Goal: Task Accomplishment & Management: Use online tool/utility

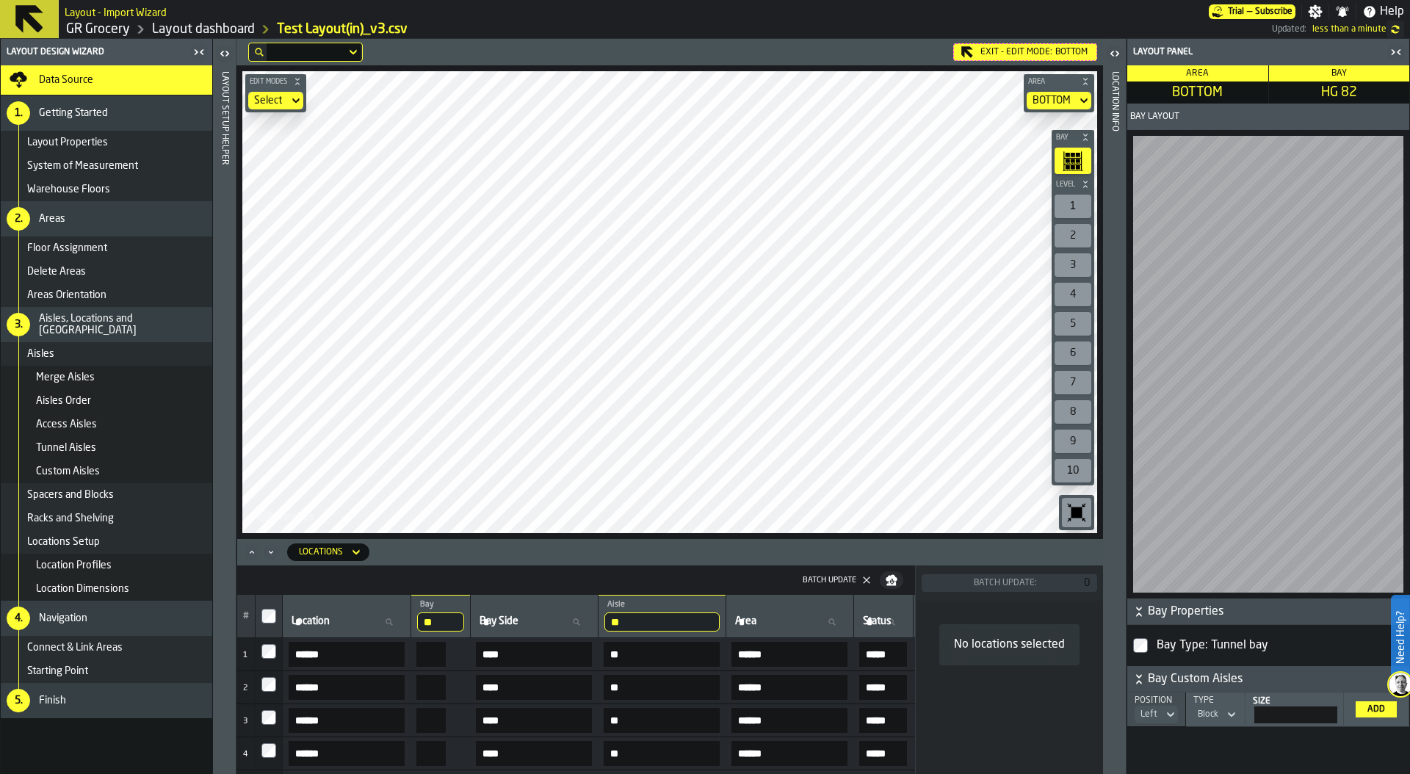
scroll to position [67, 494]
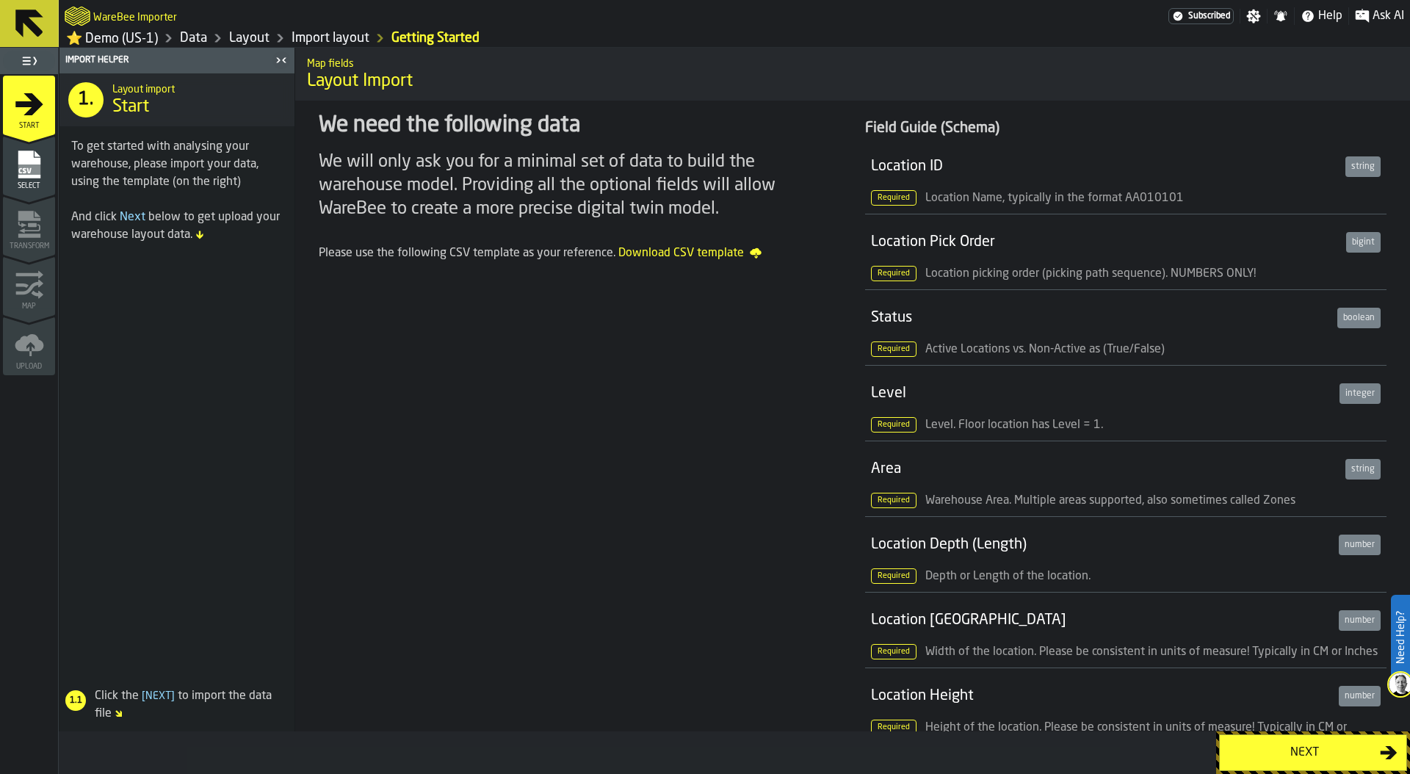
click at [1303, 757] on div "Next" at bounding box center [1304, 753] width 151 height 18
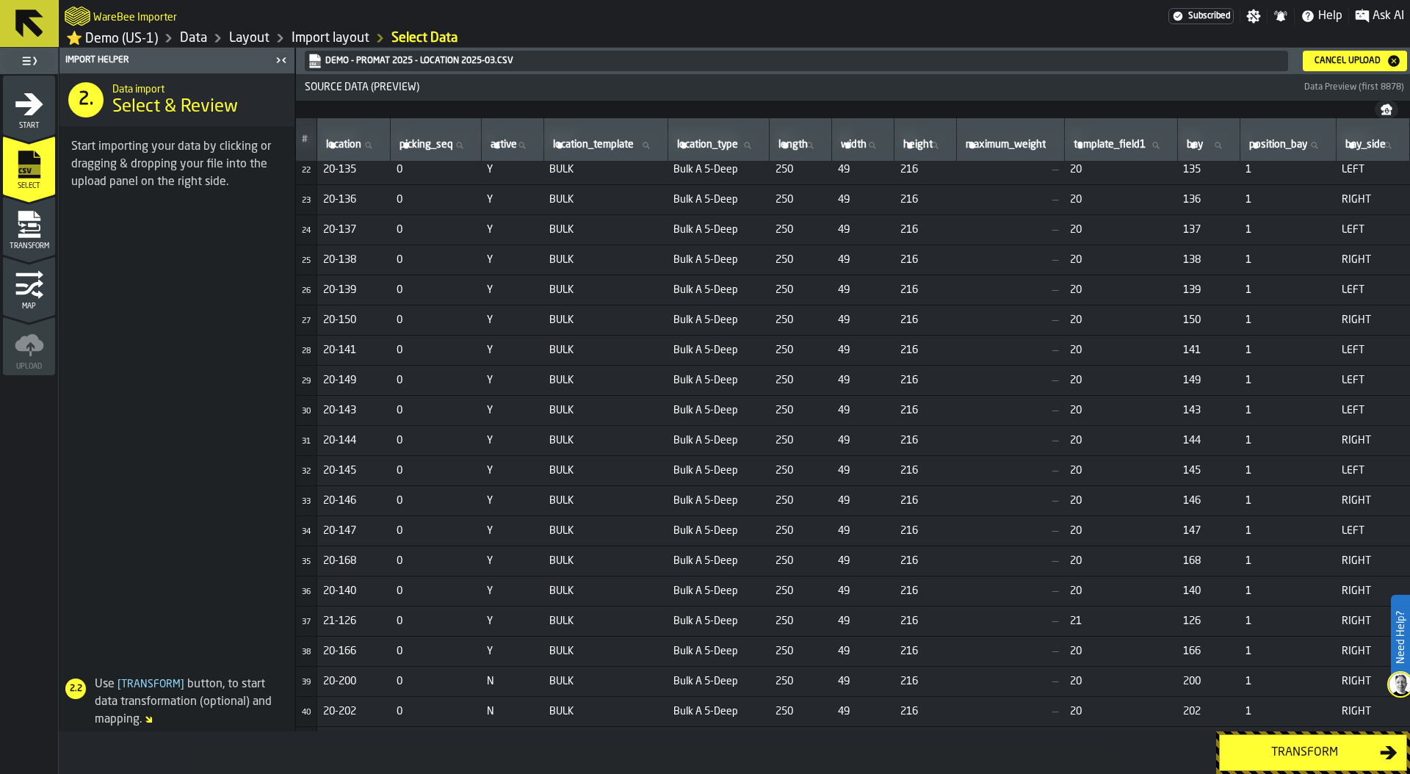
scroll to position [639, 32]
click at [1264, 754] on div "Transform" at bounding box center [1304, 753] width 151 height 18
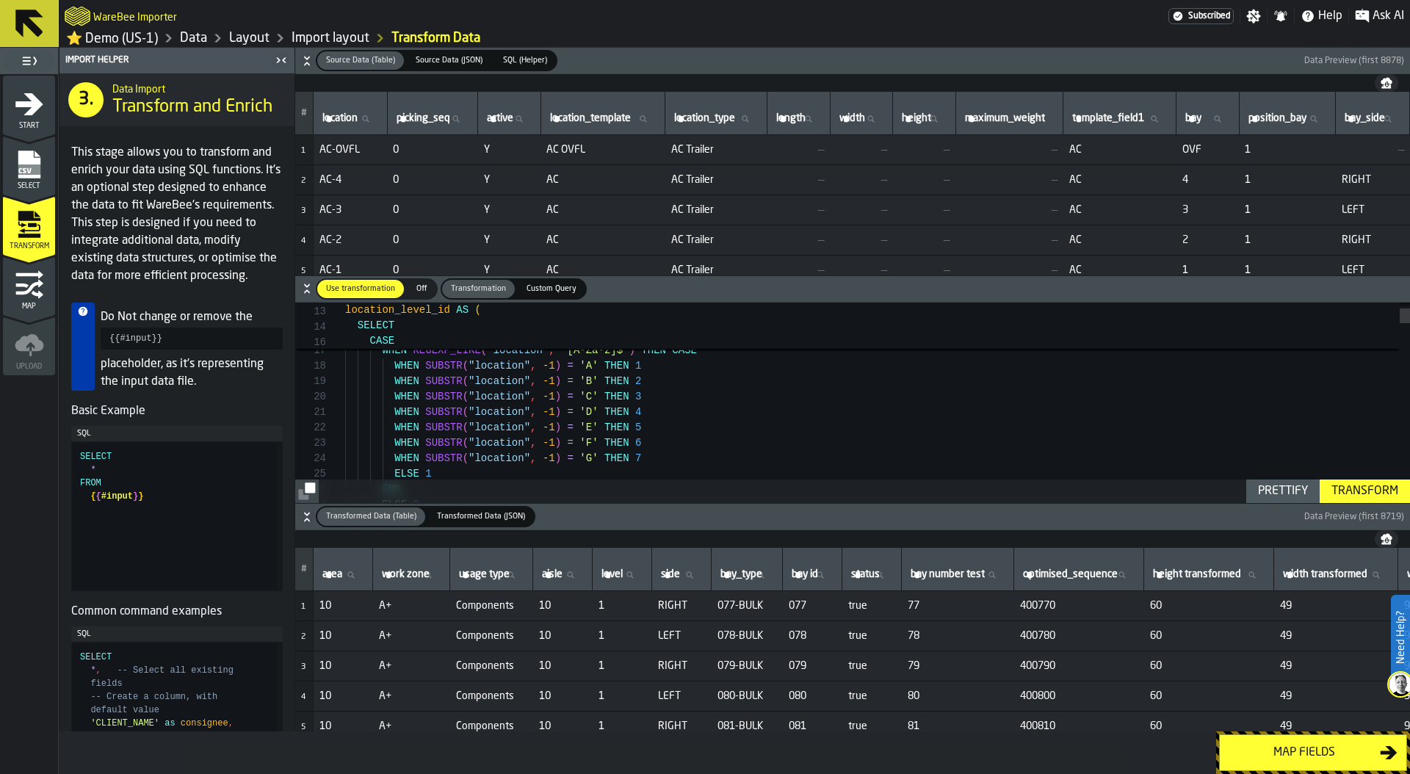
click at [306, 64] on icon "button-" at bounding box center [307, 61] width 15 height 15
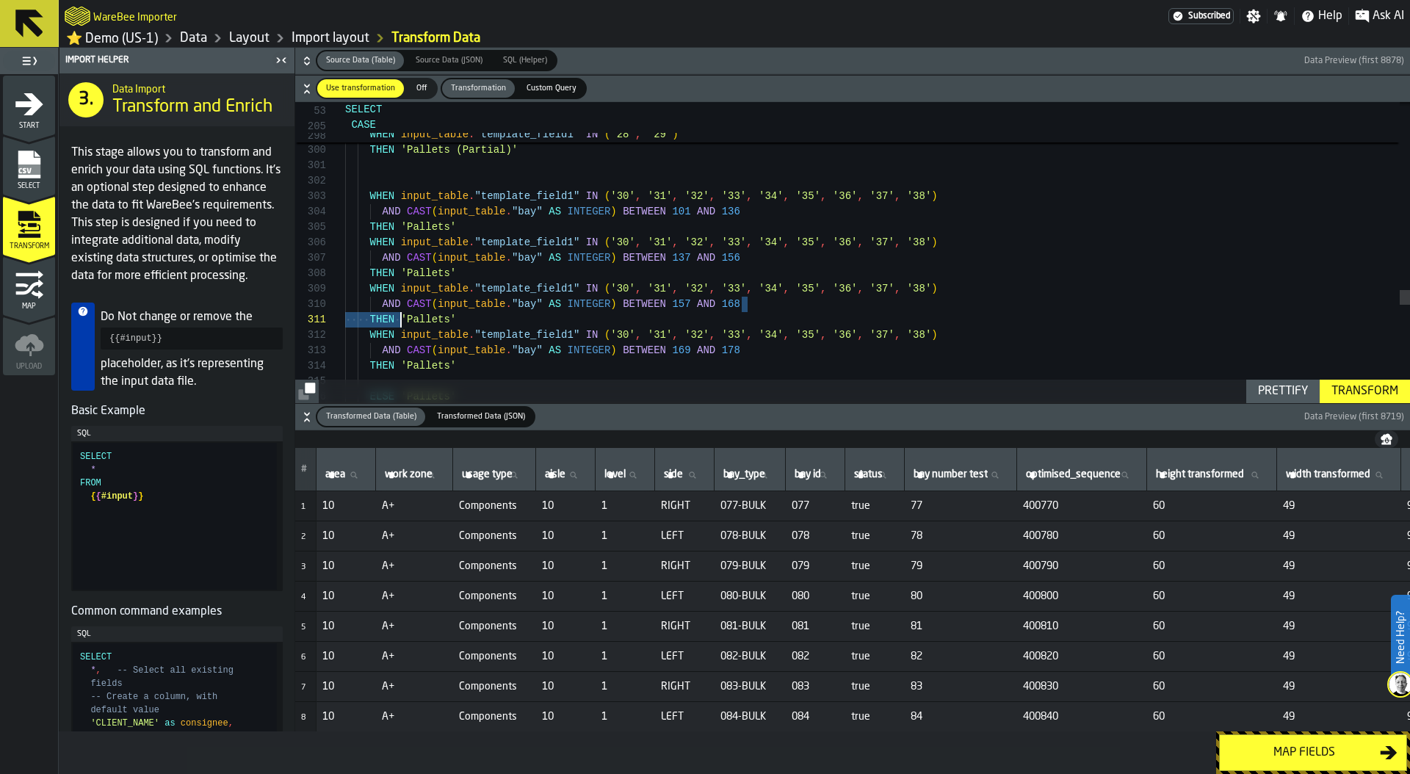
type textarea "**********"
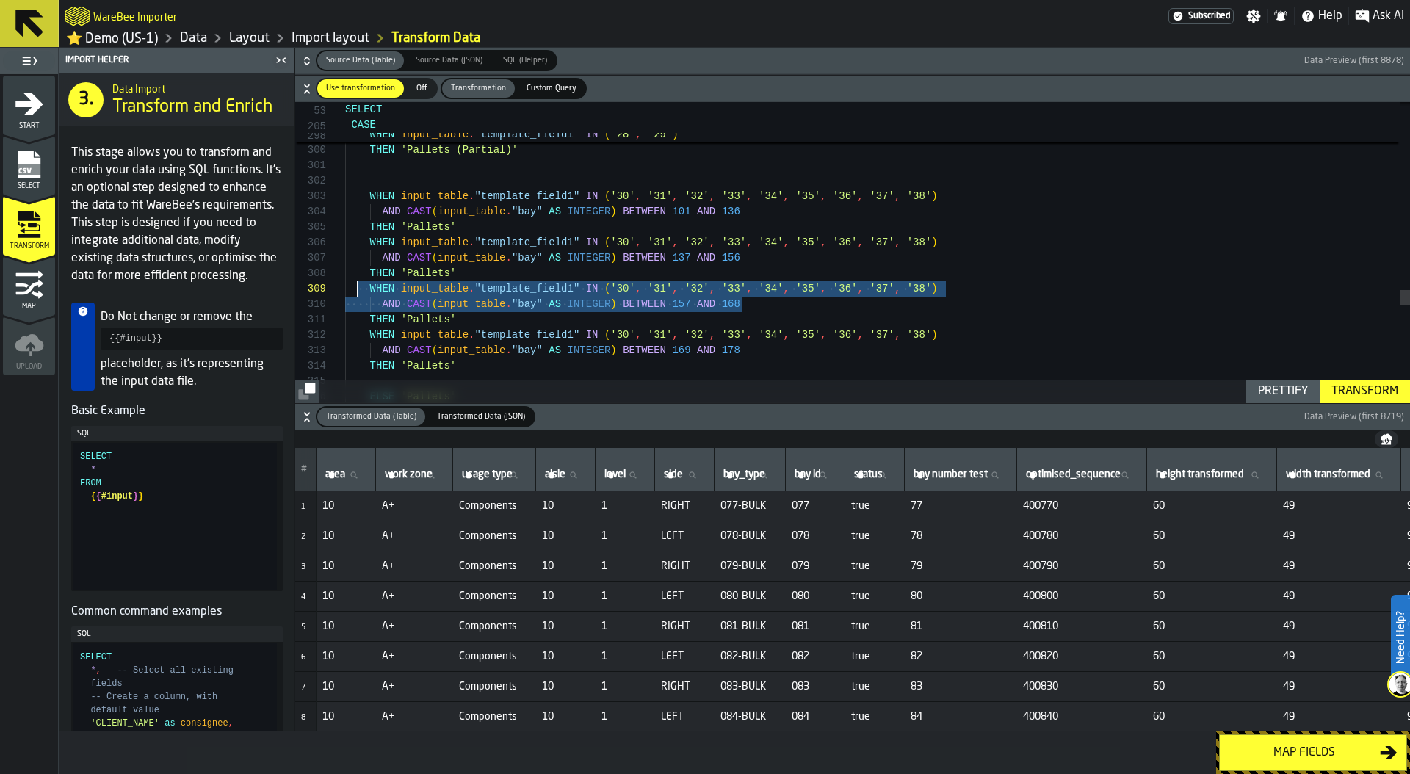
scroll to position [123, 0]
drag, startPoint x: 771, startPoint y: 312, endPoint x: 344, endPoint y: 293, distance: 427.1
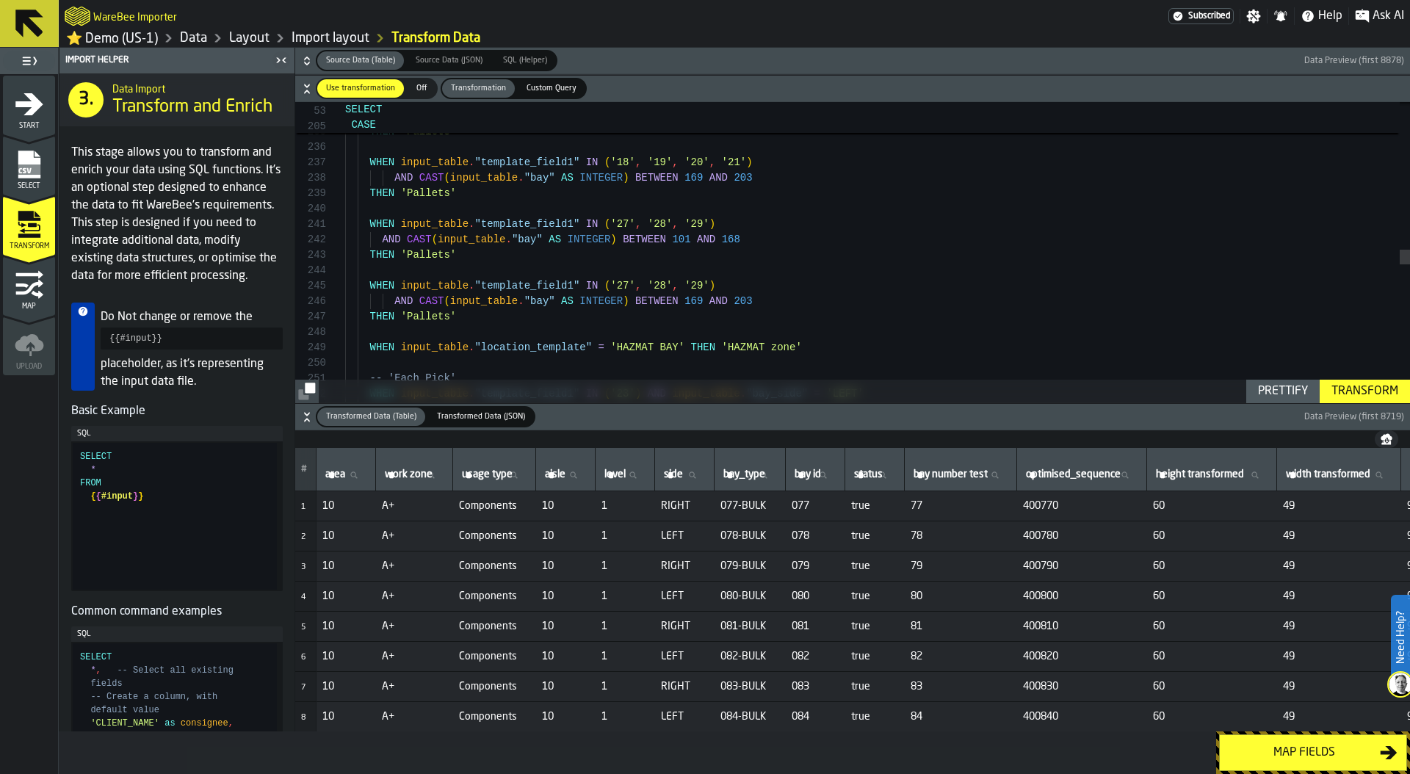
click at [1322, 751] on div "Map fields" at bounding box center [1304, 753] width 151 height 18
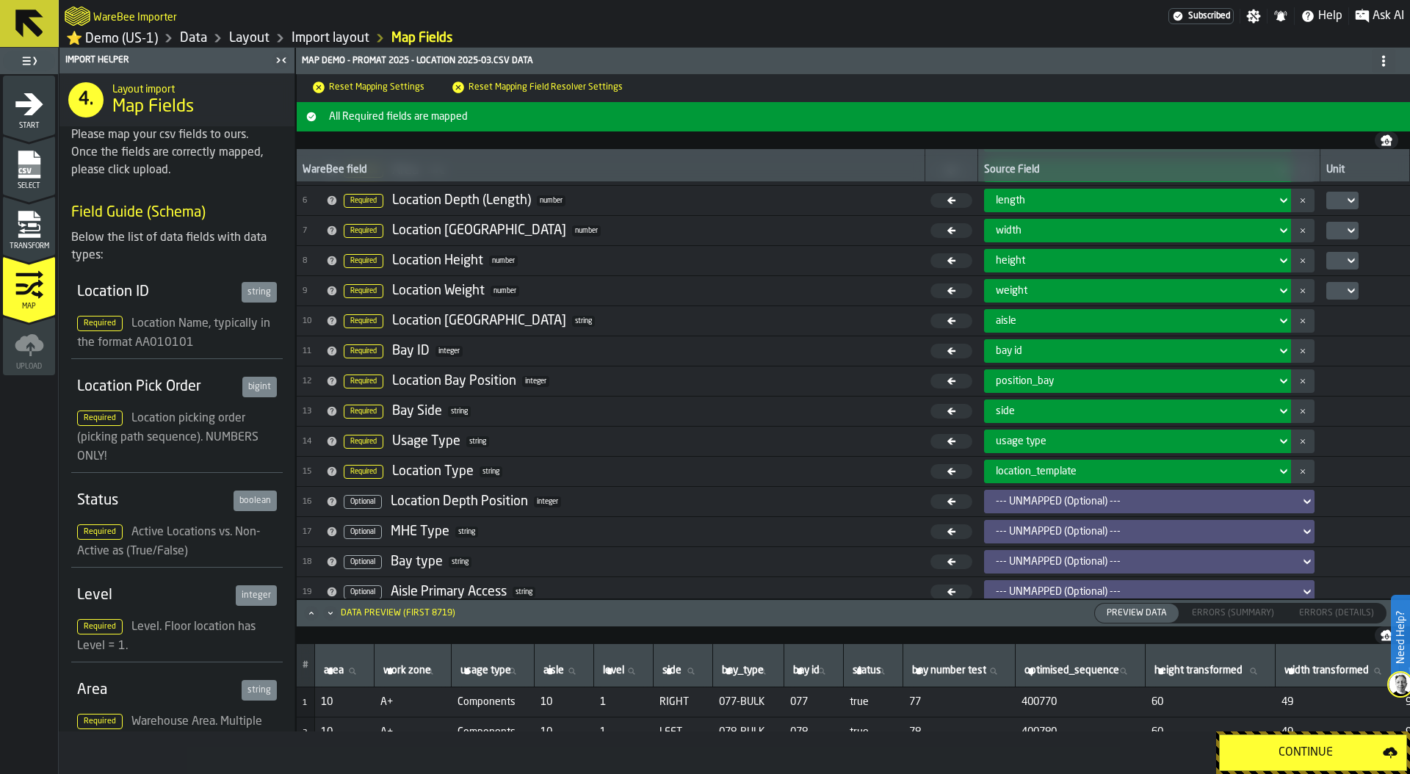
scroll to position [0, 0]
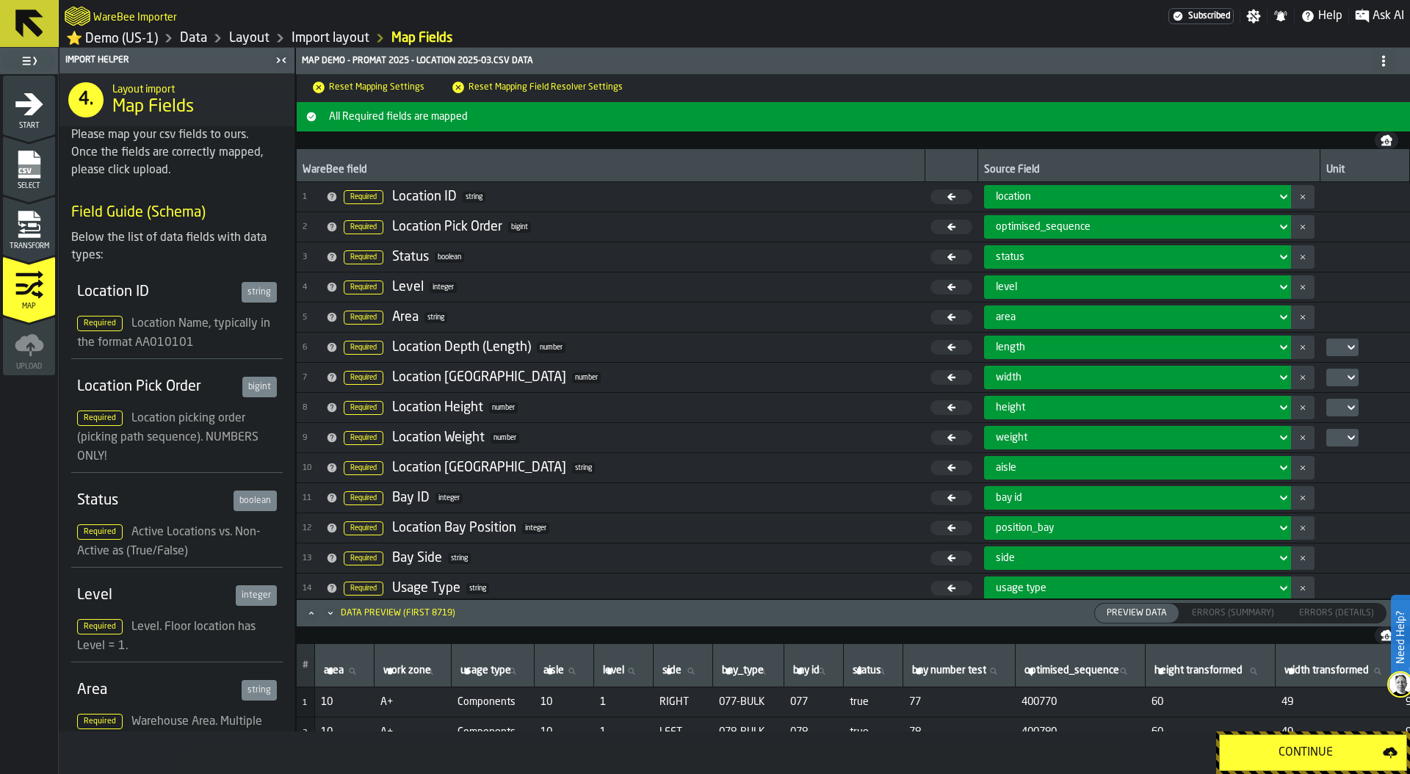
click at [1348, 349] on icon at bounding box center [1351, 347] width 7 height 5
click at [1350, 370] on div "in" at bounding box center [1364, 377] width 76 height 18
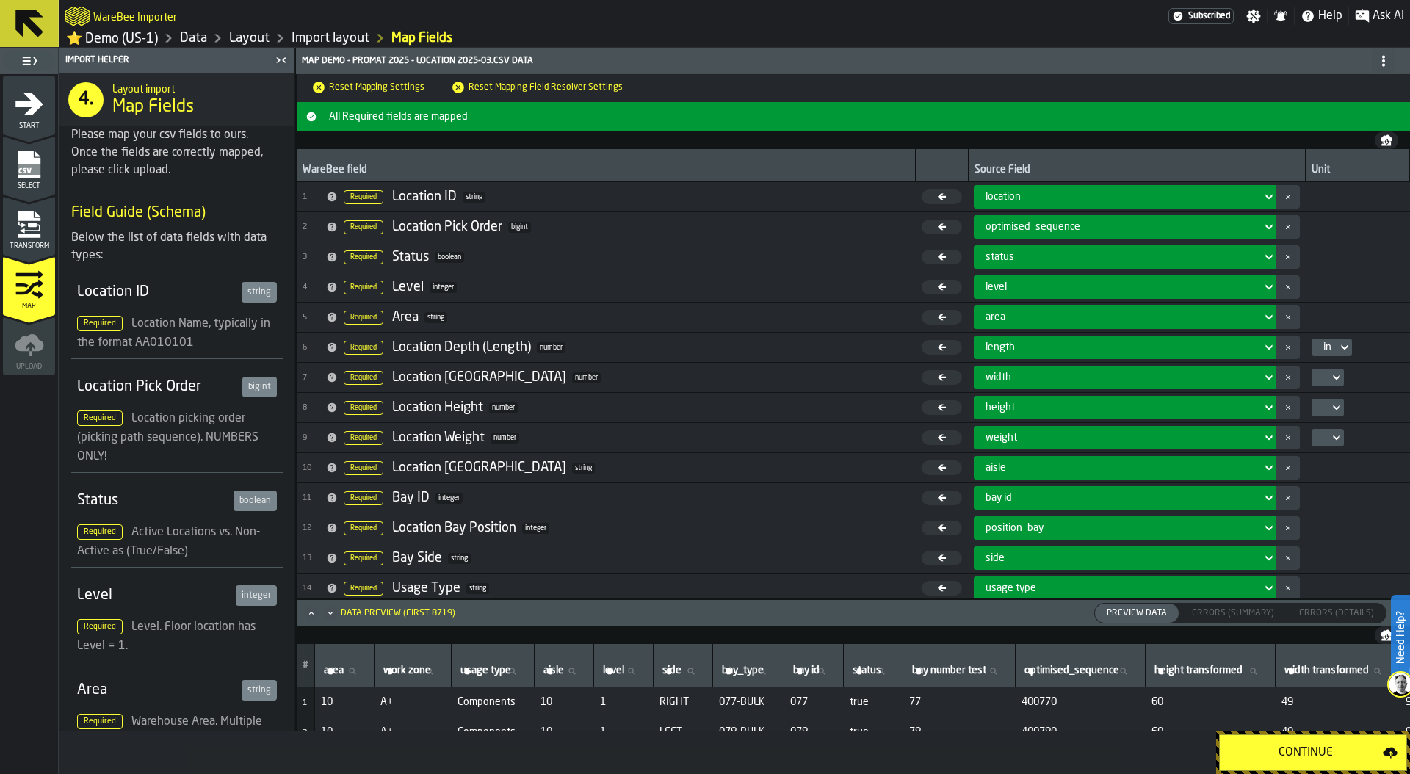
click at [1333, 380] on icon at bounding box center [1336, 377] width 7 height 5
click at [1329, 408] on icon at bounding box center [1336, 408] width 15 height 18
click at [1317, 369] on td at bounding box center [1358, 378] width 104 height 30
click at [1329, 377] on icon at bounding box center [1336, 378] width 15 height 18
click at [1318, 406] on div "in" at bounding box center [1347, 407] width 76 height 18
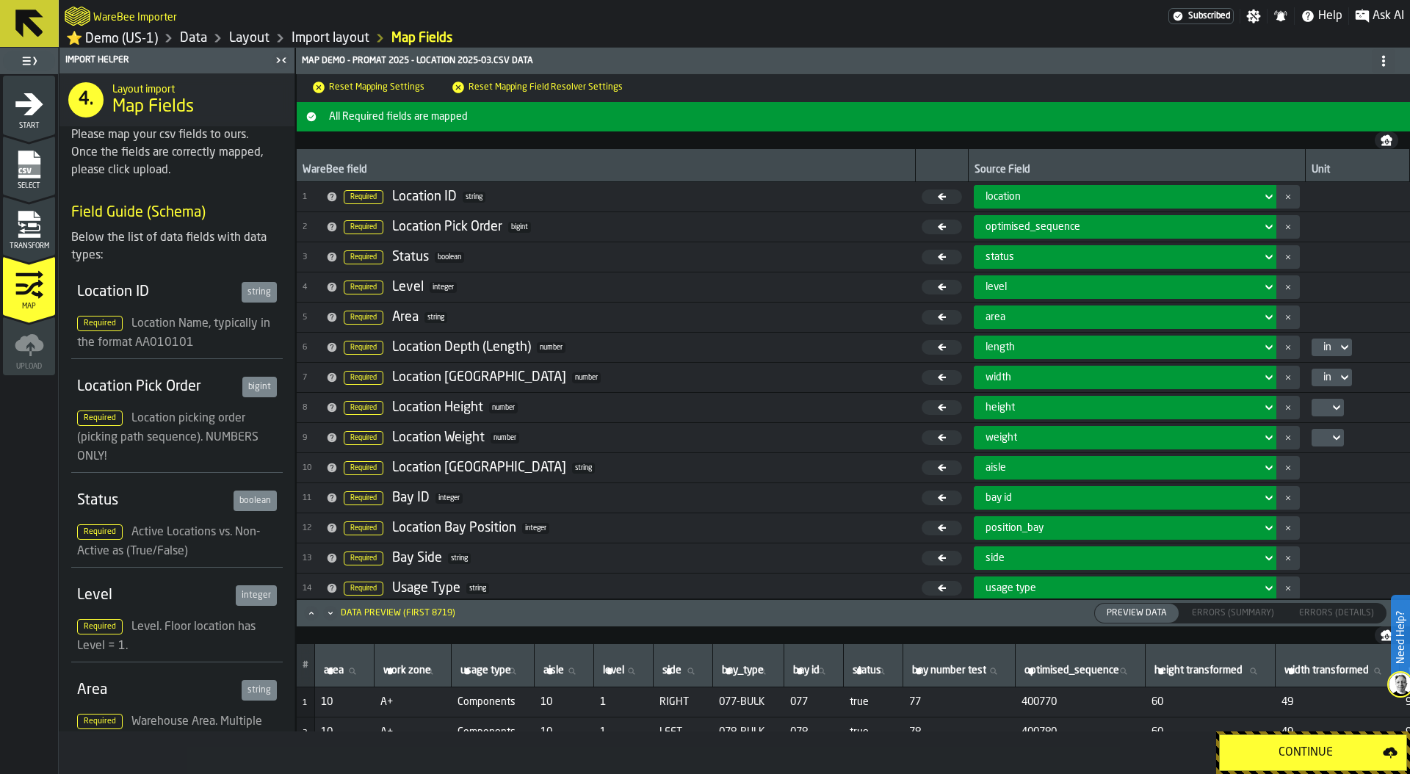
click at [1329, 410] on icon at bounding box center [1336, 408] width 15 height 18
click at [1317, 427] on td at bounding box center [1358, 438] width 104 height 30
click at [1317, 408] on div at bounding box center [1323, 408] width 12 height 6
click at [1317, 430] on div "in" at bounding box center [1347, 437] width 76 height 18
click at [1317, 438] on div at bounding box center [1323, 438] width 12 height 6
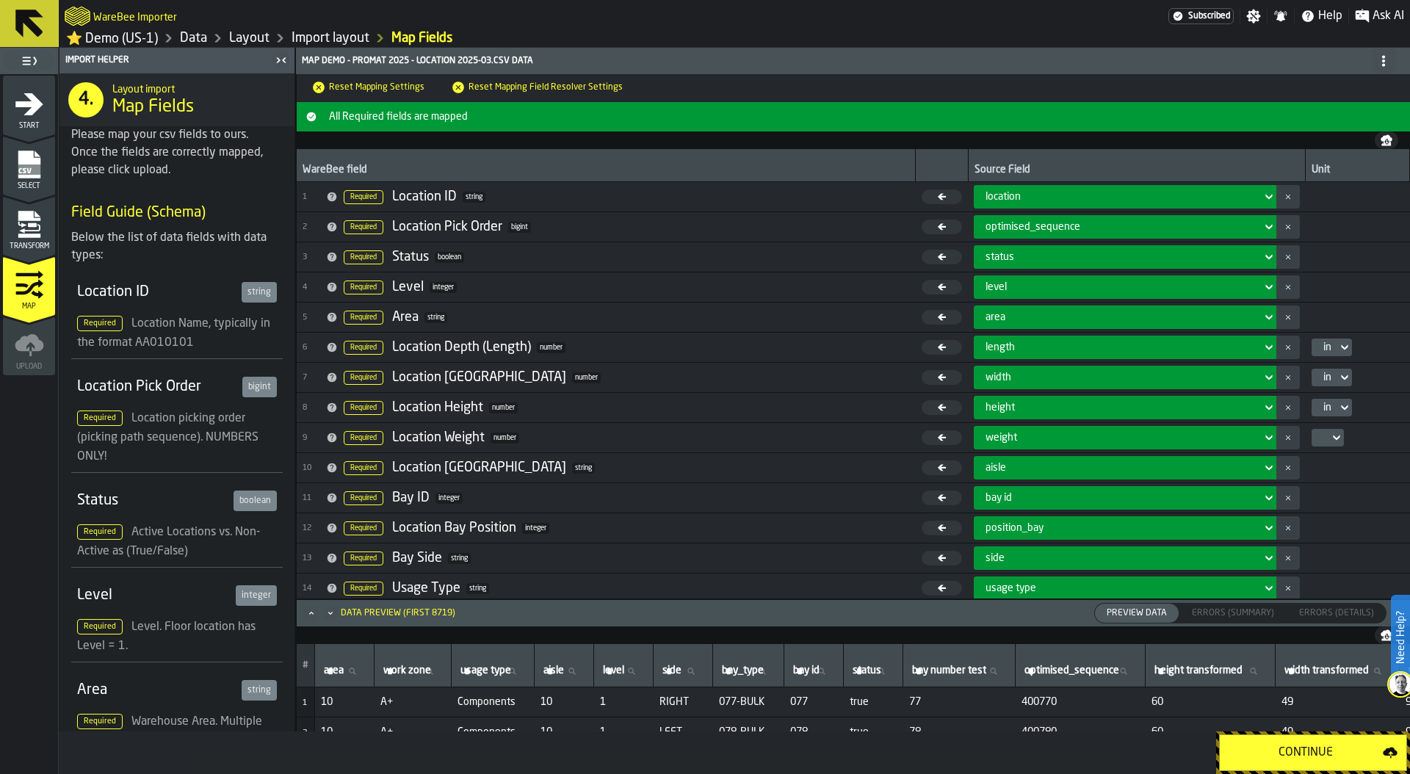
click at [1329, 441] on icon at bounding box center [1336, 438] width 15 height 18
click at [1320, 464] on div "lb" at bounding box center [1347, 467] width 76 height 18
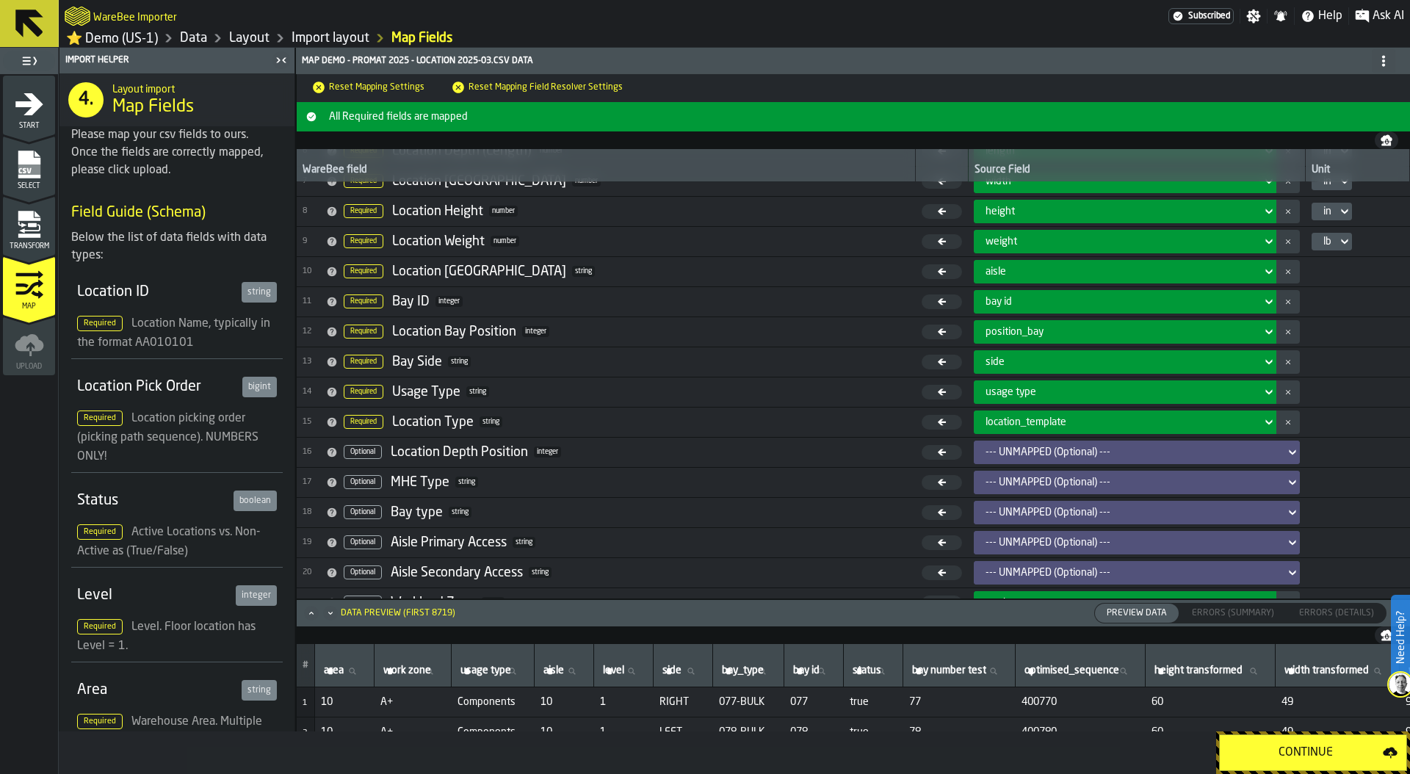
scroll to position [218, 0]
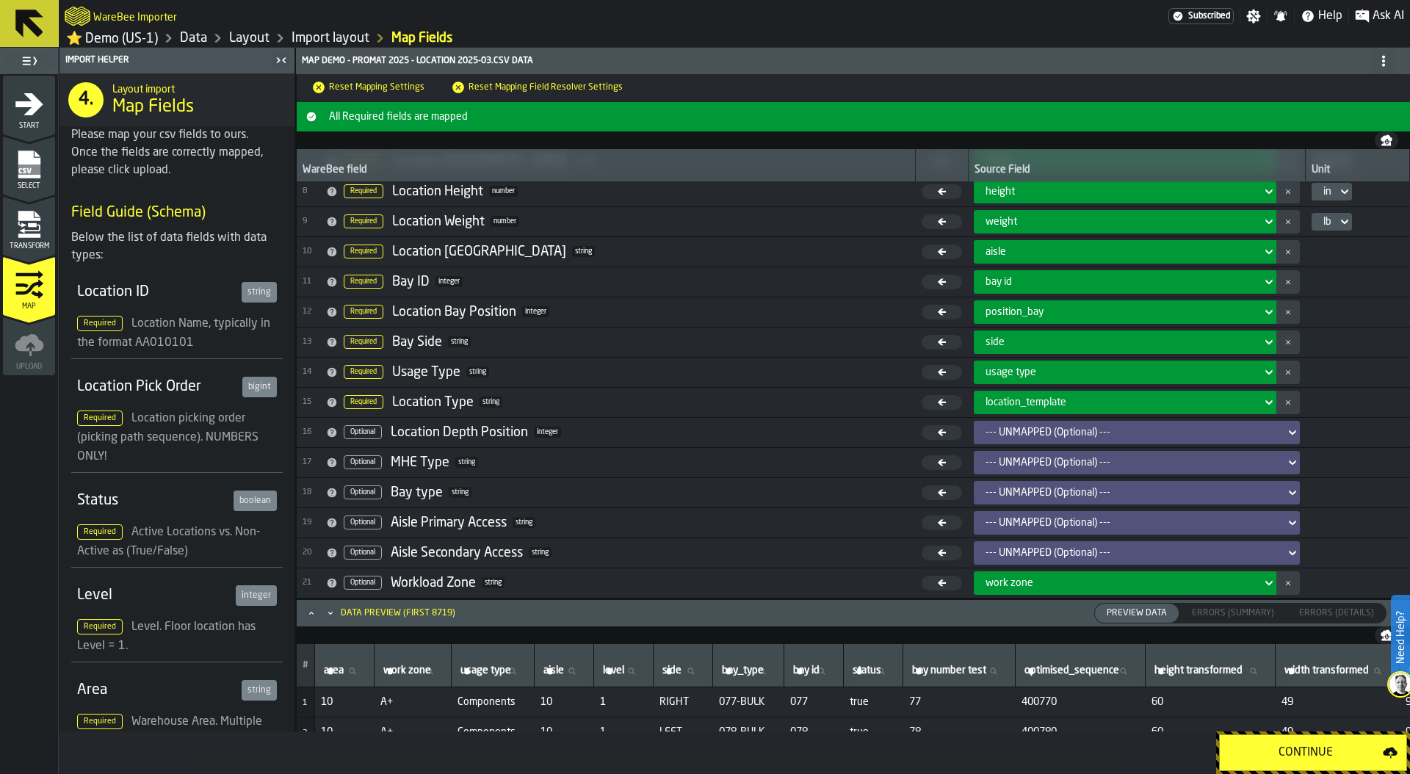
click at [201, 37] on link "Data" at bounding box center [193, 38] width 27 height 16
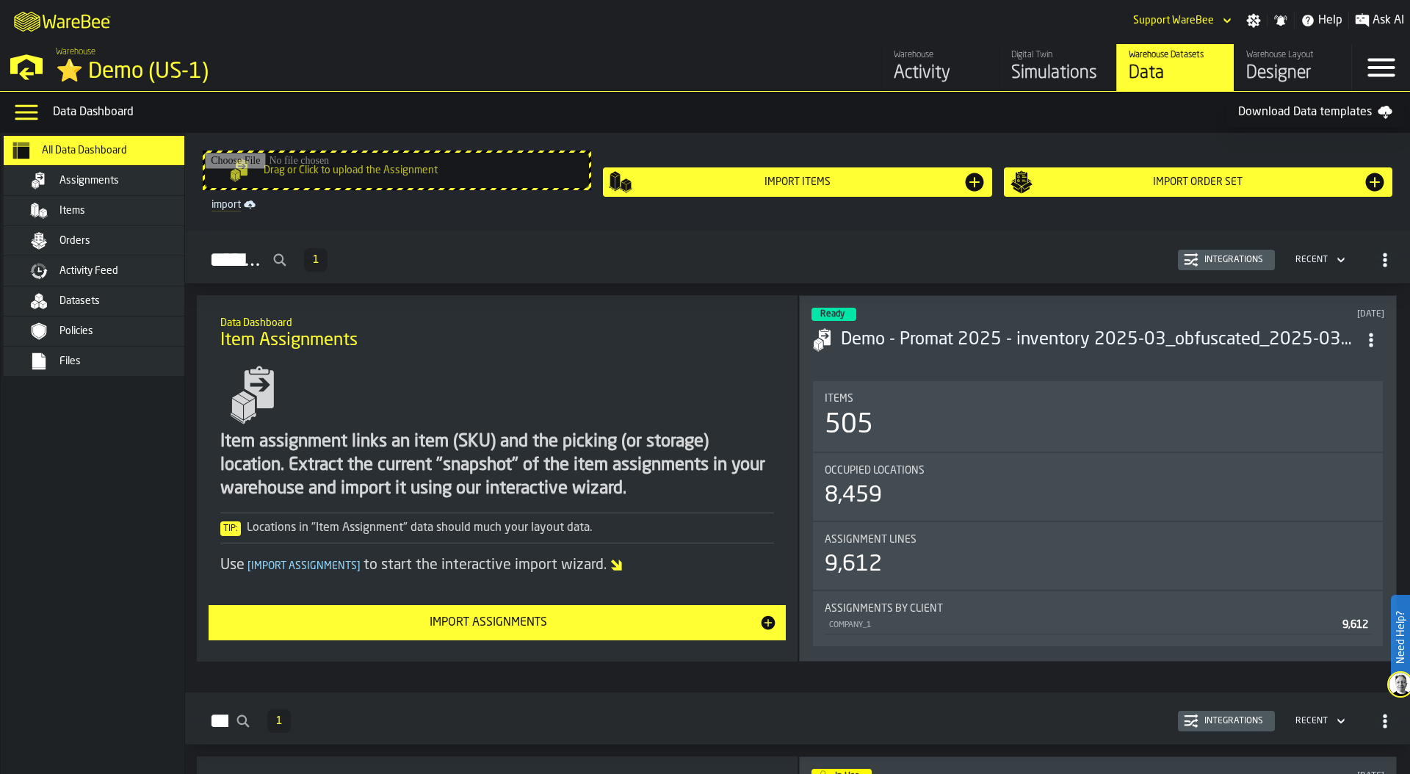
click at [1273, 80] on div "Designer" at bounding box center [1292, 74] width 93 height 24
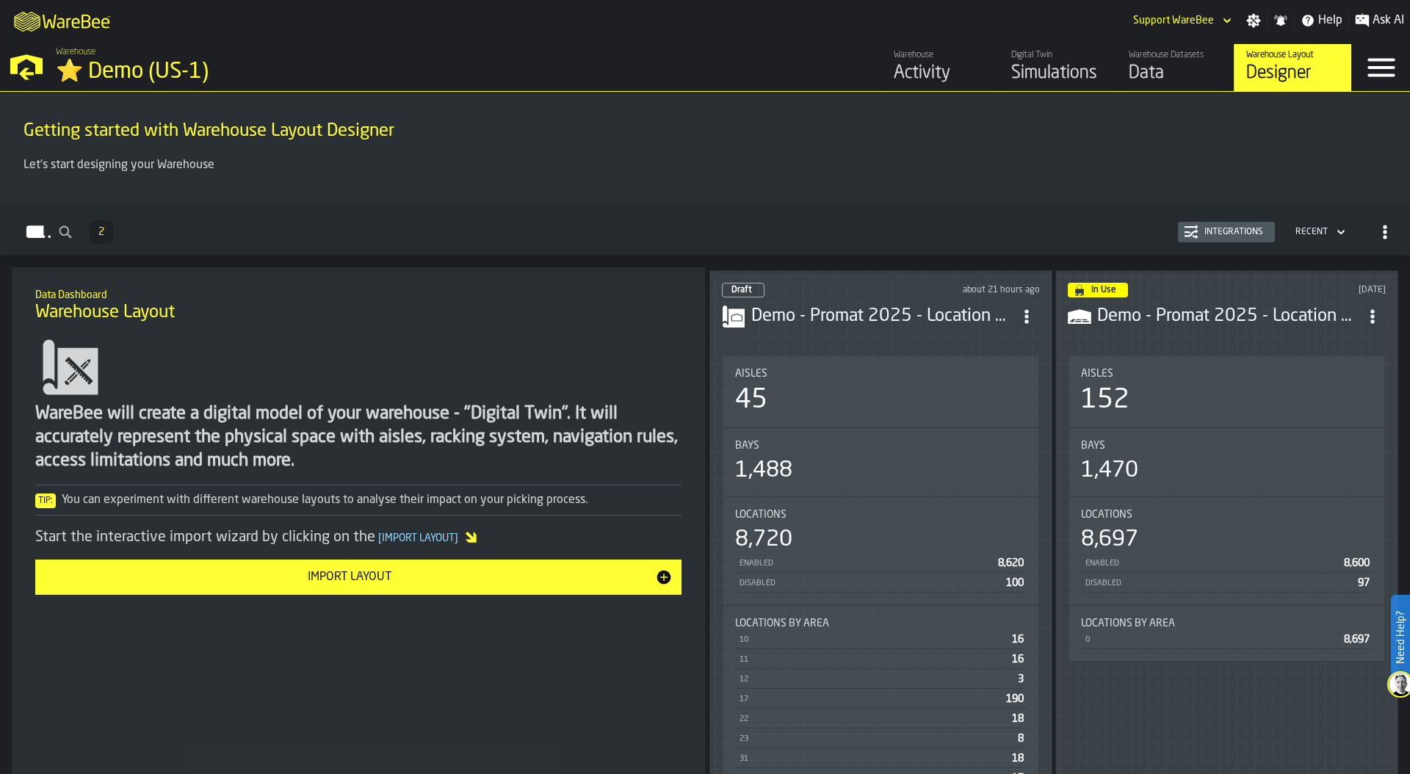
click at [958, 404] on div "45" at bounding box center [881, 400] width 292 height 29
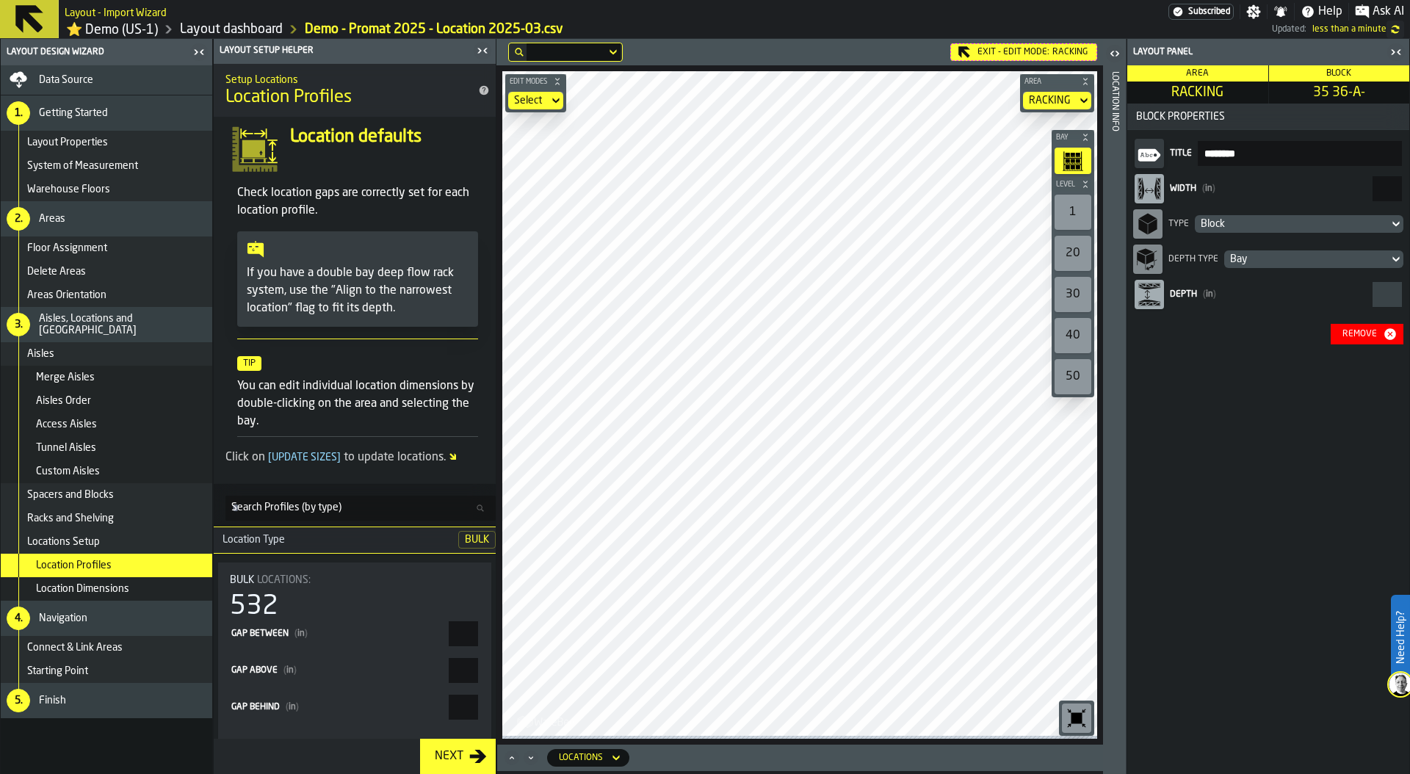
click at [1359, 336] on div "Remove" at bounding box center [1360, 334] width 46 height 10
click at [1371, 338] on div "Remove" at bounding box center [1360, 334] width 46 height 10
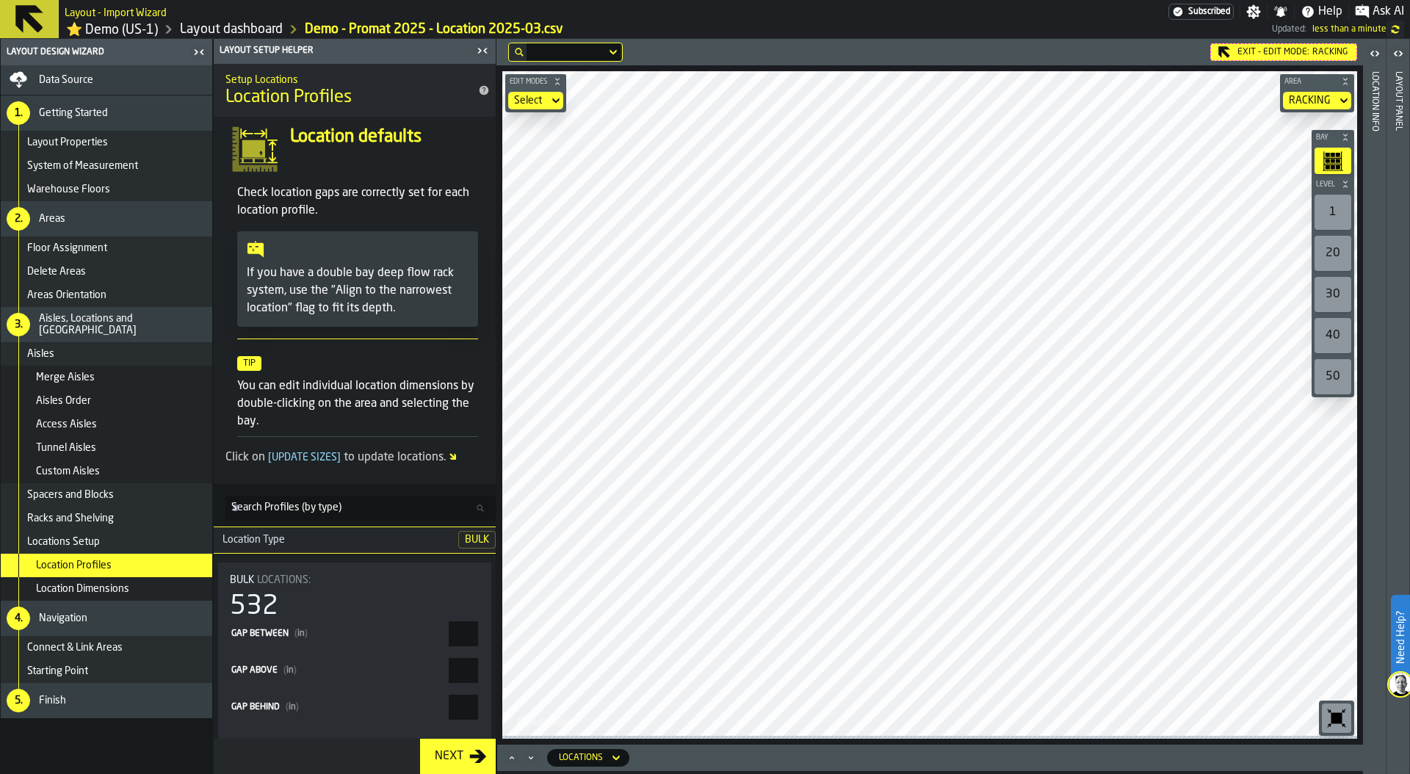
click at [1240, 57] on div "Exit - Edit Mode: RACKING" at bounding box center [1283, 52] width 147 height 18
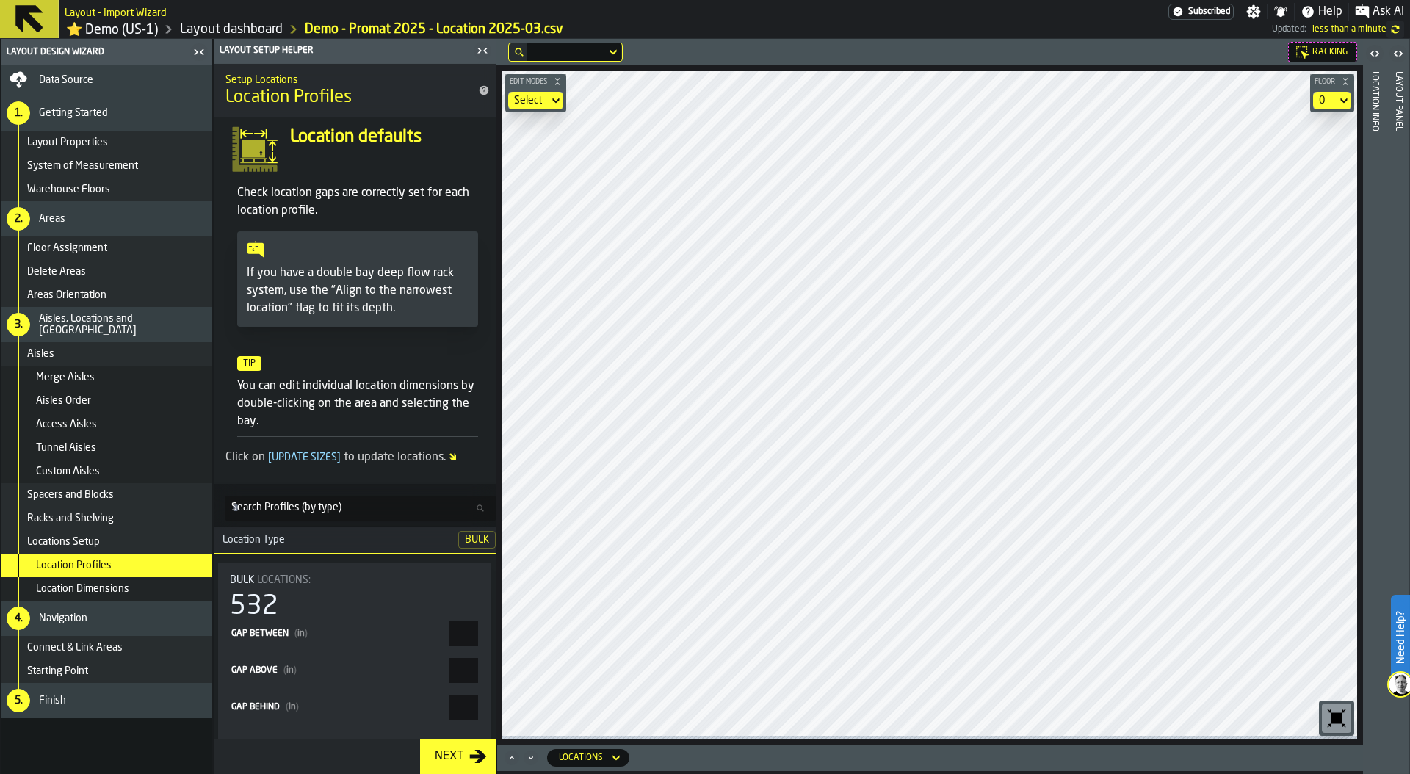
click at [1396, 131] on div "Layout panel" at bounding box center [1398, 419] width 10 height 702
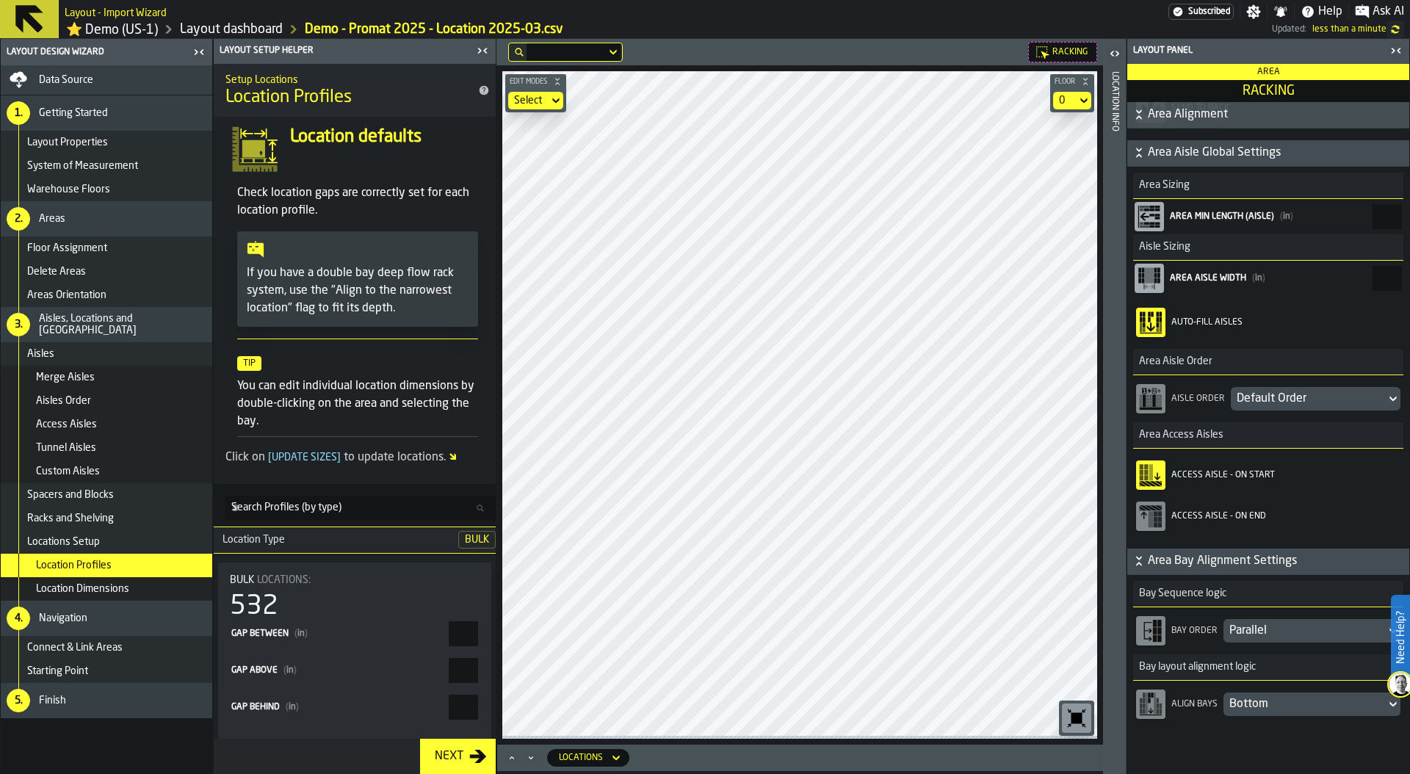
scroll to position [297, 0]
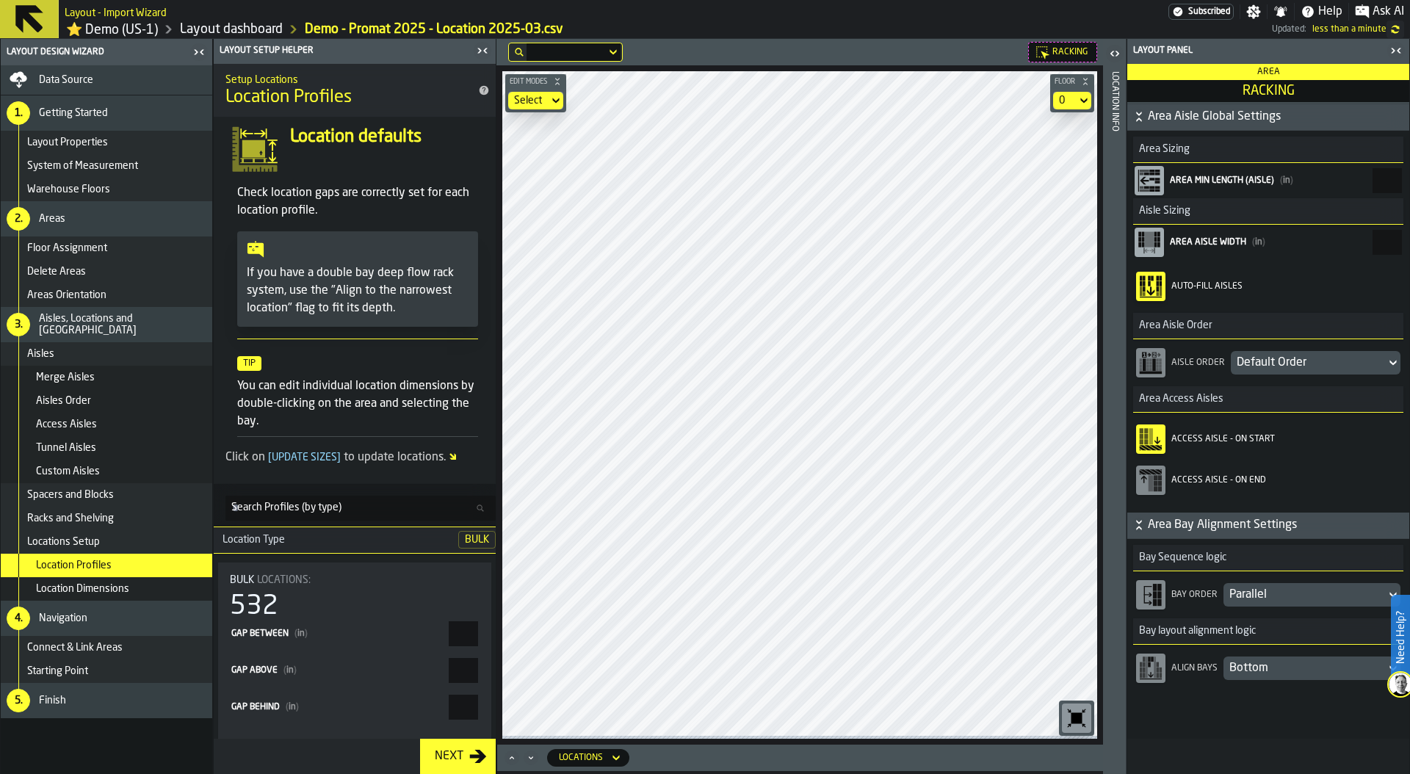
click at [1263, 366] on div "Default Order" at bounding box center [1308, 363] width 143 height 18
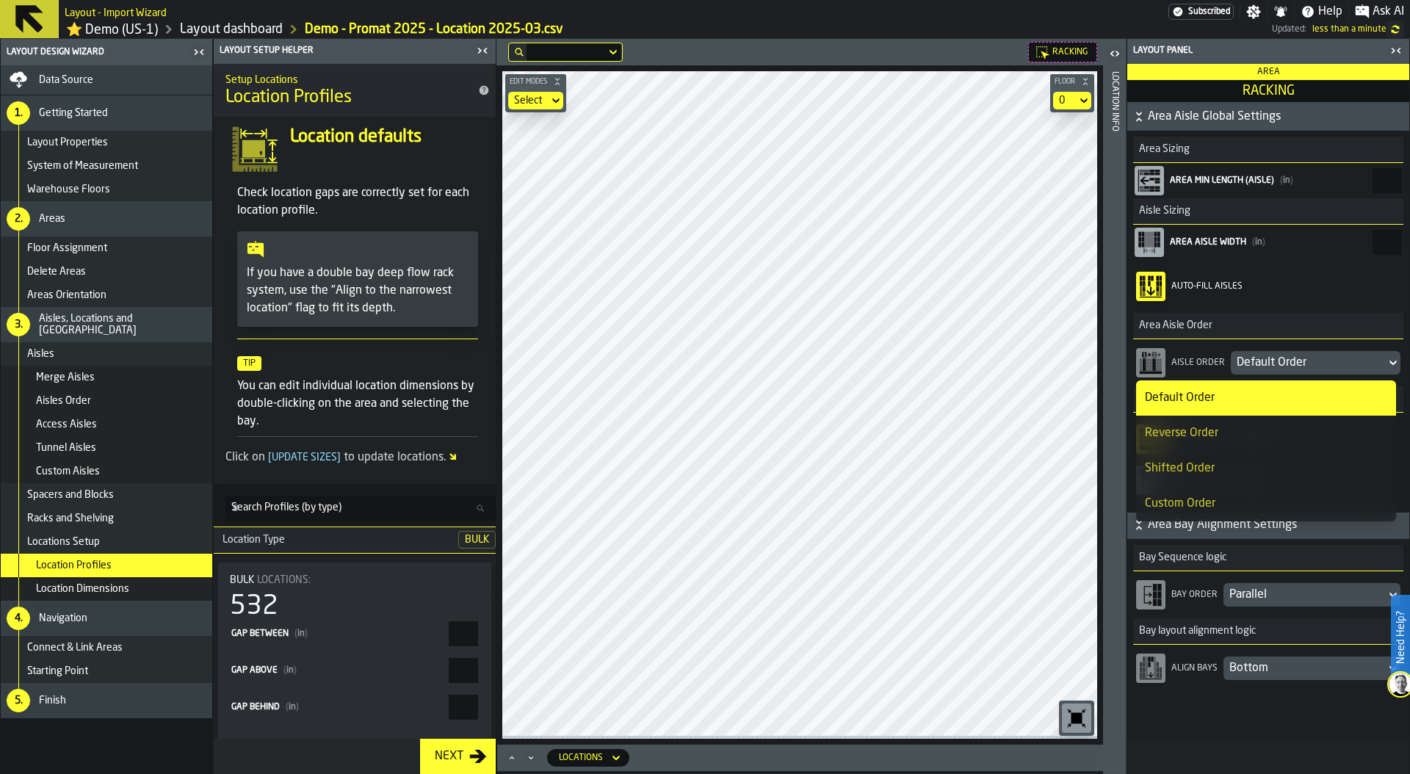
click at [1204, 430] on div "Reverse Order" at bounding box center [1266, 433] width 242 height 18
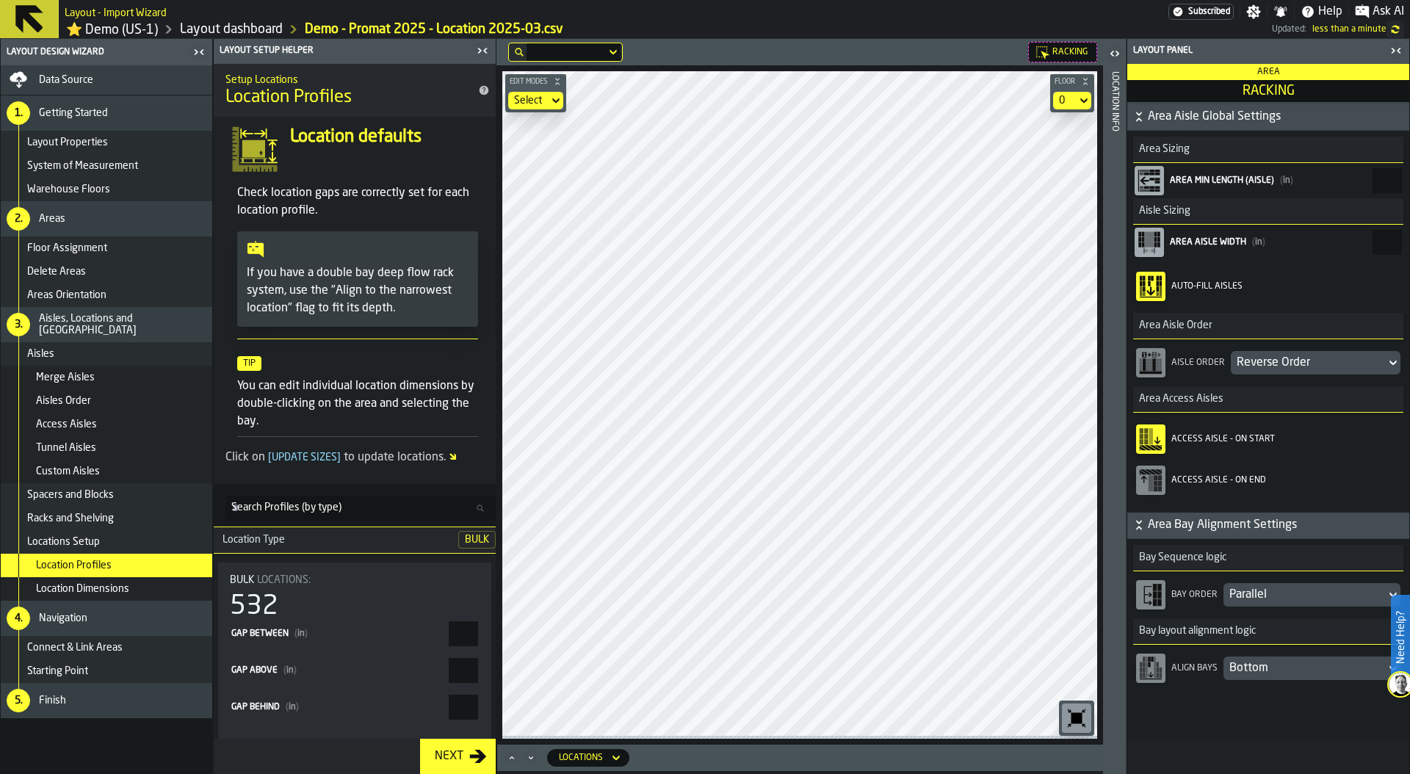
click at [1392, 52] on icon "button-toggle-Close me" at bounding box center [1396, 51] width 18 height 18
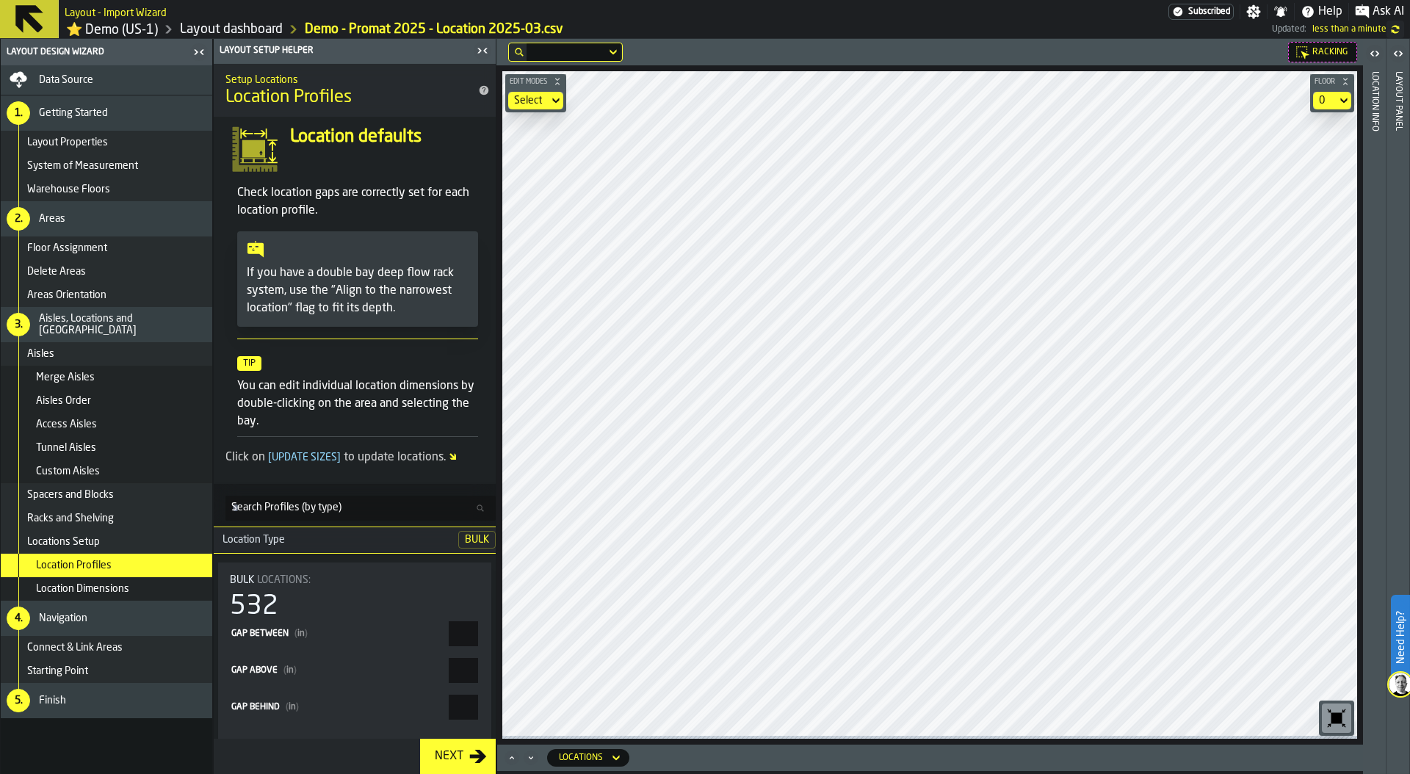
click at [1404, 54] on icon "button-toggle-Open" at bounding box center [1398, 54] width 18 height 18
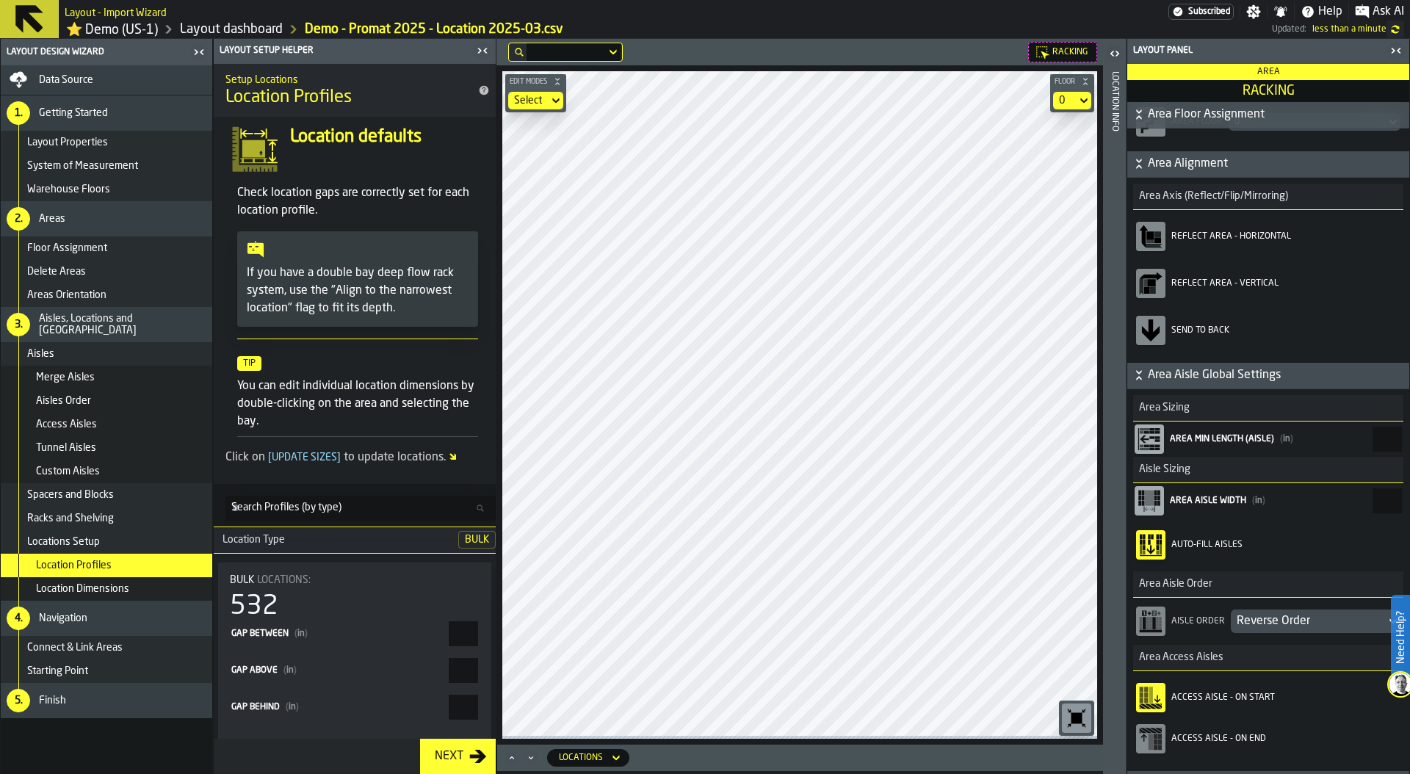
scroll to position [0, 0]
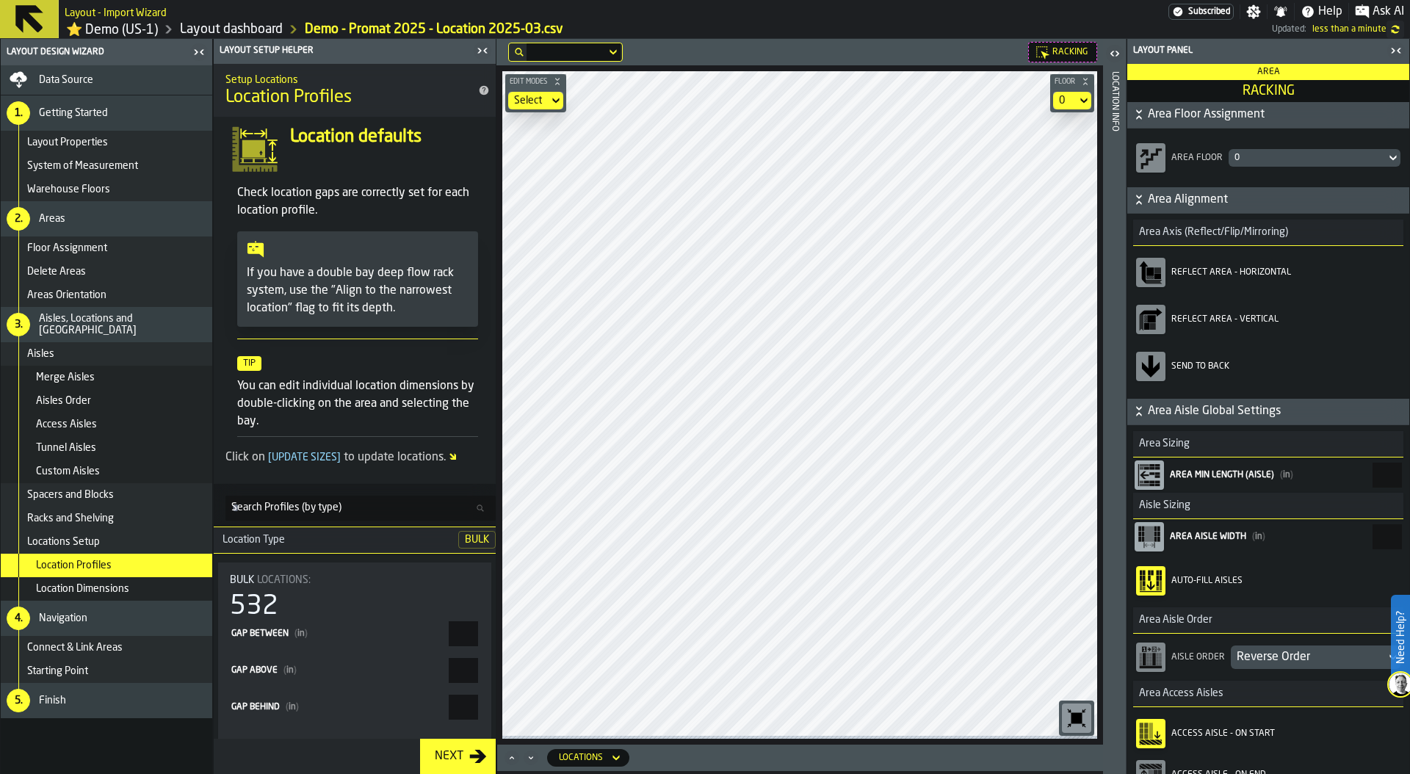
click at [1396, 51] on icon "button-toggle-Close me" at bounding box center [1396, 51] width 18 height 18
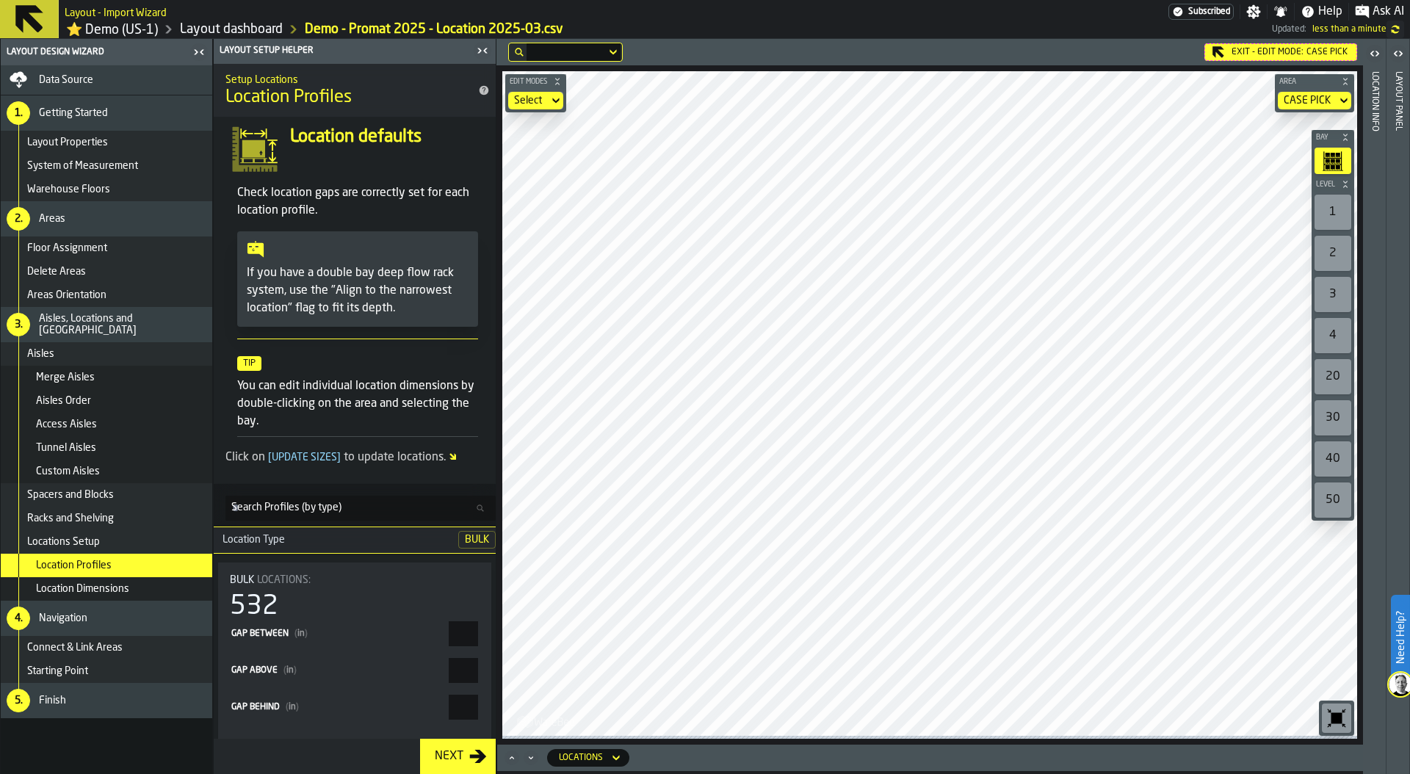
click at [1257, 58] on div "Exit - Edit Mode: CASE PICK" at bounding box center [1280, 52] width 153 height 18
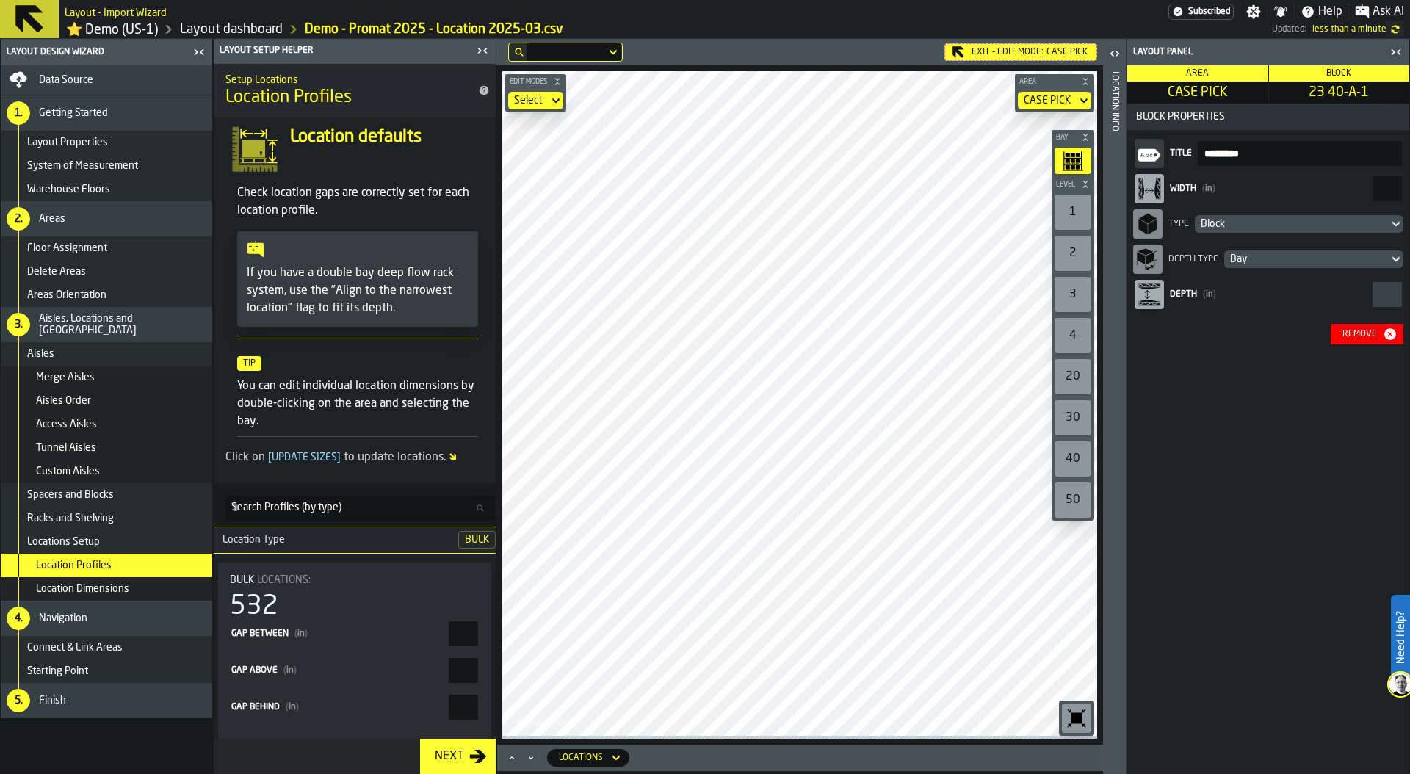
click at [1365, 336] on div "Remove" at bounding box center [1360, 334] width 46 height 10
drag, startPoint x: 1372, startPoint y: 190, endPoint x: 1405, endPoint y: 190, distance: 33.0
click at [1405, 190] on div "Title ******** Width ( in ) ** Type Block Depth Type Bay Depth ( in ) Remove" at bounding box center [1268, 240] width 282 height 220
click at [1381, 191] on input "**" at bounding box center [1387, 188] width 29 height 25
type input "****"
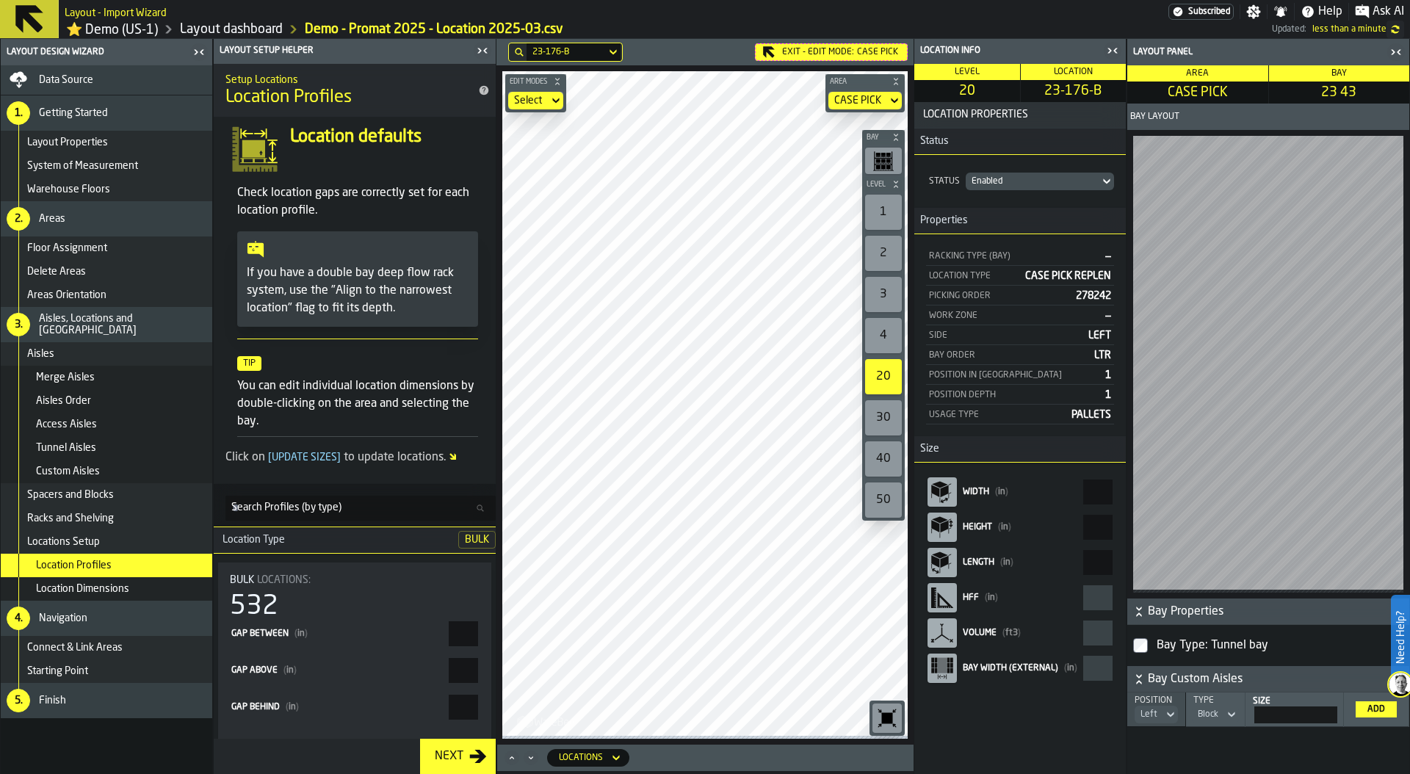
click at [1182, 494] on aside "Location Info Level 20 Location 23-176-B Location Properties Status Status Enab…" at bounding box center [1162, 406] width 496 height 735
type input "***"
type input "******"
type input "***"
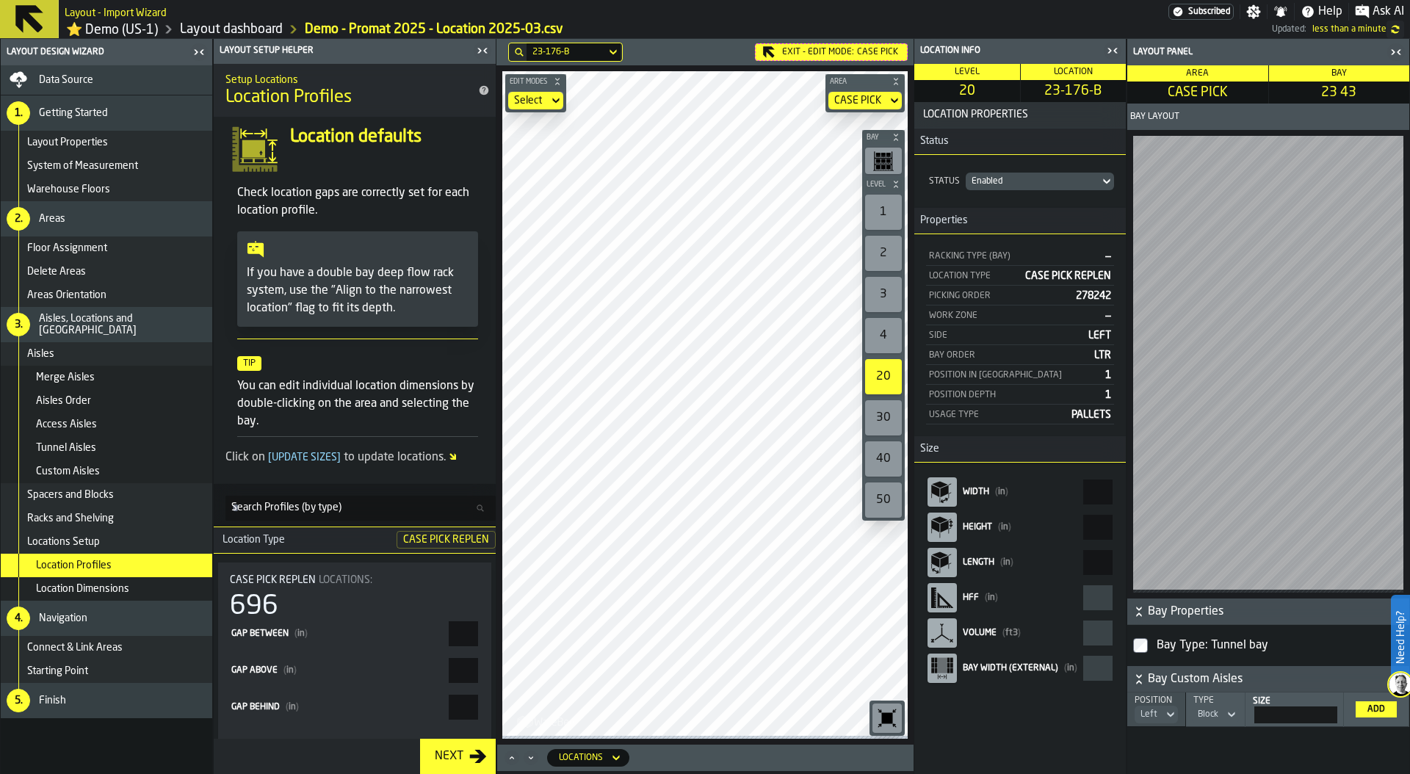
click at [880, 165] on rect "button-toolbar-undefined" at bounding box center [883, 164] width 17 height 1
click at [1157, 494] on aside "Location Info Level 20 Location 23-176-B Location Properties Status Status Enab…" at bounding box center [1162, 406] width 496 height 735
type input "**"
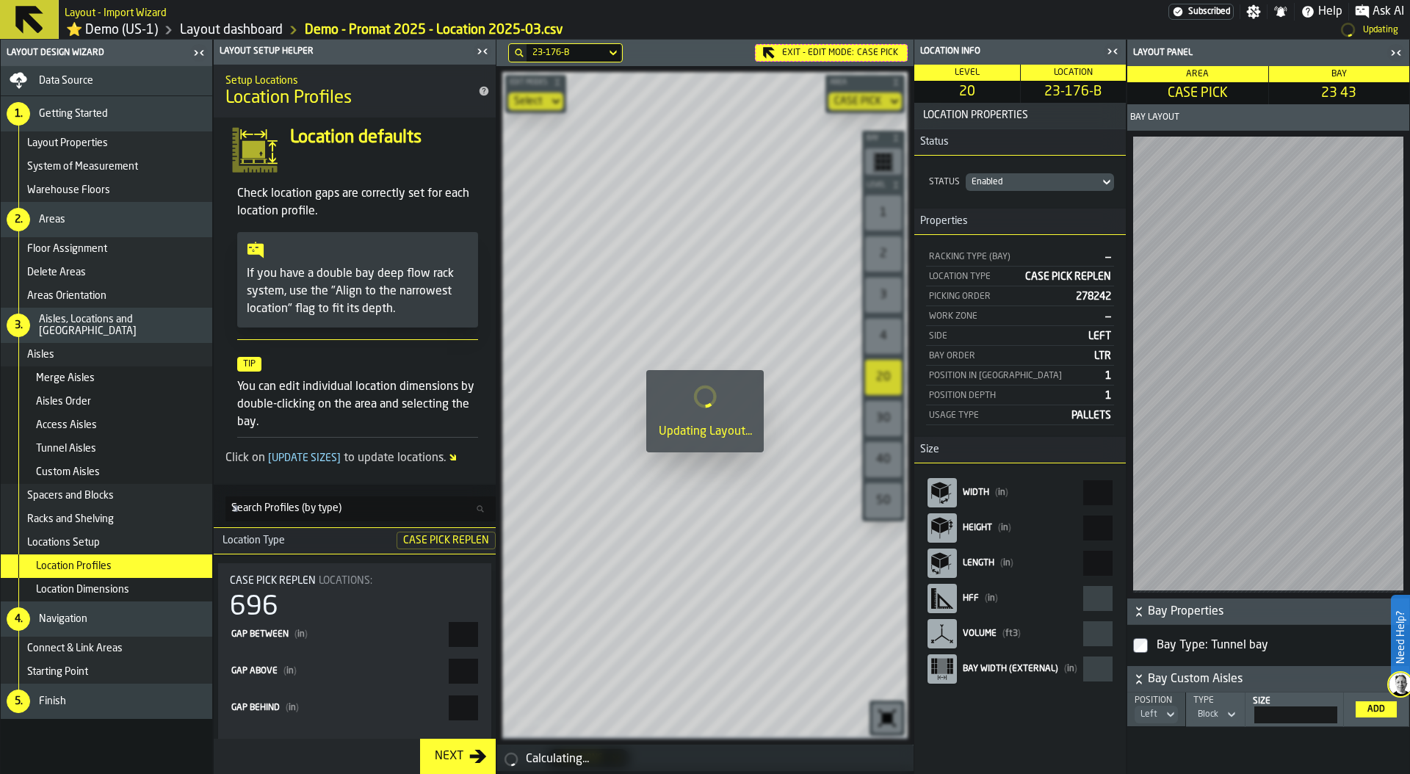
type input "******"
type input "***"
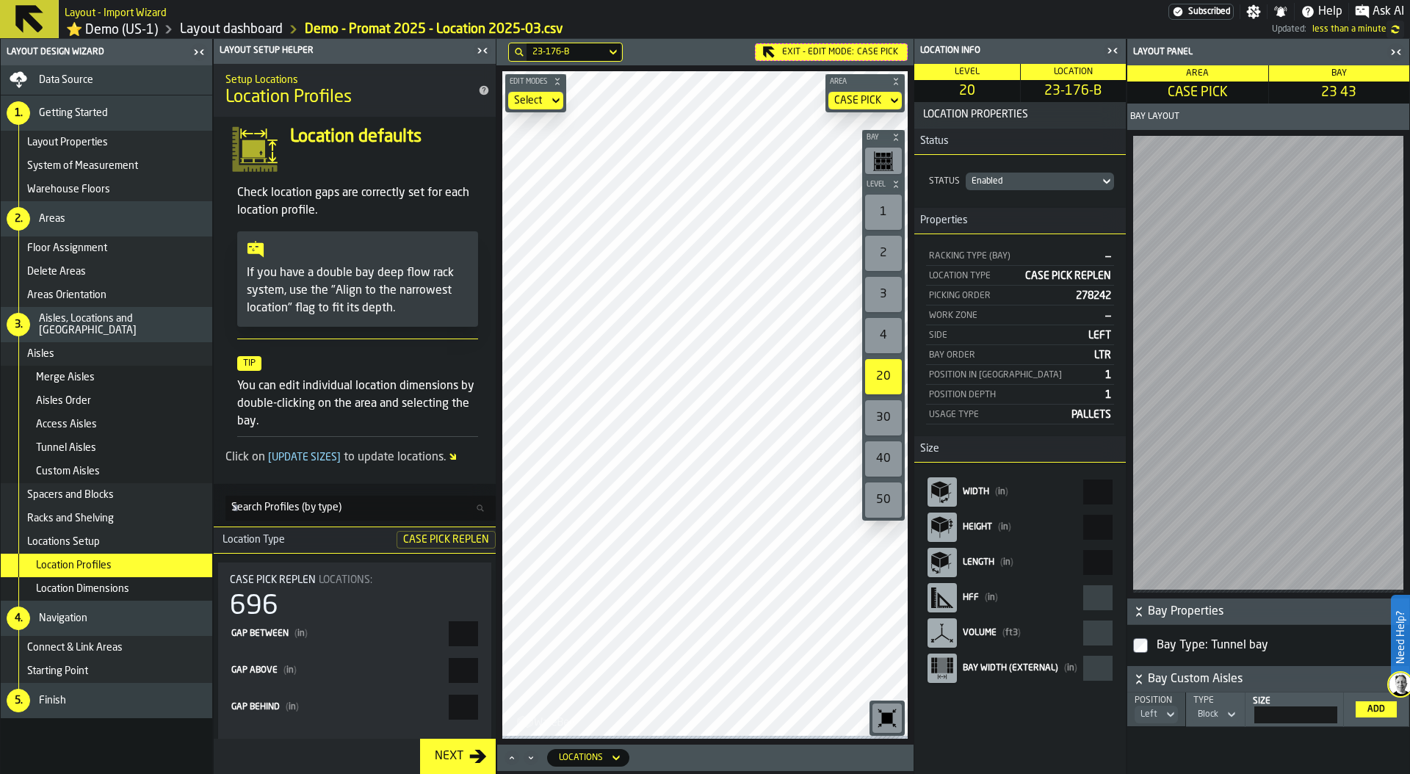
type input "**"
click at [1113, 57] on icon "button-toggle-Close me" at bounding box center [1113, 51] width 18 height 18
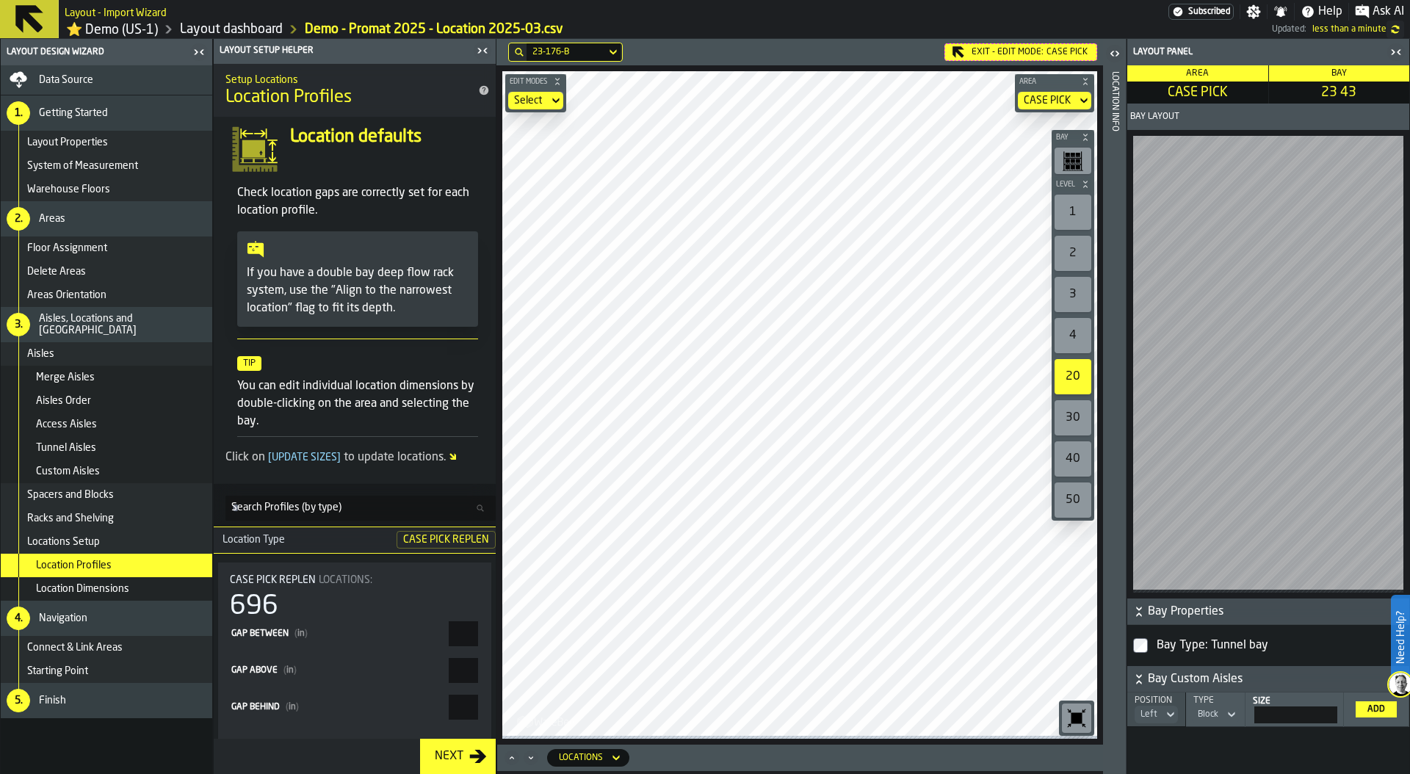
click at [195, 28] on link "Layout dashboard" at bounding box center [231, 29] width 103 height 16
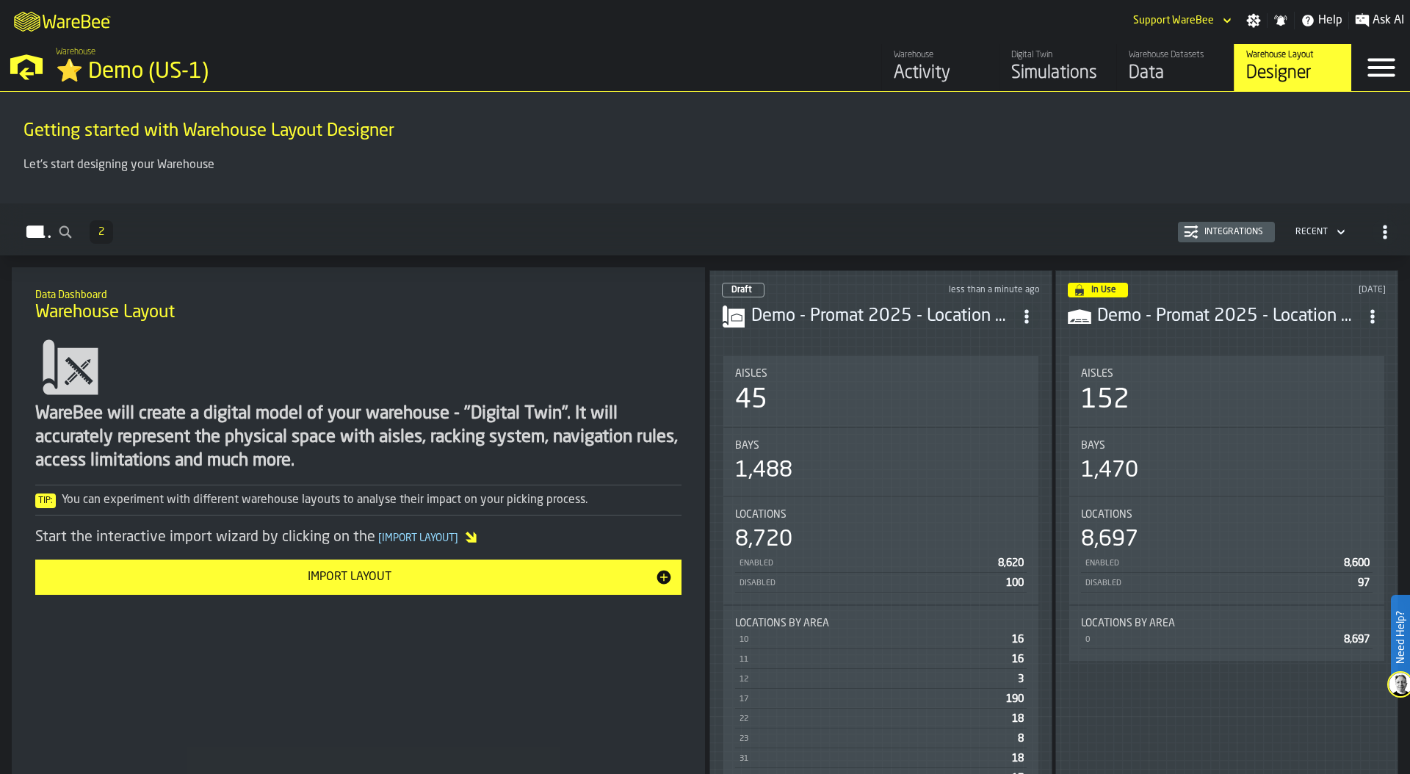
click at [1150, 63] on div "Data" at bounding box center [1175, 74] width 93 height 24
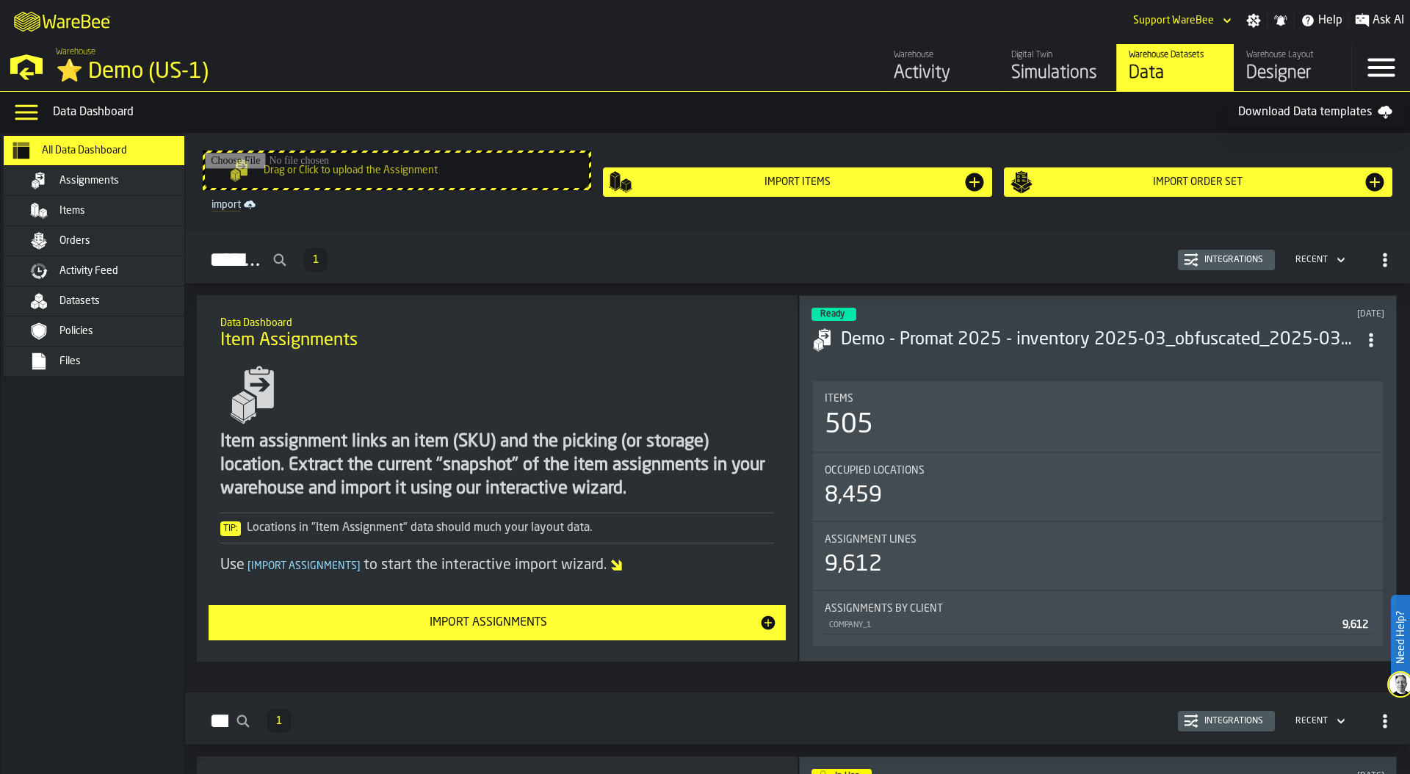
click at [599, 398] on div "Item assignment links an item (SKU) and the picking (or storage) location. Extr…" at bounding box center [497, 468] width 554 height 216
click at [1222, 261] on div "Integrations" at bounding box center [1234, 260] width 71 height 10
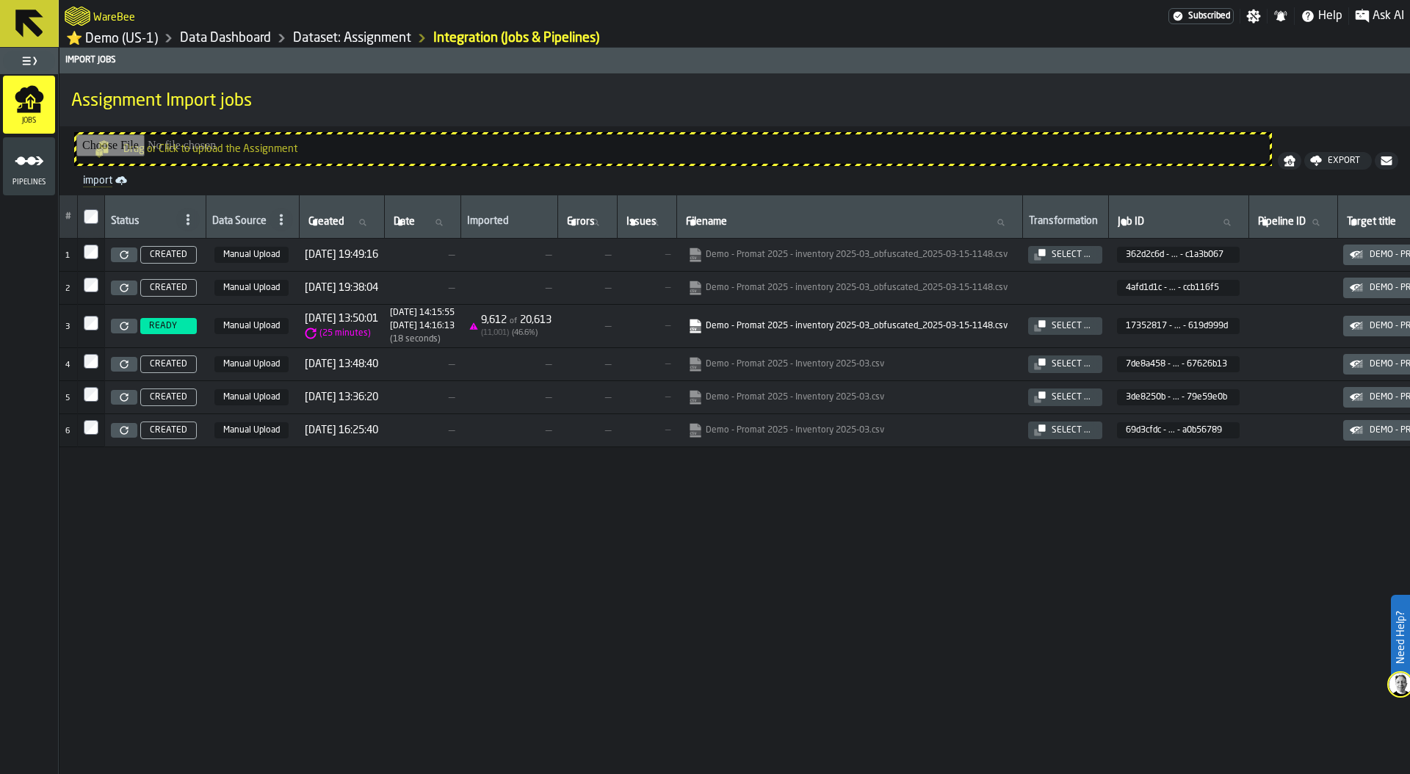
click at [123, 329] on icon at bounding box center [124, 326] width 9 height 9
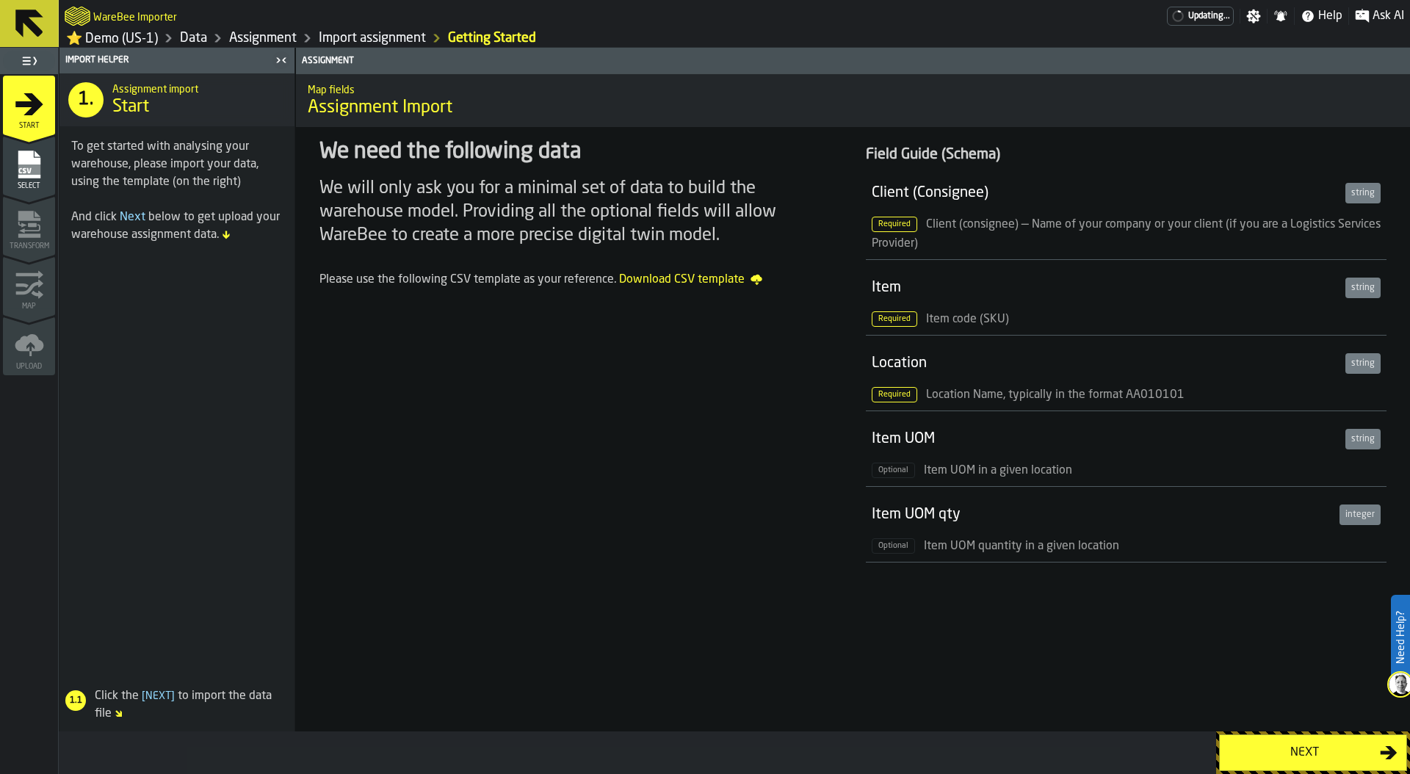
click at [1280, 737] on button "Next" at bounding box center [1313, 752] width 188 height 37
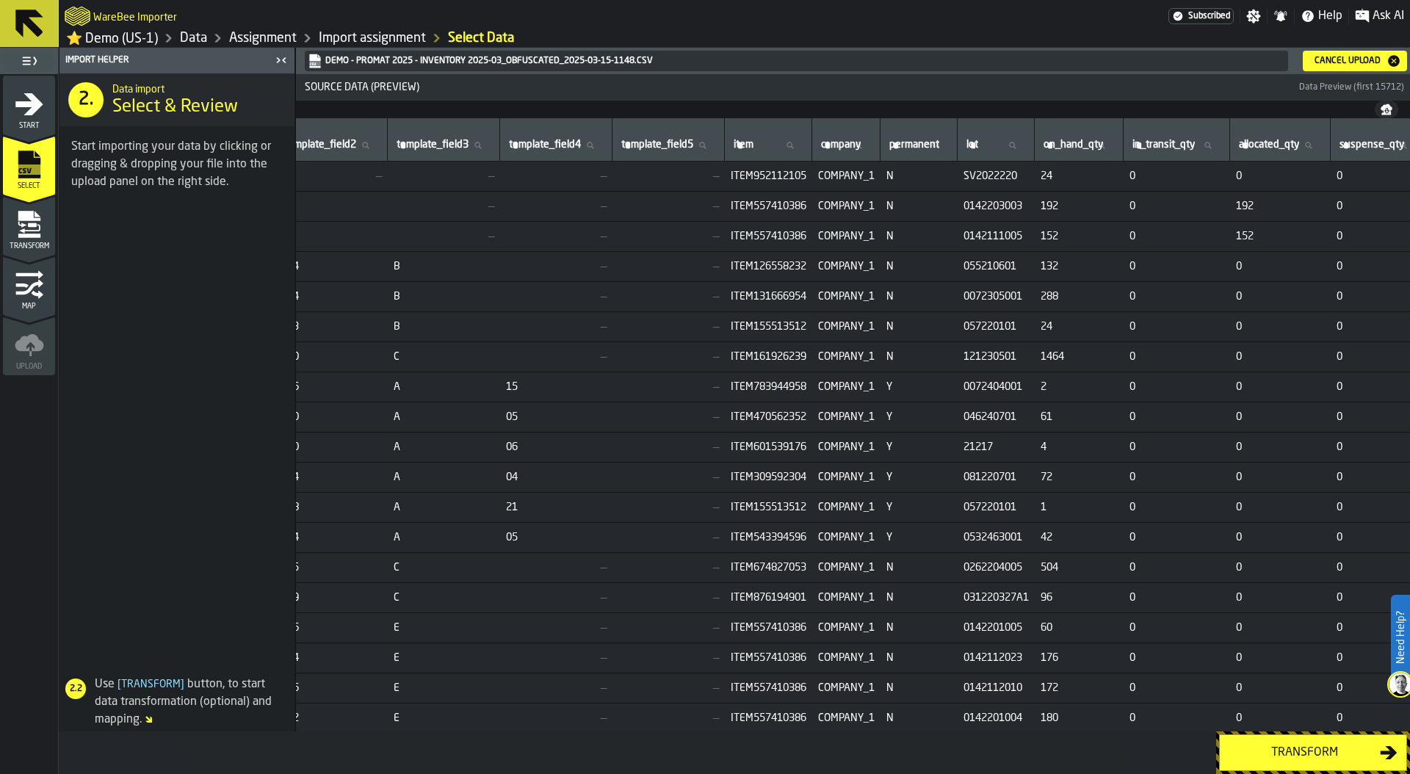
scroll to position [0, 745]
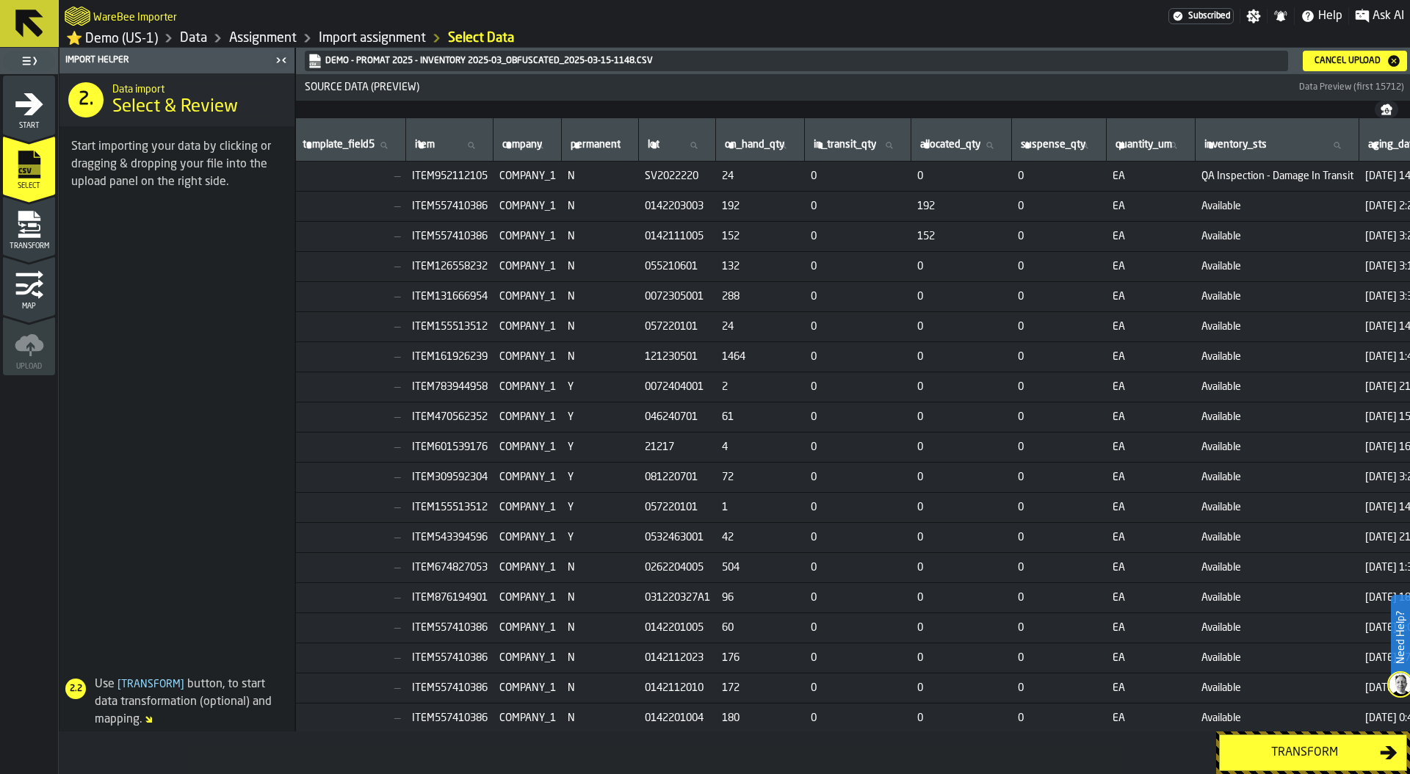
click at [1295, 753] on div "Transform" at bounding box center [1304, 753] width 151 height 18
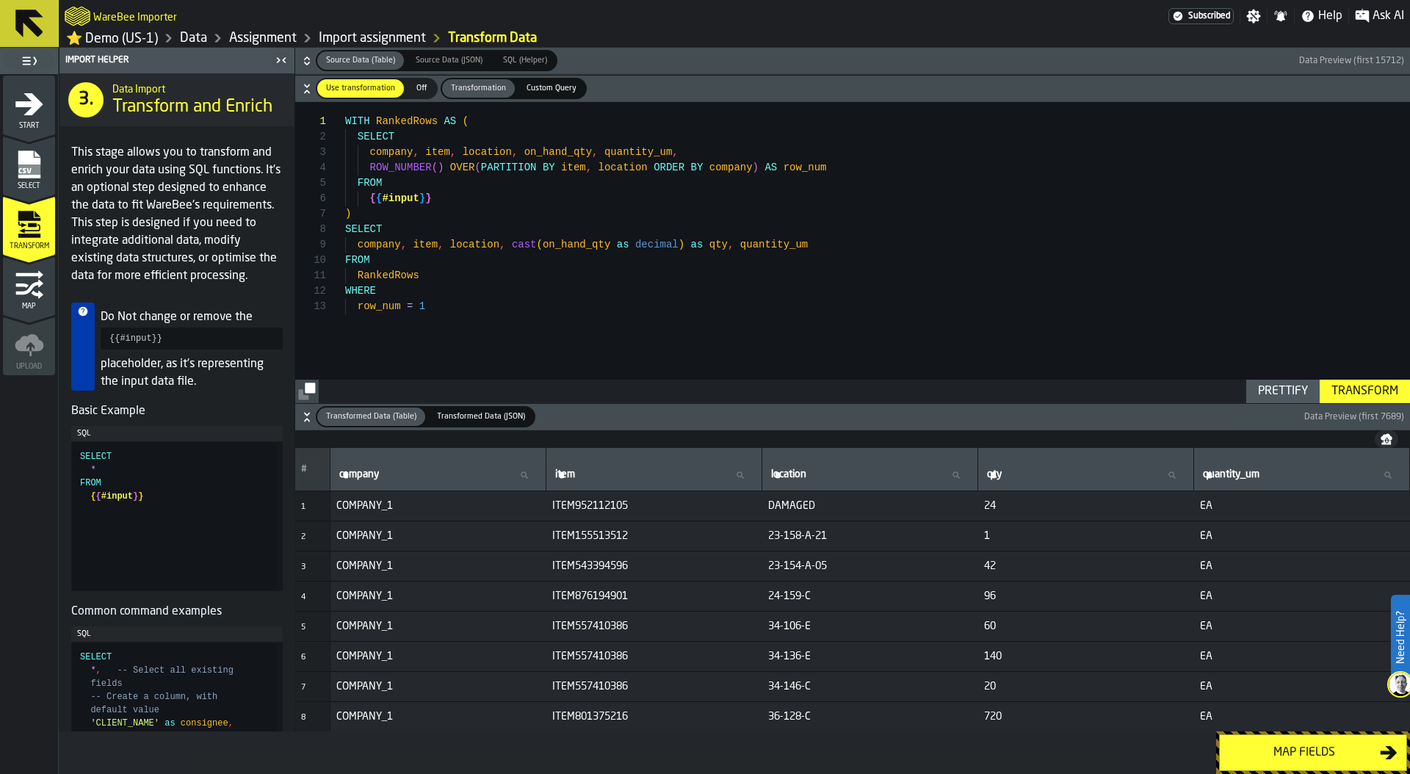
click at [301, 63] on icon "button-" at bounding box center [307, 61] width 15 height 15
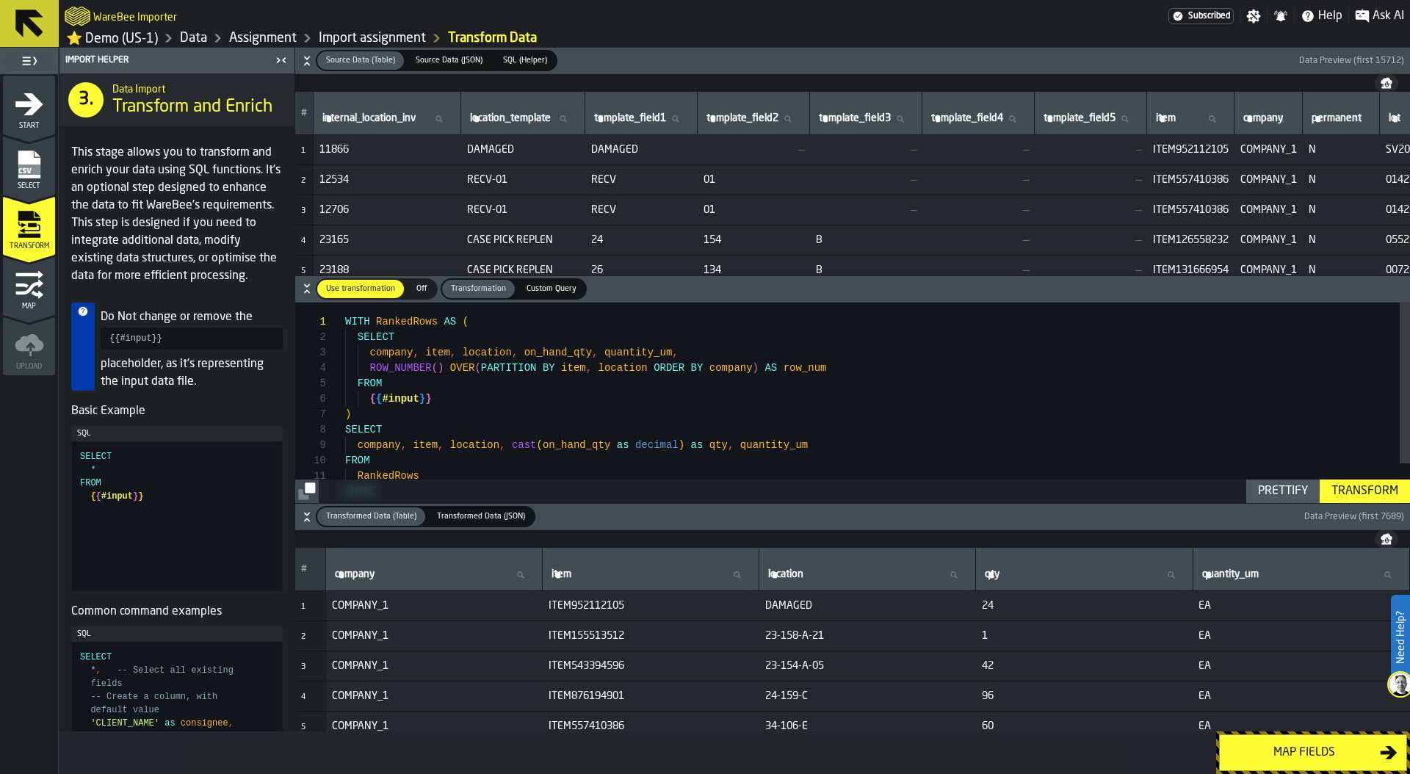
click at [474, 284] on span "Transformation" at bounding box center [478, 289] width 67 height 12
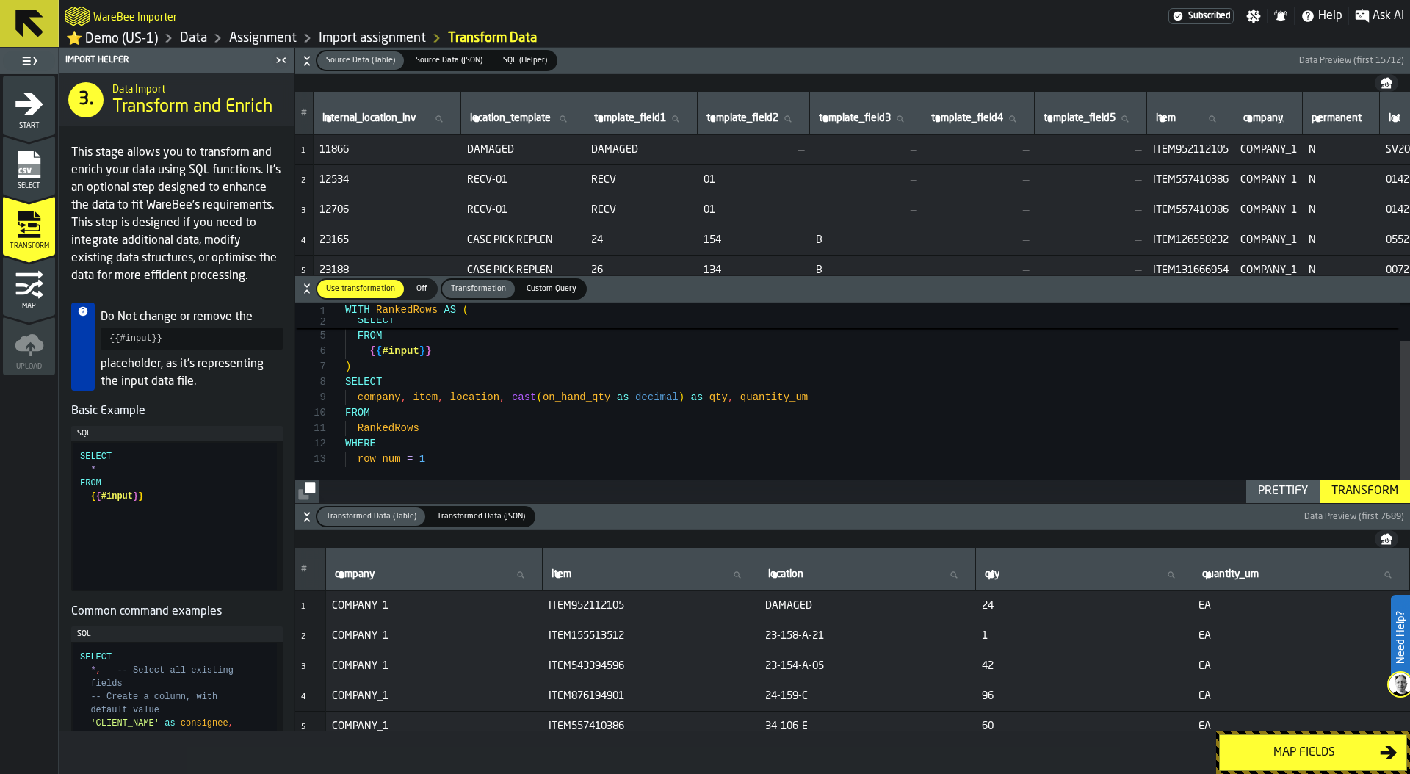
click at [343, 384] on div at bounding box center [337, 382] width 19 height 15
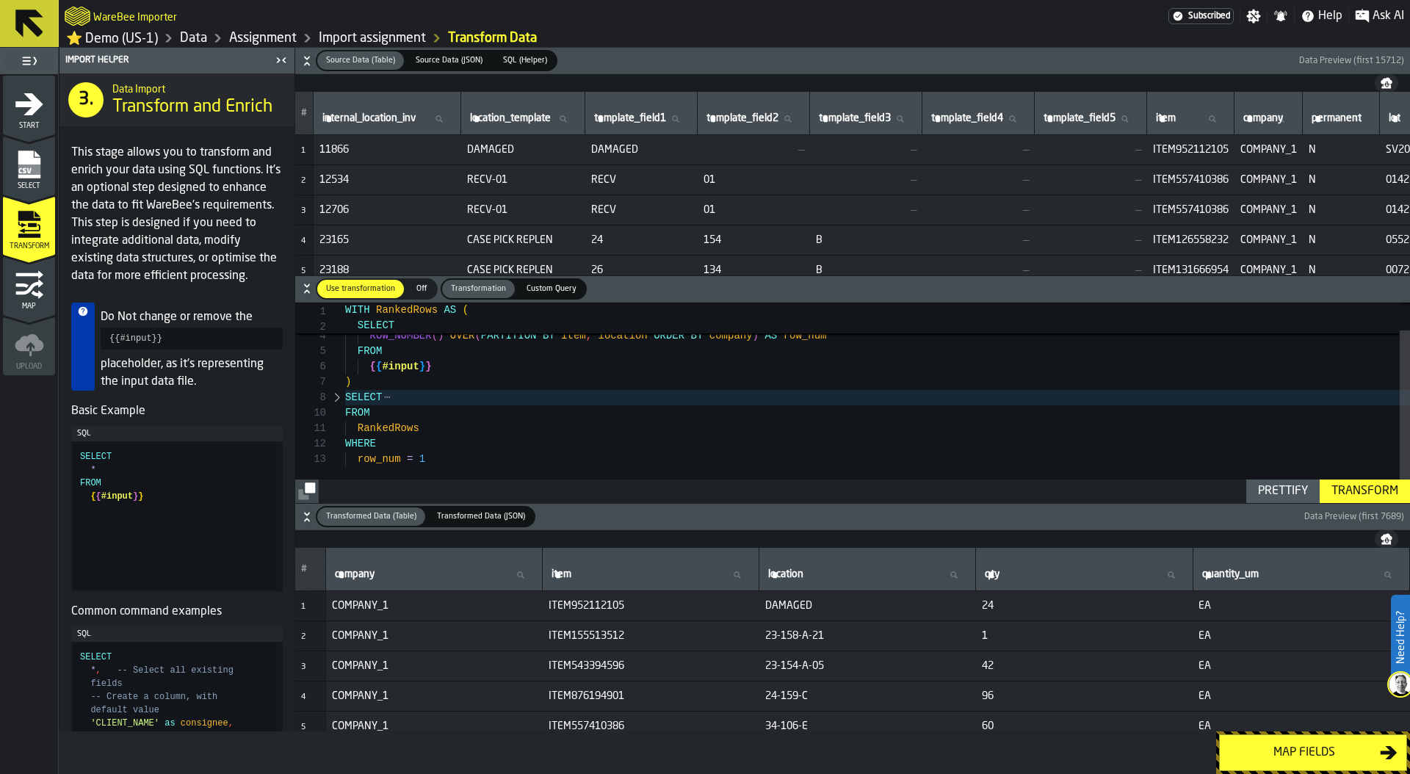
click at [337, 400] on div at bounding box center [337, 397] width 19 height 15
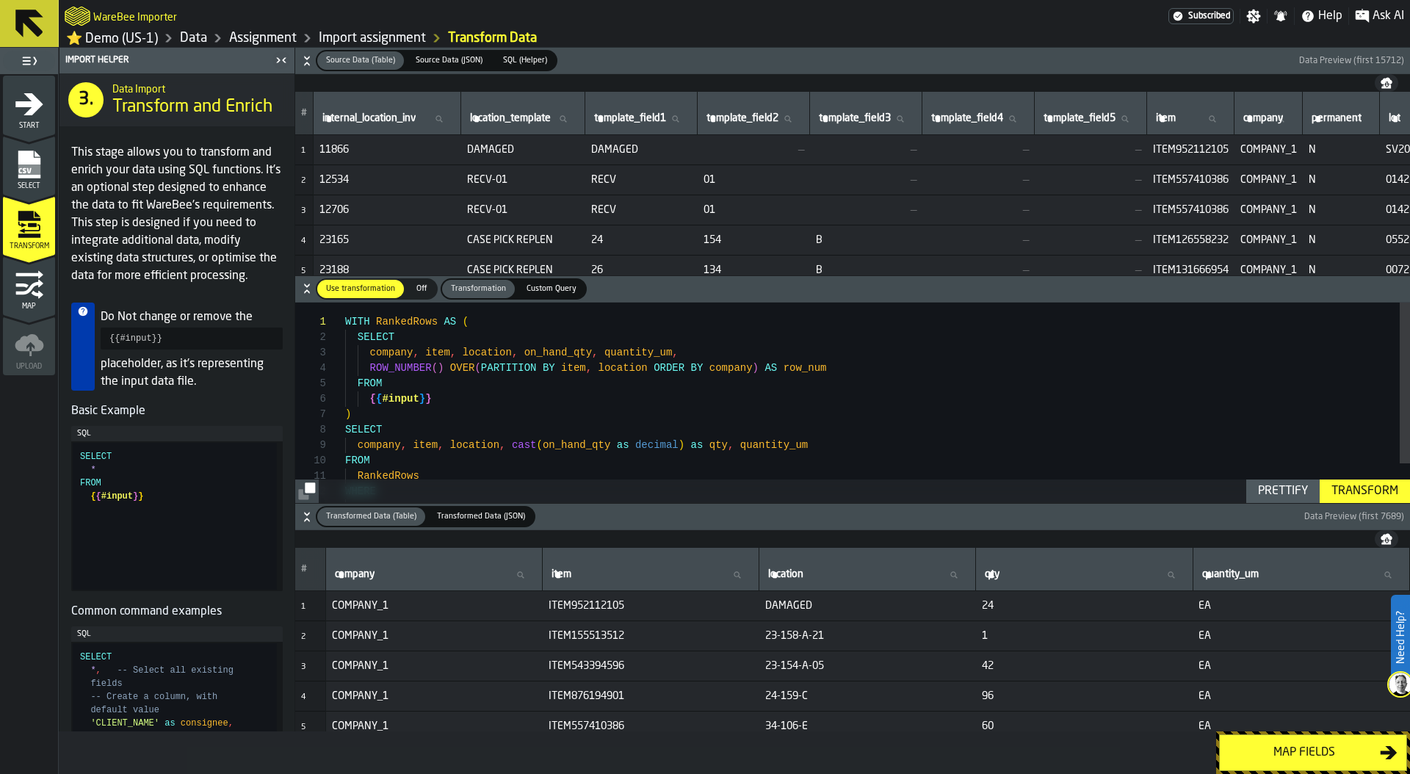
type textarea "**********"
click at [366, 369] on div "SELECT company , item , location , on_hand_qty , quantity_um , ROW_NUMBER ( ) O…" at bounding box center [877, 426] width 1065 height 247
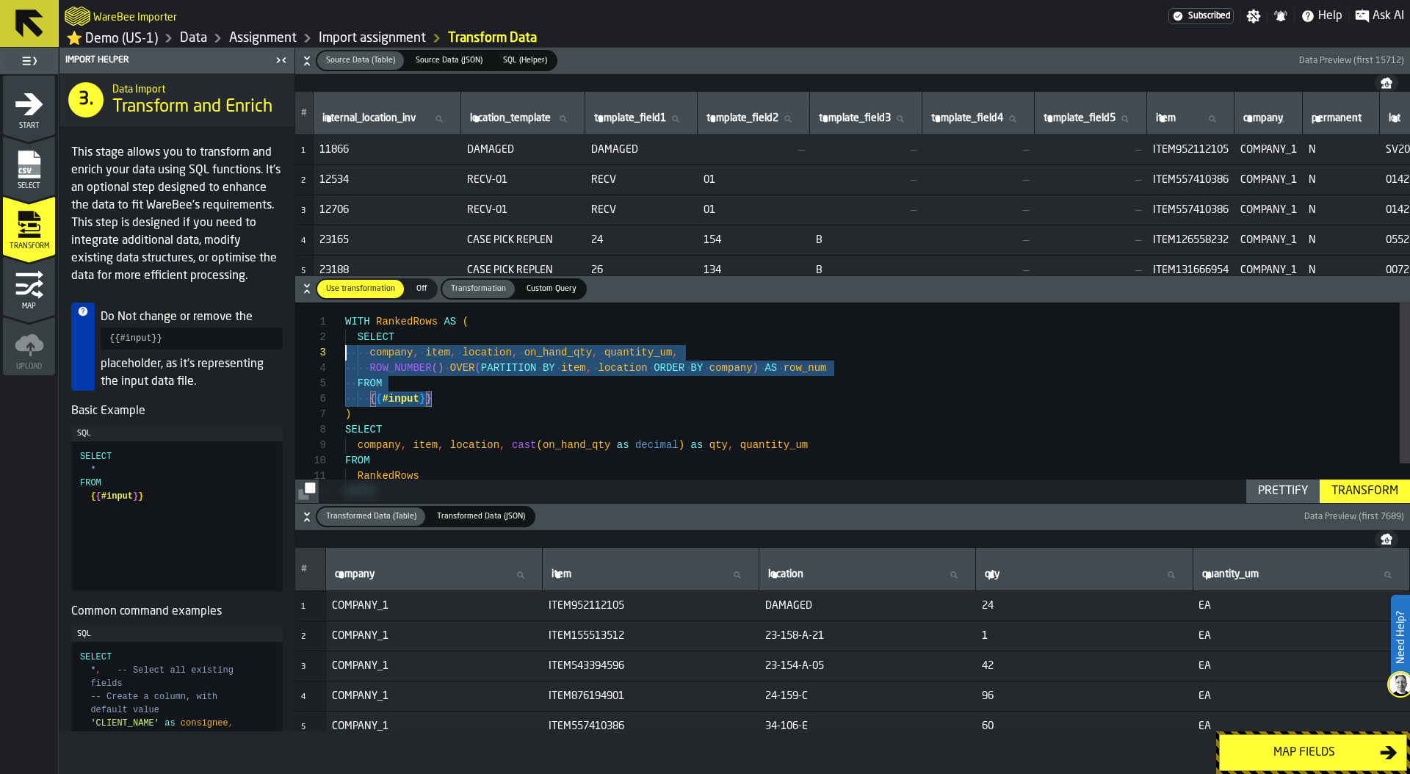
scroll to position [15, 0]
drag, startPoint x: 442, startPoint y: 405, endPoint x: 328, endPoint y: 339, distance: 131.9
click at [345, 339] on div "SELECT company , item , location , on_hand_qty , quantity_um , ROW_NUMBER ( ) O…" at bounding box center [877, 426] width 1065 height 247
click at [1312, 746] on div "Map fields" at bounding box center [1304, 753] width 151 height 18
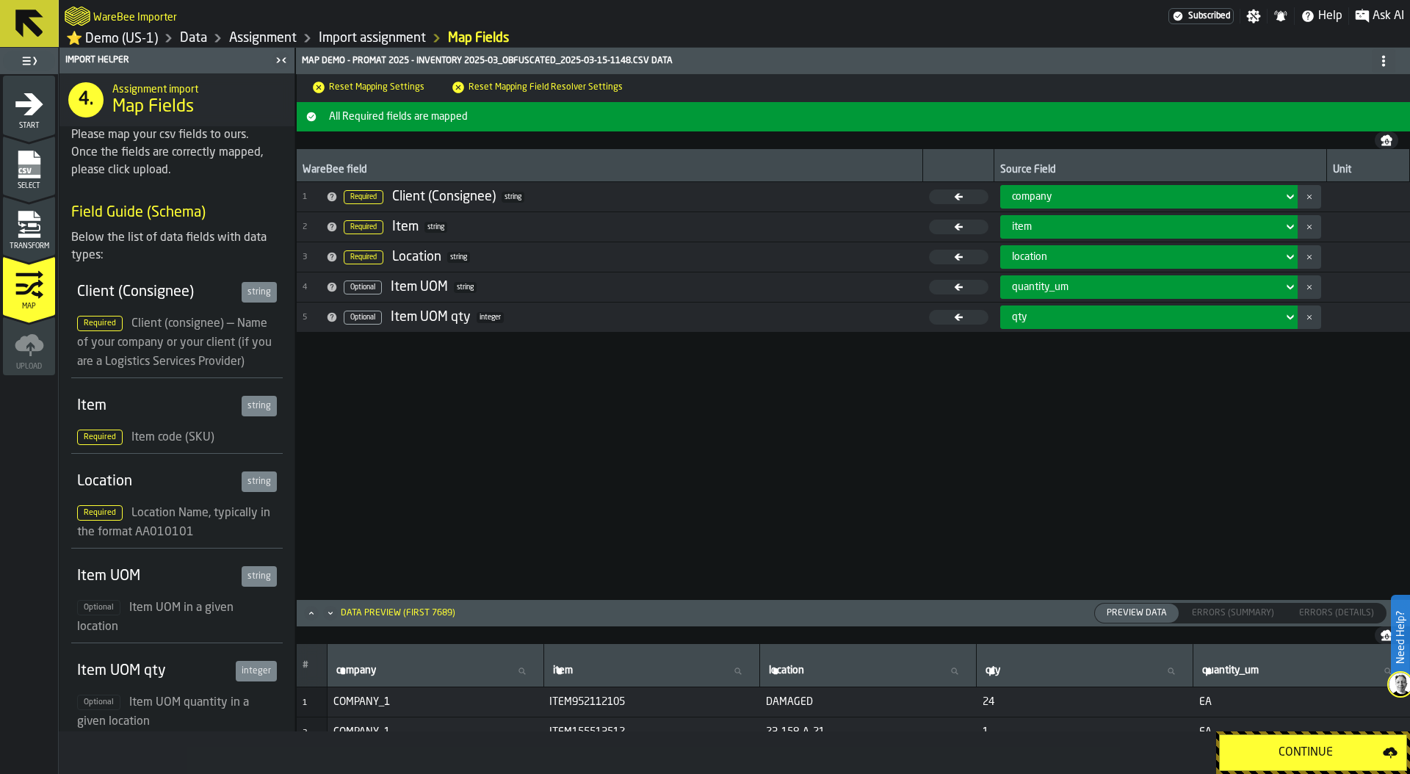
click at [355, 46] on link "Import assignment" at bounding box center [372, 38] width 107 height 16
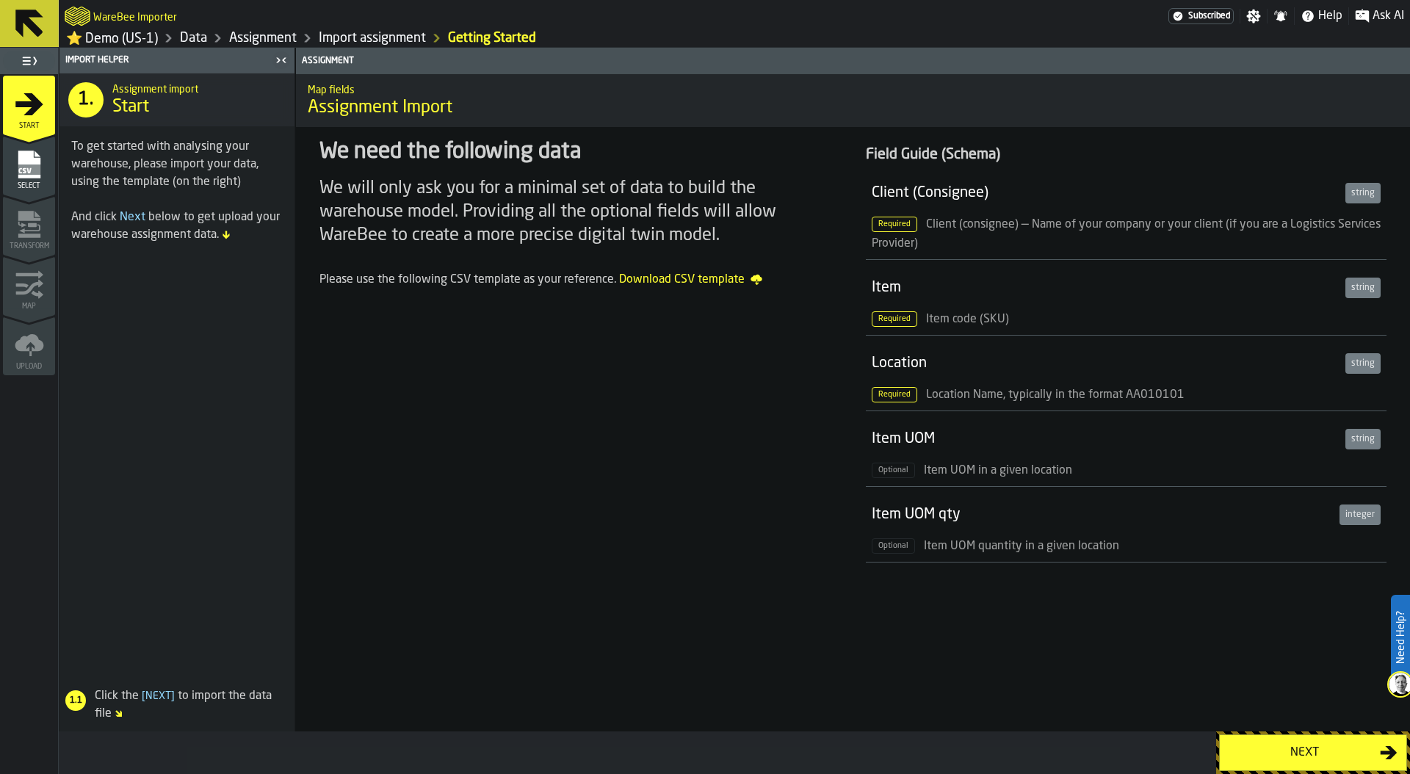
click at [270, 42] on link "Assignment" at bounding box center [263, 38] width 68 height 16
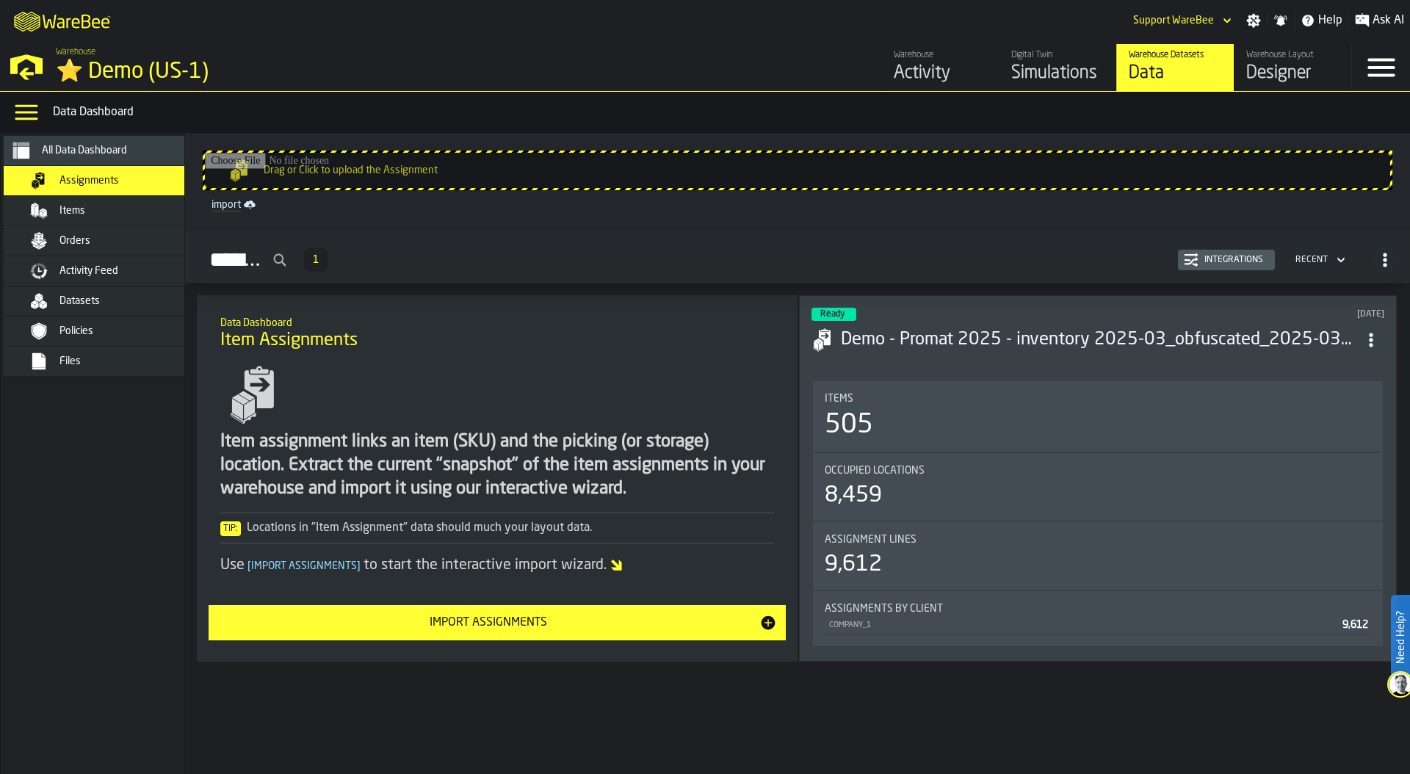
click at [1227, 255] on div "Integrations" at bounding box center [1234, 260] width 71 height 10
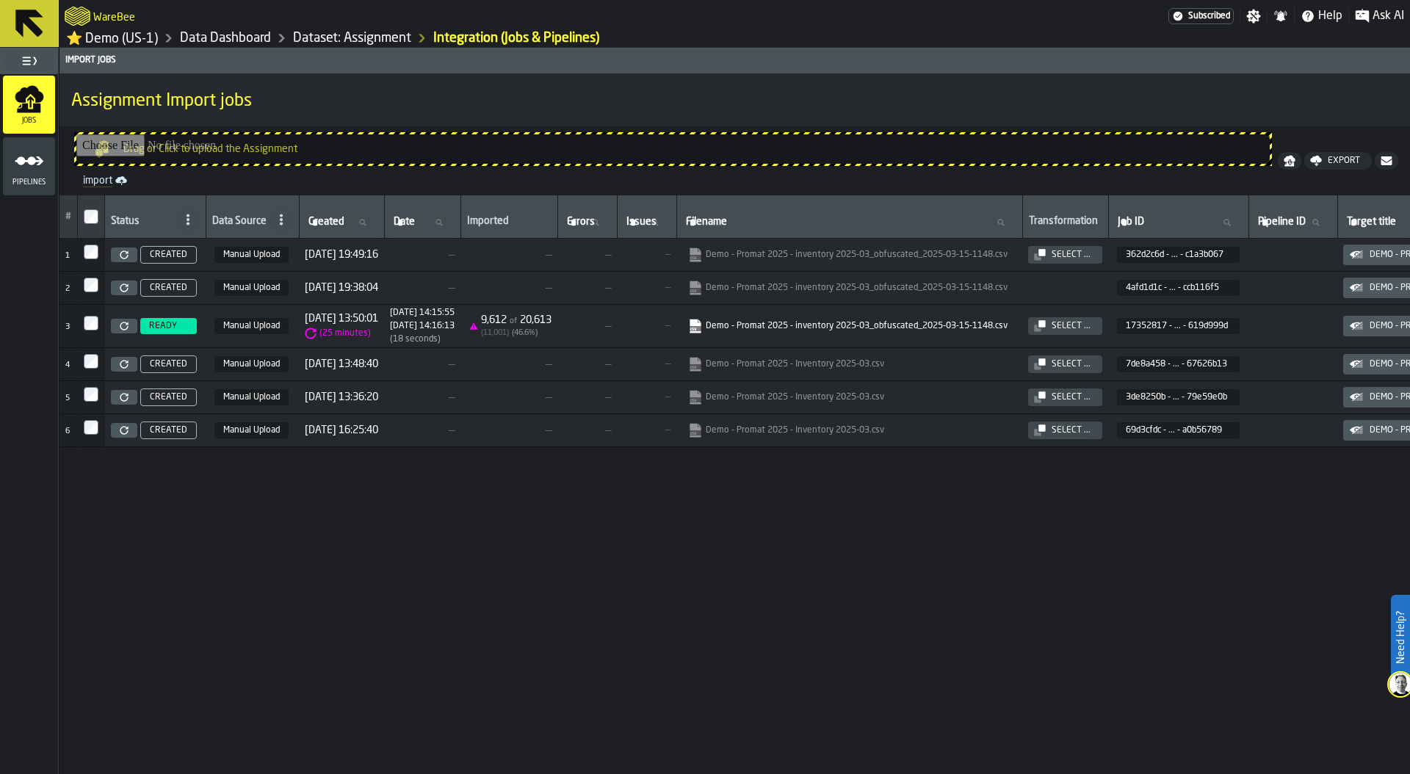
click at [123, 330] on icon at bounding box center [124, 326] width 9 height 9
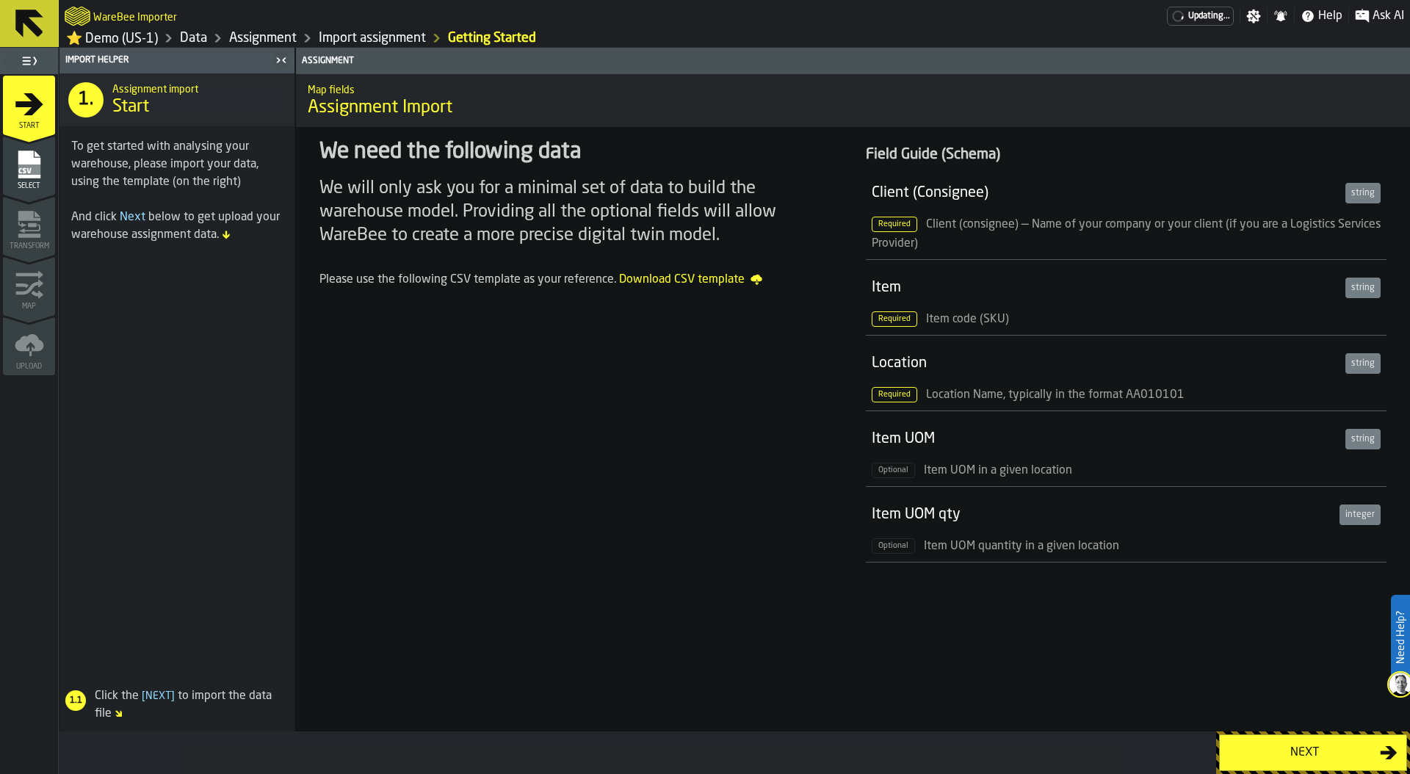
click at [1306, 750] on div "Next" at bounding box center [1304, 753] width 151 height 18
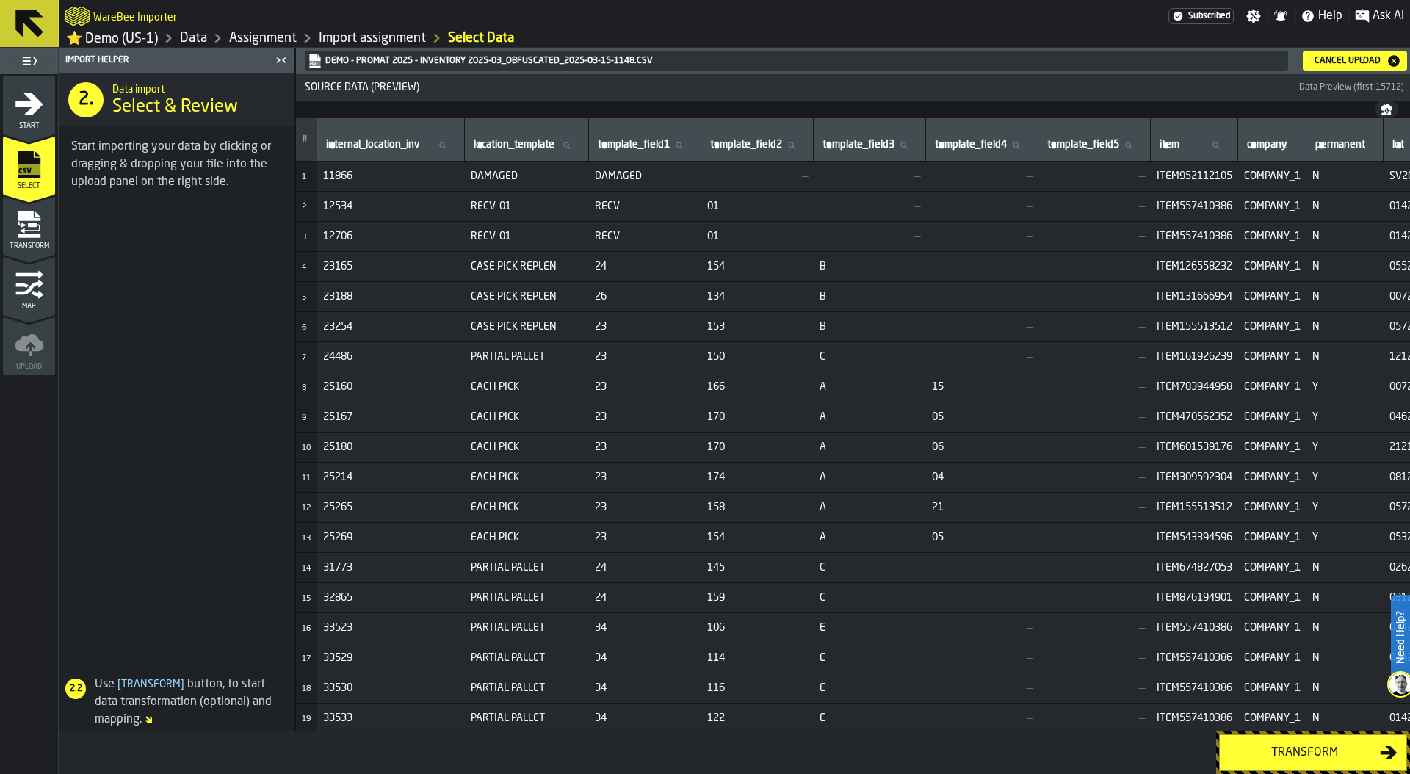
click at [1317, 760] on div "Transform" at bounding box center [1304, 753] width 151 height 18
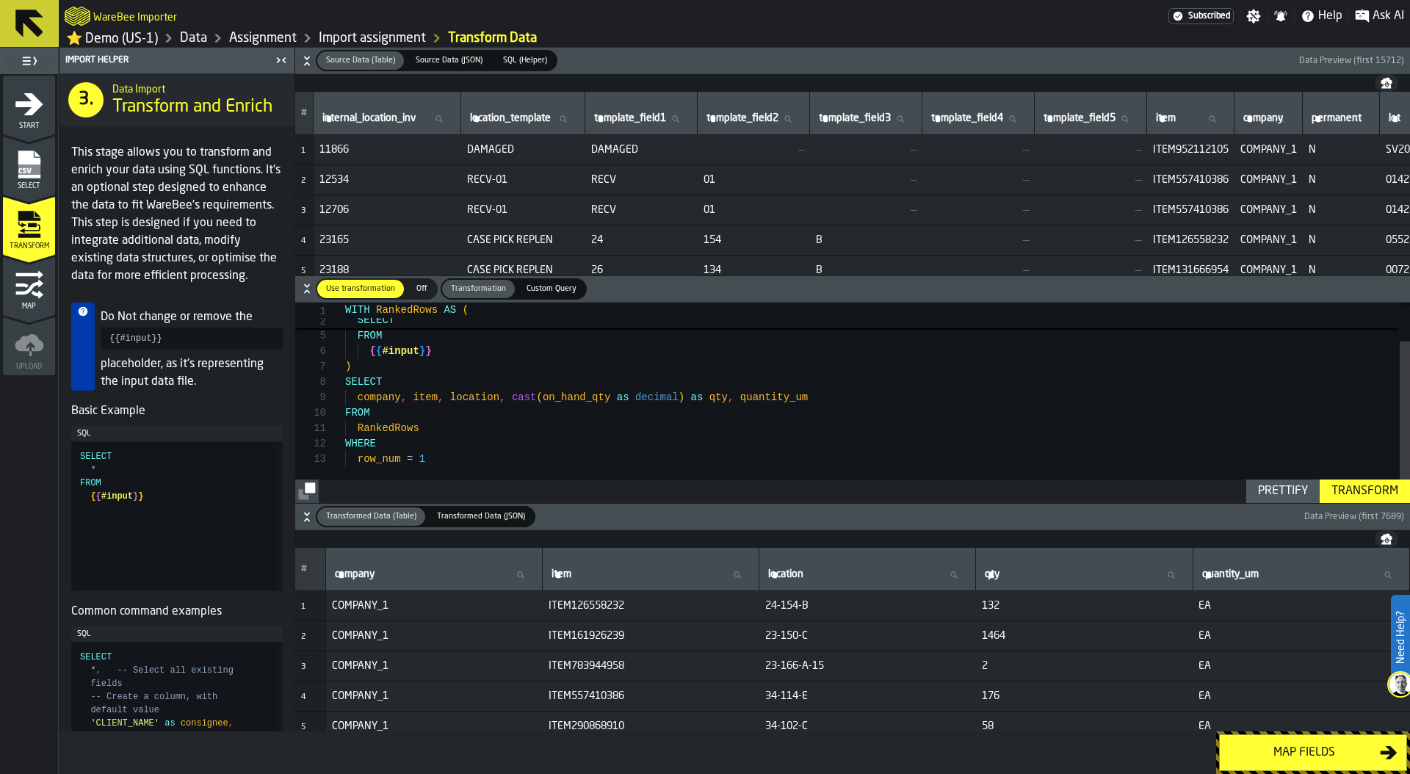
click at [554, 408] on div "company , item , location , on_hand_qty , quantity_um , ROW_NUMBER ( ) OVER ( P…" at bounding box center [877, 378] width 1065 height 247
type textarea "**********"
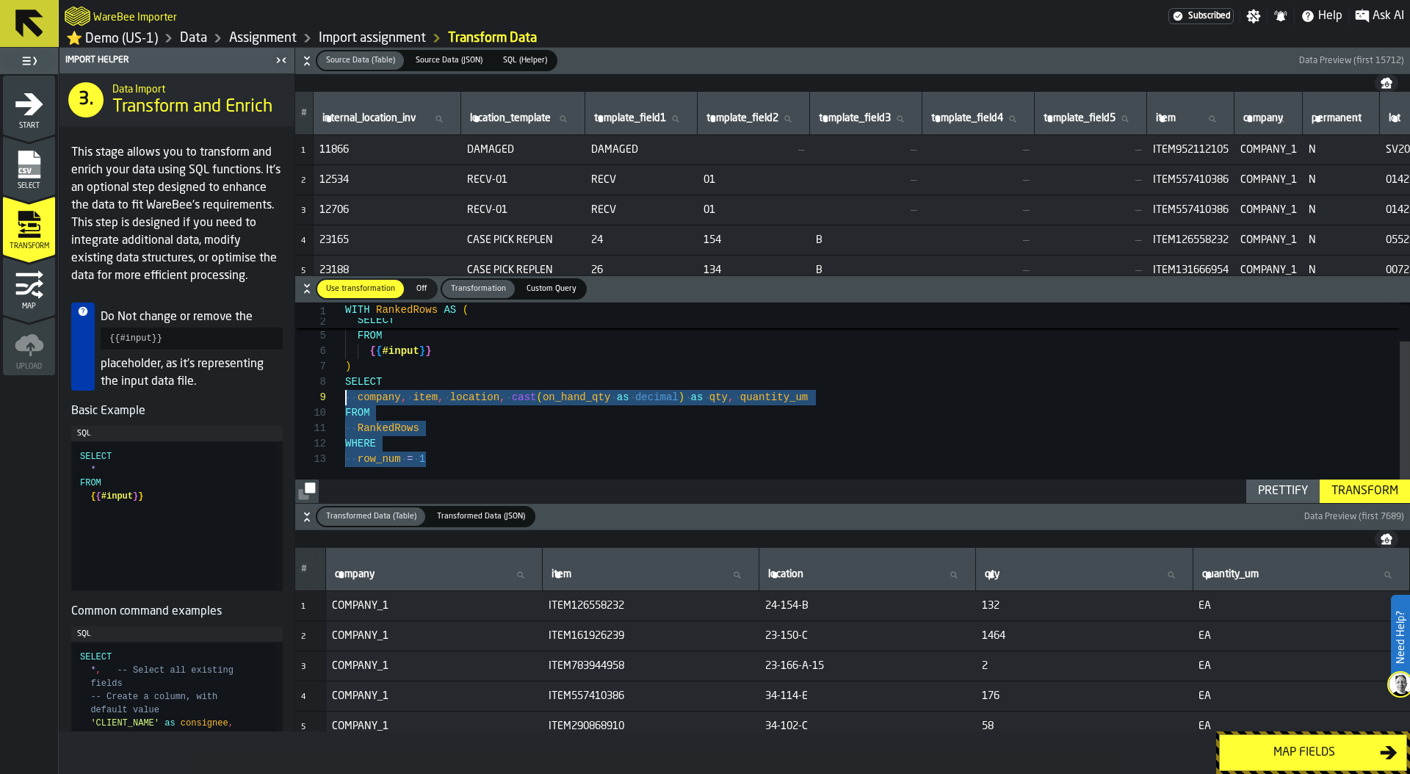
scroll to position [123, 0]
drag, startPoint x: 443, startPoint y: 462, endPoint x: 319, endPoint y: 395, distance: 141.0
click at [319, 394] on div "**********" at bounding box center [852, 403] width 1115 height 200
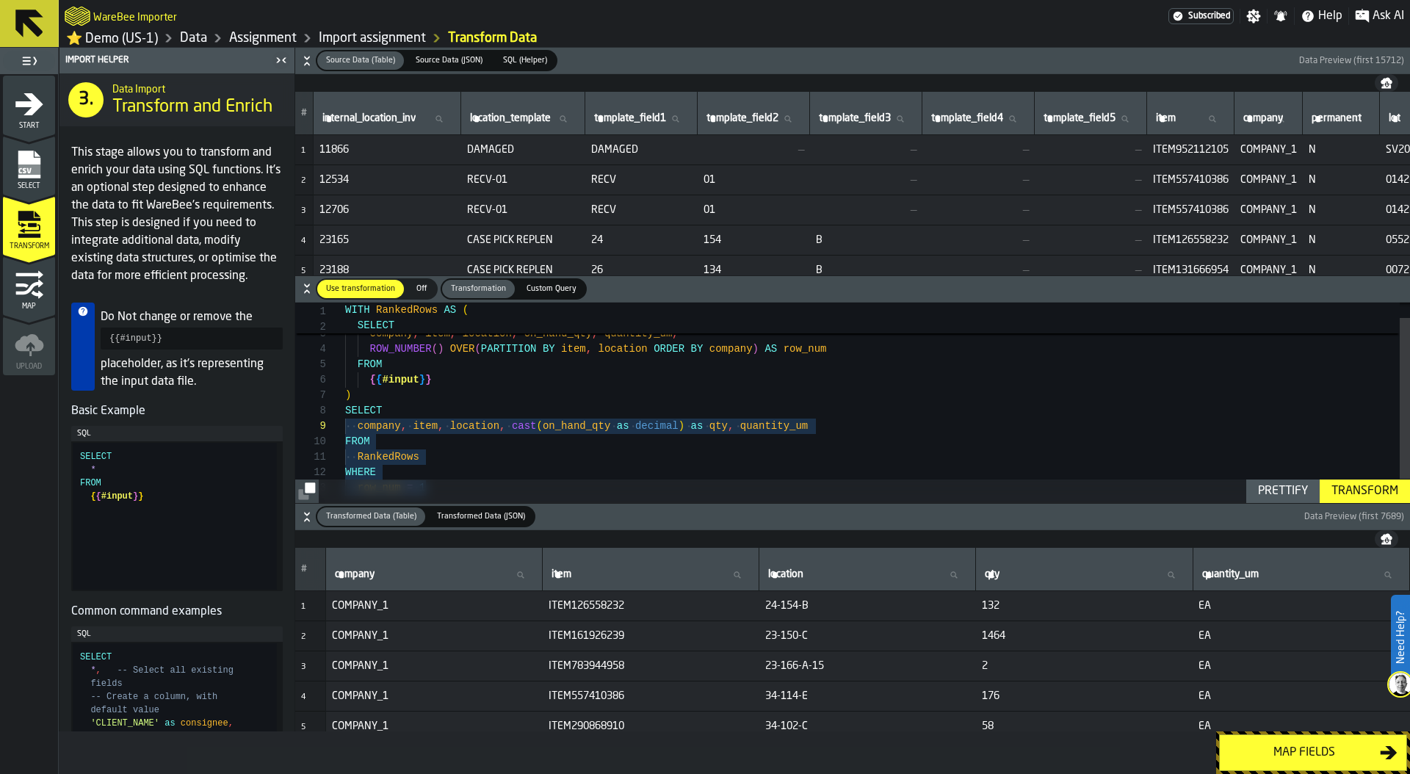
click at [1309, 749] on div "Map fields" at bounding box center [1304, 753] width 151 height 18
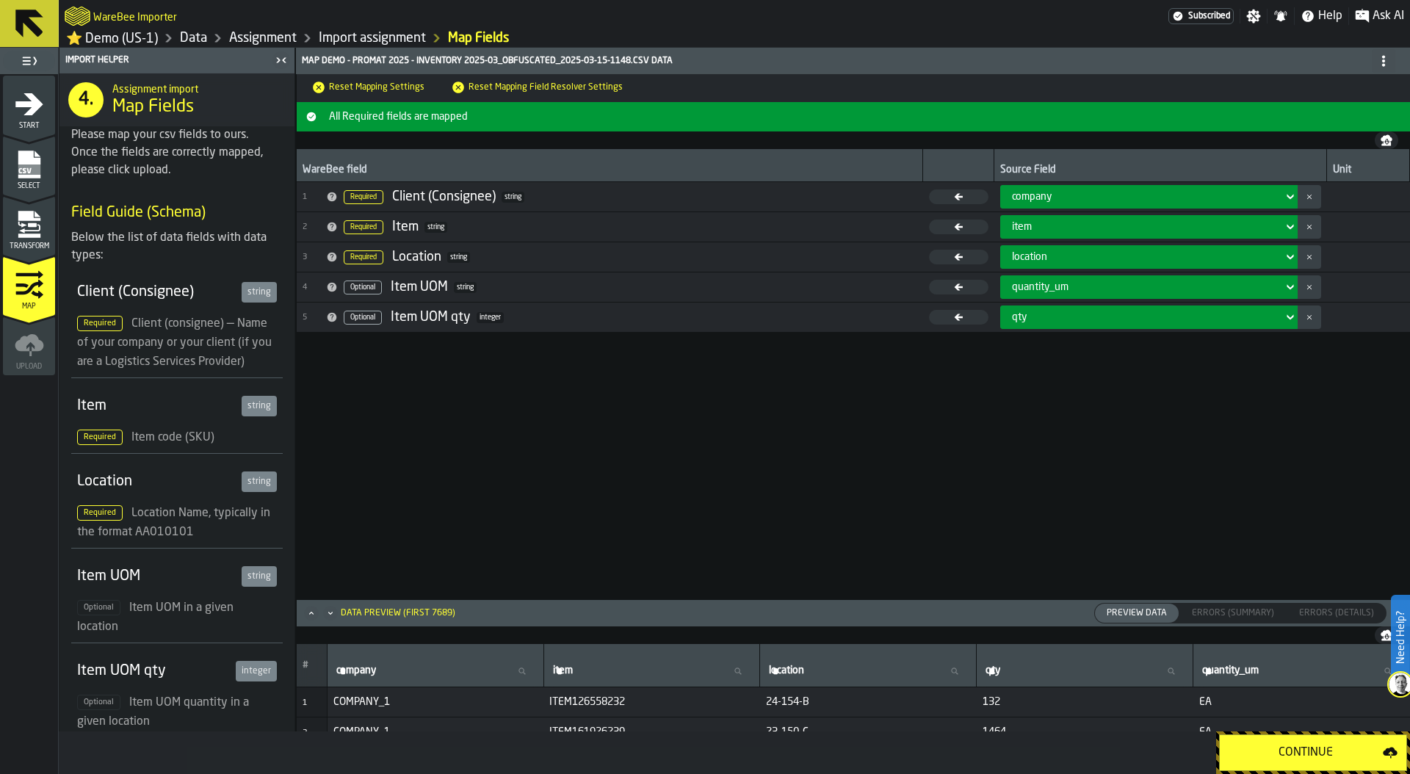
click at [29, 236] on icon "menu Transform" at bounding box center [29, 236] width 22 height 4
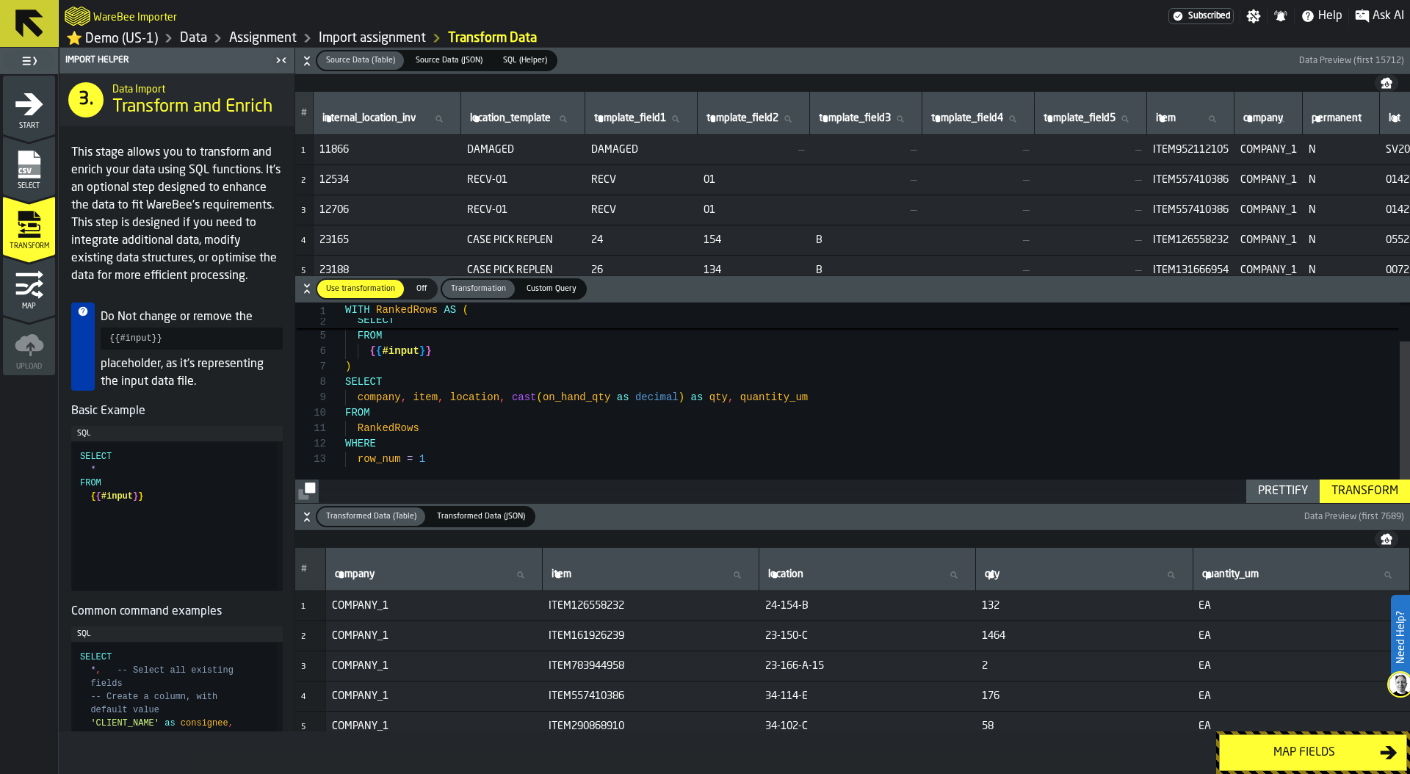
type textarea "**********"
click at [383, 396] on div "company , item , location , on_hand_qty , quantity_um , ROW_NUMBER ( ) OVER ( P…" at bounding box center [877, 378] width 1065 height 247
click at [435, 397] on div "company , item , location , on_hand_qty , quantity_um , ROW_NUMBER ( ) OVER ( P…" at bounding box center [877, 378] width 1065 height 247
click at [470, 402] on div "company , item , location , on_hand_qty , quantity_um , ROW_NUMBER ( ) OVER ( P…" at bounding box center [877, 378] width 1065 height 247
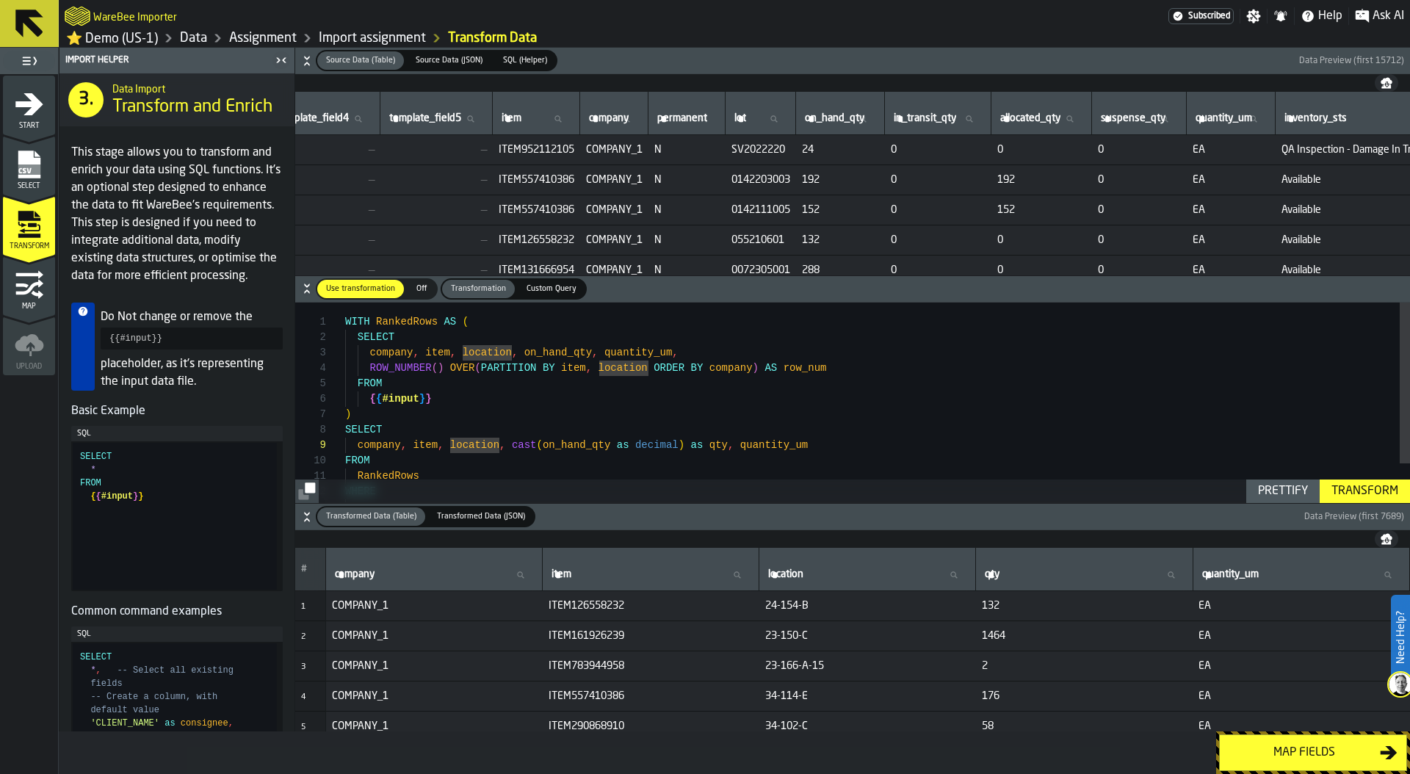
scroll to position [0, 637]
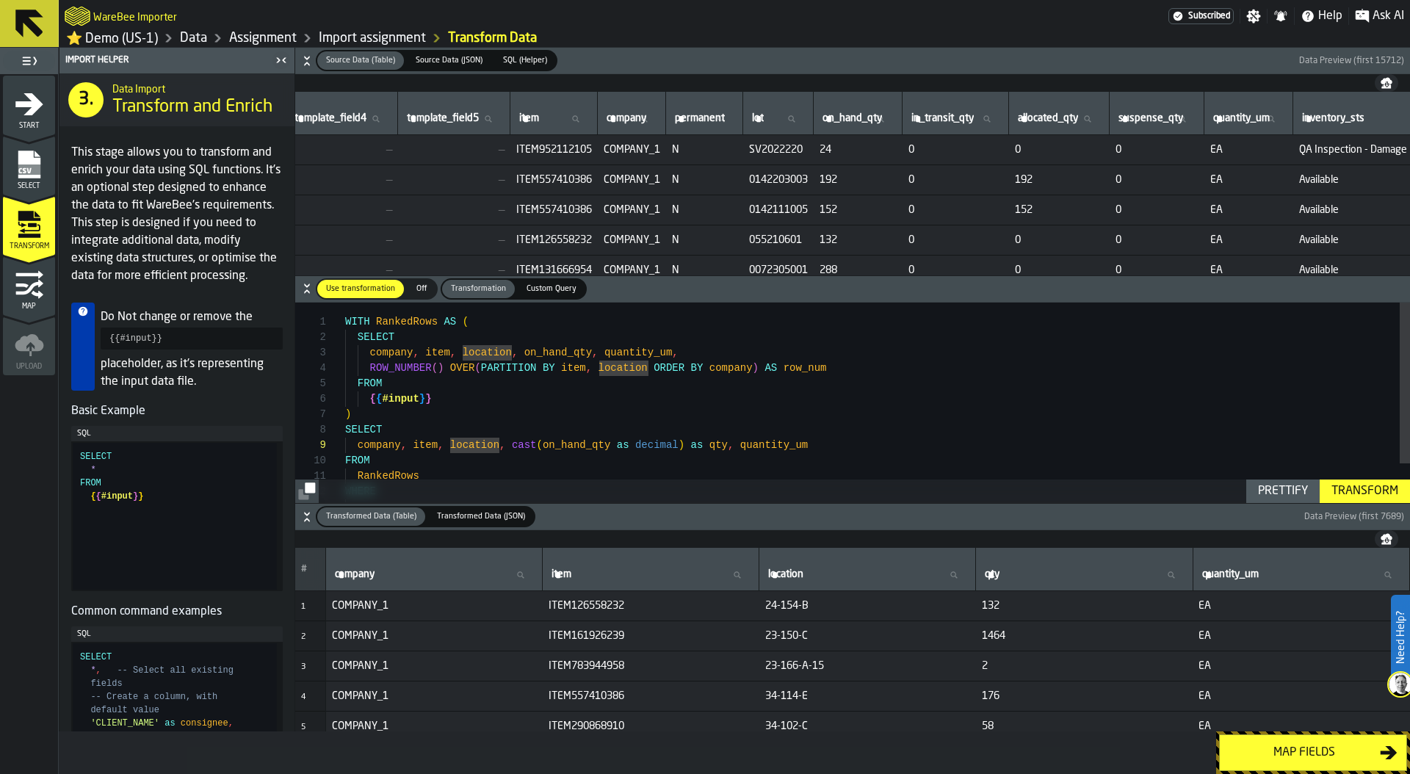
click at [1312, 766] on button "Map fields" at bounding box center [1313, 752] width 188 height 37
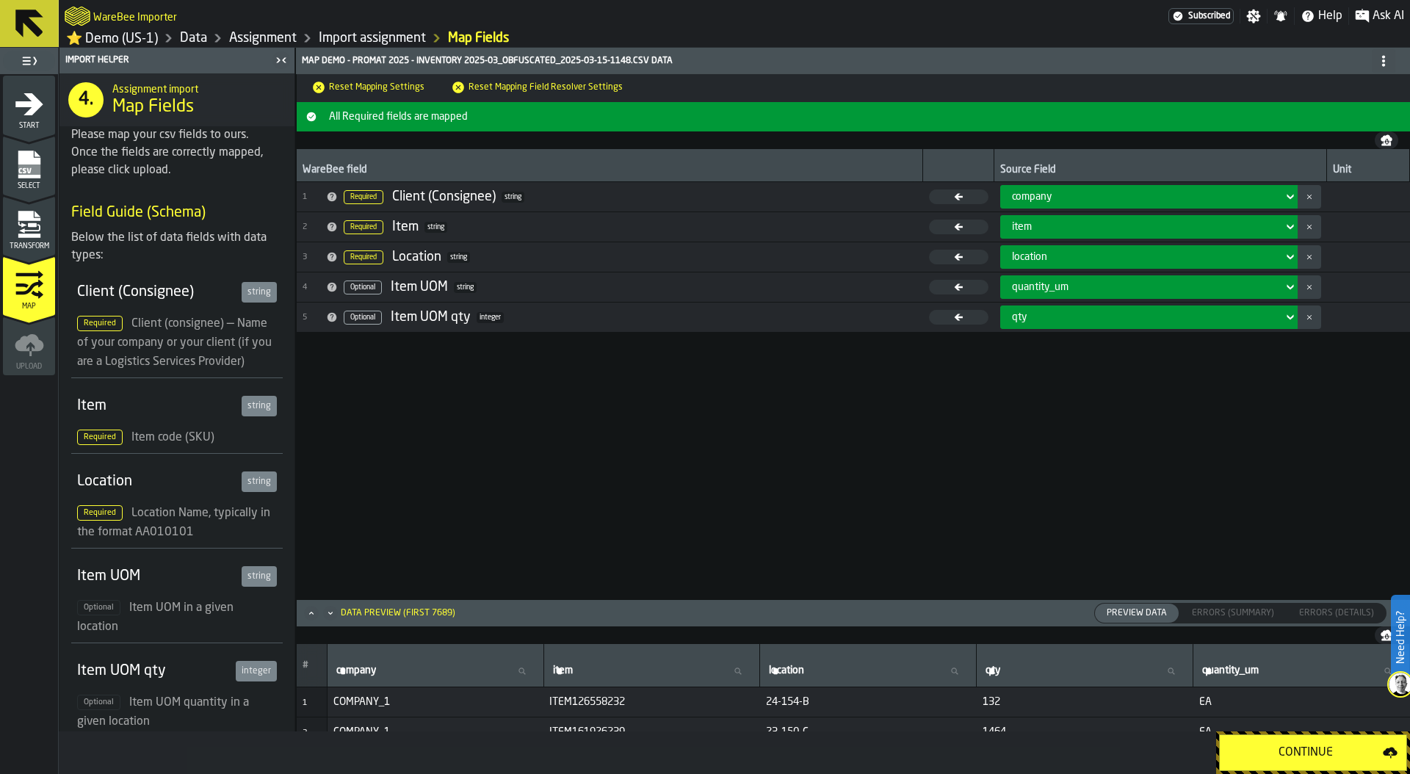
click at [1152, 309] on div "qty" at bounding box center [1148, 318] width 297 height 24
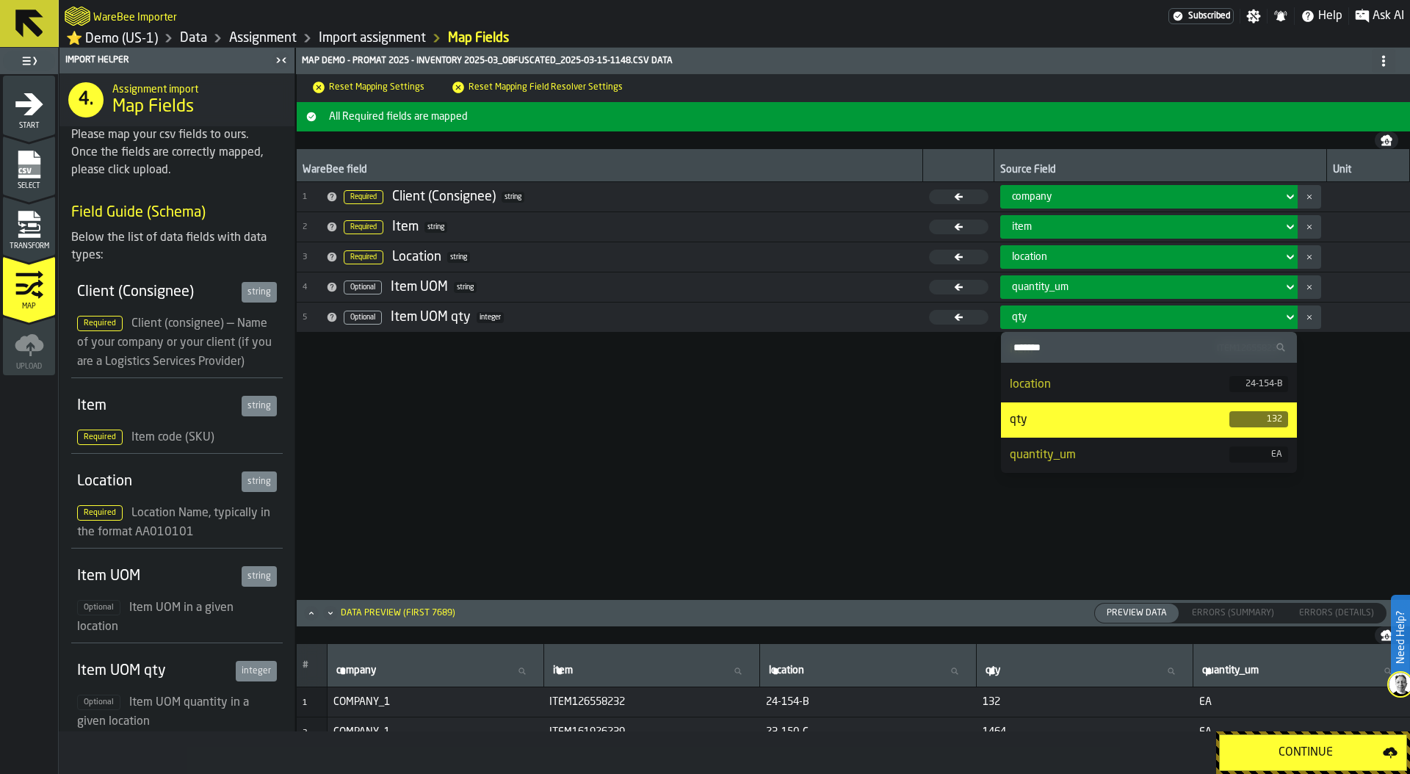
scroll to position [0, 0]
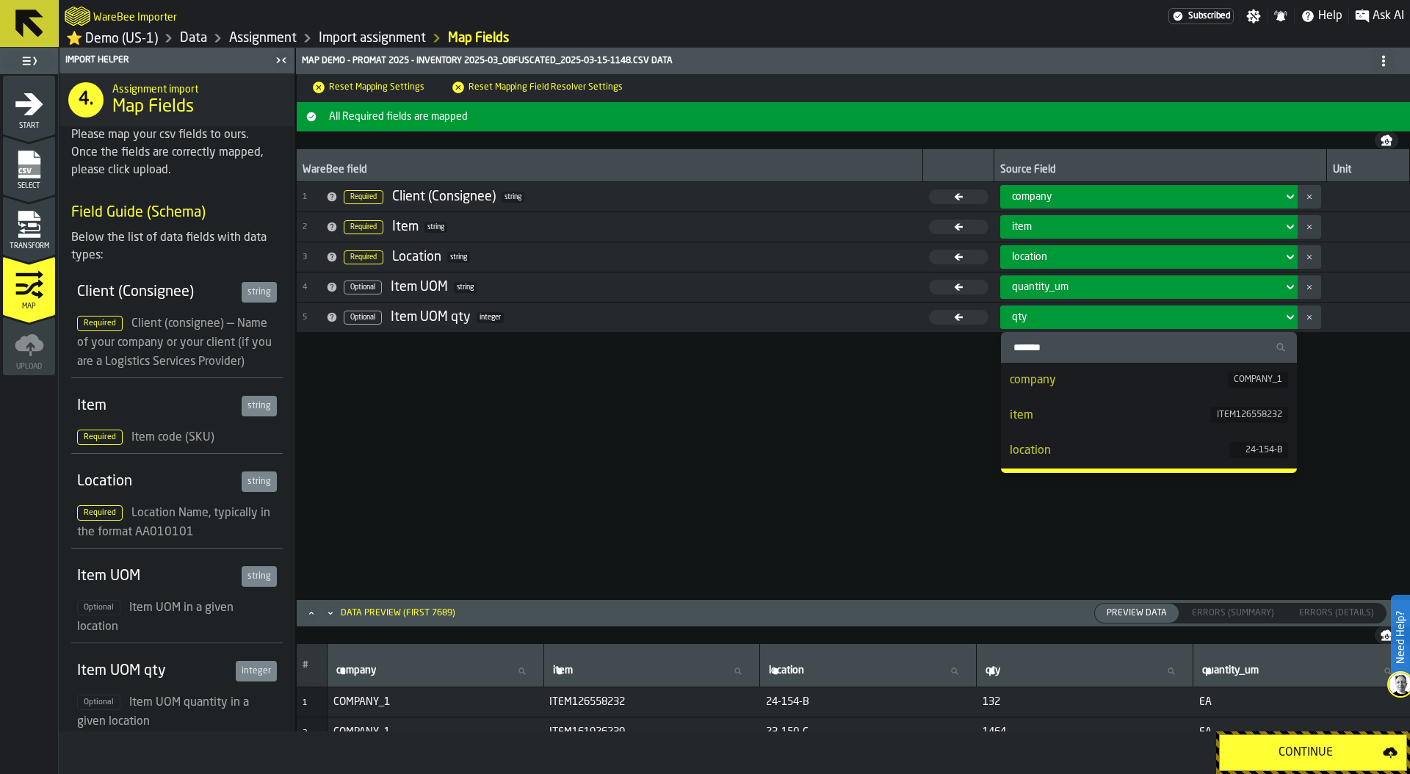
click at [828, 424] on div "WareBee field Source Field Unit 1 Required Client (Consignee) string company 2 …" at bounding box center [853, 373] width 1113 height 449
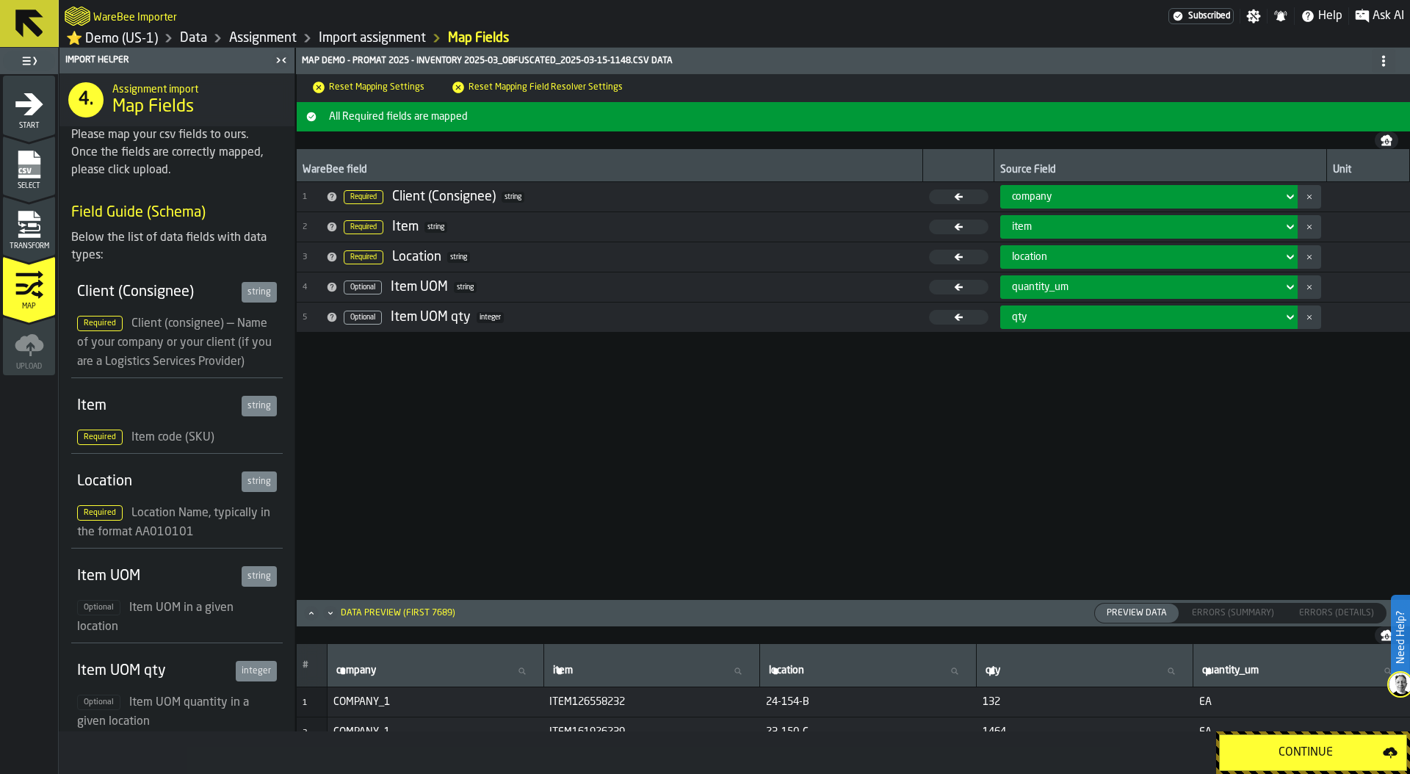
click at [252, 44] on link "Assignment" at bounding box center [263, 38] width 68 height 16
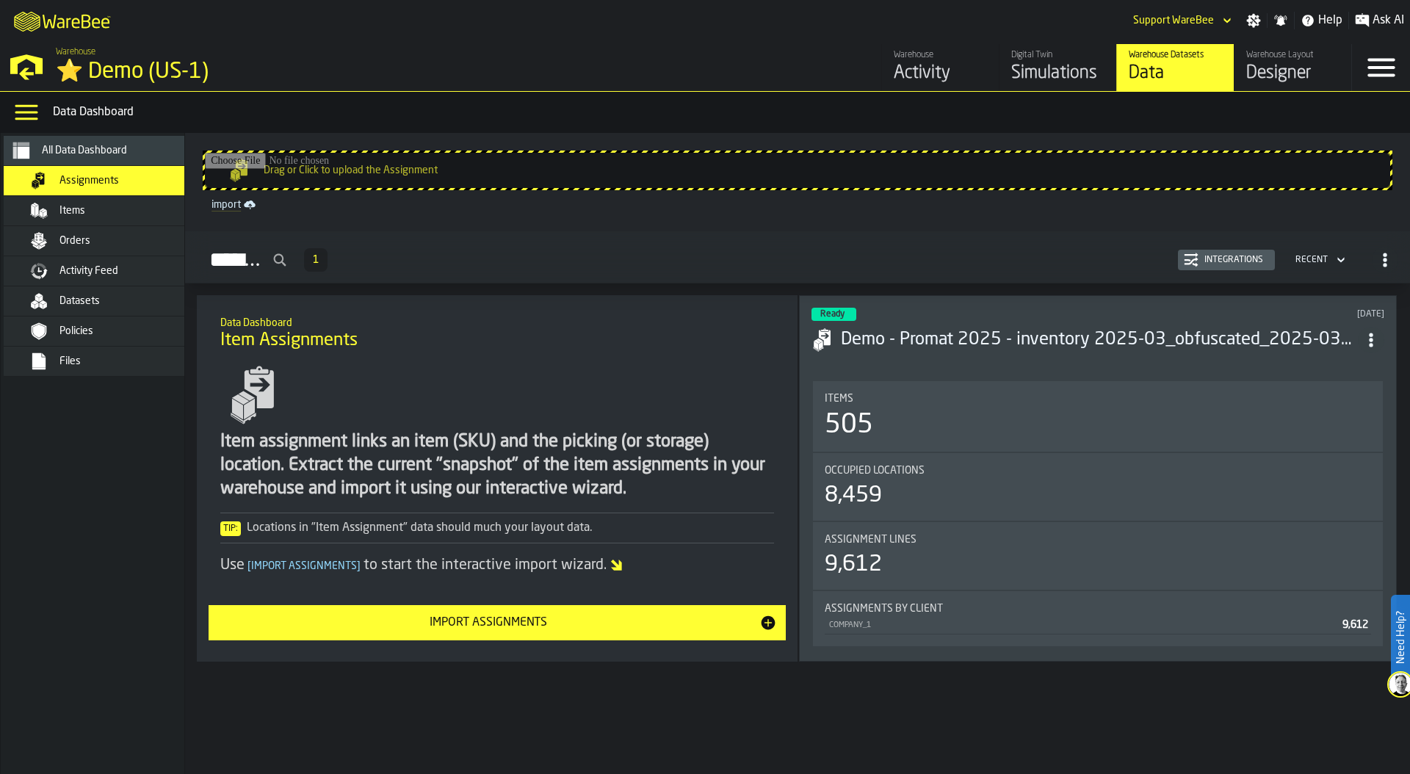
click at [1241, 255] on div "Integrations" at bounding box center [1234, 260] width 71 height 10
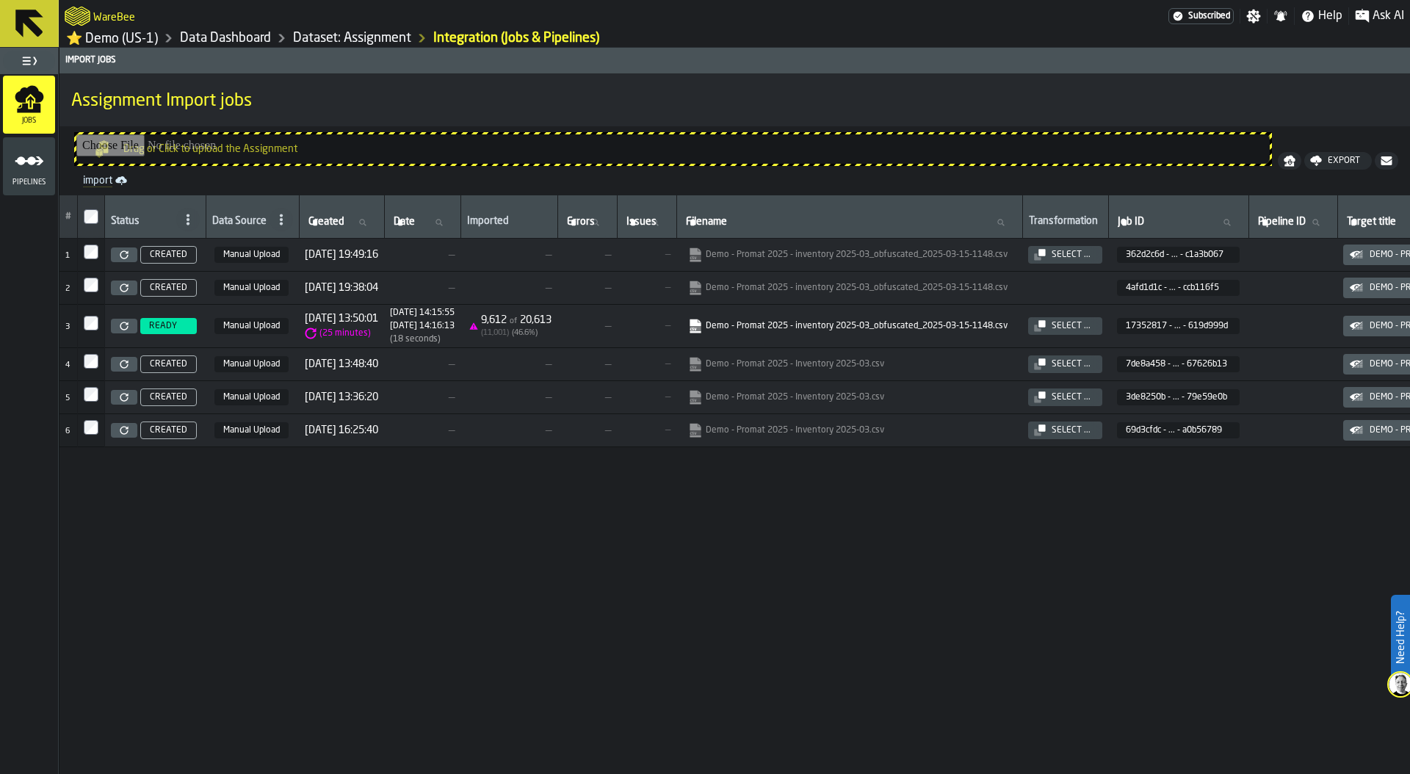
click at [26, 163] on polygon "menu Pipelines" at bounding box center [29, 160] width 29 height 9
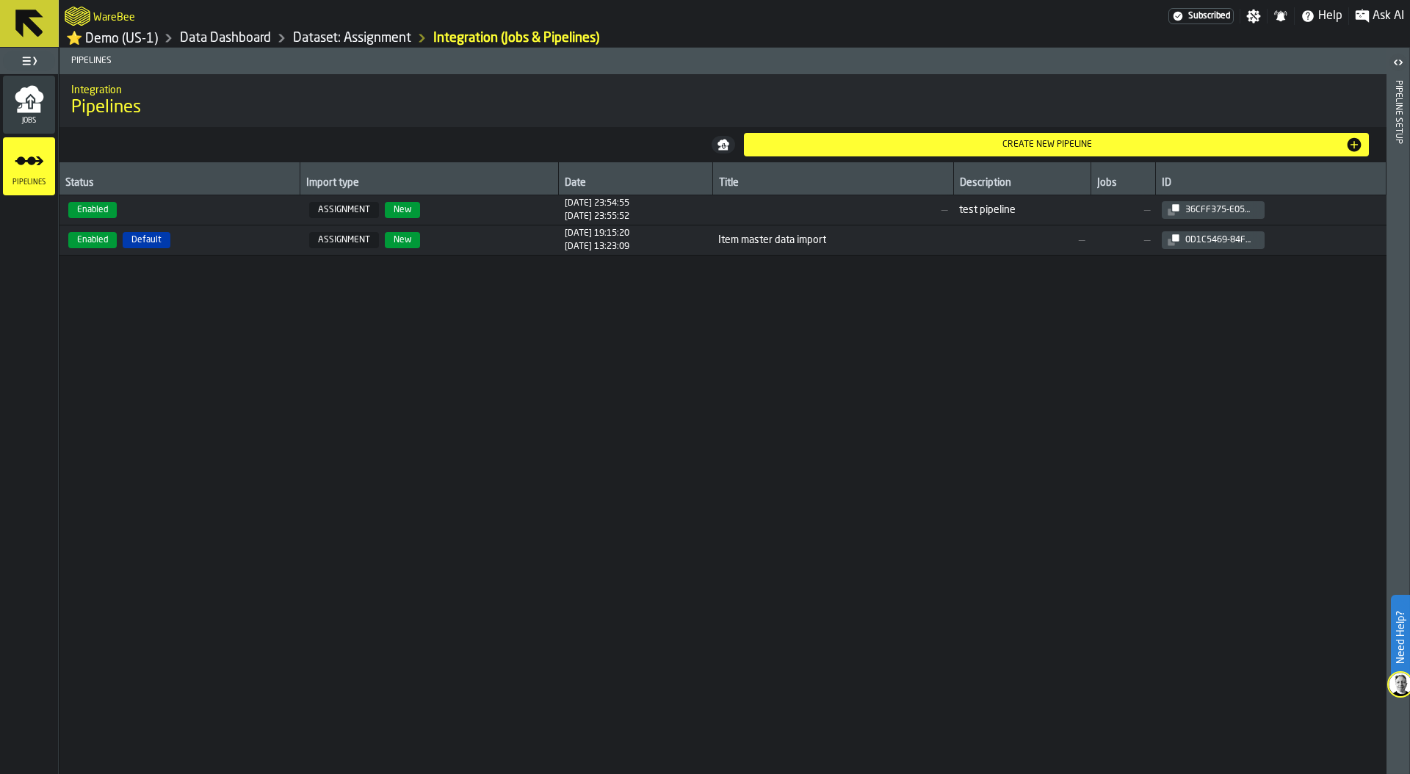
click at [240, 246] on span "Enabled Default" at bounding box center [179, 240] width 229 height 16
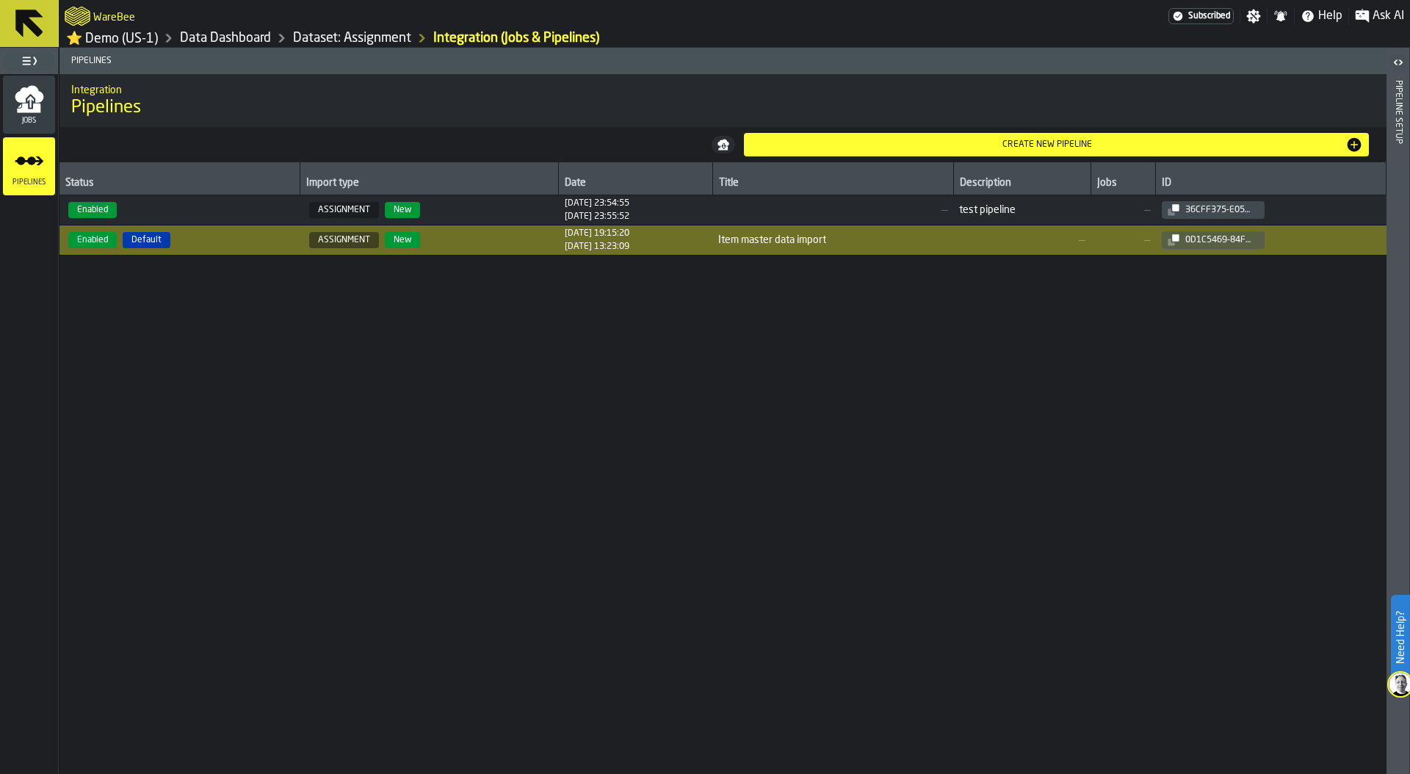
click at [1403, 153] on header "Pipeline Setup" at bounding box center [1398, 411] width 23 height 726
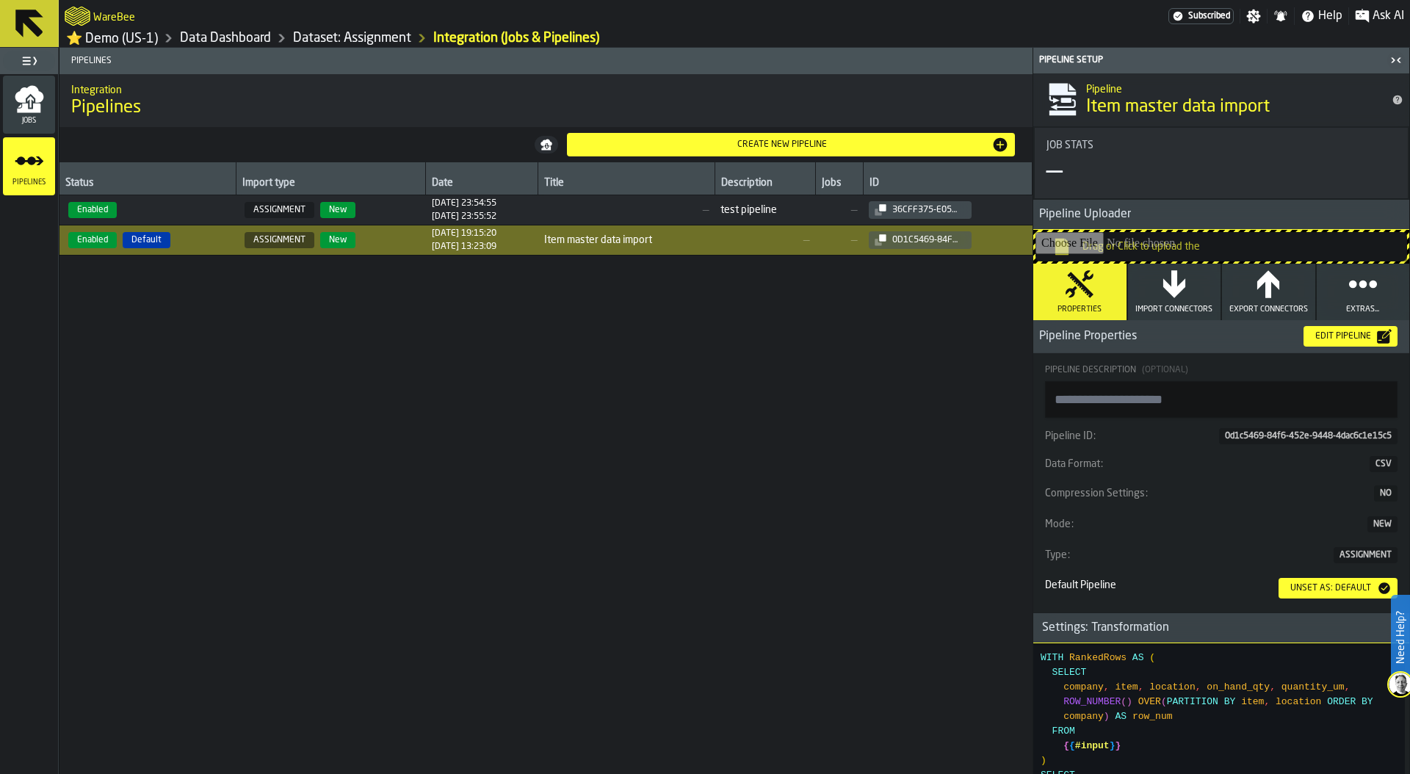
click at [803, 146] on div "Create new pipeline" at bounding box center [782, 145] width 419 height 10
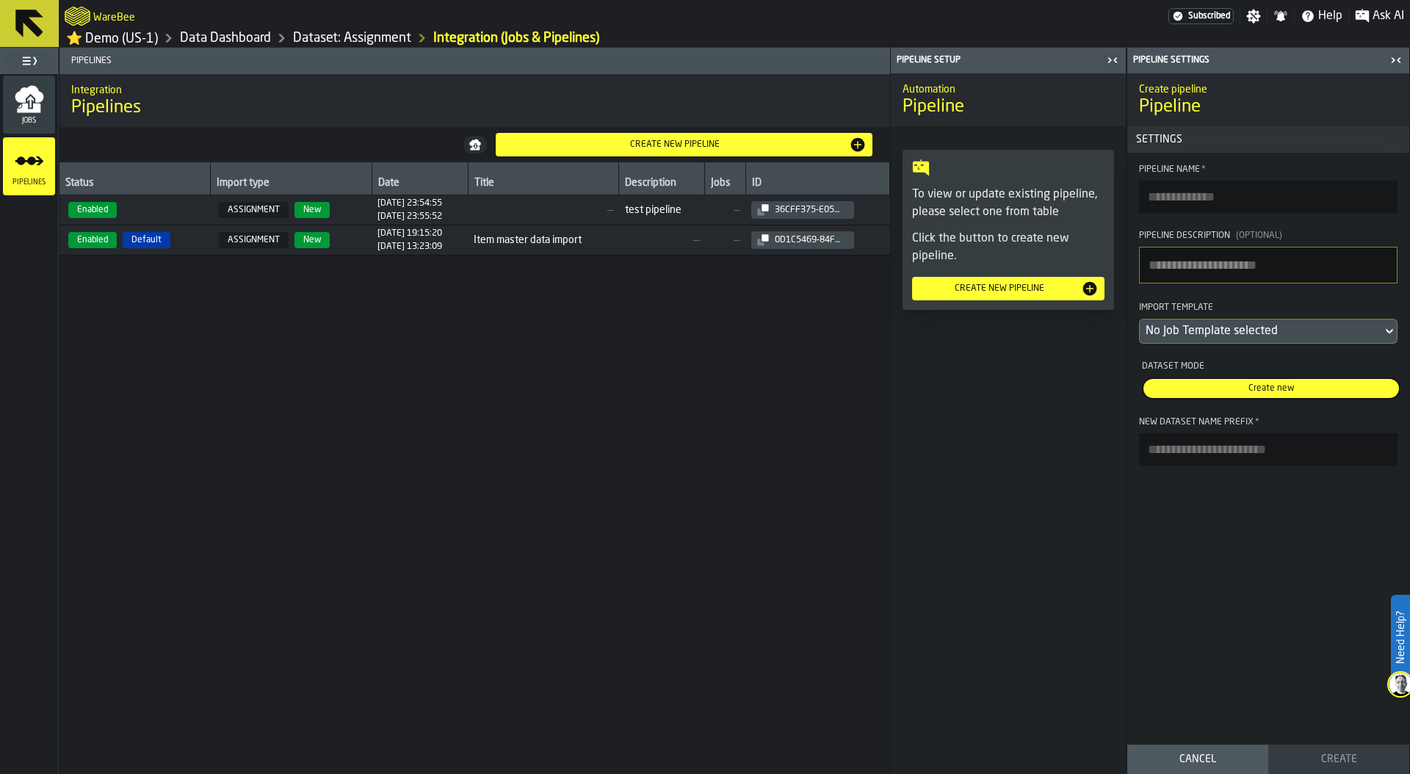
click at [1242, 275] on textarea "Pipeline Description (Optional)" at bounding box center [1268, 265] width 259 height 37
type textarea "**********"
click at [1223, 336] on div "No Job Template selected" at bounding box center [1261, 331] width 231 height 18
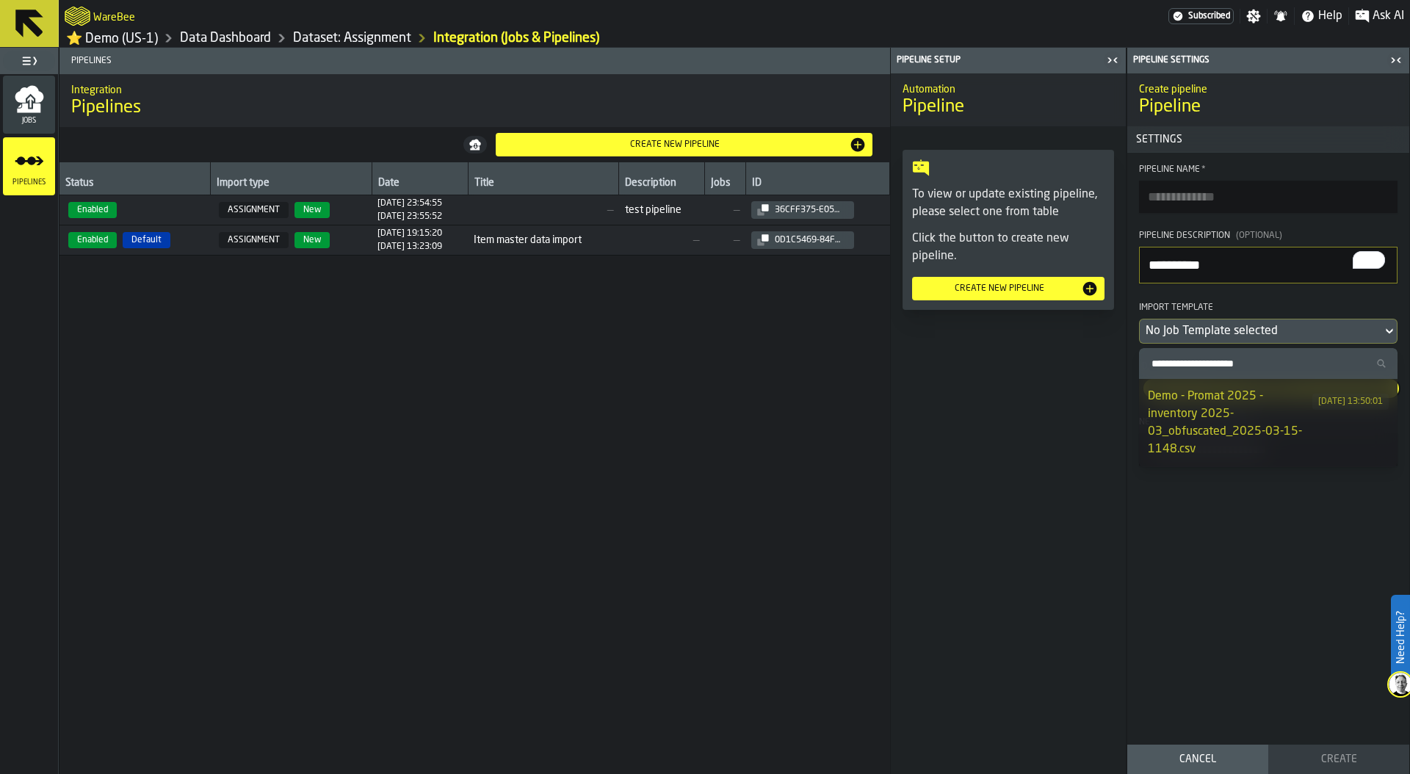
click at [1241, 413] on div "Demo - Promat 2025 - inventory 2025-03_obfuscated_2025-03-15-1148.csv" at bounding box center [1230, 423] width 165 height 71
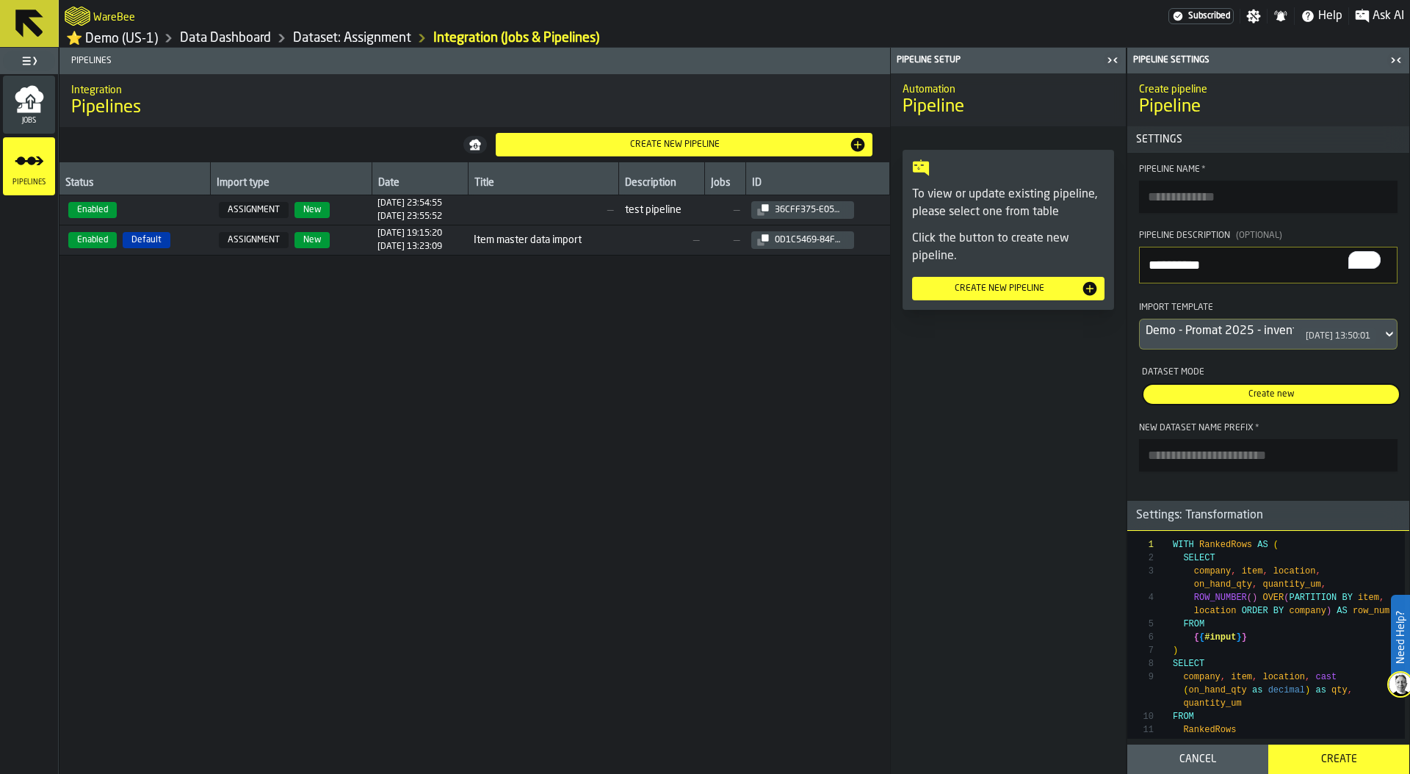
scroll to position [65, 0]
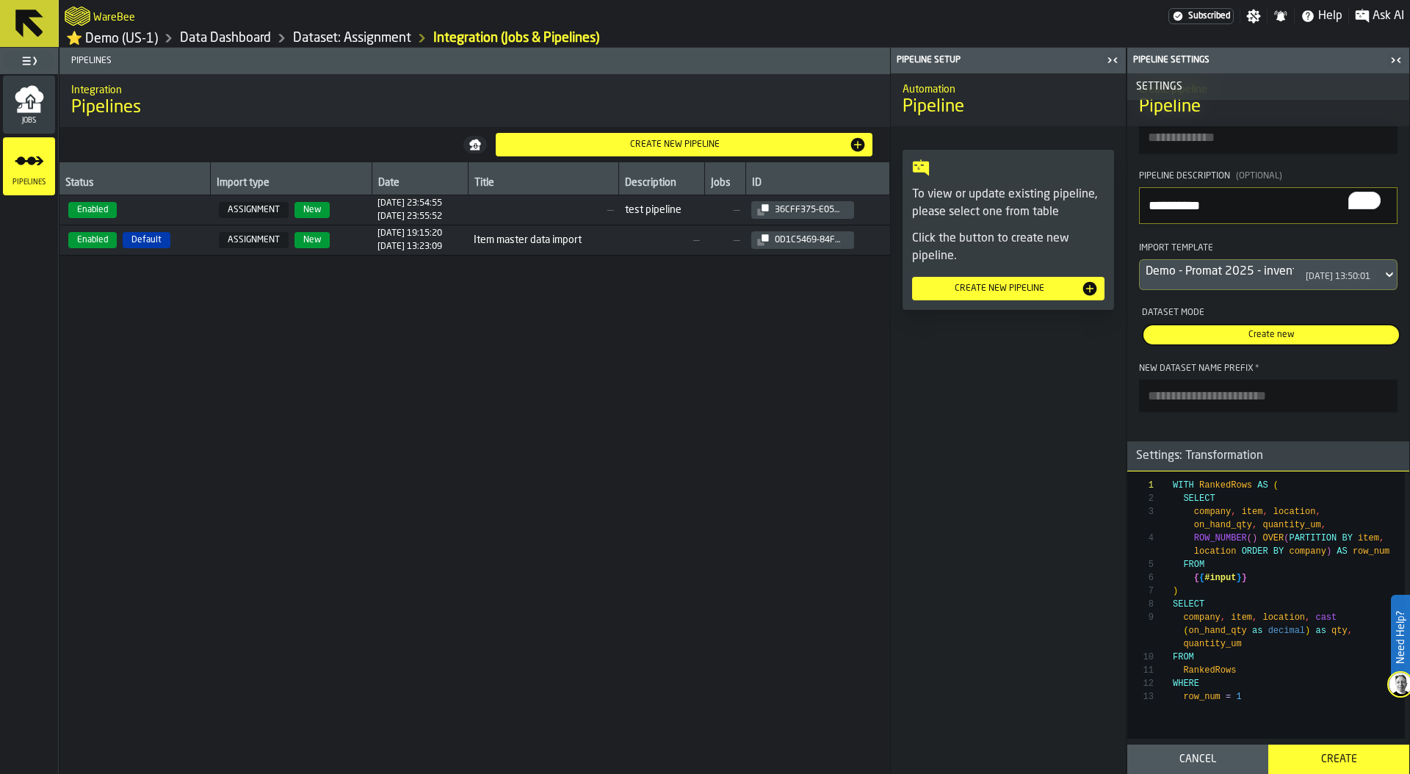
click at [1201, 397] on input "New Dataset Name Prefix *" at bounding box center [1268, 396] width 259 height 32
type input "******"
click at [1342, 751] on button "Create" at bounding box center [1338, 759] width 141 height 29
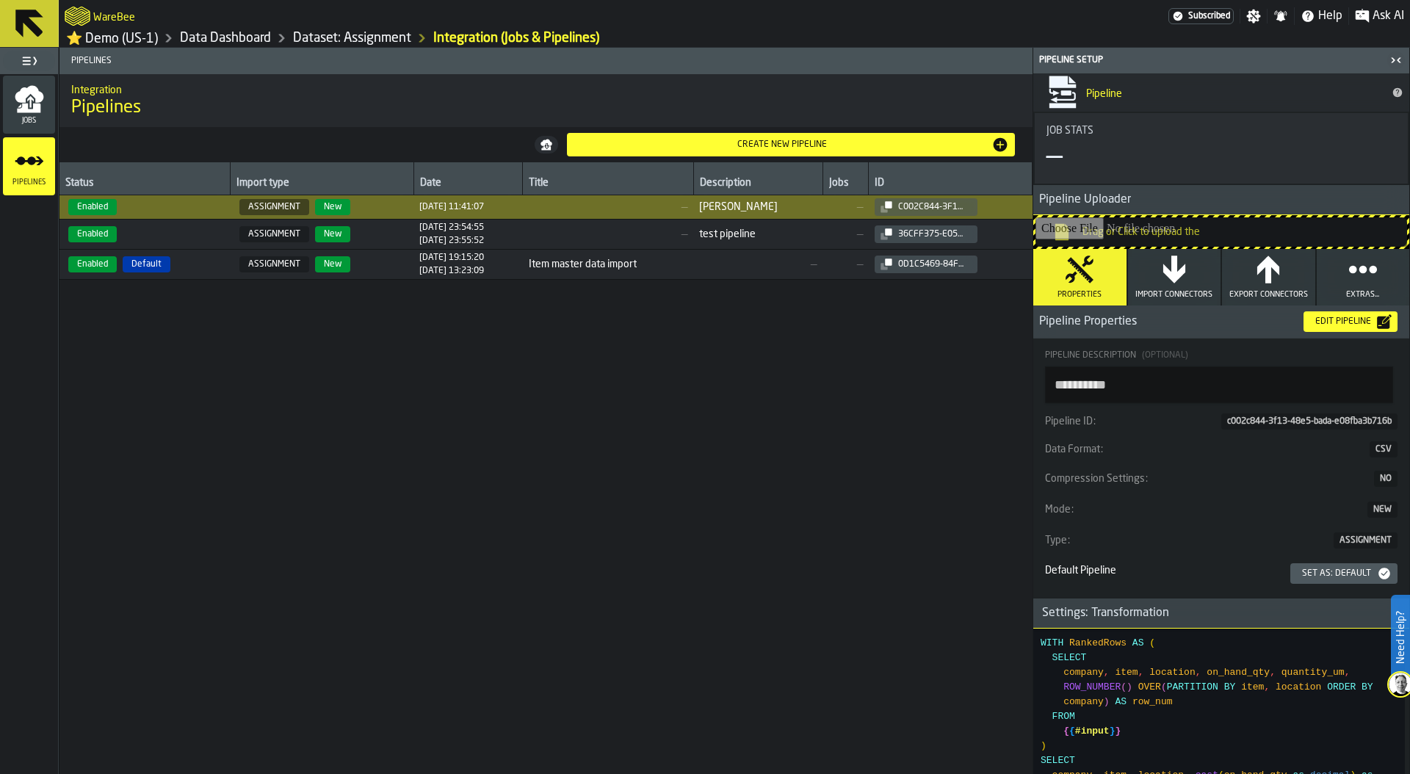
click at [1178, 278] on icon "button" at bounding box center [1174, 269] width 22 height 27
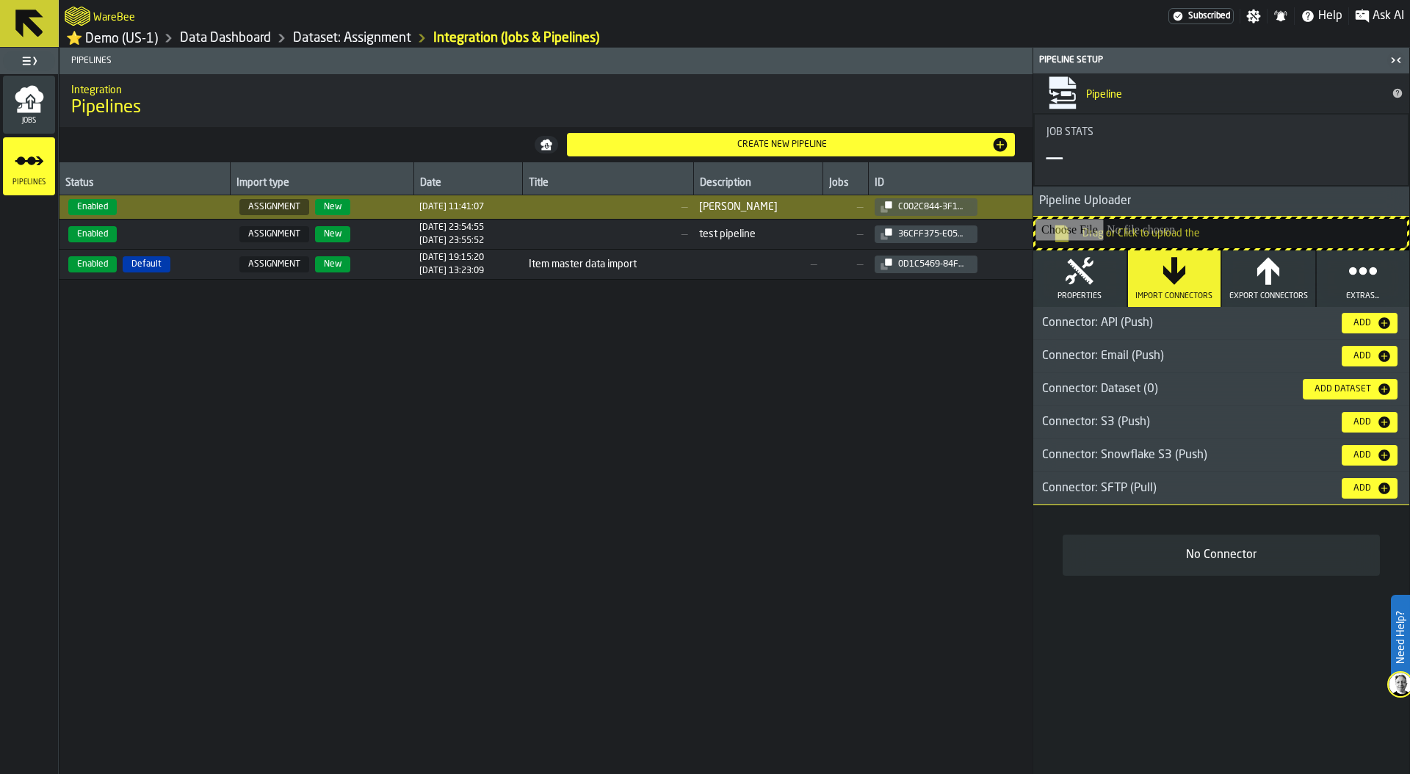
click at [1369, 359] on div "Add" at bounding box center [1362, 356] width 29 height 10
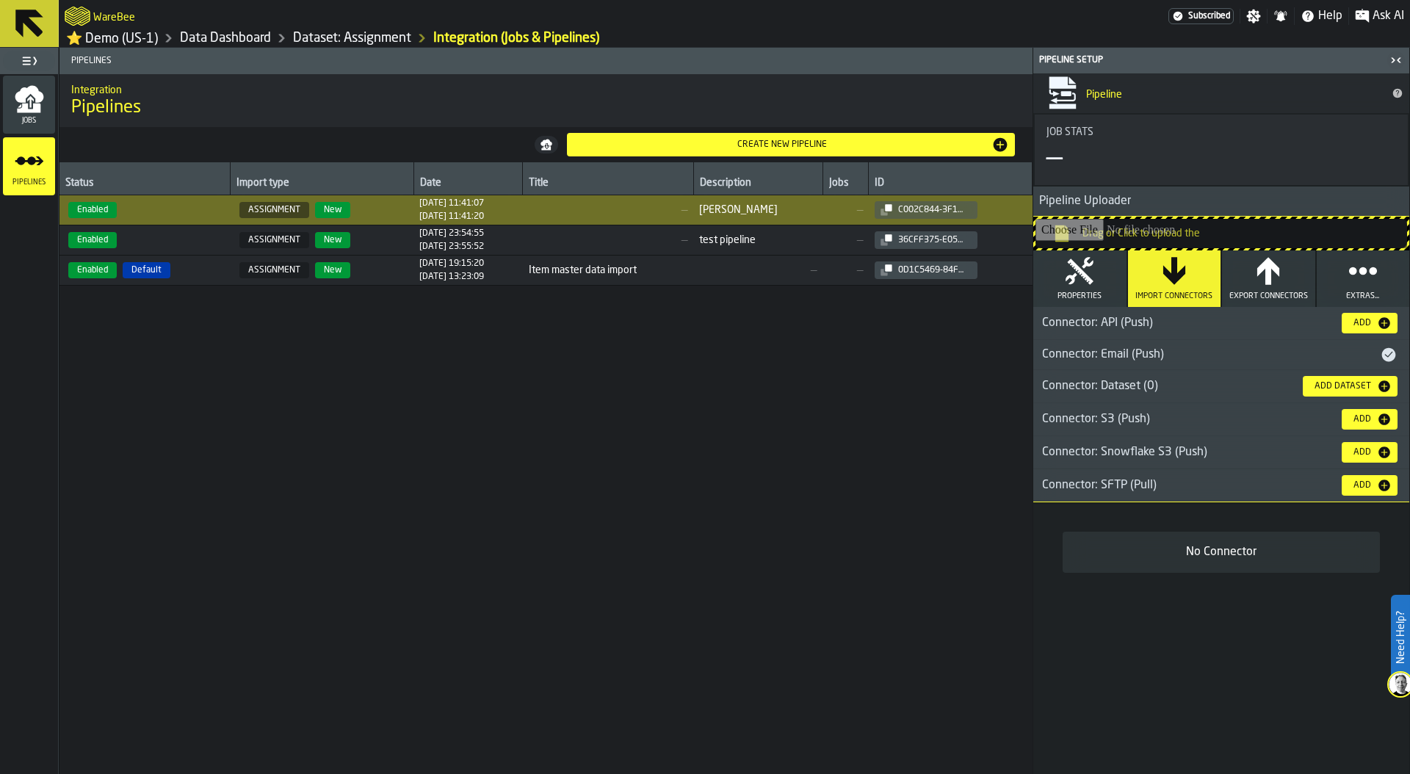
click at [1246, 358] on div "Connector: Email (Push)" at bounding box center [1206, 355] width 347 height 18
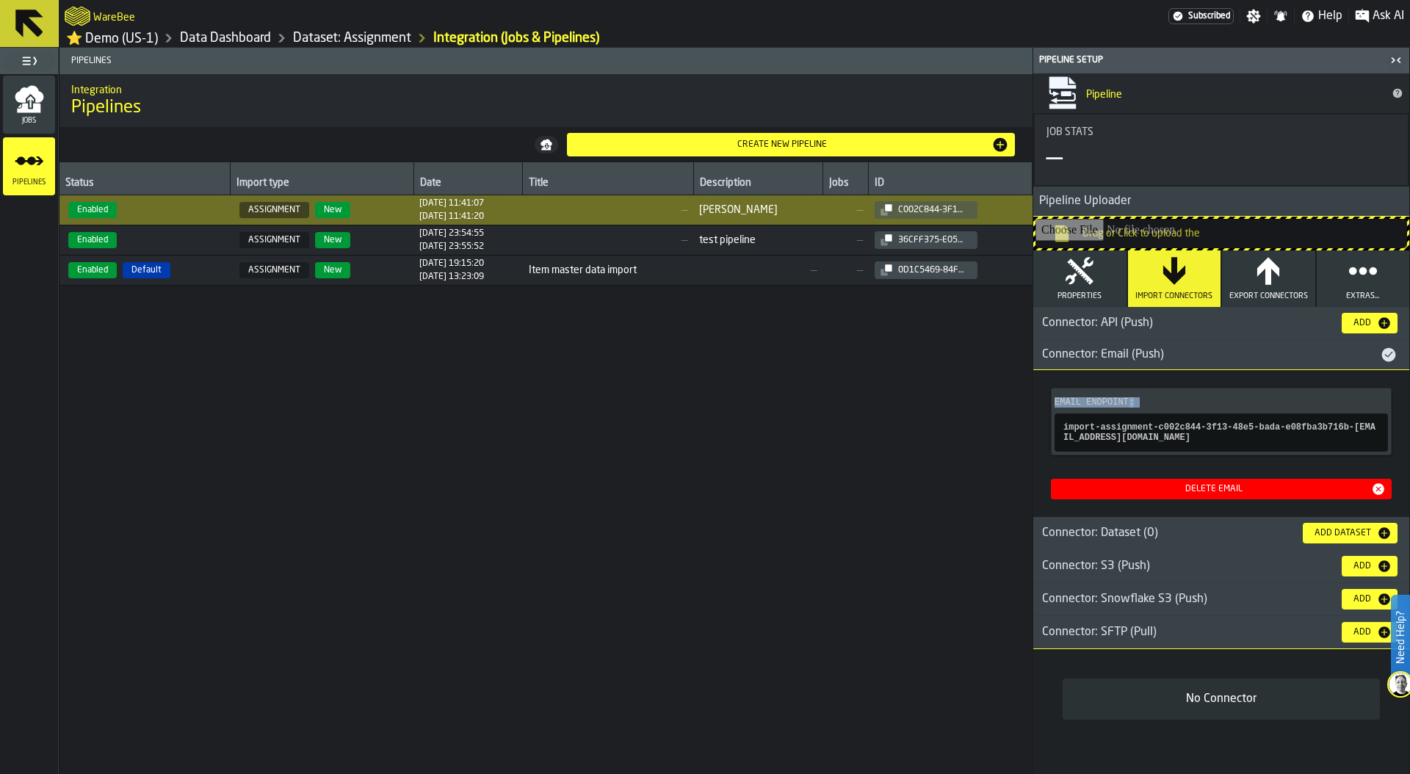
click at [1025, 433] on main "Jobs Pipelines Pipelines Integration Pipelines Create new pipeline Status Impor…" at bounding box center [705, 411] width 1410 height 726
click at [1067, 283] on icon "button" at bounding box center [1079, 270] width 29 height 29
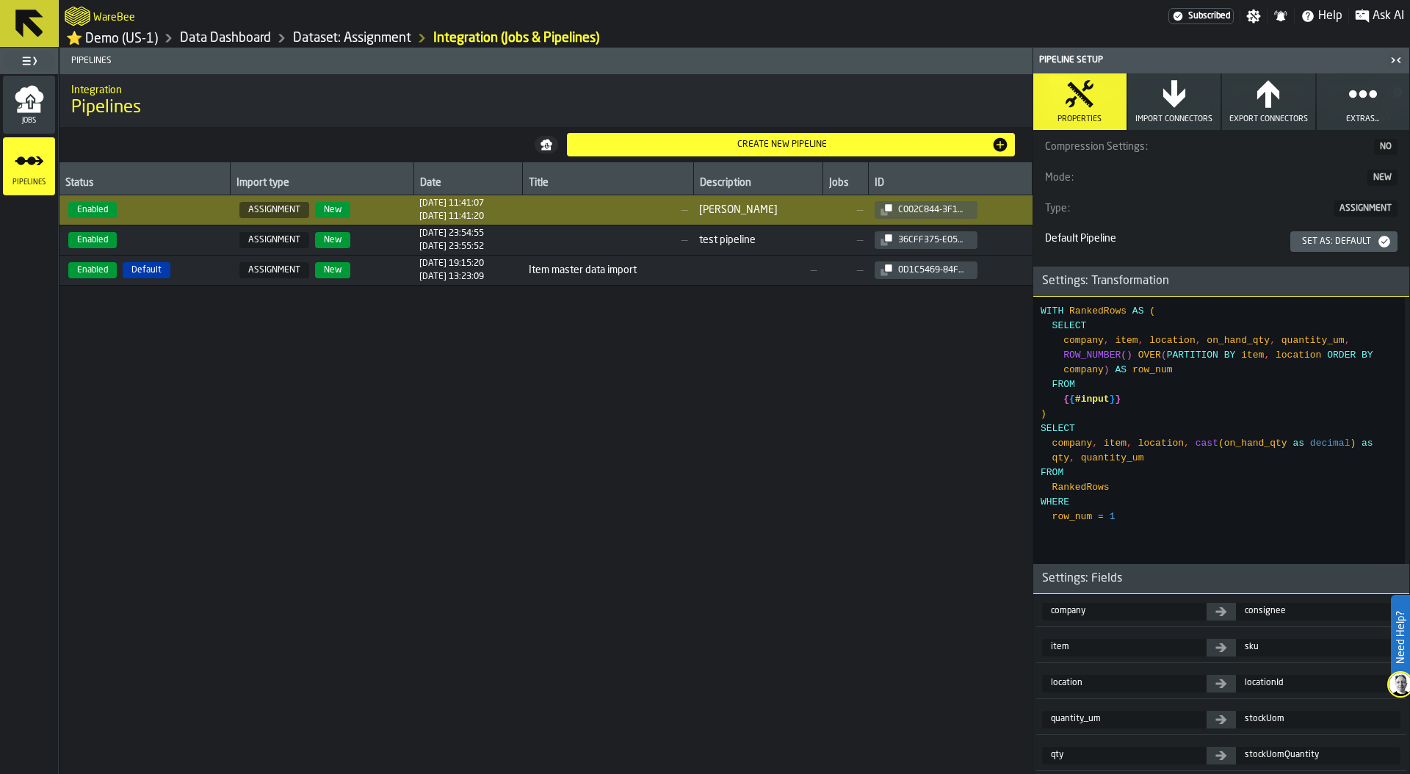
scroll to position [0, 0]
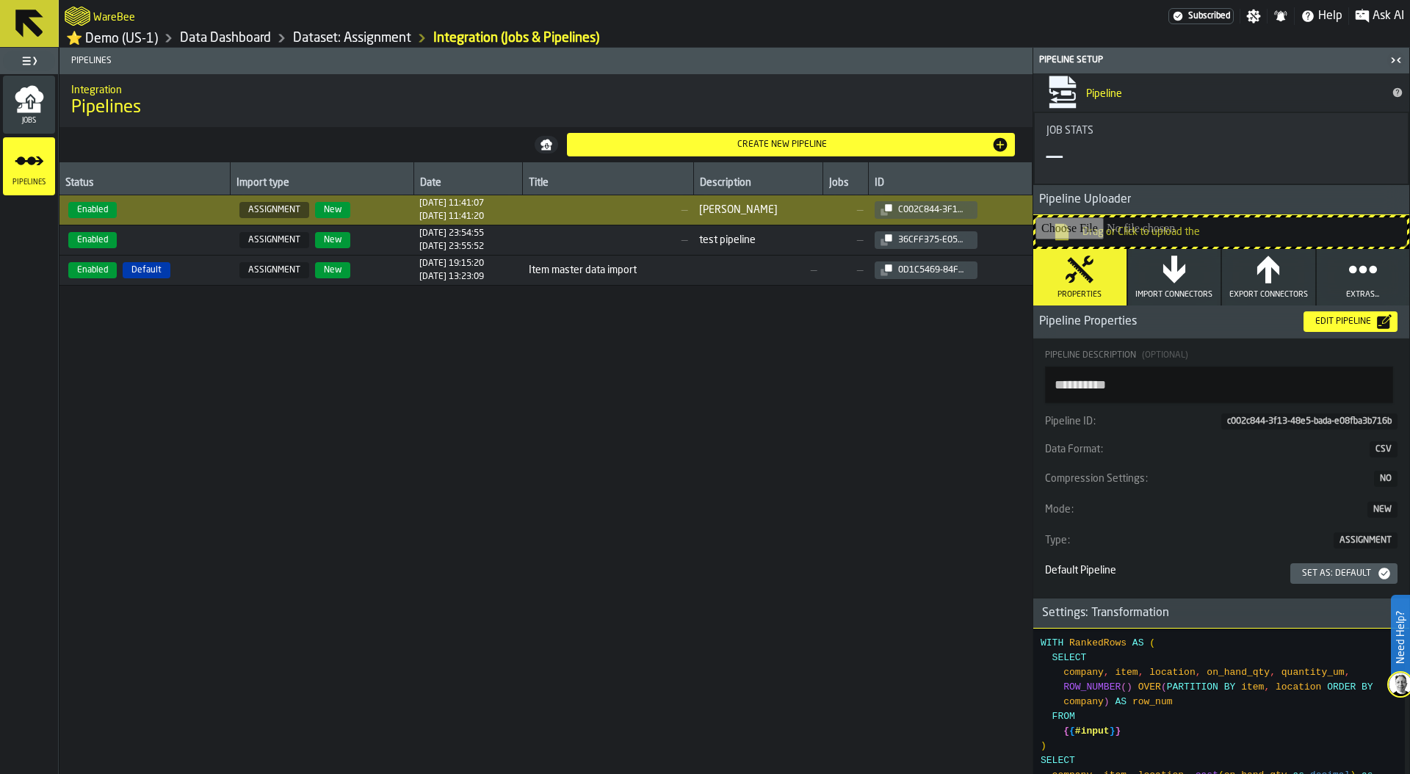
click at [1168, 283] on icon "button" at bounding box center [1174, 269] width 29 height 29
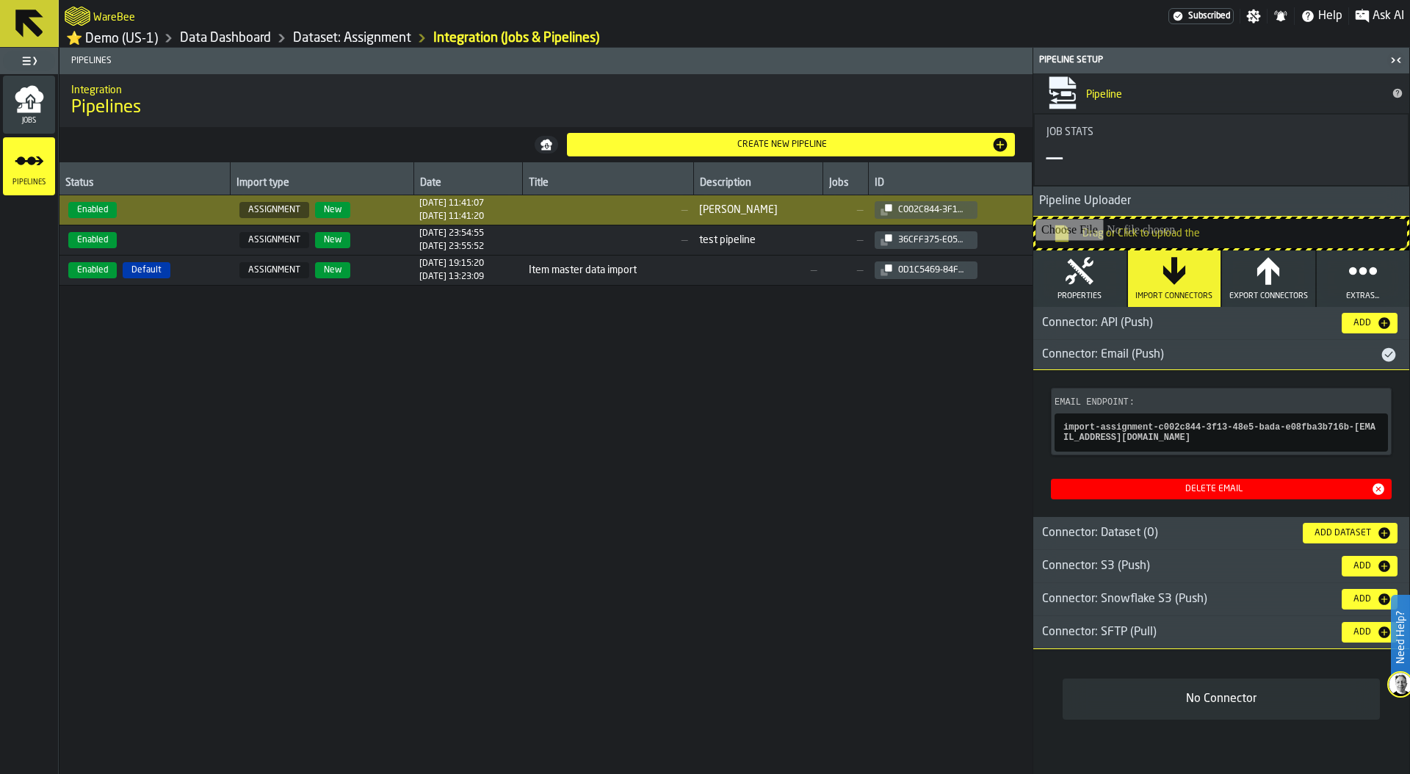
click at [1182, 635] on div "Connector: SFTP (Pull)" at bounding box center [1181, 632] width 297 height 18
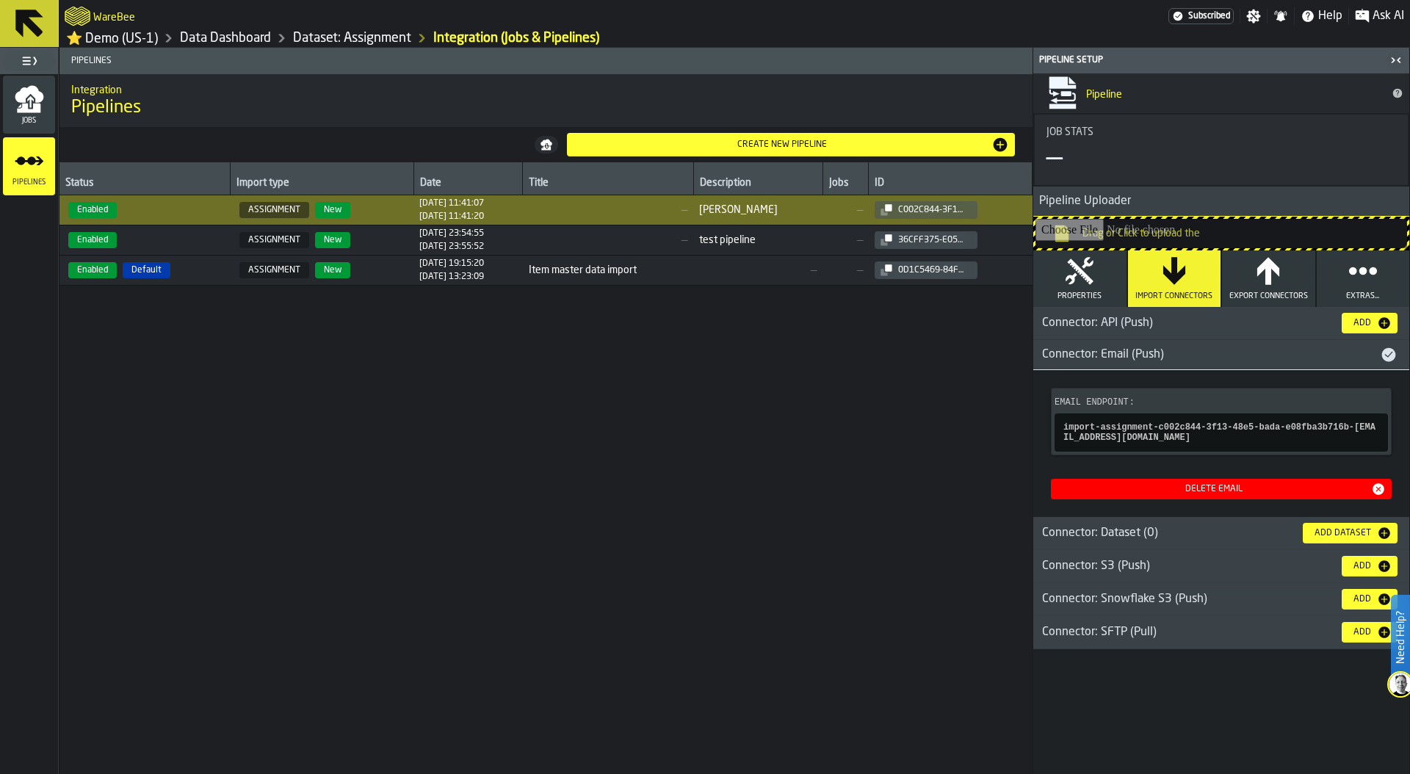
click at [1236, 355] on div "Connector: Email (Push)" at bounding box center [1206, 355] width 347 height 18
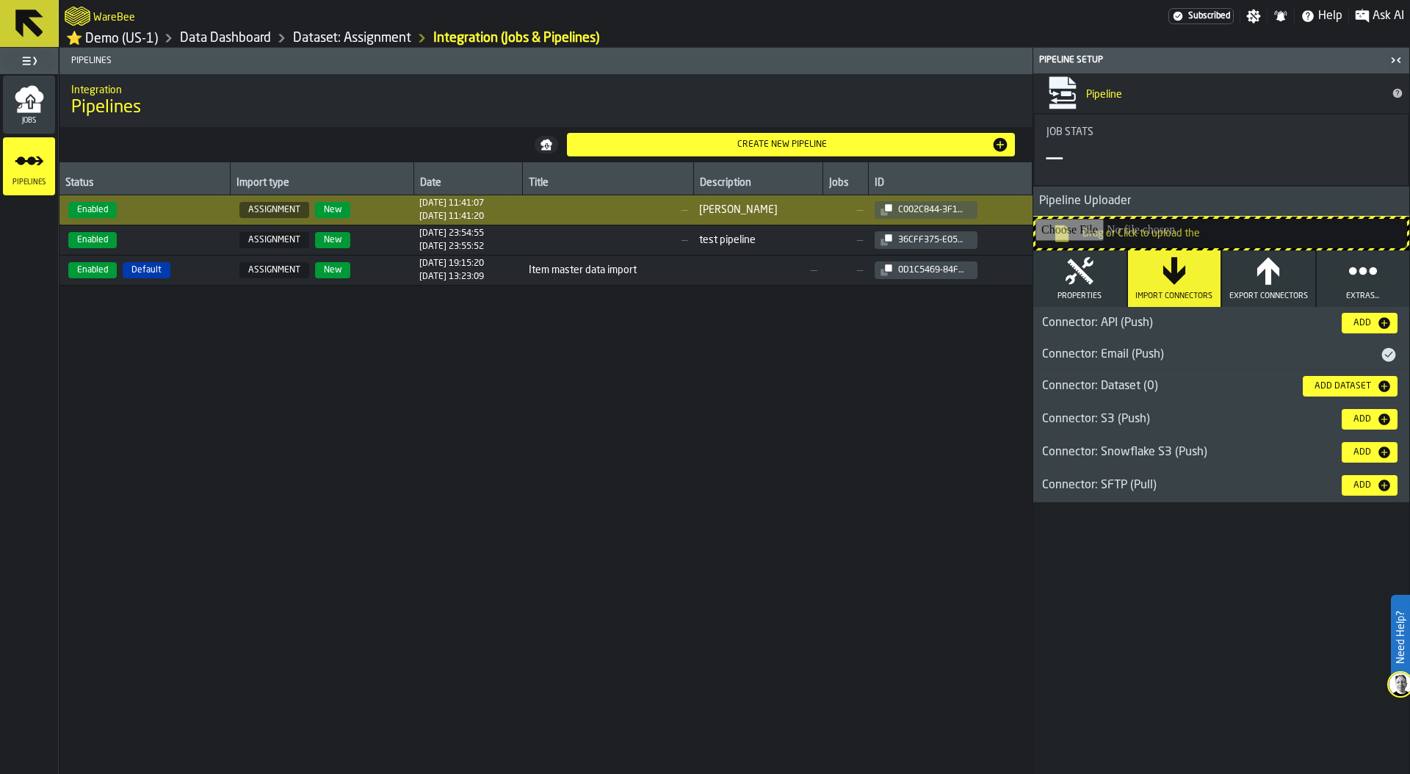
click at [1092, 286] on icon "button" at bounding box center [1079, 270] width 29 height 29
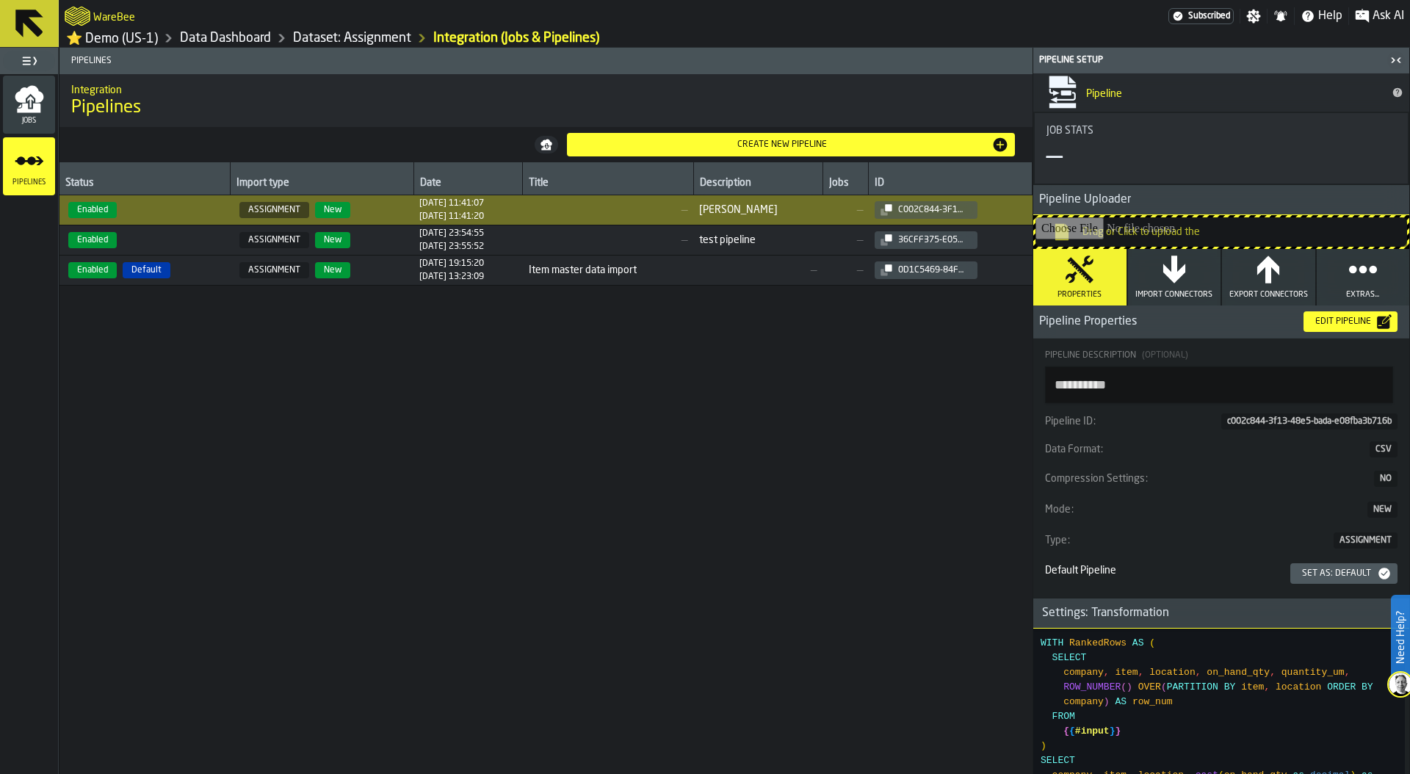
click at [259, 38] on link "Data Dashboard" at bounding box center [225, 38] width 91 height 16
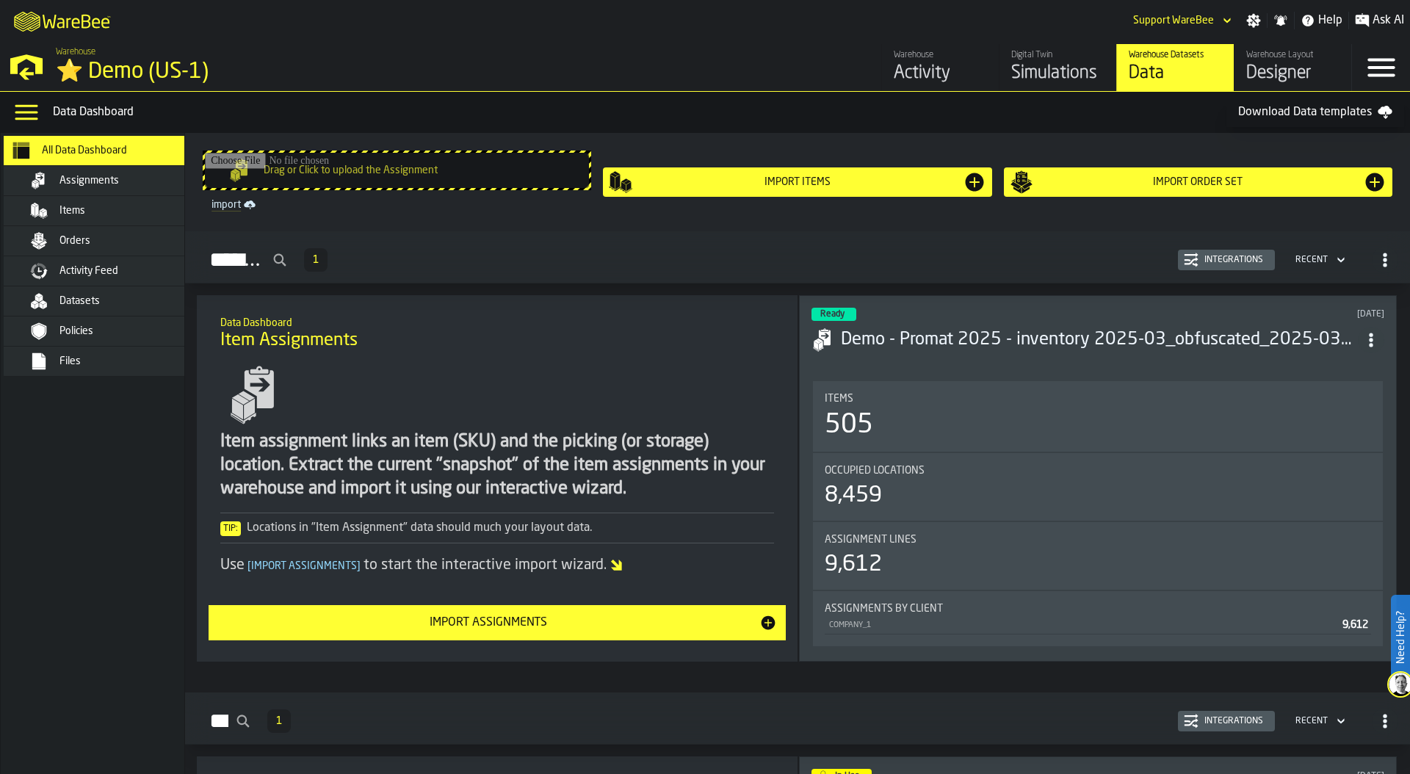
click at [123, 366] on div "Files" at bounding box center [131, 361] width 144 height 12
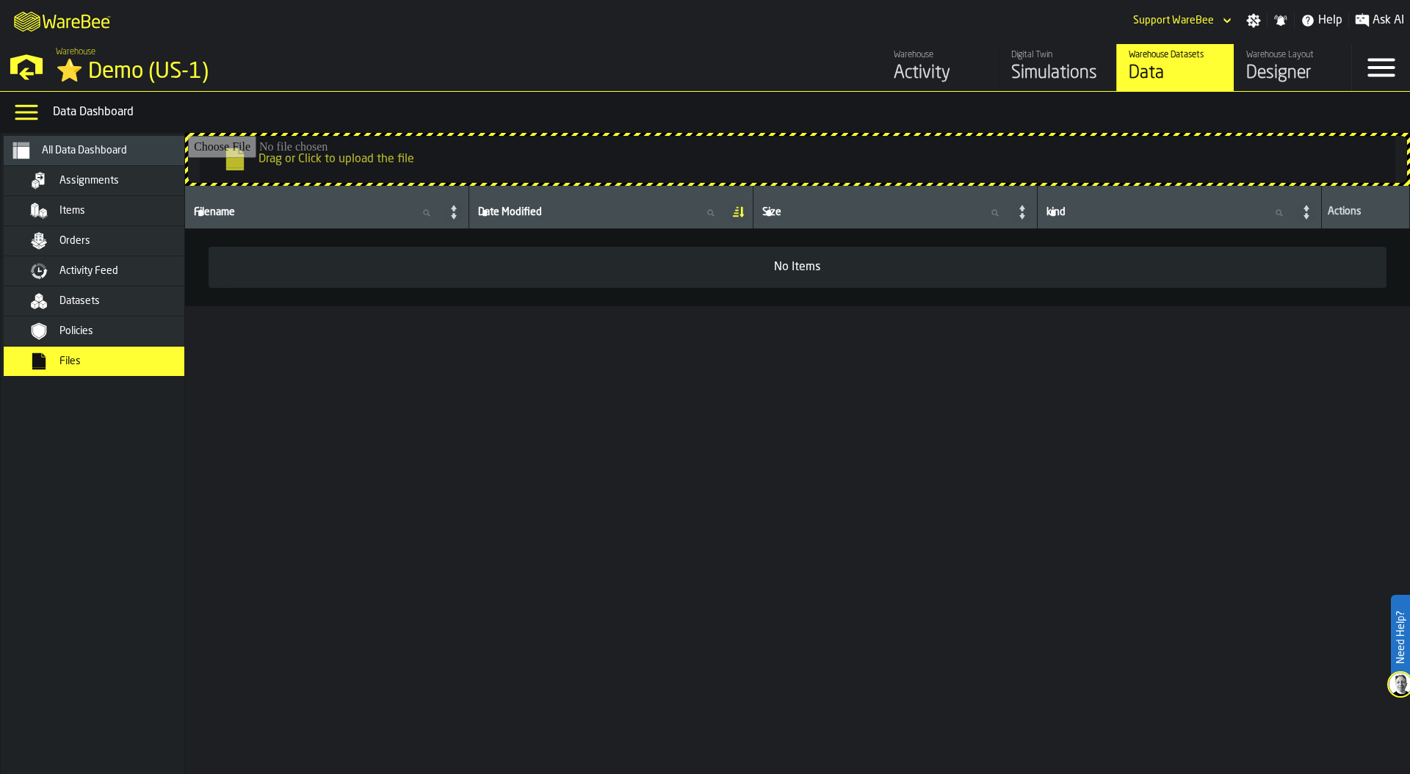
click at [123, 302] on div "Datasets" at bounding box center [131, 301] width 144 height 12
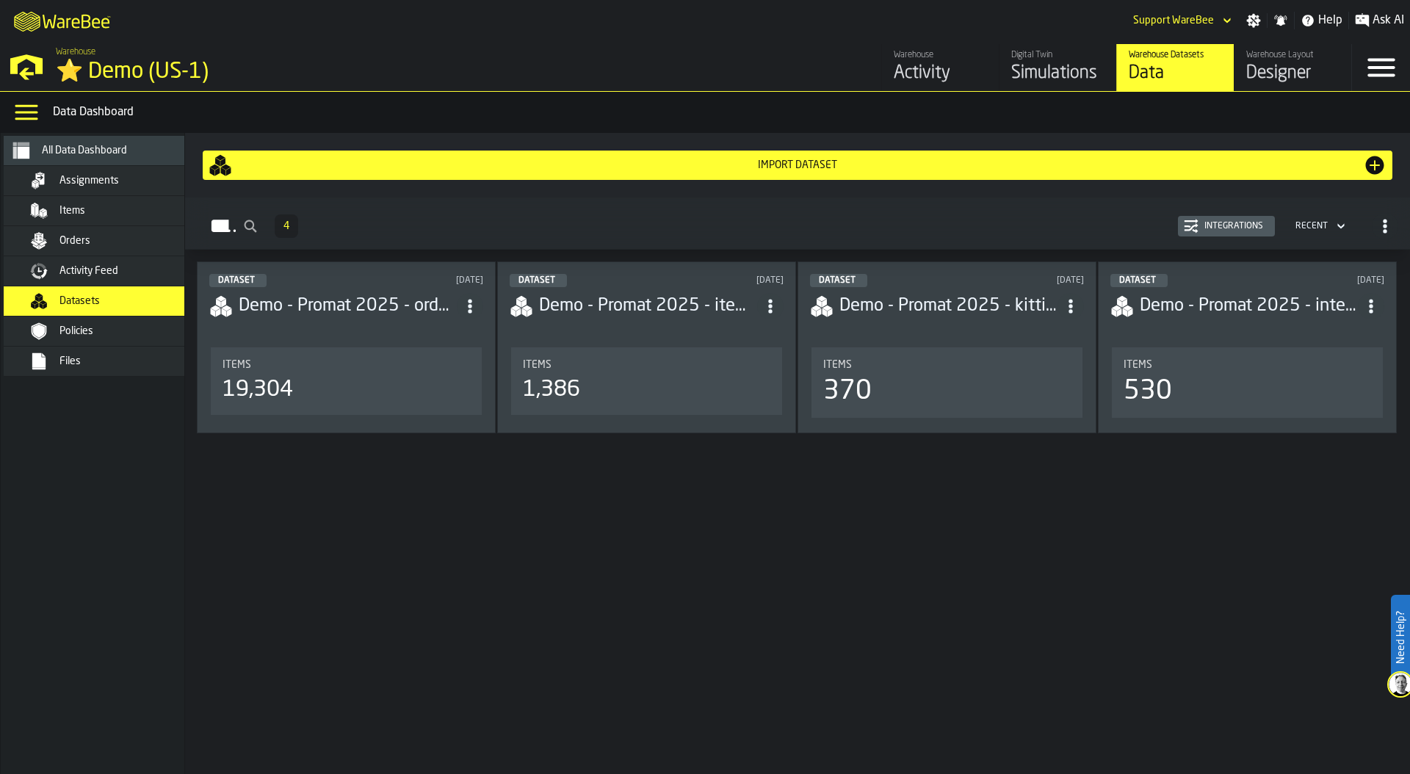
click at [1055, 54] on div "Digital Twin" at bounding box center [1057, 55] width 93 height 10
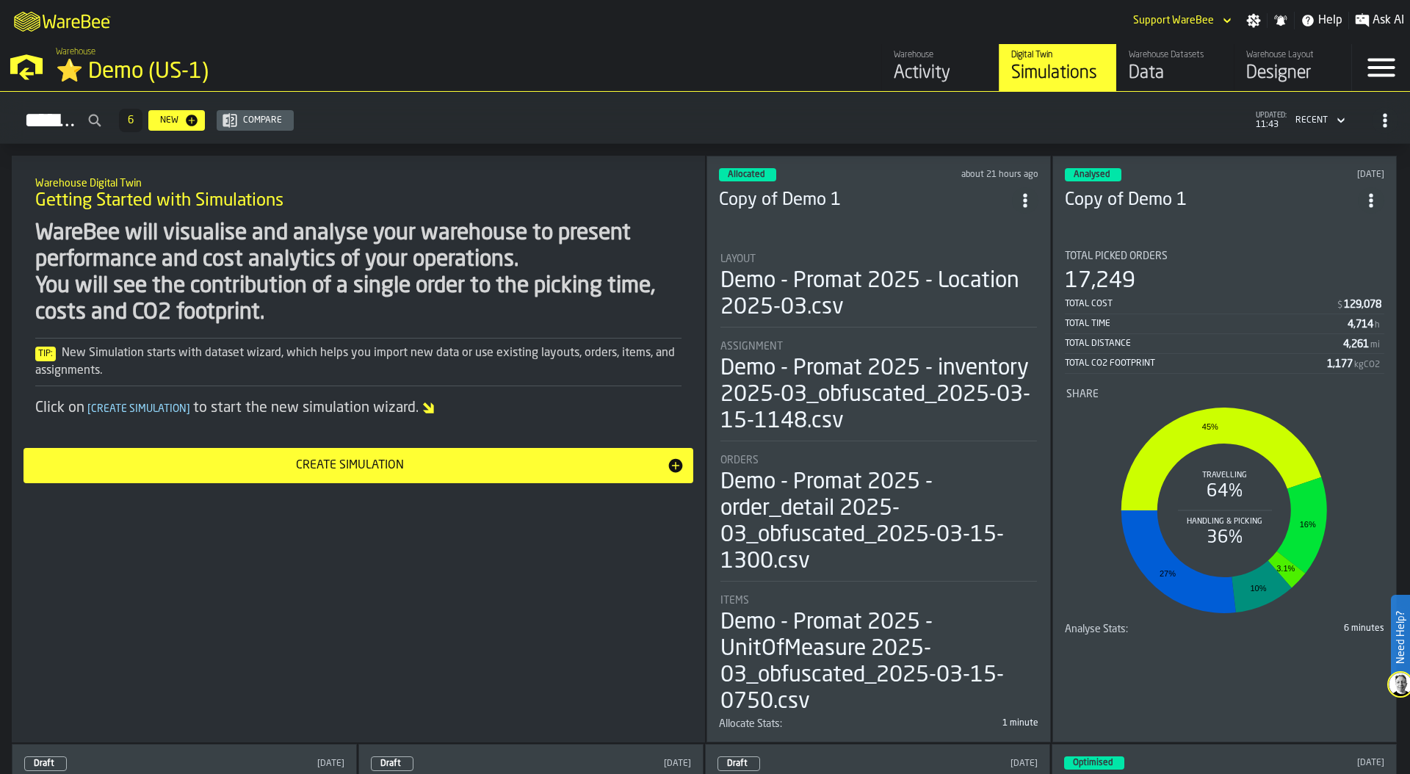
click at [950, 68] on div "Activity" at bounding box center [940, 74] width 93 height 24
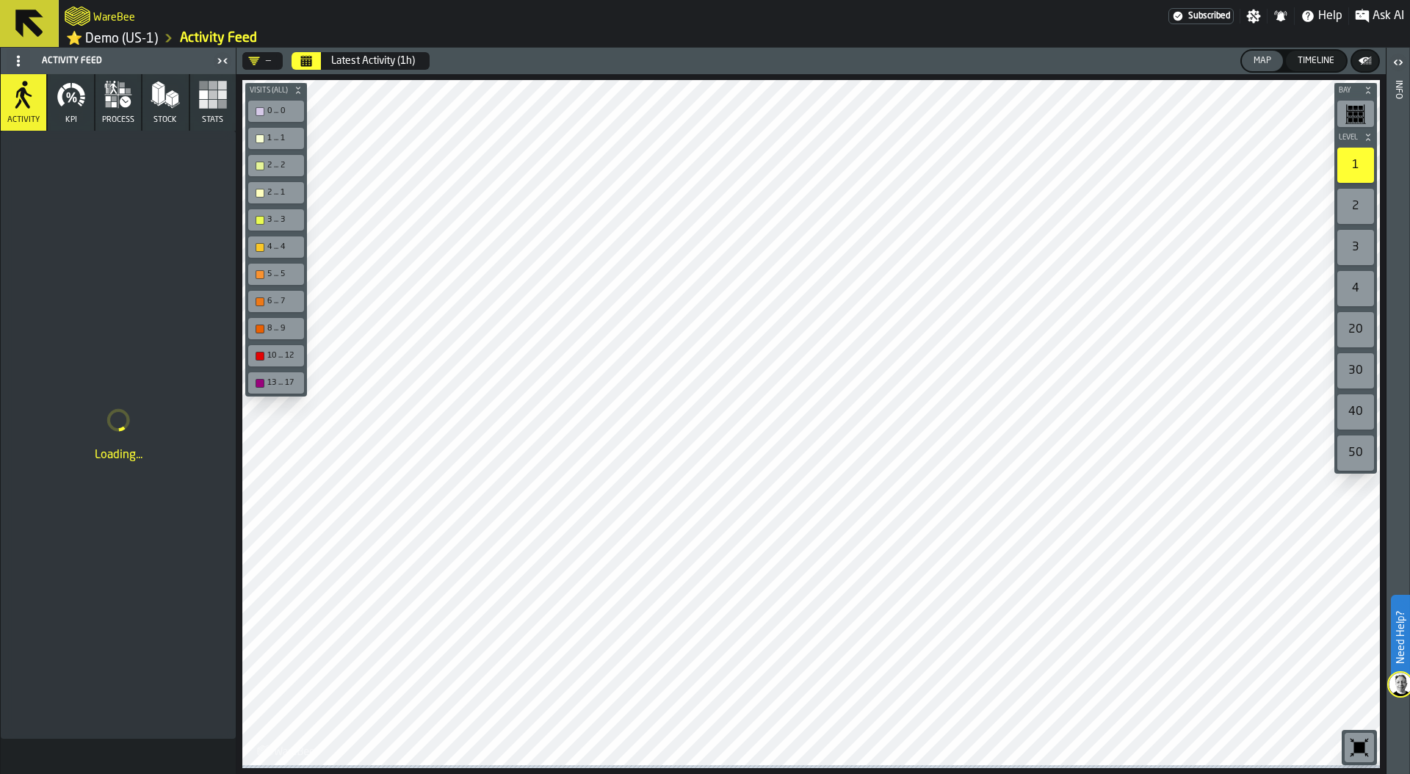
click at [17, 65] on icon at bounding box center [18, 61] width 12 height 12
click at [49, 90] on div "Show Setup" at bounding box center [53, 93] width 76 height 18
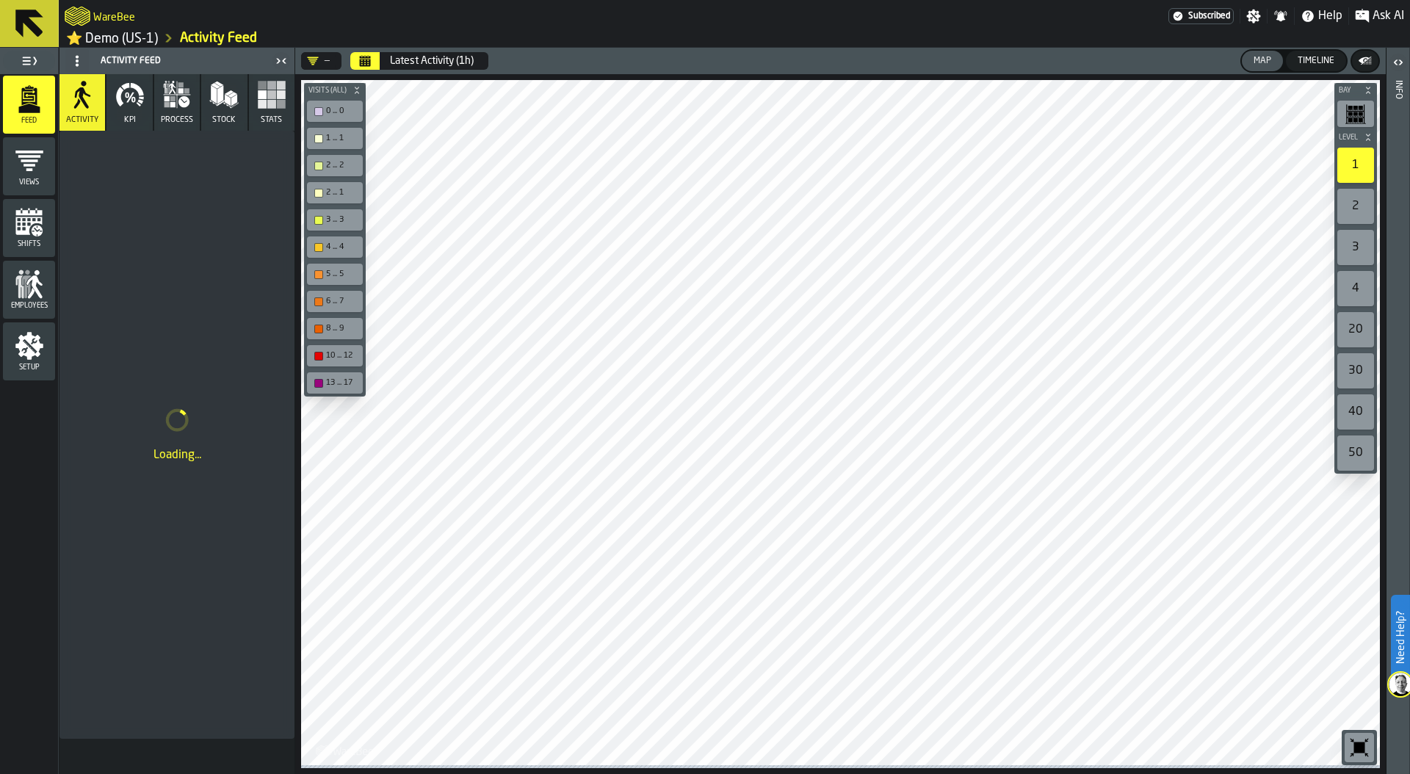
click at [36, 369] on span "Setup" at bounding box center [29, 368] width 52 height 8
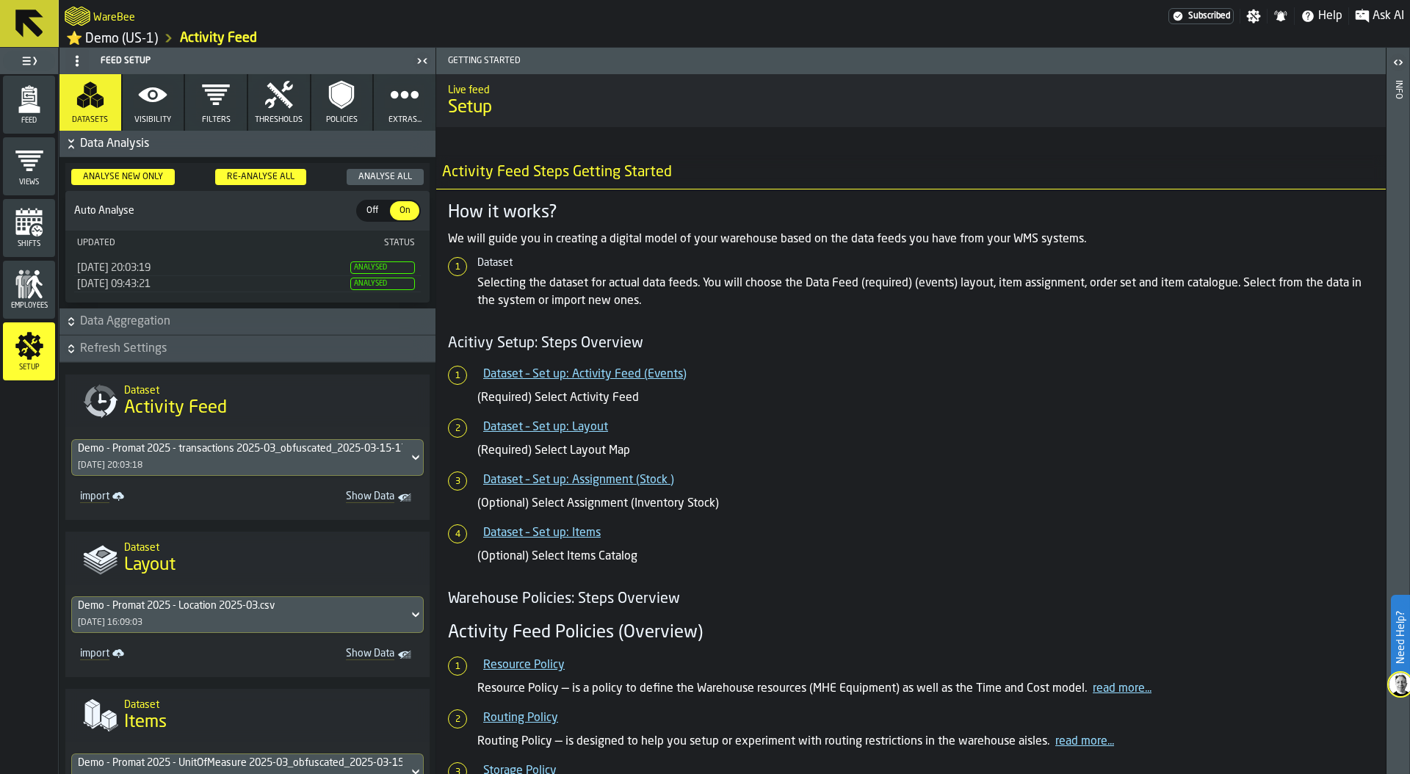
click at [106, 39] on link "⭐ Demo (US-1)" at bounding box center [112, 38] width 92 height 17
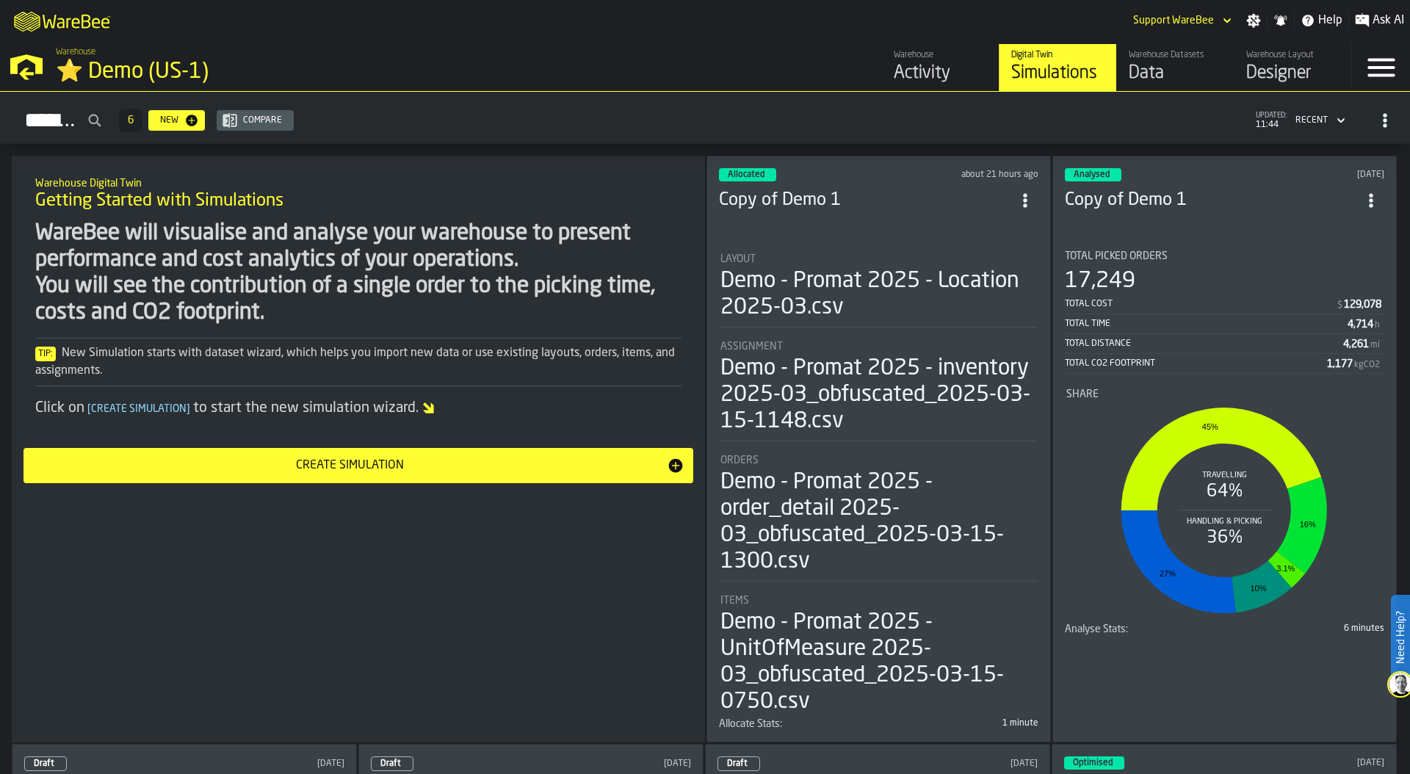
click at [344, 464] on div "Create Simulation" at bounding box center [349, 466] width 635 height 18
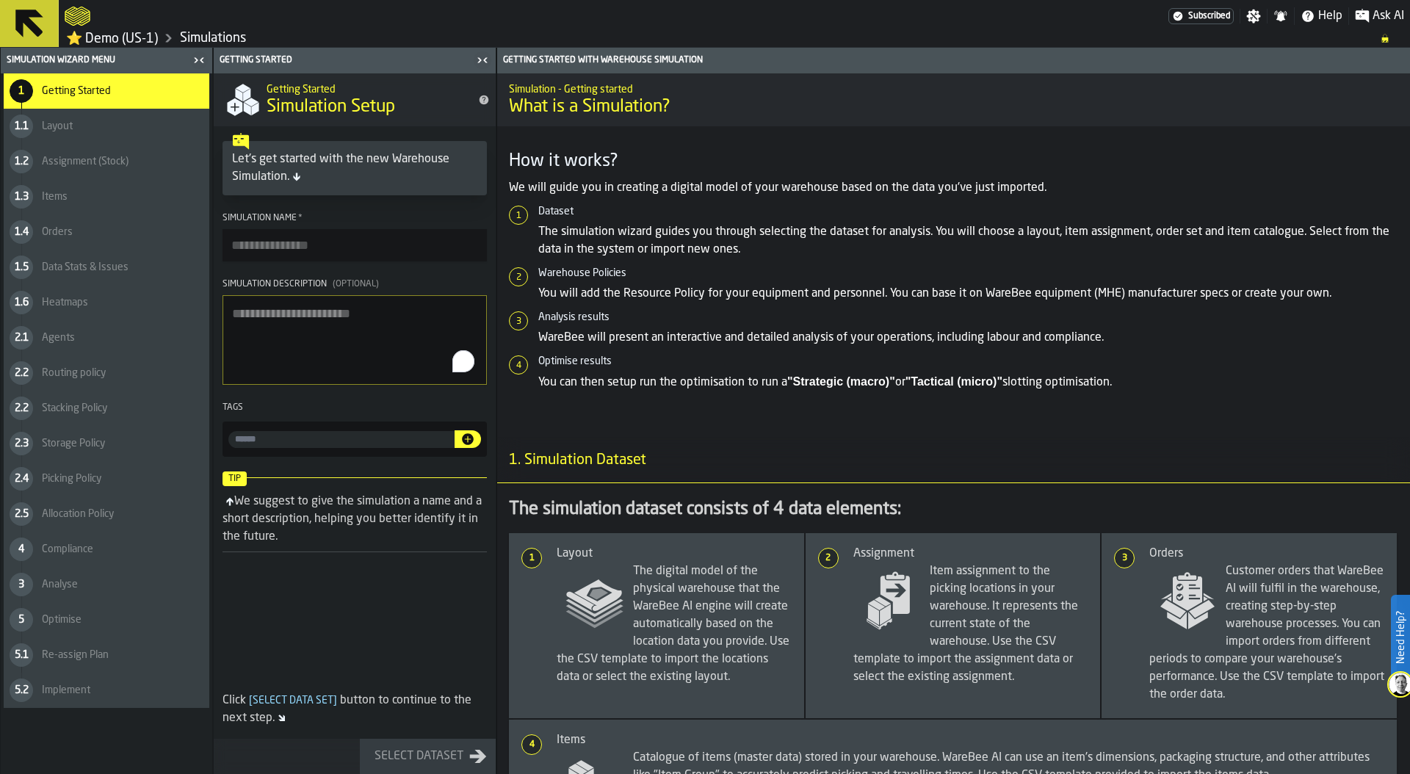
click at [321, 339] on textarea "Simulation Description (Optional)" at bounding box center [355, 340] width 264 height 90
type textarea "**********"
click at [285, 247] on input "Simulation Name *" at bounding box center [355, 245] width 264 height 32
type input "**********"
click at [430, 756] on div "Select Dataset" at bounding box center [419, 757] width 101 height 18
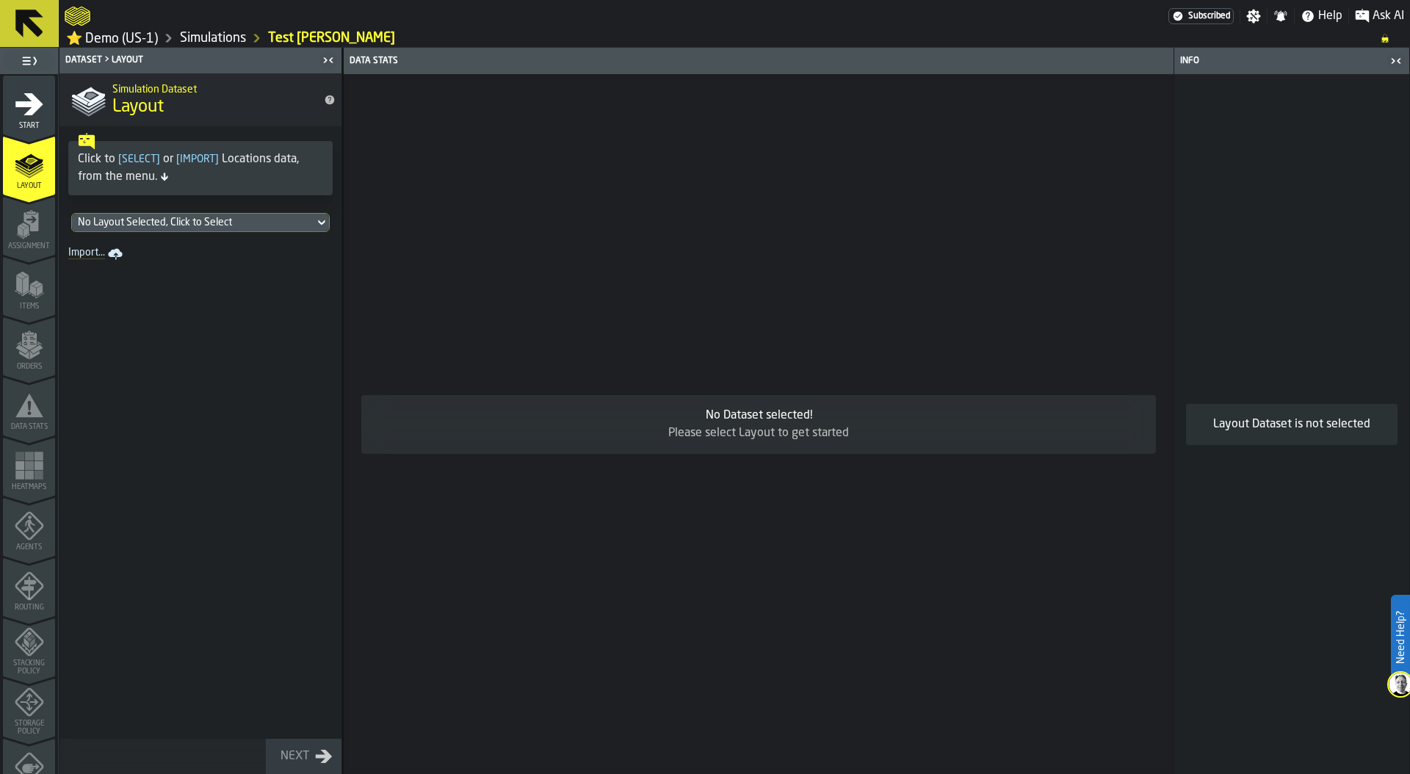
click at [212, 223] on div "No Layout Selected, Click to Select" at bounding box center [193, 223] width 231 height 12
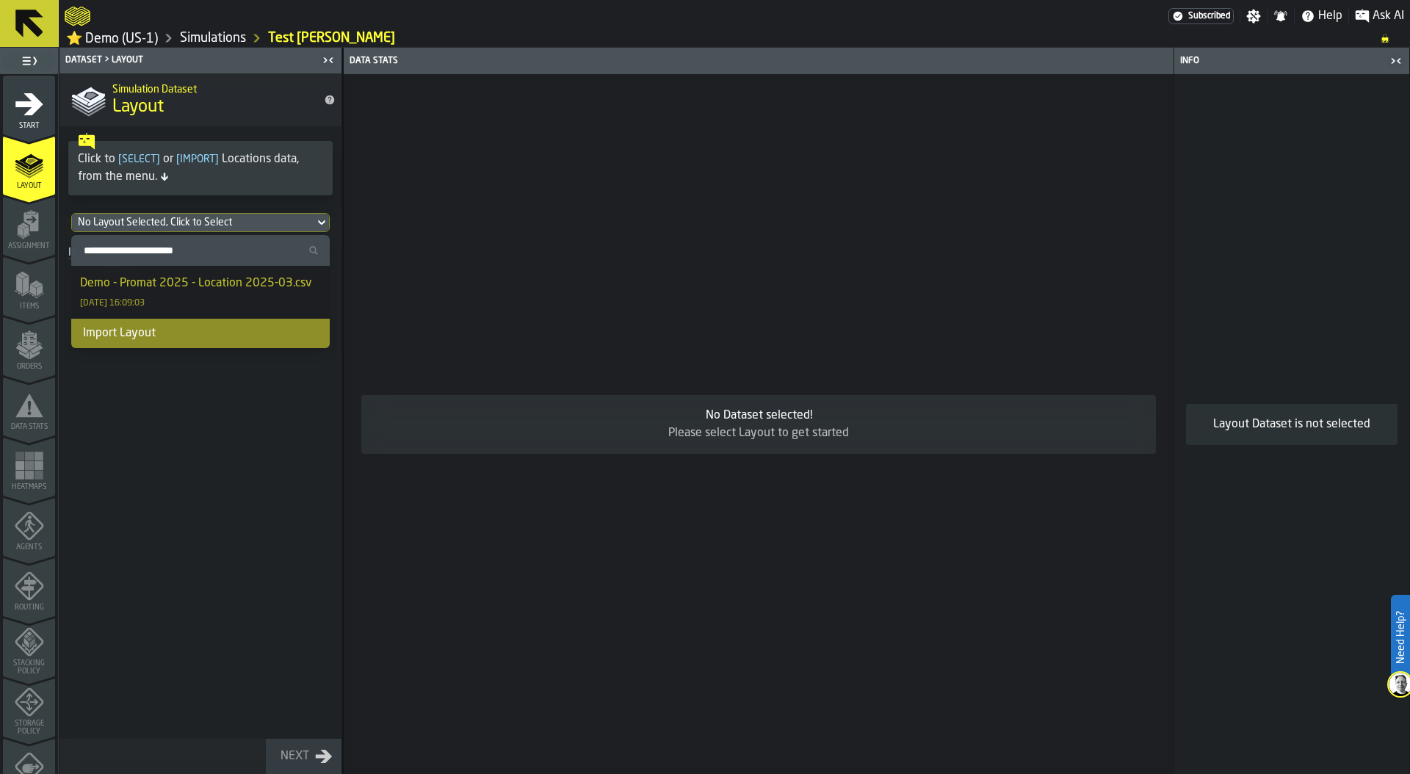
click at [277, 281] on div "Demo - Promat 2025 - Location 2025-03.csv" at bounding box center [195, 284] width 231 height 18
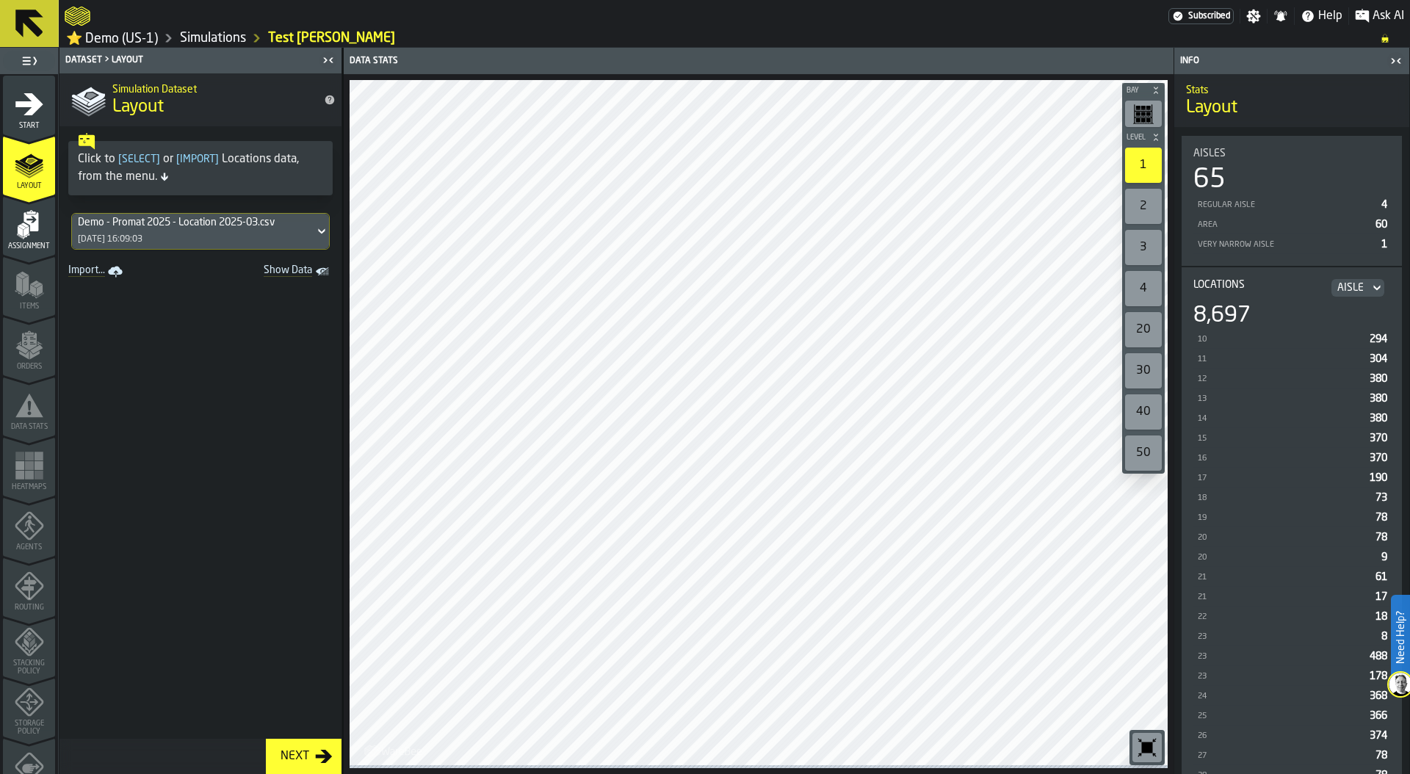
click at [32, 234] on icon "menu Assignment" at bounding box center [29, 224] width 29 height 29
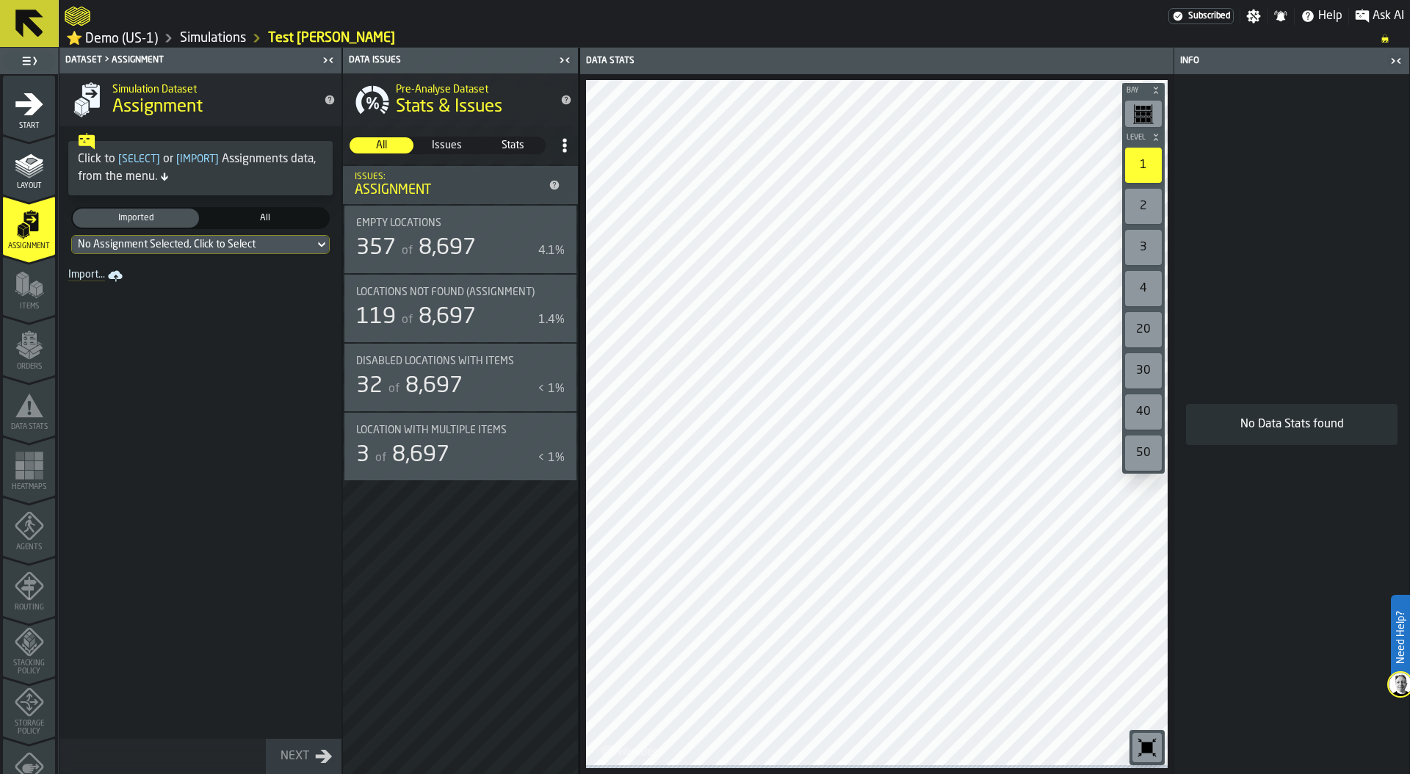
click at [192, 242] on div "No Assignment Selected, Click to Select" at bounding box center [193, 245] width 231 height 12
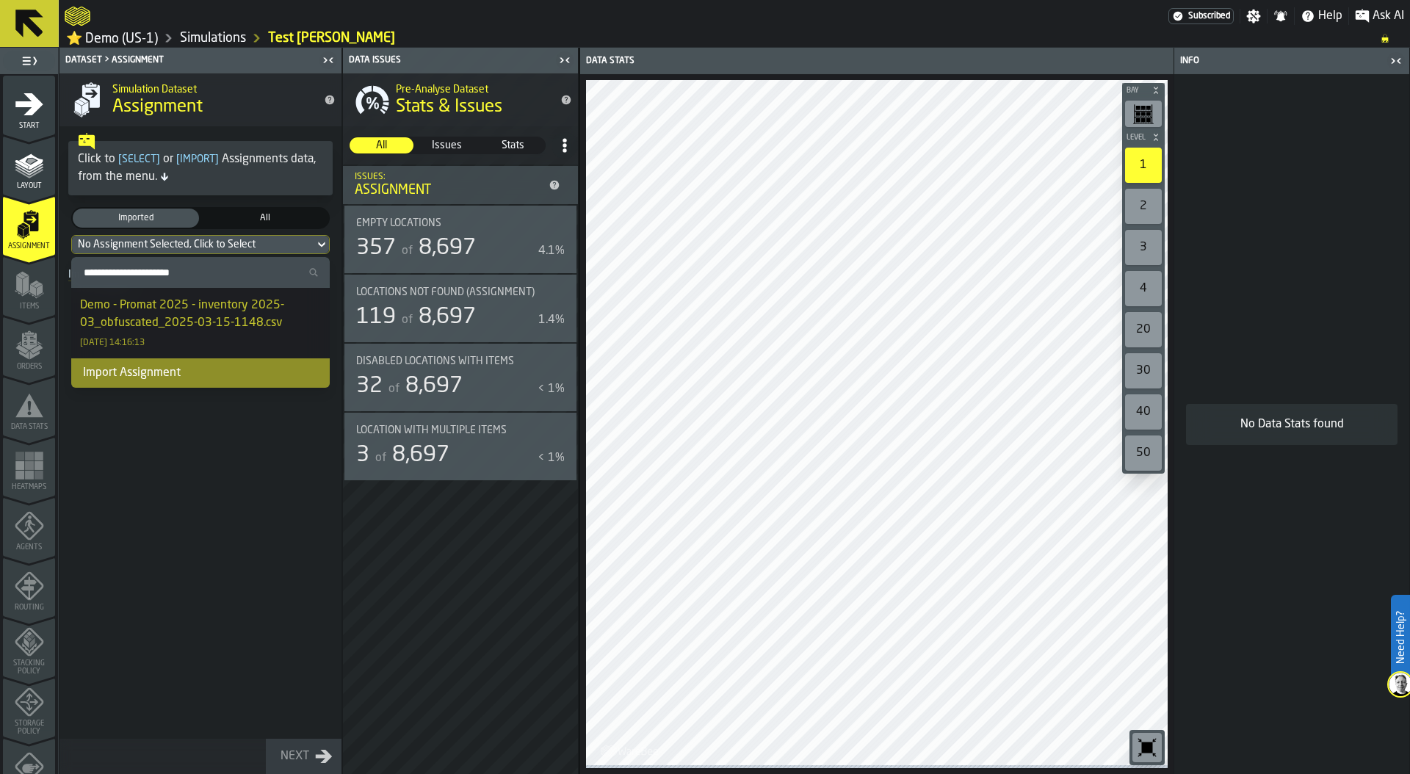
click at [165, 316] on div "Demo - Promat 2025 - inventory 2025-03_obfuscated_2025-03-15-1148.csv" at bounding box center [200, 314] width 241 height 35
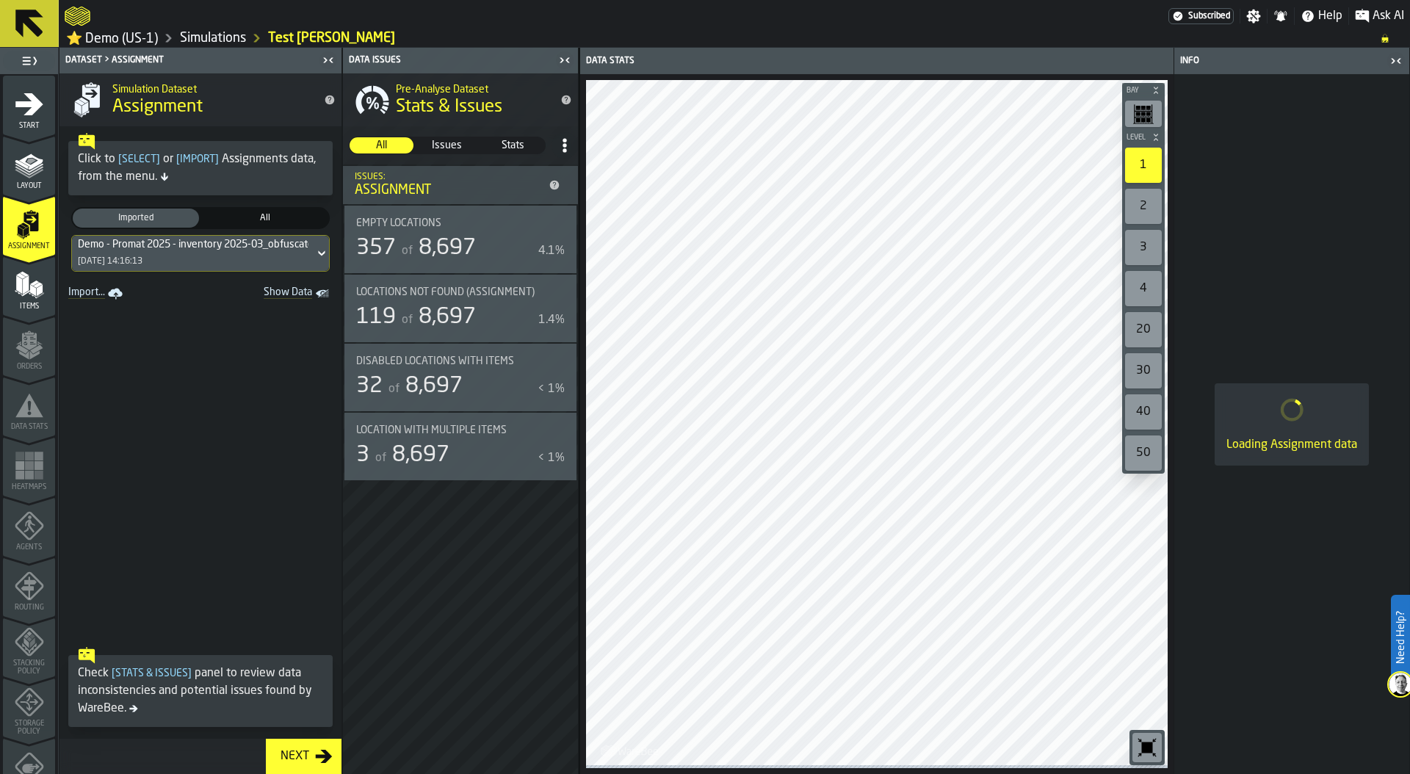
click at [29, 291] on polygon "menu Items" at bounding box center [32, 290] width 6 height 12
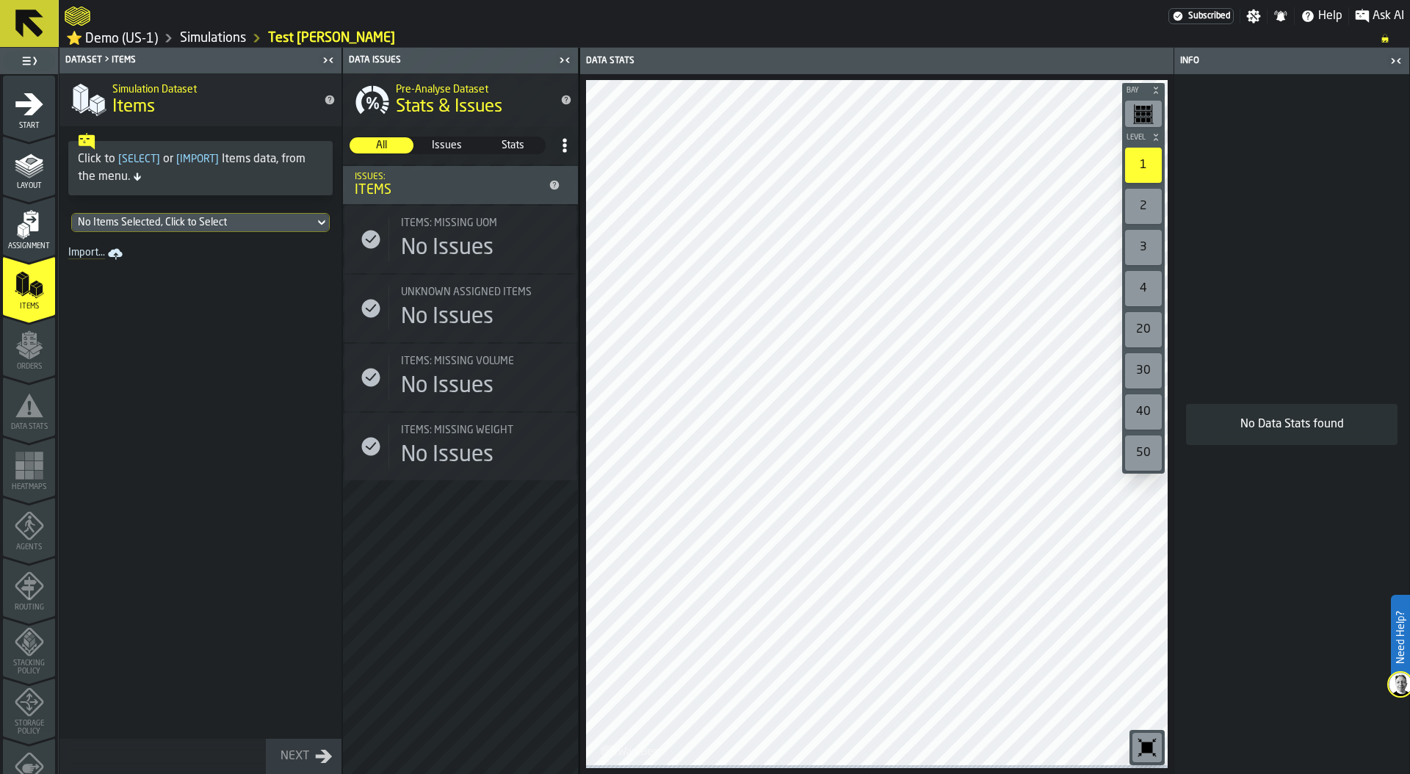
click at [210, 227] on div "No Items Selected, Click to Select" at bounding box center [193, 223] width 231 height 12
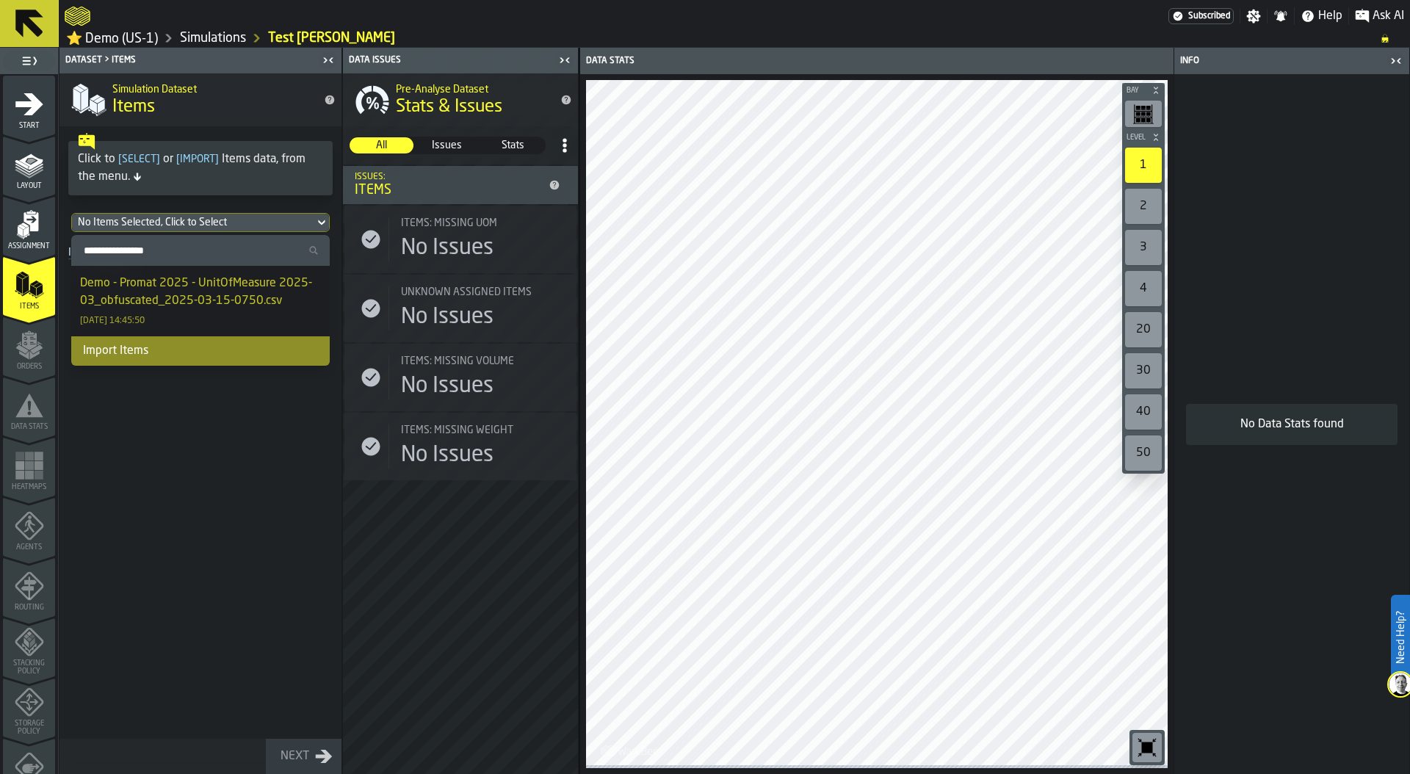
click at [181, 293] on div "Demo - Promat 2025 - UnitOfMeasure 2025-03_obfuscated_2025-03-15-0750.csv" at bounding box center [200, 292] width 241 height 35
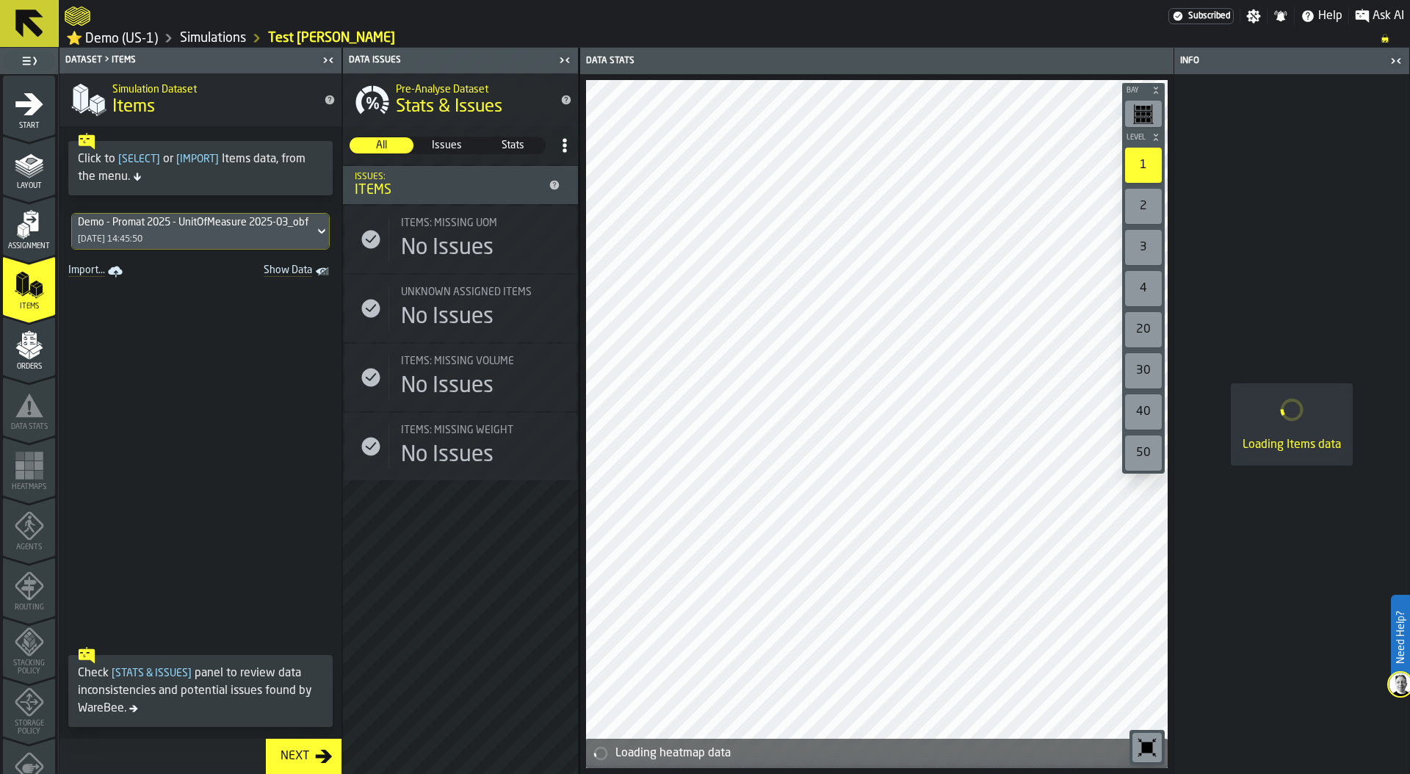
click at [32, 352] on polygon "menu Orders" at bounding box center [36, 348] width 12 height 9
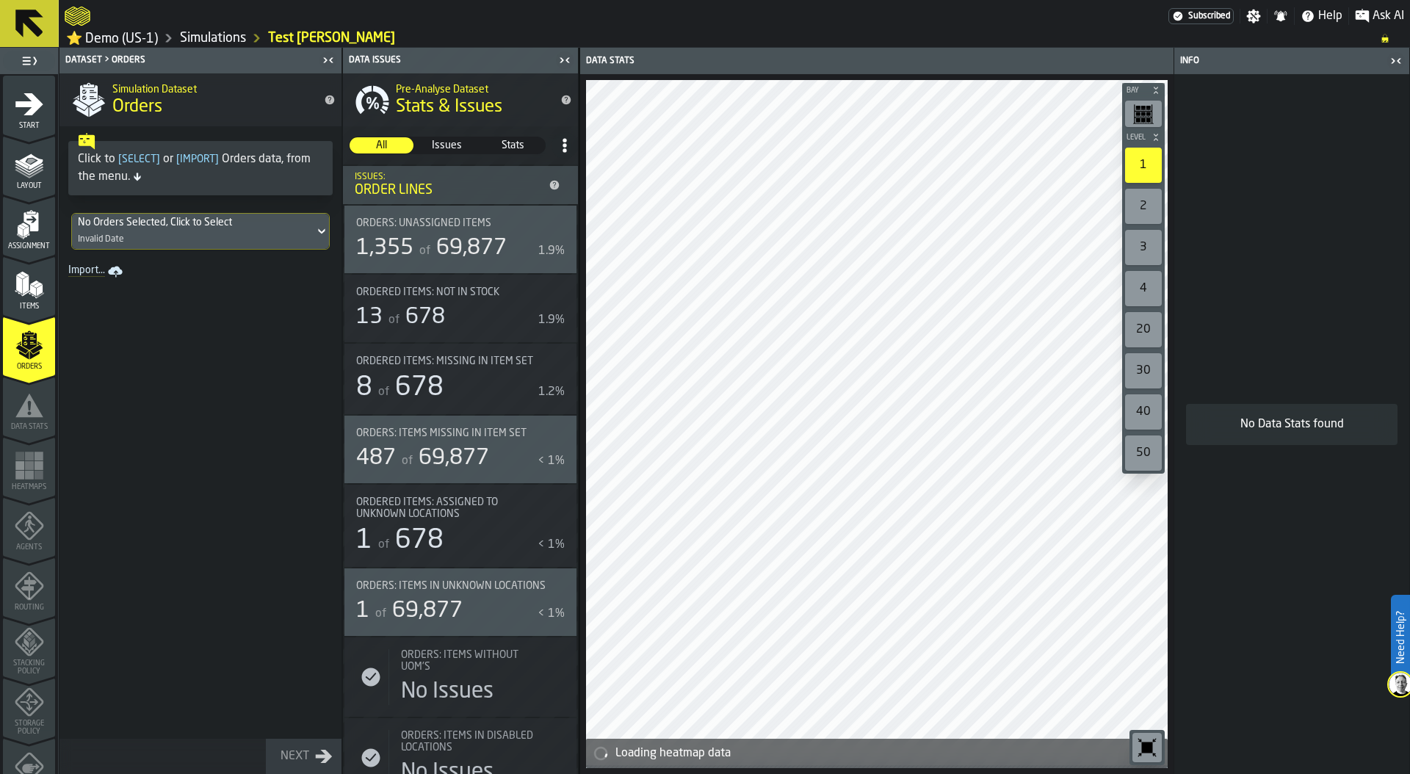
click at [187, 231] on div "No Orders Selected, Click to Select Invalid Date" at bounding box center [193, 231] width 242 height 35
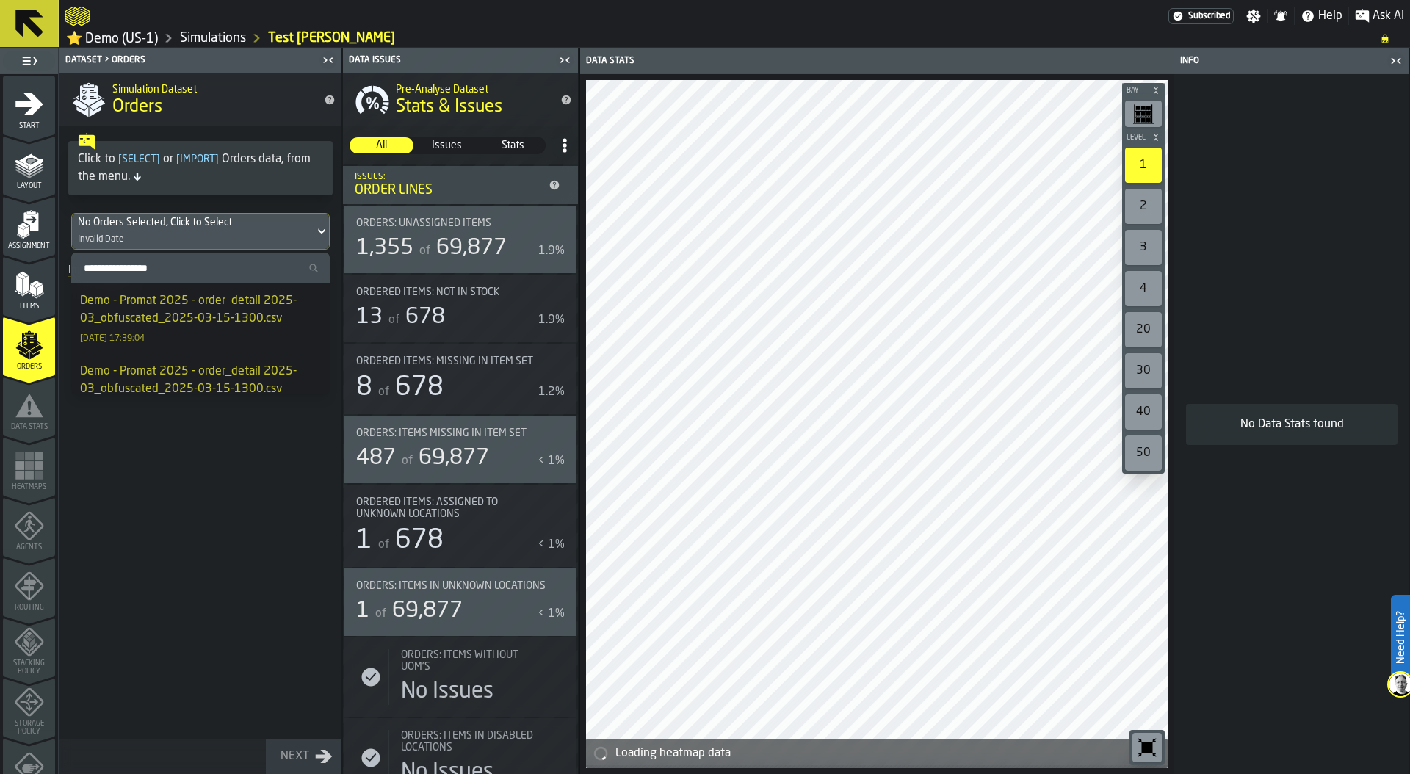
click at [181, 300] on div "Demo - Promat 2025 - order_detail 2025-03_obfuscated_2025-03-15-1300.csv" at bounding box center [200, 309] width 241 height 35
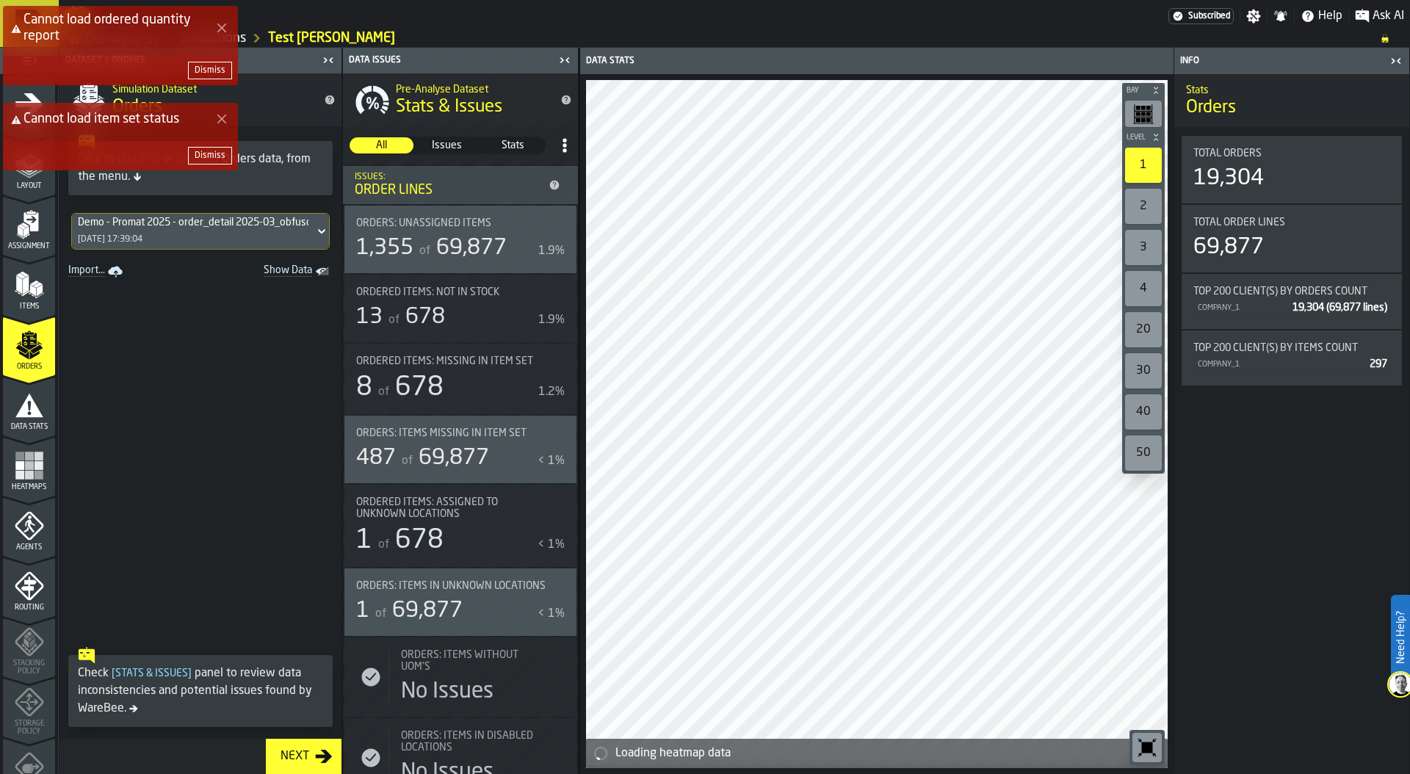
click at [205, 66] on div "Dismiss" at bounding box center [210, 70] width 31 height 10
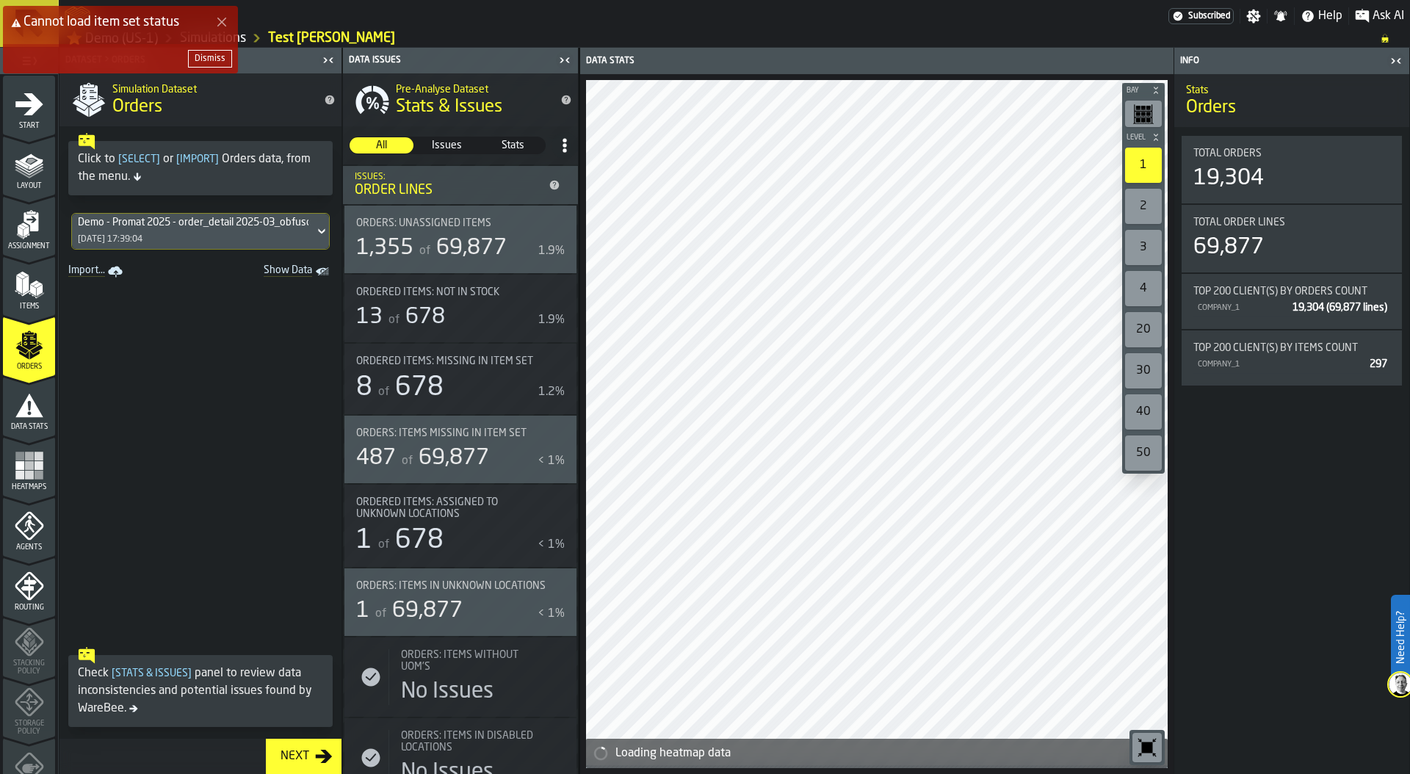
click at [205, 51] on button "Dismiss" at bounding box center [210, 59] width 44 height 18
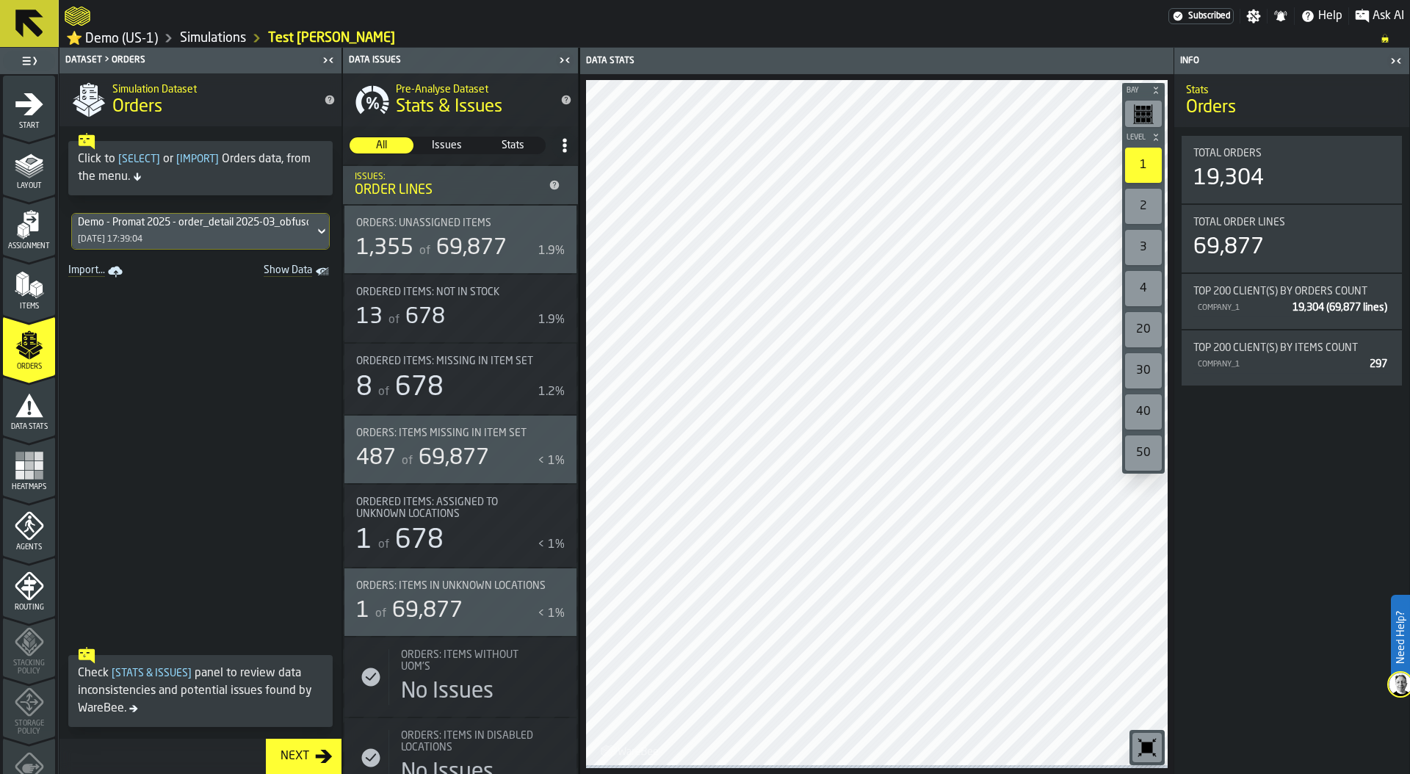
click at [21, 406] on icon "menu Data Stats" at bounding box center [29, 405] width 28 height 24
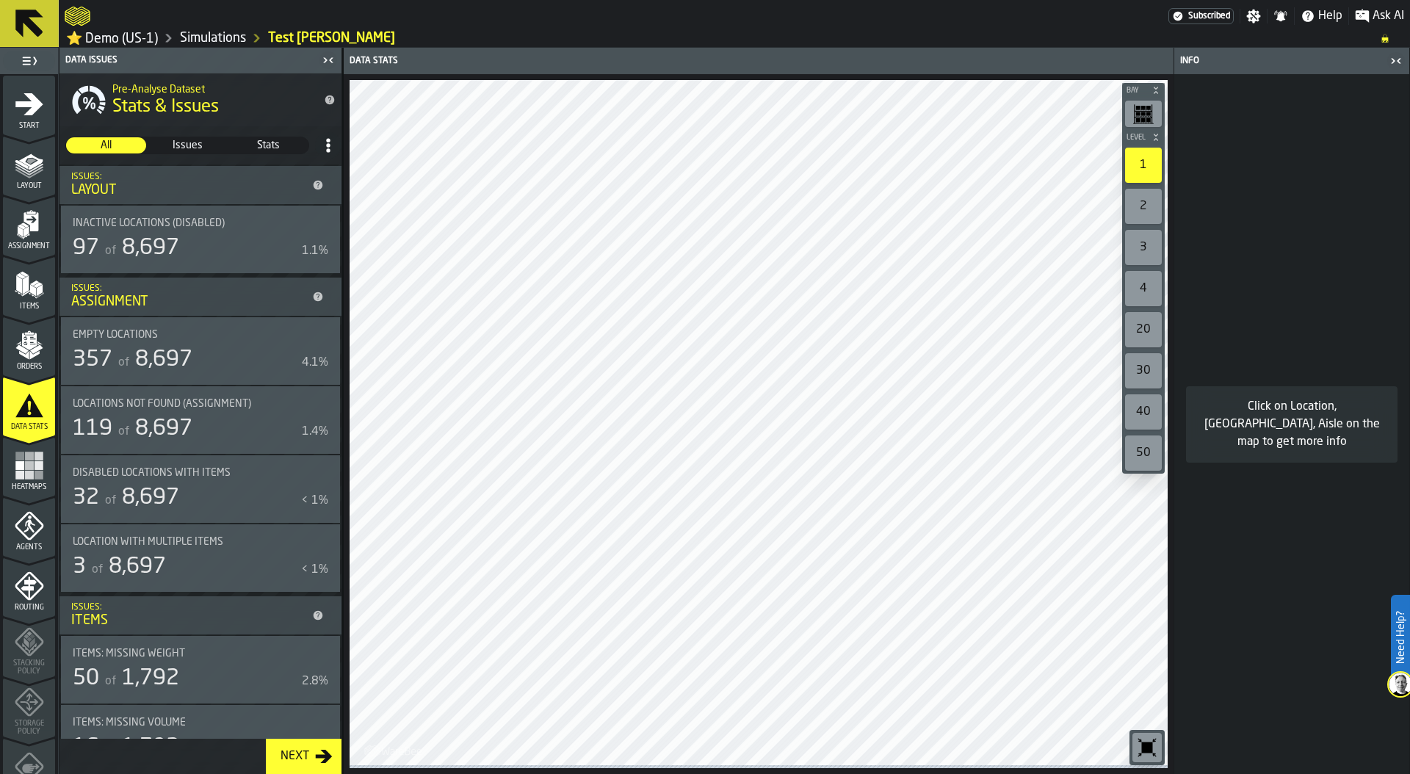
click at [247, 246] on div "97 of 8,697" at bounding box center [184, 248] width 223 height 26
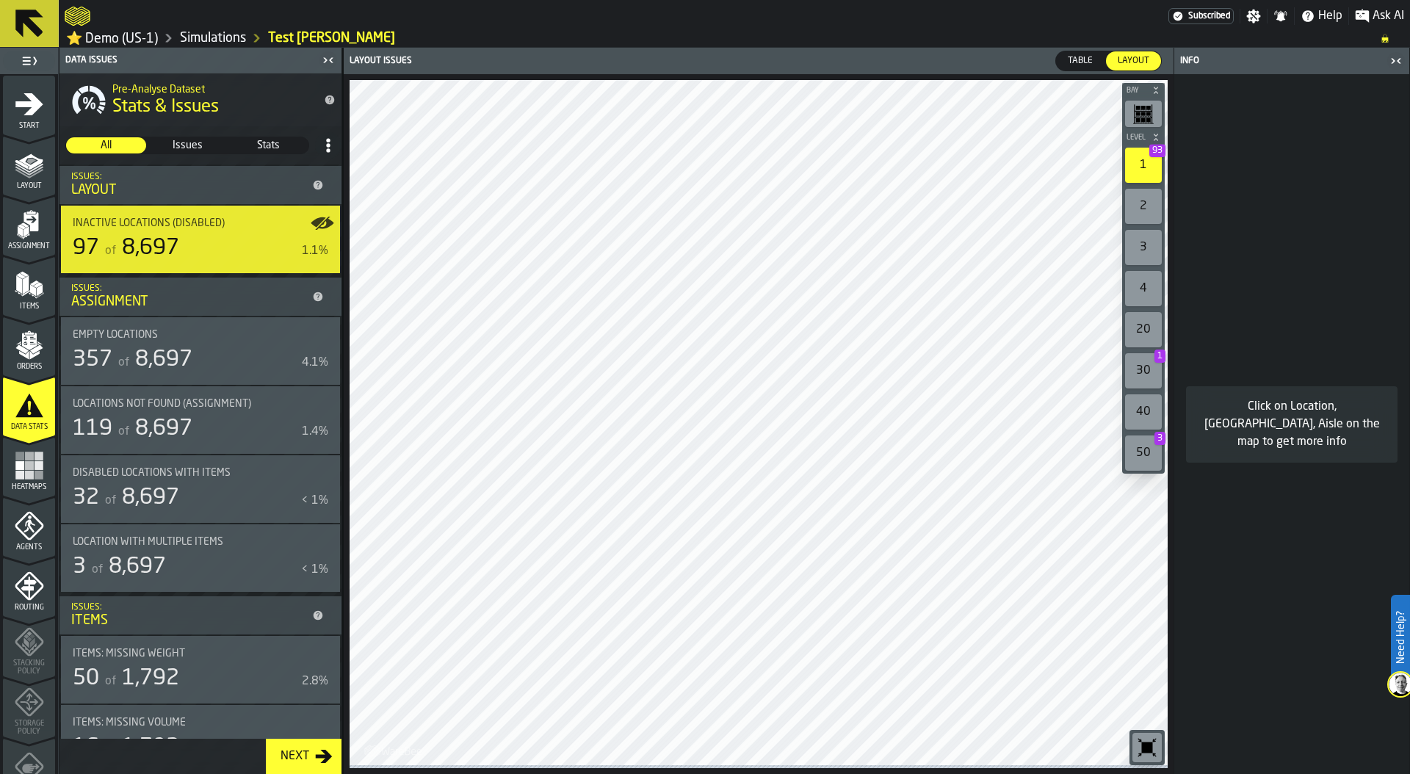
click at [189, 366] on span "8,697" at bounding box center [163, 360] width 57 height 22
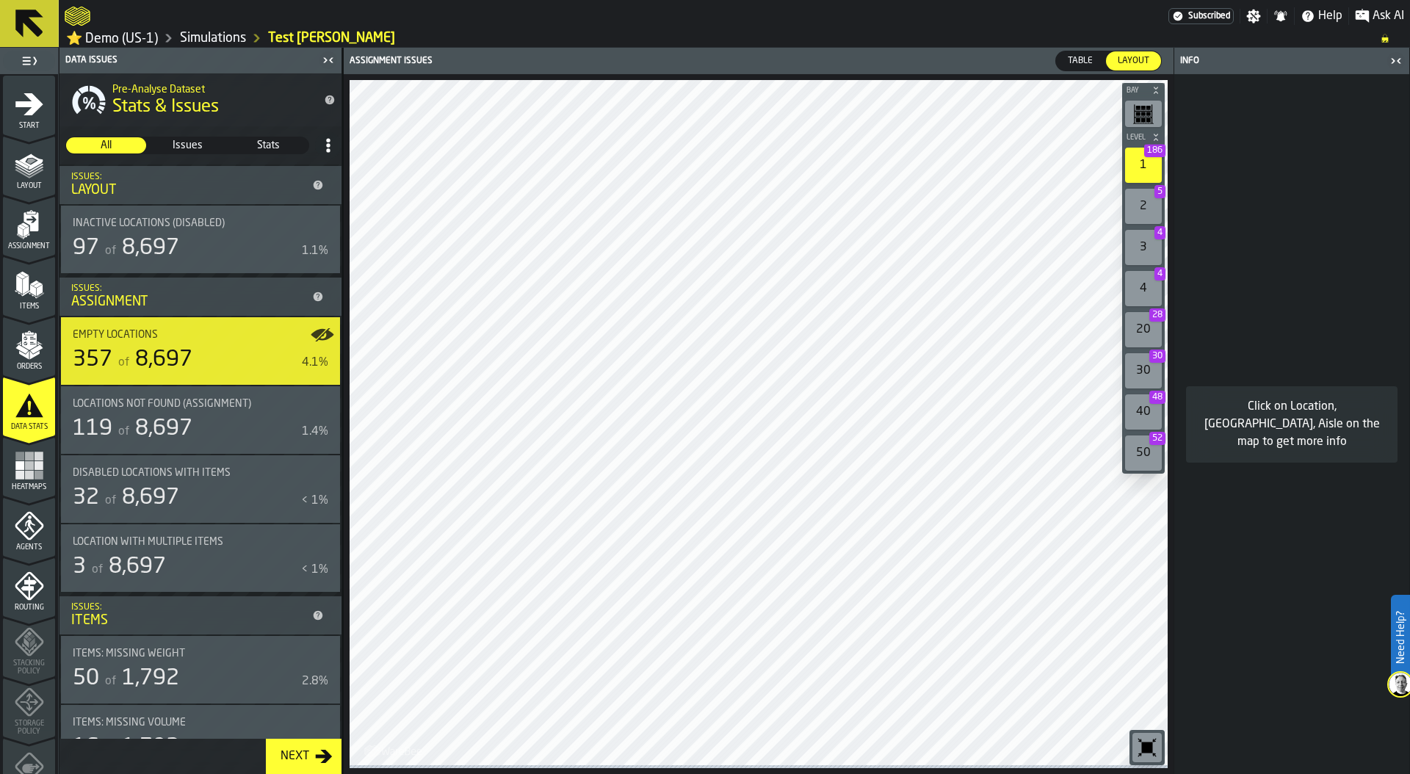
click at [184, 429] on span "8,697" at bounding box center [163, 429] width 57 height 22
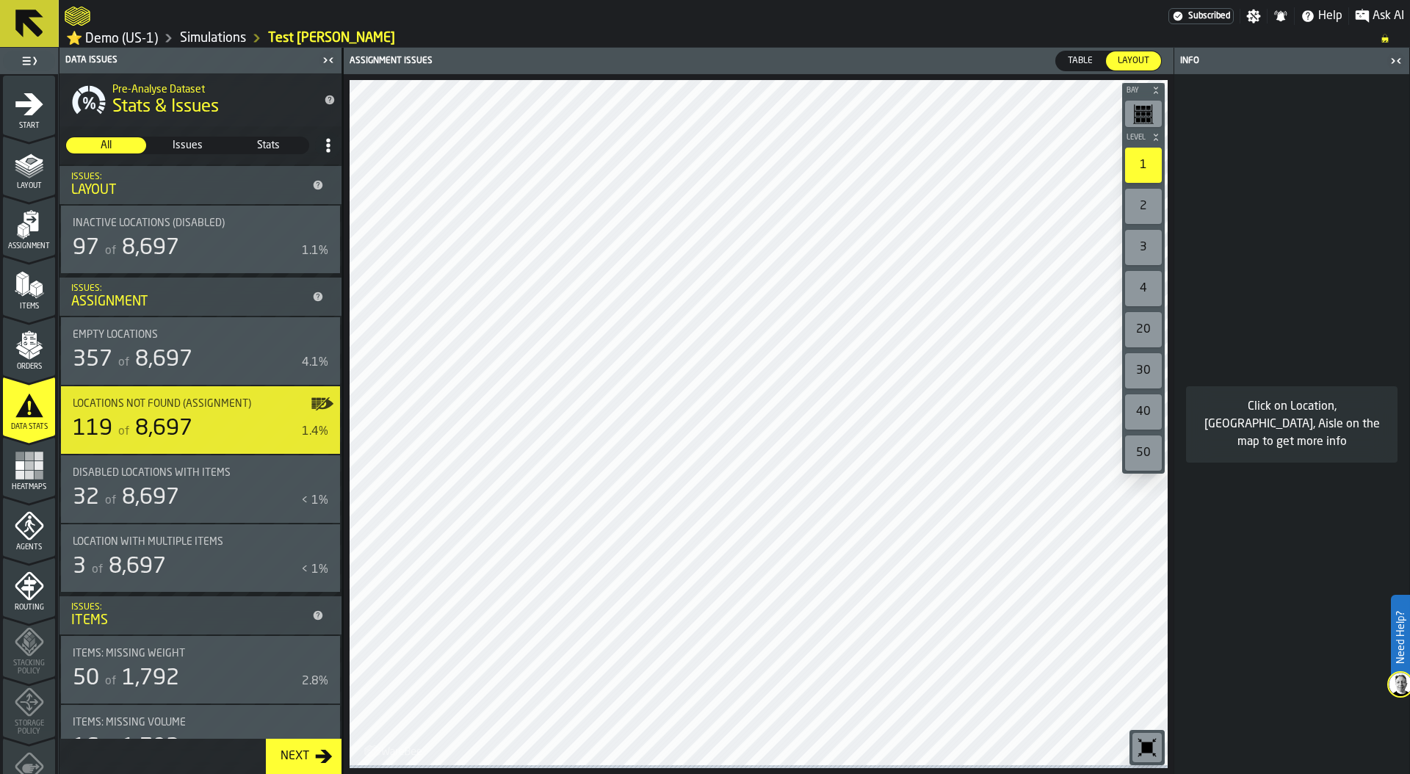
click at [1076, 62] on span "Table" at bounding box center [1080, 60] width 37 height 13
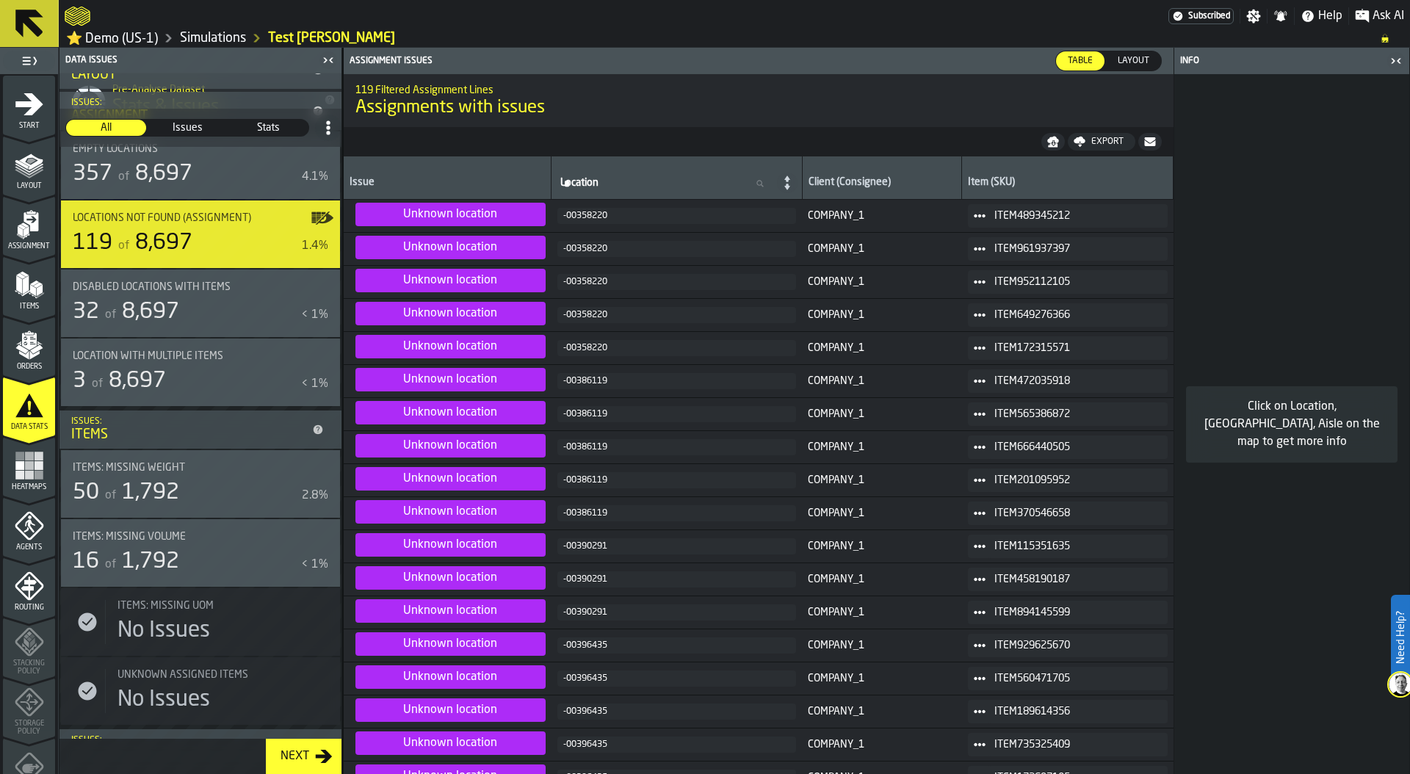
scroll to position [184, 0]
click at [224, 309] on div "32 of 8,697" at bounding box center [184, 313] width 223 height 26
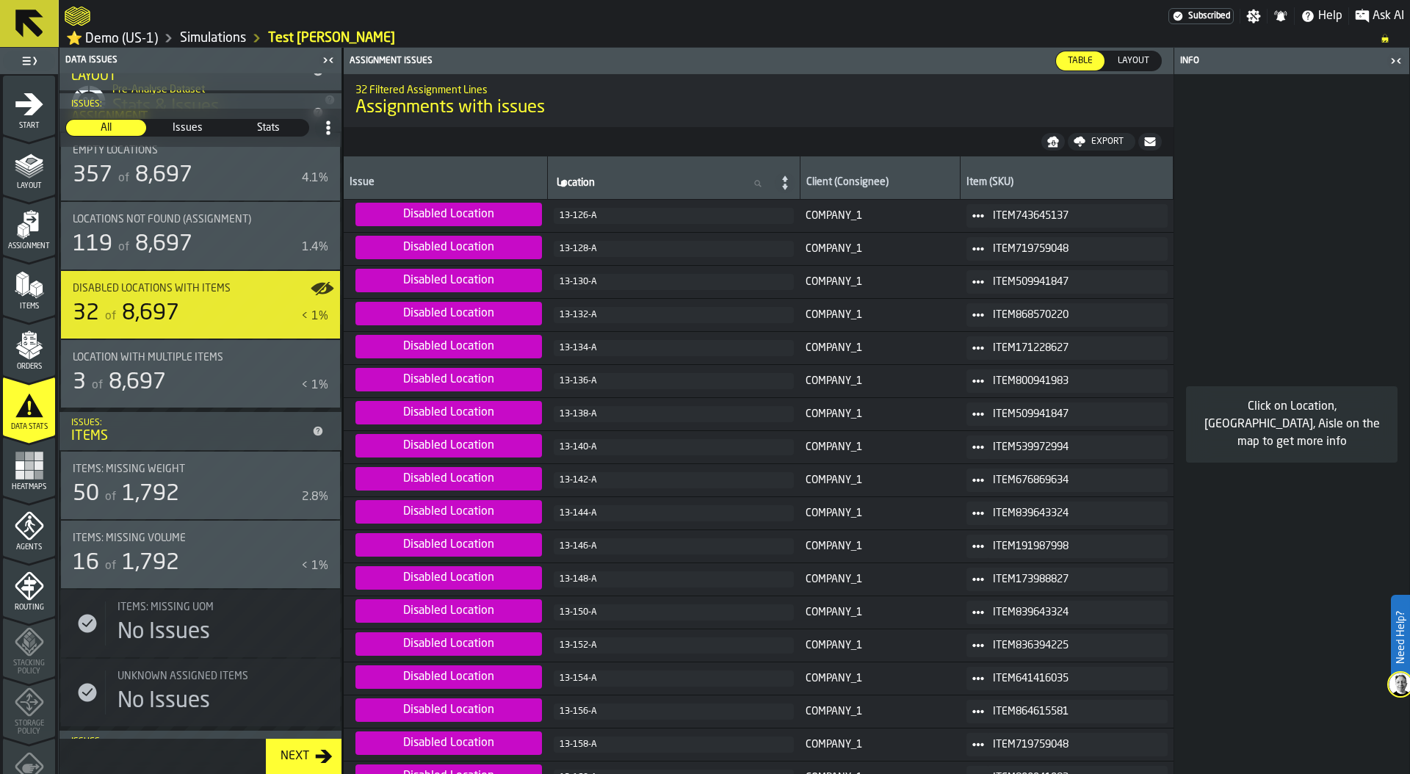
click at [219, 386] on div "3 of 8,697" at bounding box center [184, 382] width 223 height 26
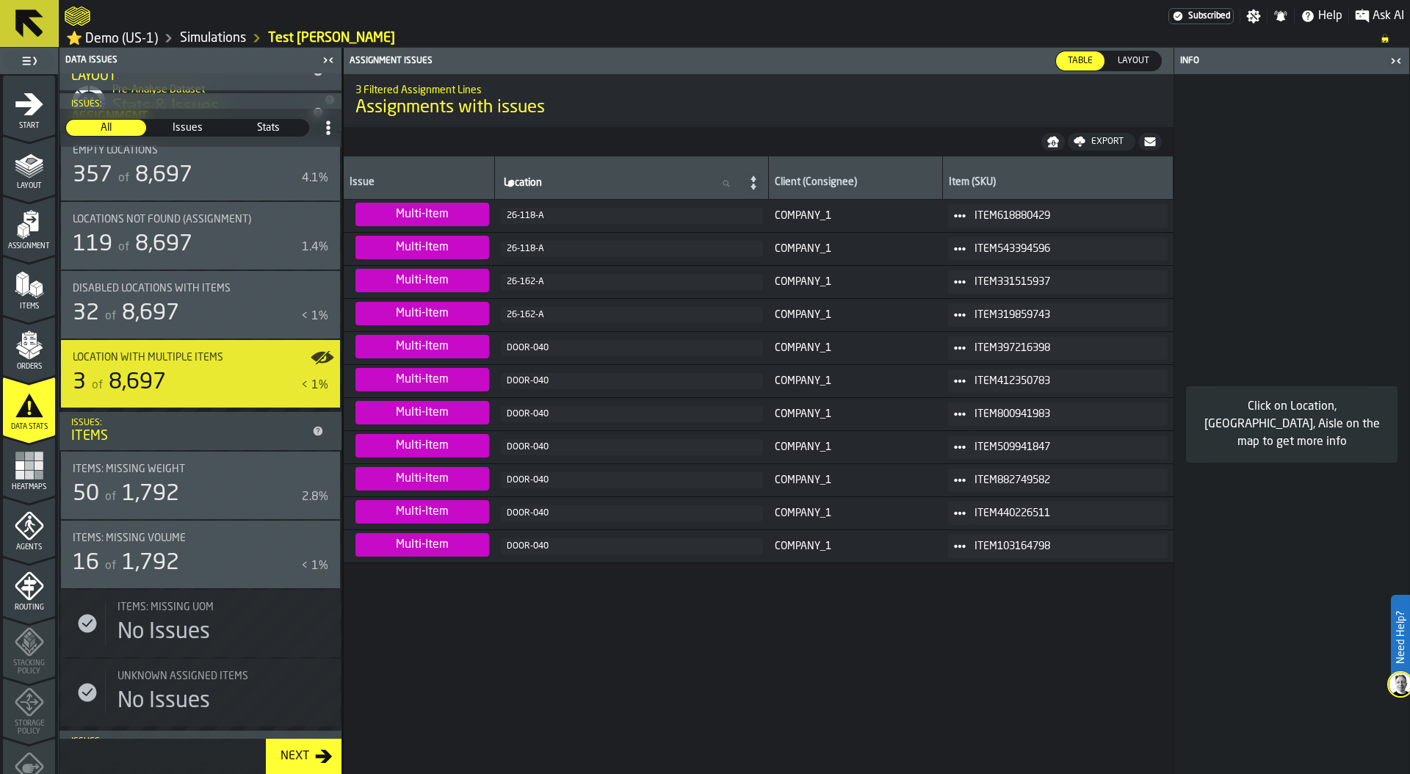
click at [220, 475] on div "Items: Missing Weight" at bounding box center [192, 469] width 238 height 12
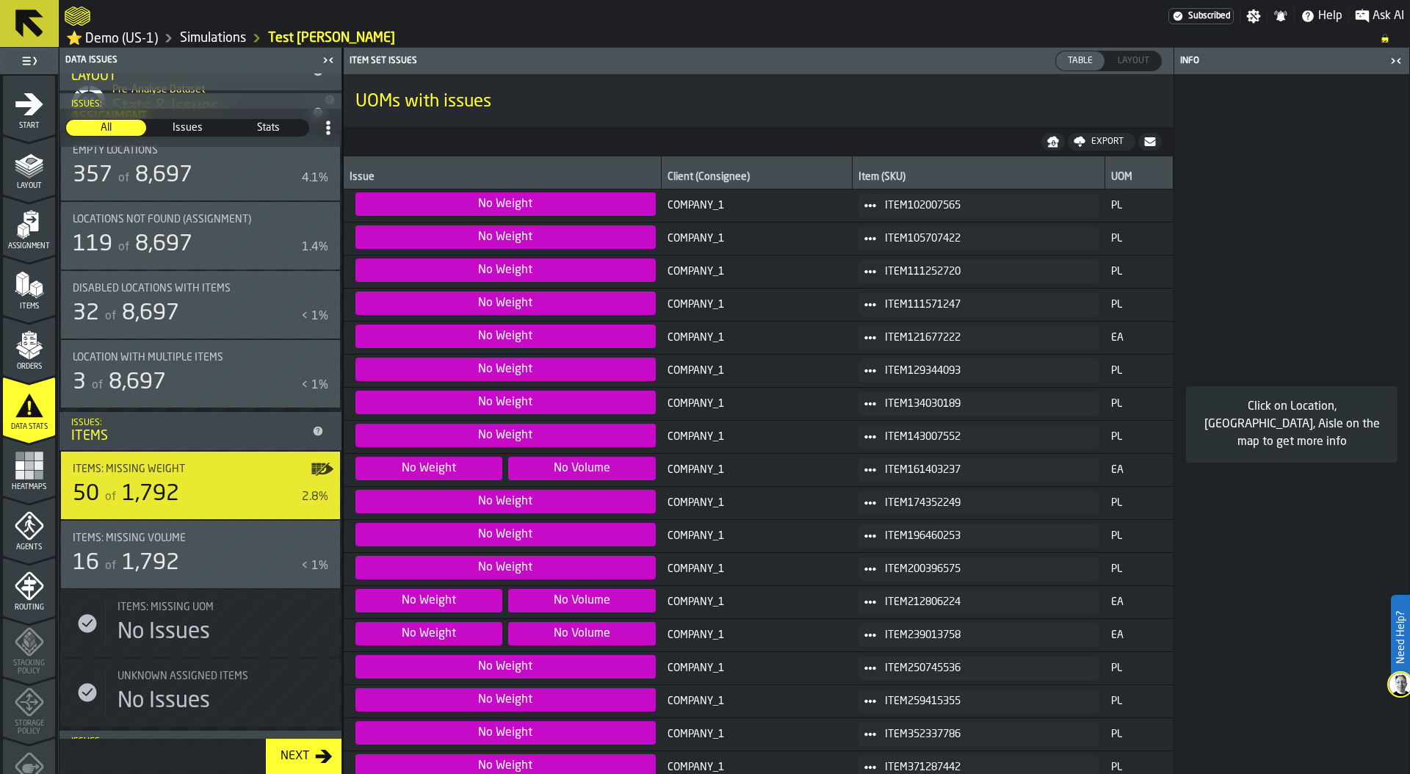
click at [25, 474] on rect "menu Heatmaps" at bounding box center [29, 474] width 9 height 9
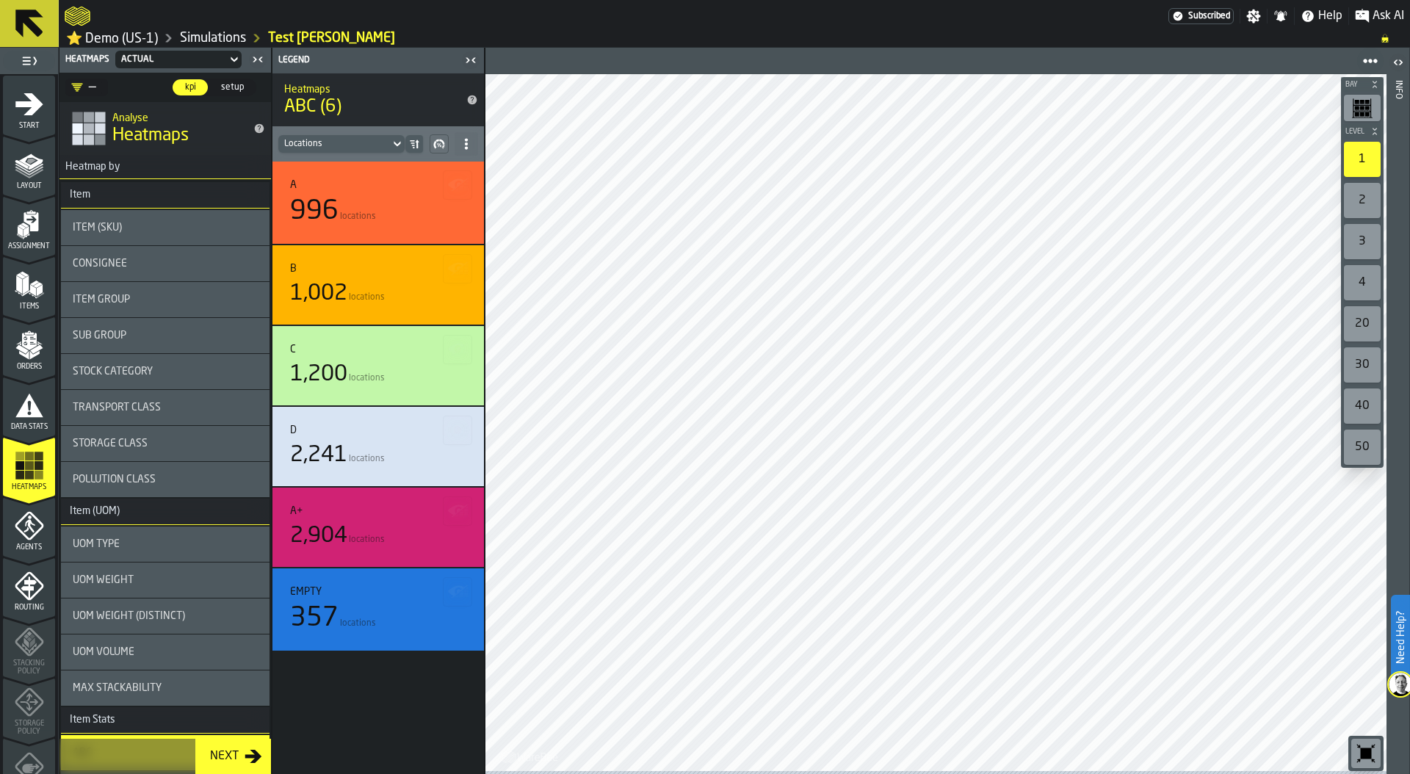
click at [173, 303] on div "Item Group" at bounding box center [165, 300] width 185 height 12
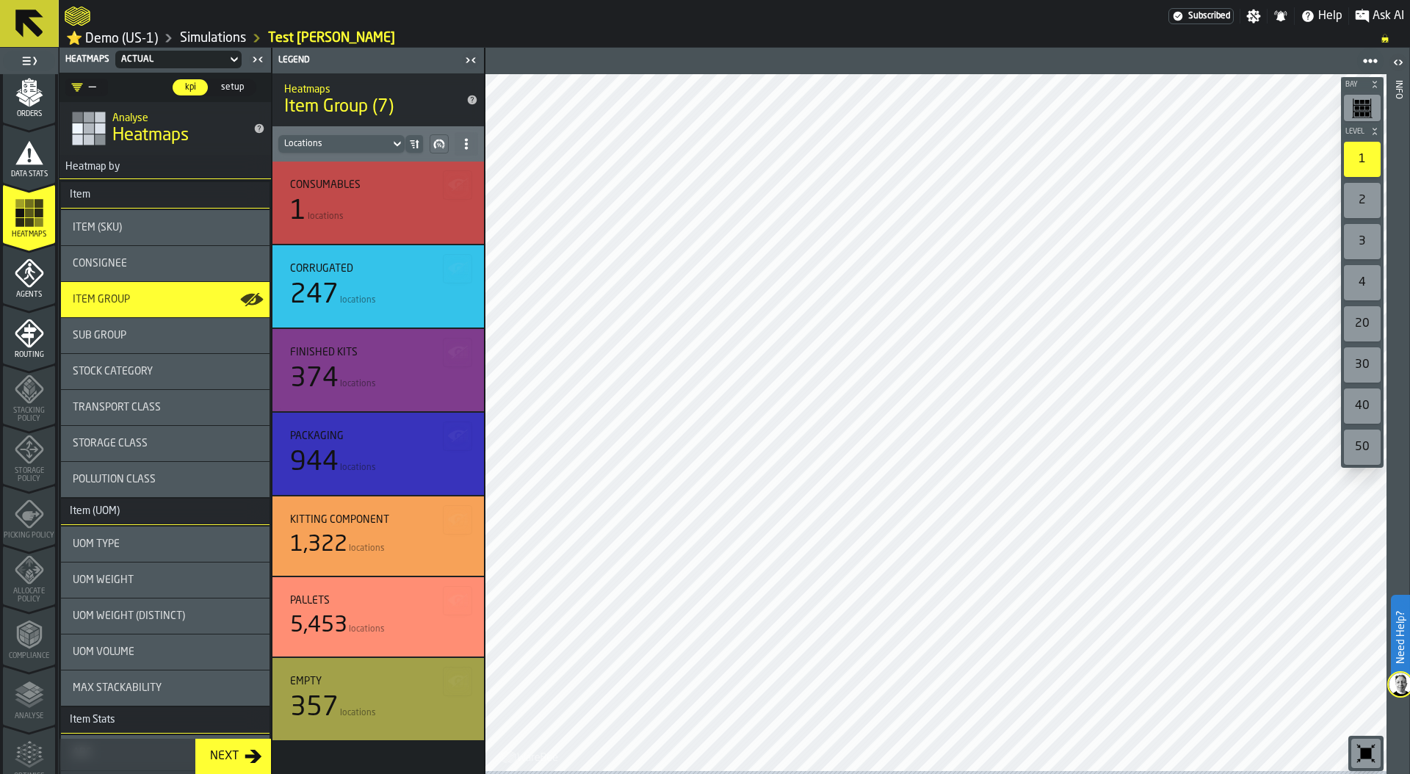
scroll to position [259, 0]
click at [24, 278] on icon "menu Agents" at bounding box center [29, 267] width 29 height 29
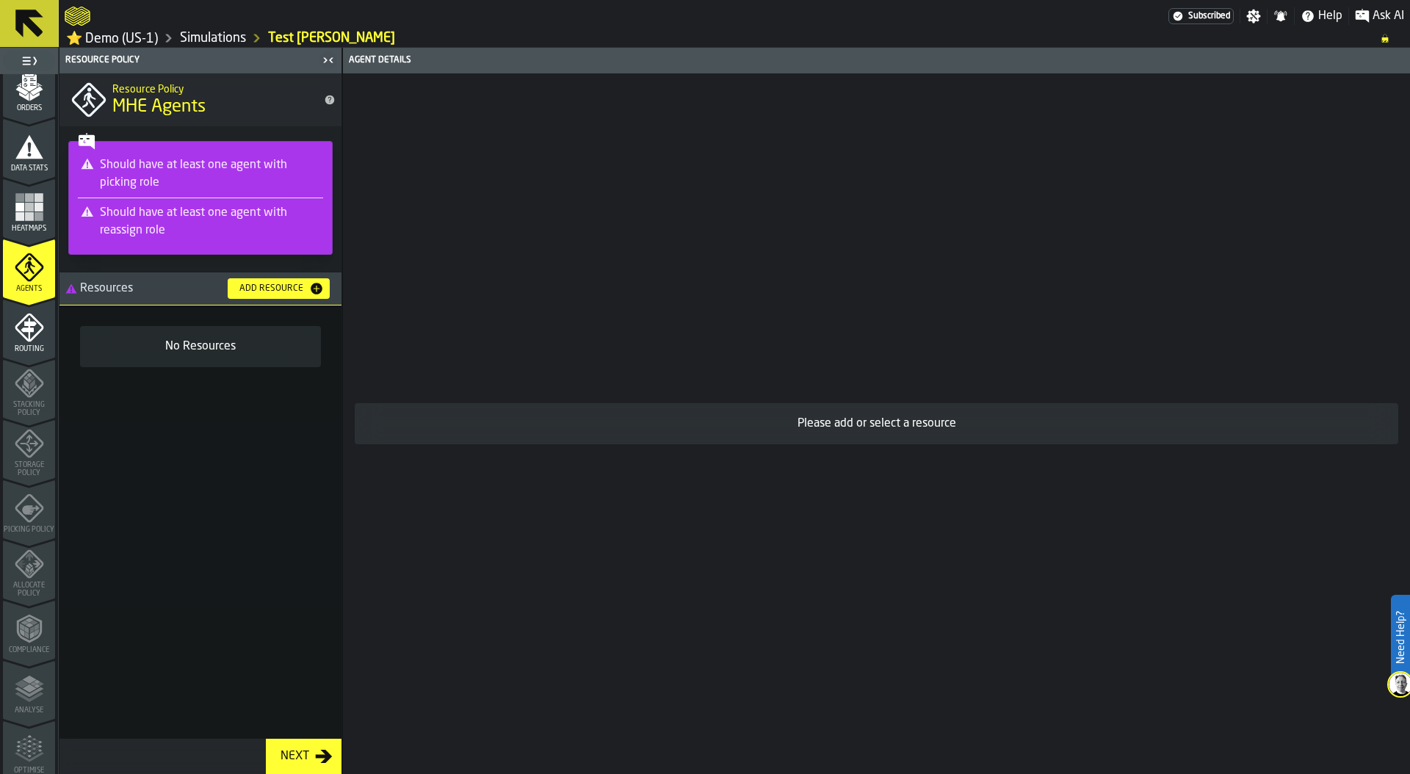
click at [267, 290] on div "Add Resource" at bounding box center [272, 288] width 76 height 10
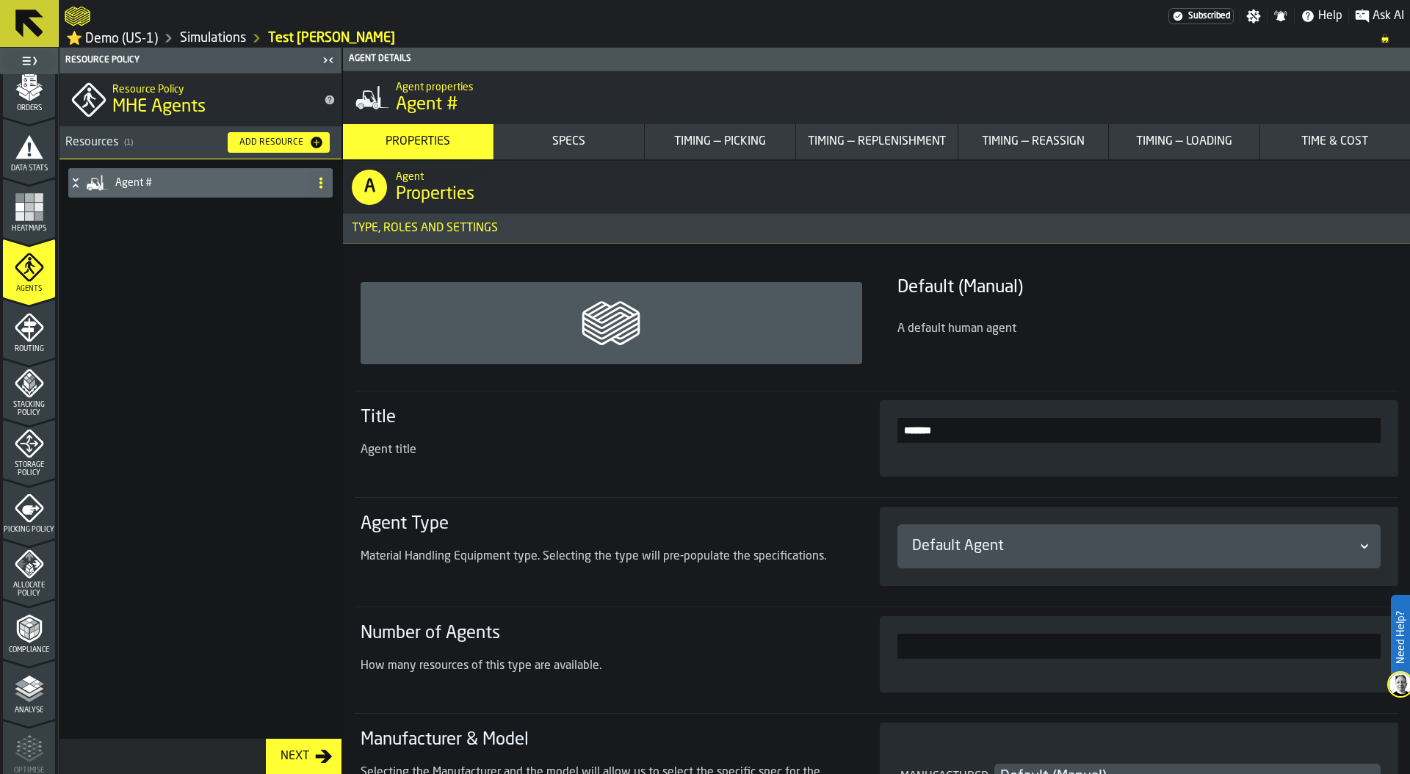
drag, startPoint x: 969, startPoint y: 435, endPoint x: 805, endPoint y: 435, distance: 163.8
click at [805, 435] on section "Title Agent title *******" at bounding box center [877, 438] width 1044 height 95
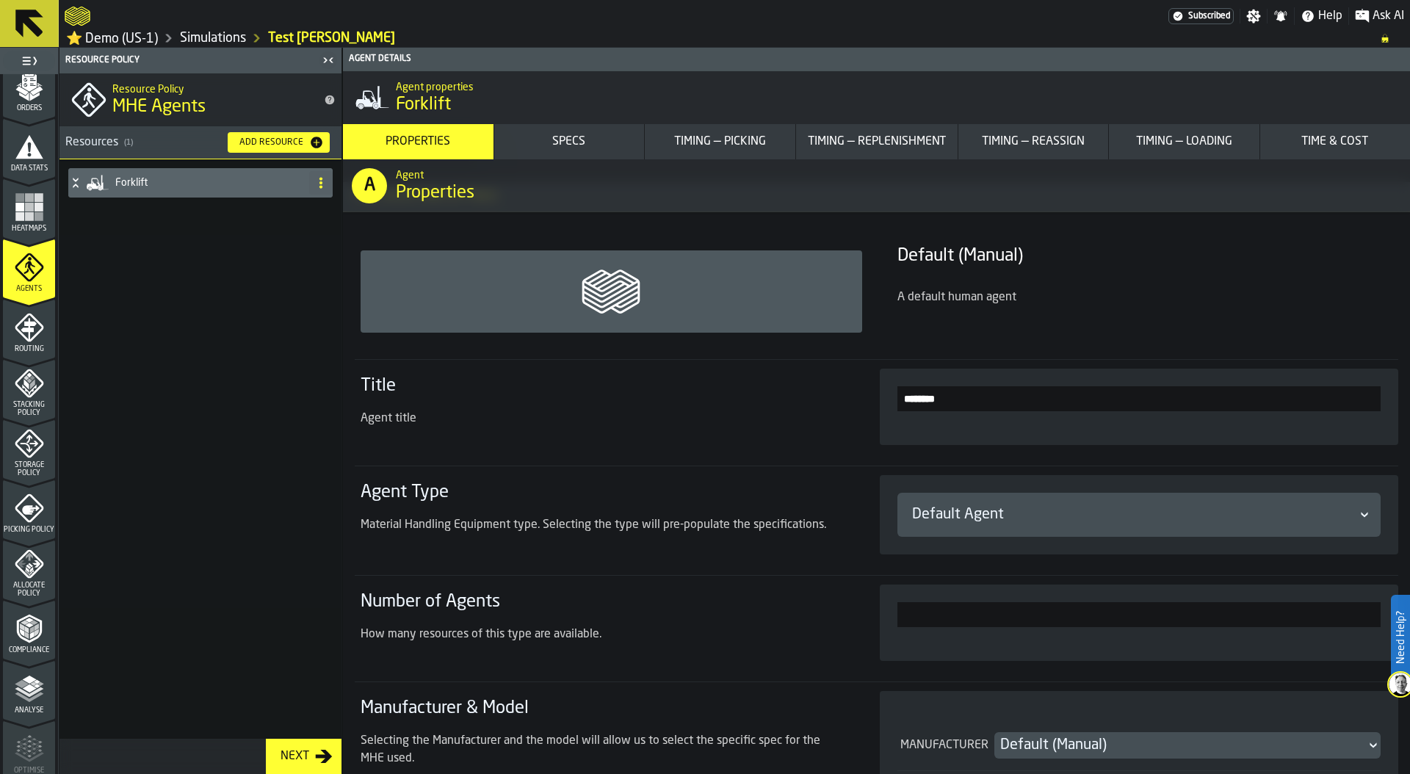
type input "********"
click at [1032, 512] on div "Default Agent" at bounding box center [1132, 515] width 440 height 21
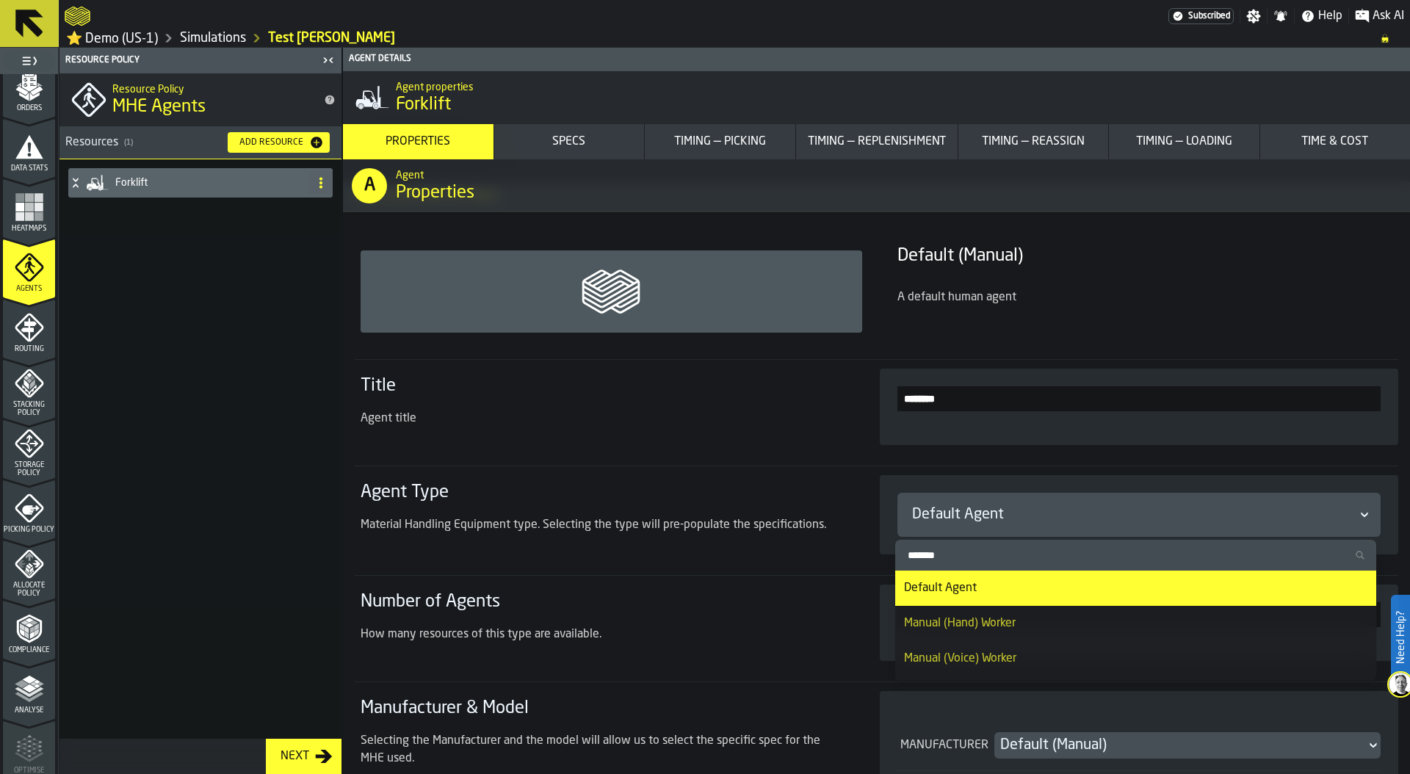
click at [965, 561] on input "Search" at bounding box center [1136, 555] width 470 height 19
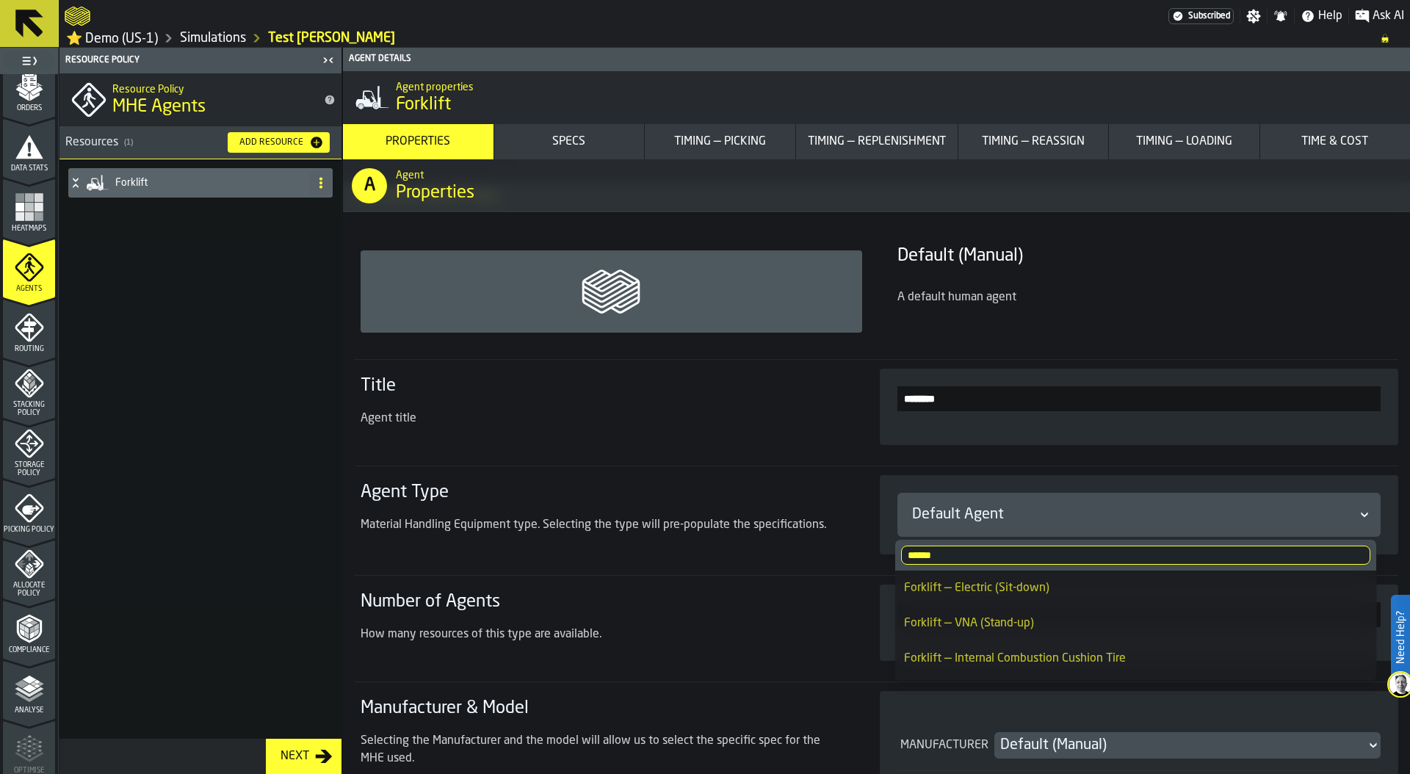
type input "******"
click at [1008, 582] on div "Forklift — Electric (Sit-down)" at bounding box center [1136, 588] width 464 height 18
type input "***"
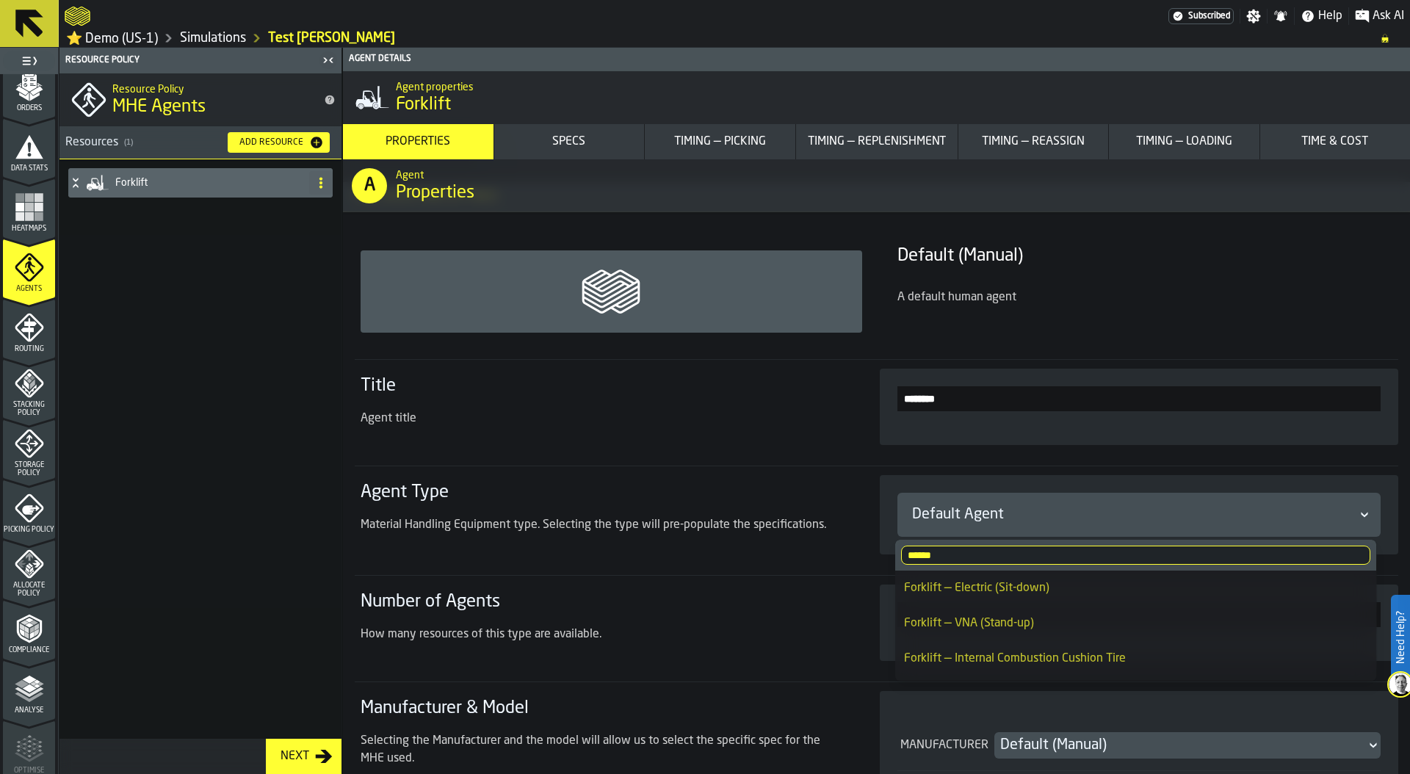
type input "***"
type input "**"
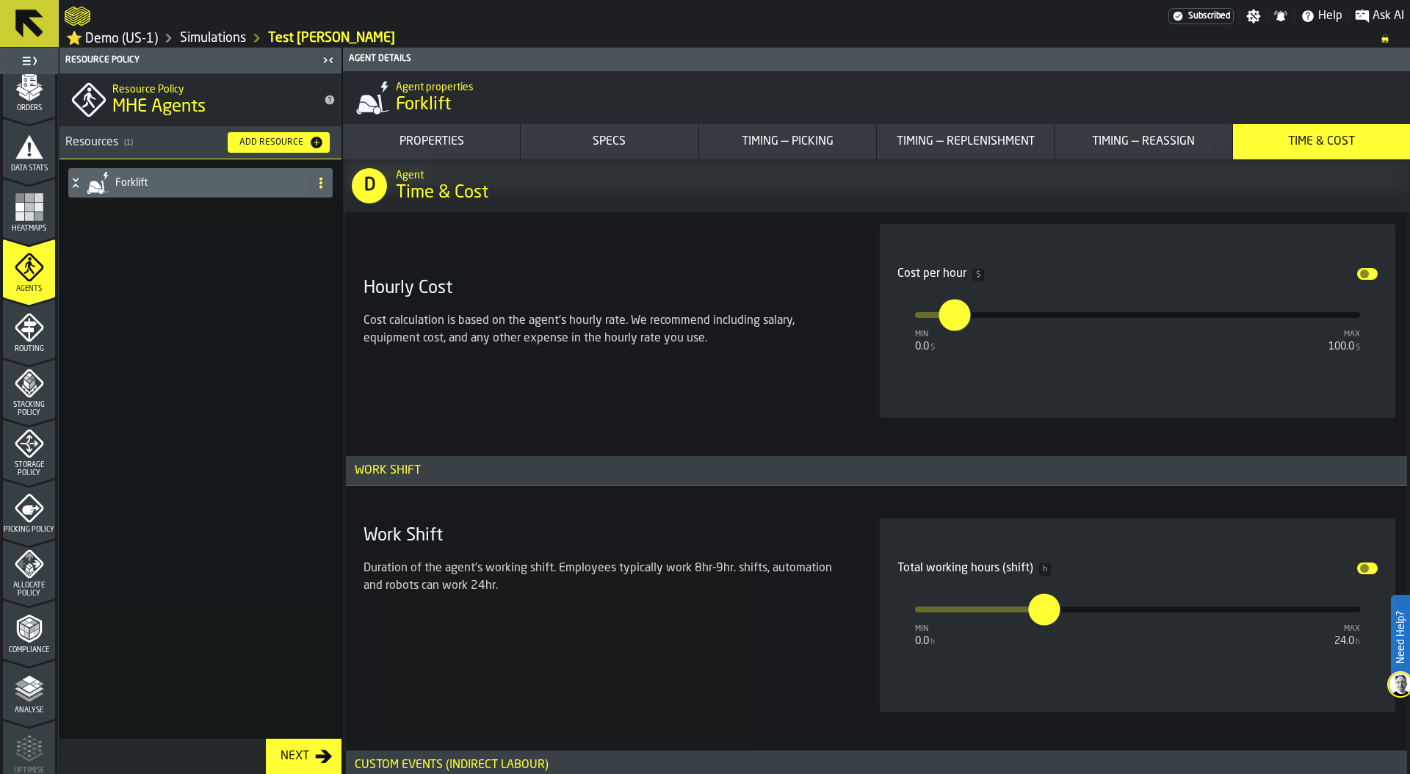
scroll to position [10767, 0]
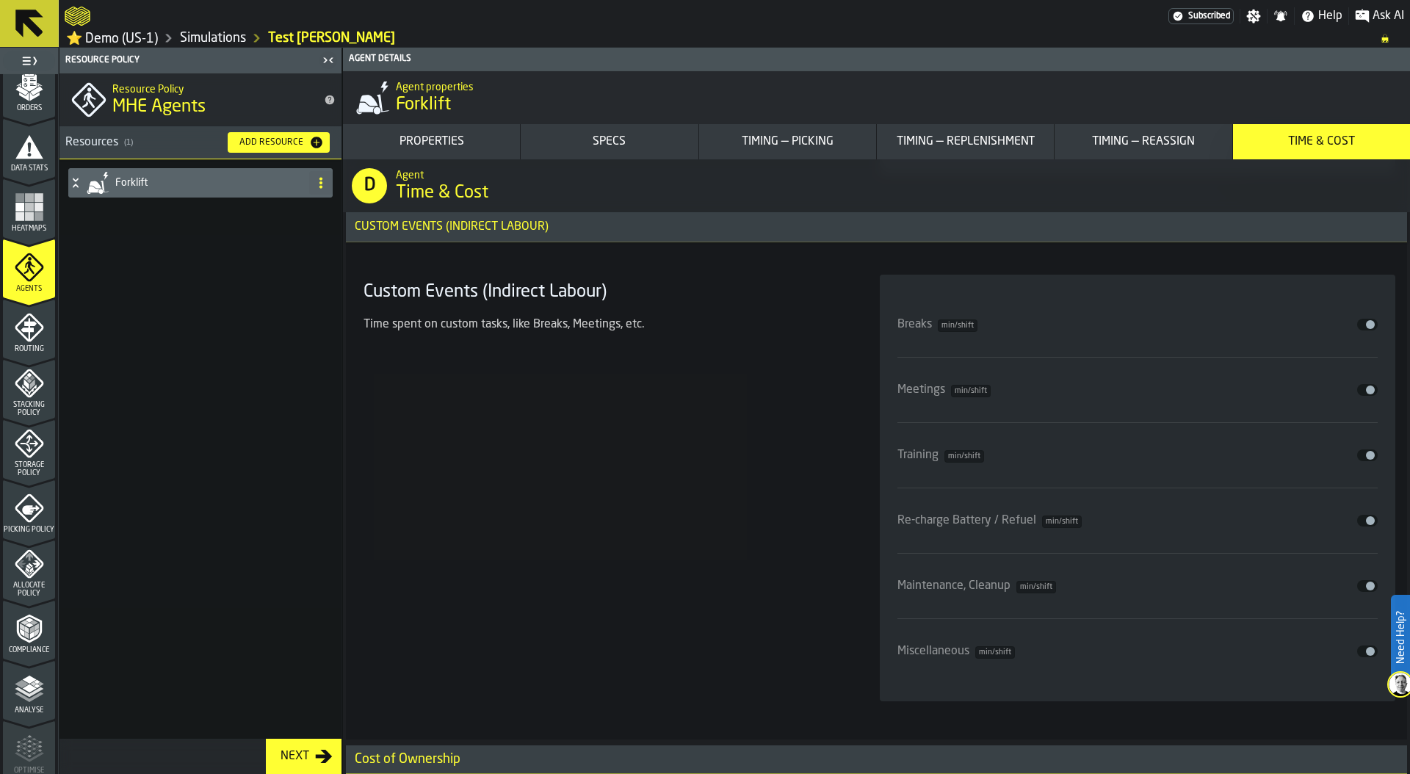
click at [33, 341] on icon "menu Routing" at bounding box center [29, 327] width 29 height 29
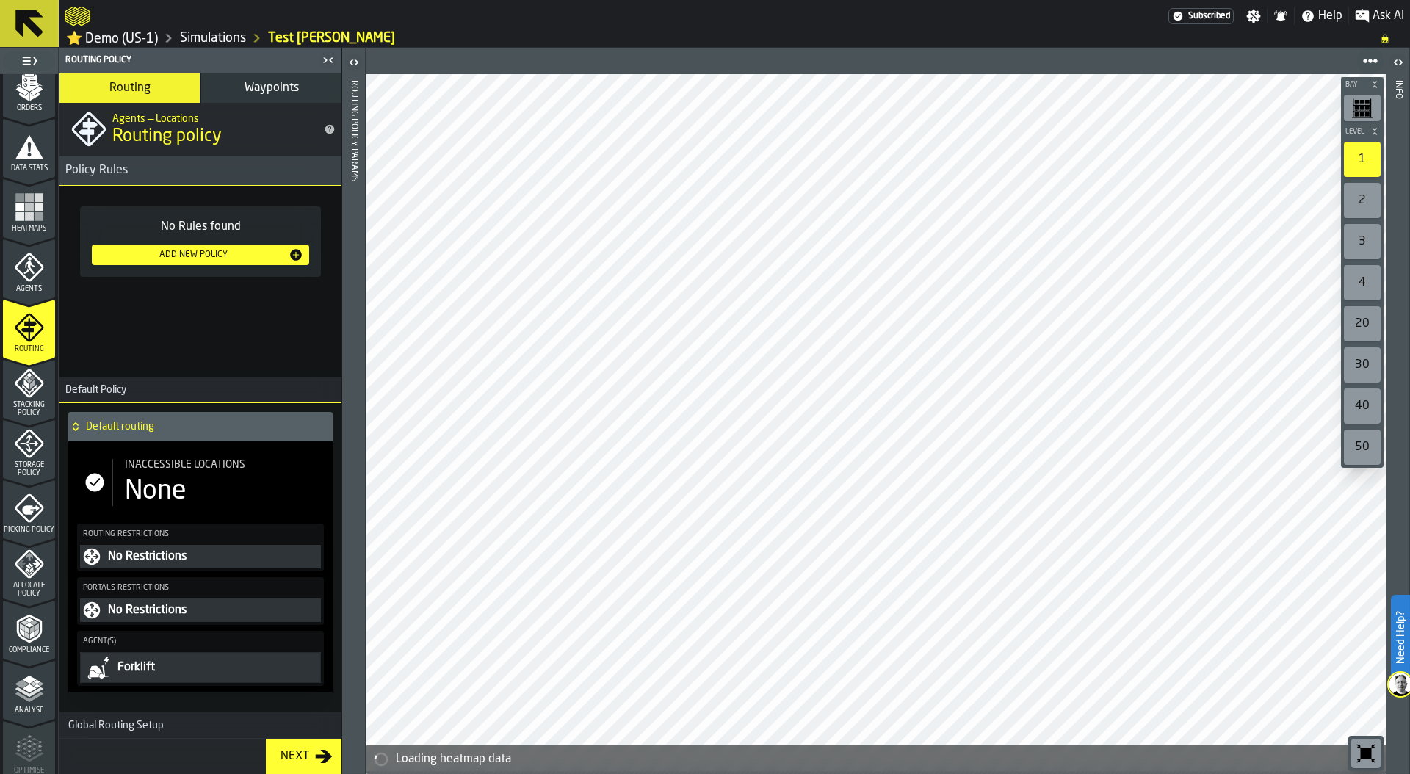
click at [187, 486] on div "None" at bounding box center [223, 491] width 196 height 29
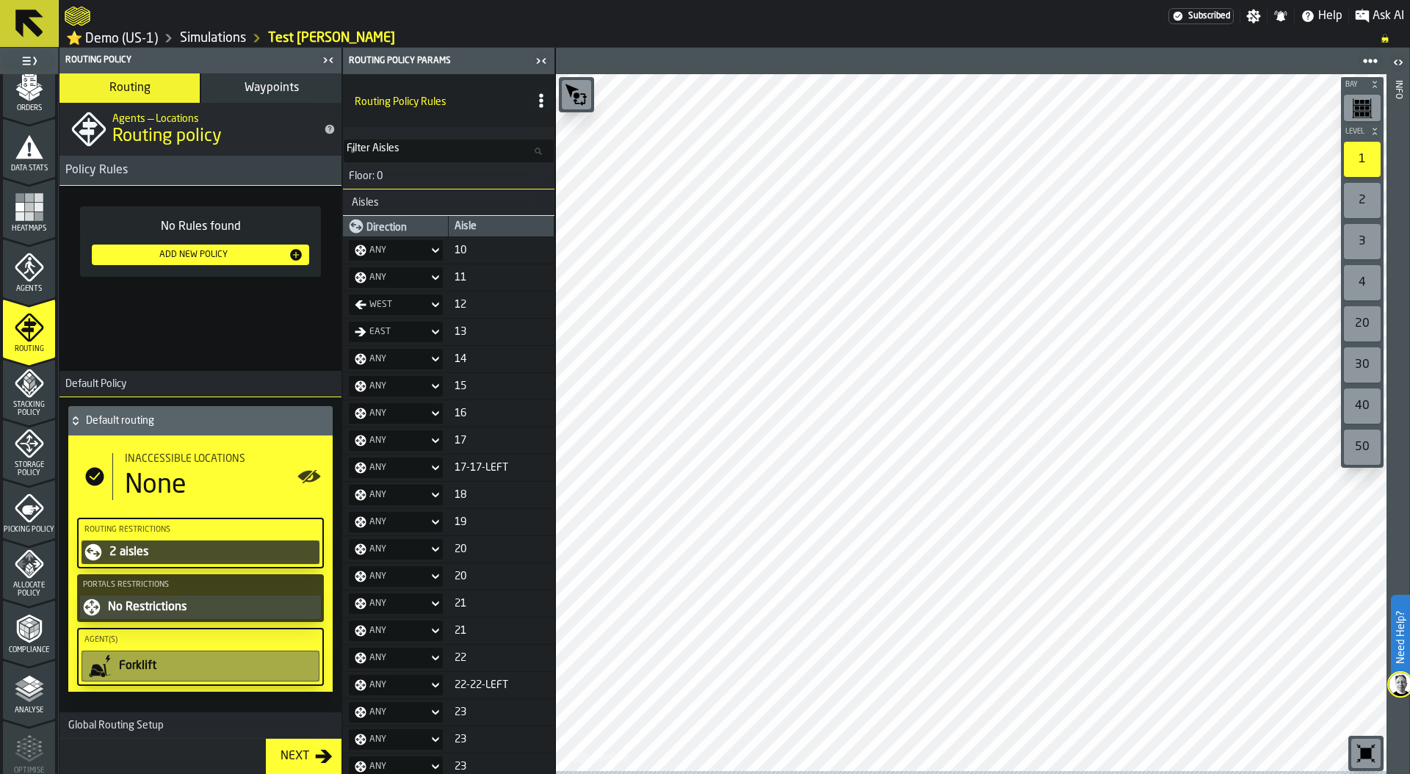
click at [31, 406] on span "Stacking Policy" at bounding box center [29, 409] width 52 height 16
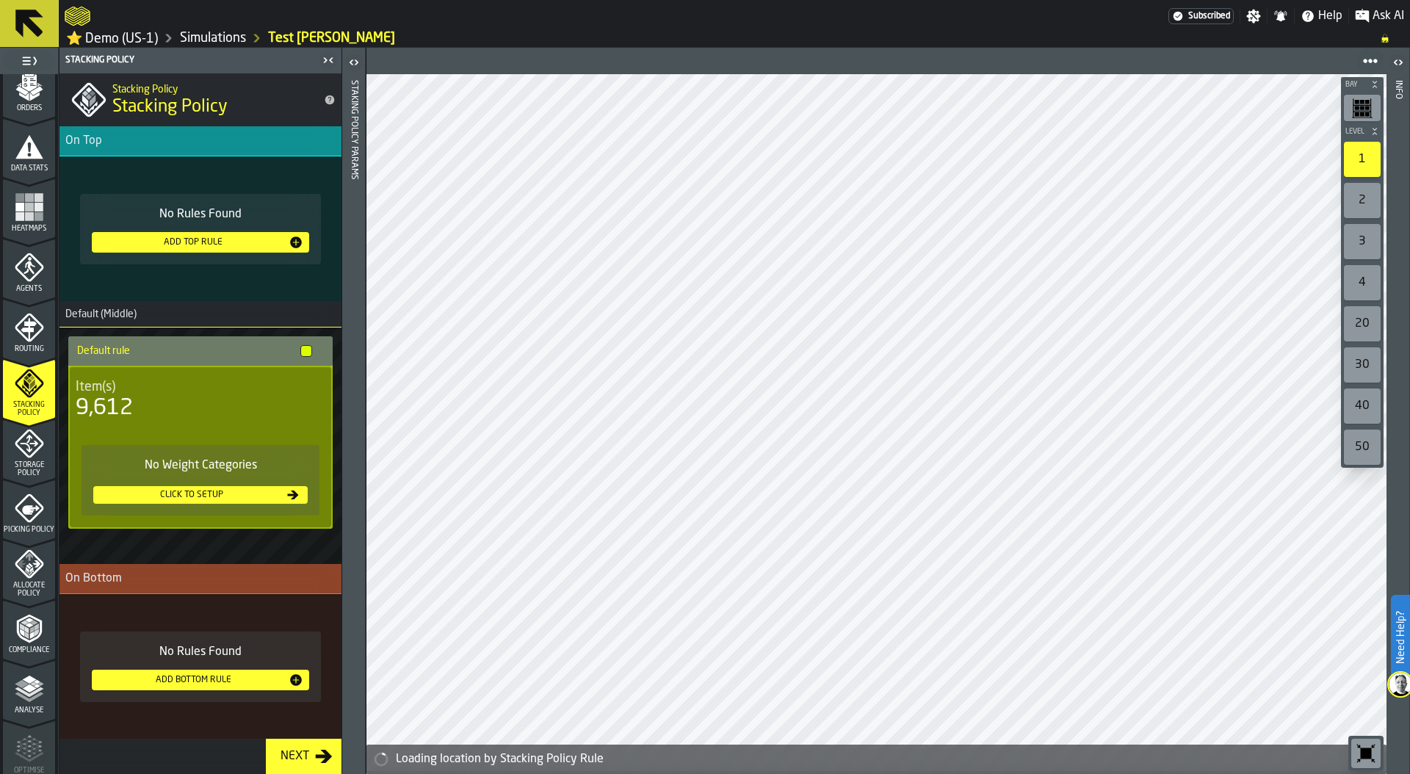
click at [232, 242] on div "Add Top Rule" at bounding box center [193, 242] width 191 height 10
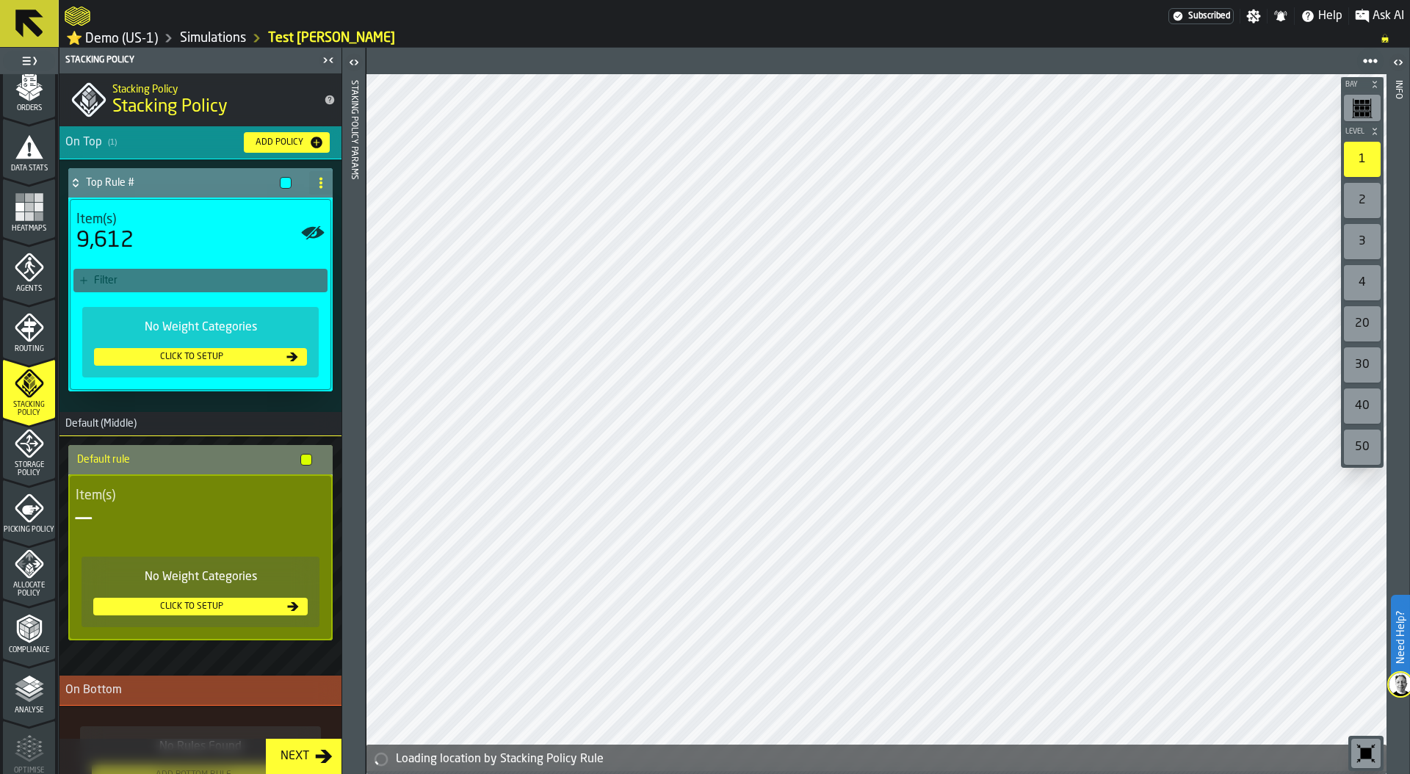
click at [192, 283] on div "Filter" at bounding box center [208, 281] width 228 height 12
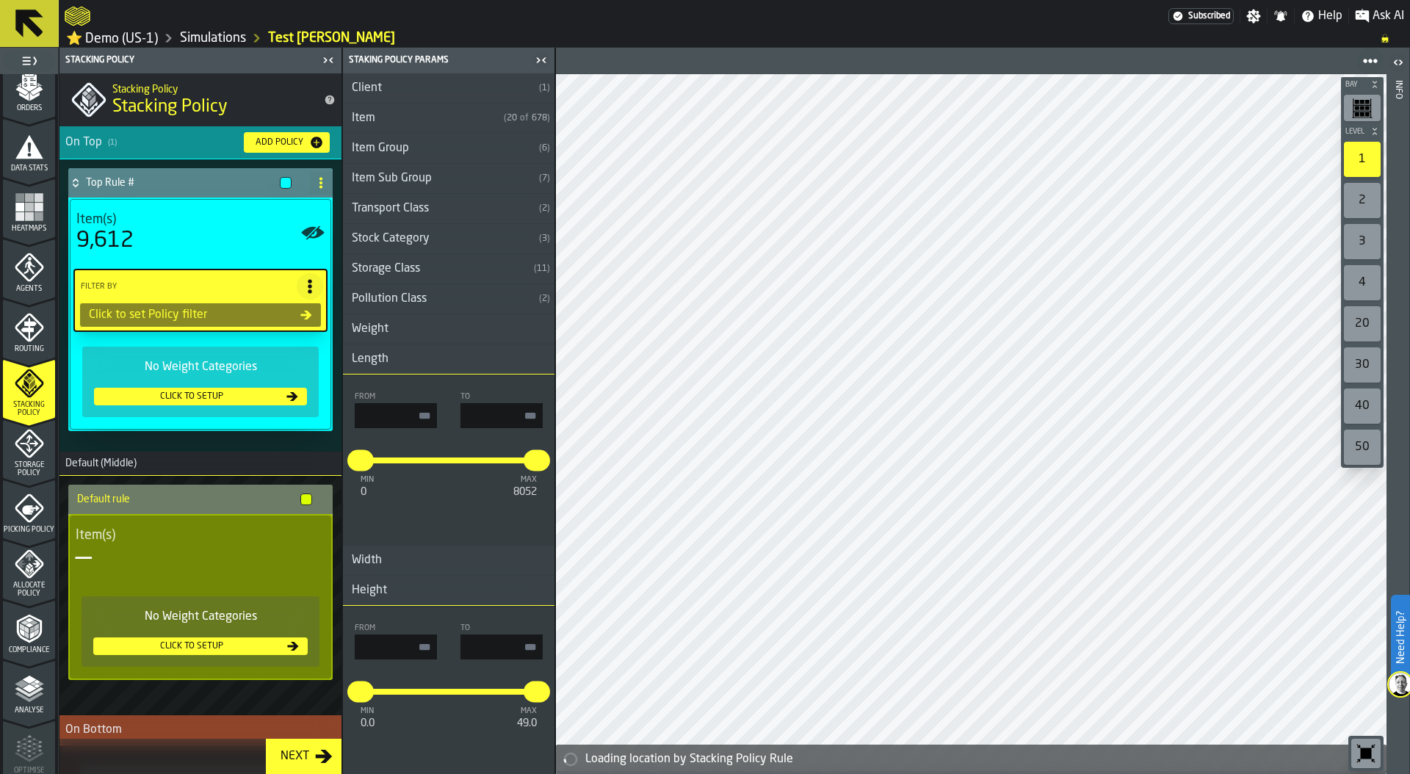
click at [366, 156] on div "Item Group" at bounding box center [438, 149] width 190 height 18
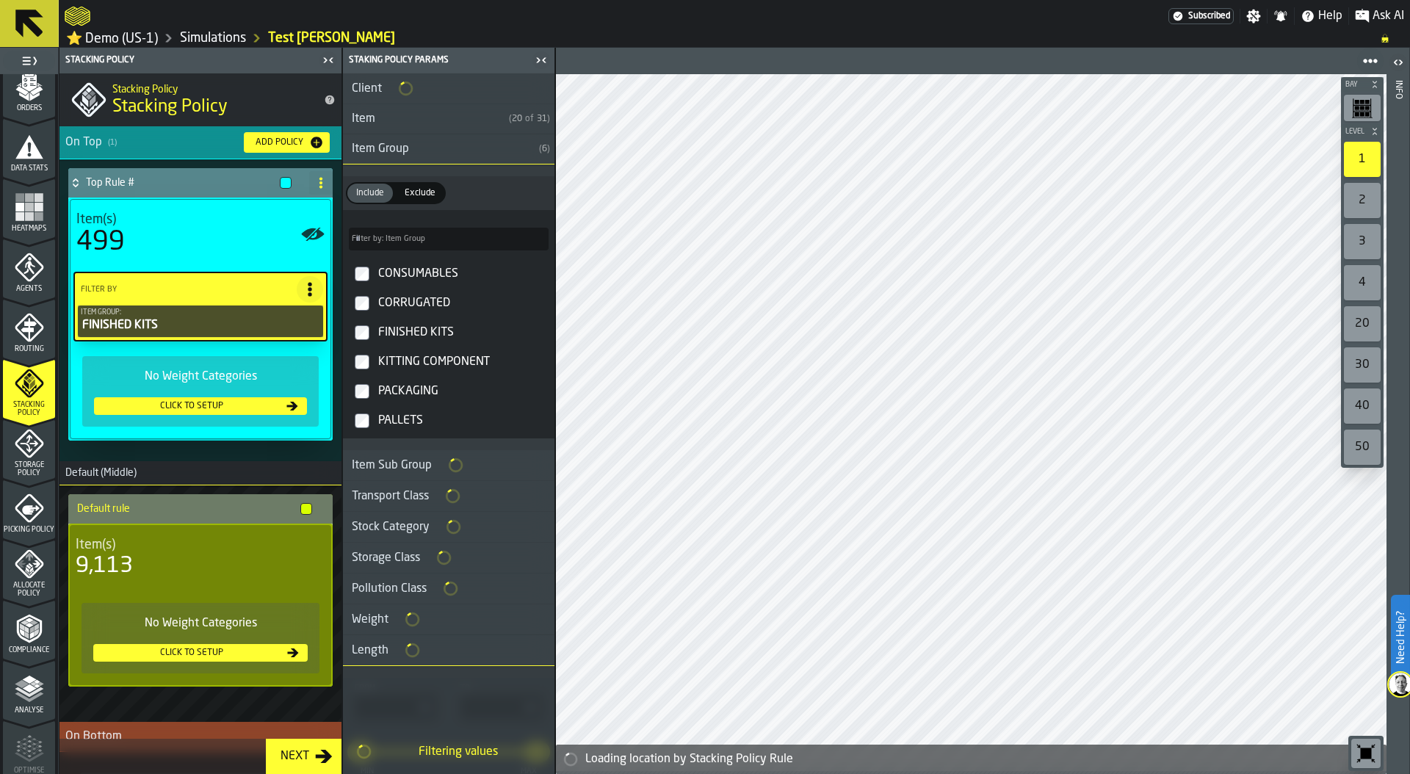
type input "***"
type input "****"
type input "*"
type input "**"
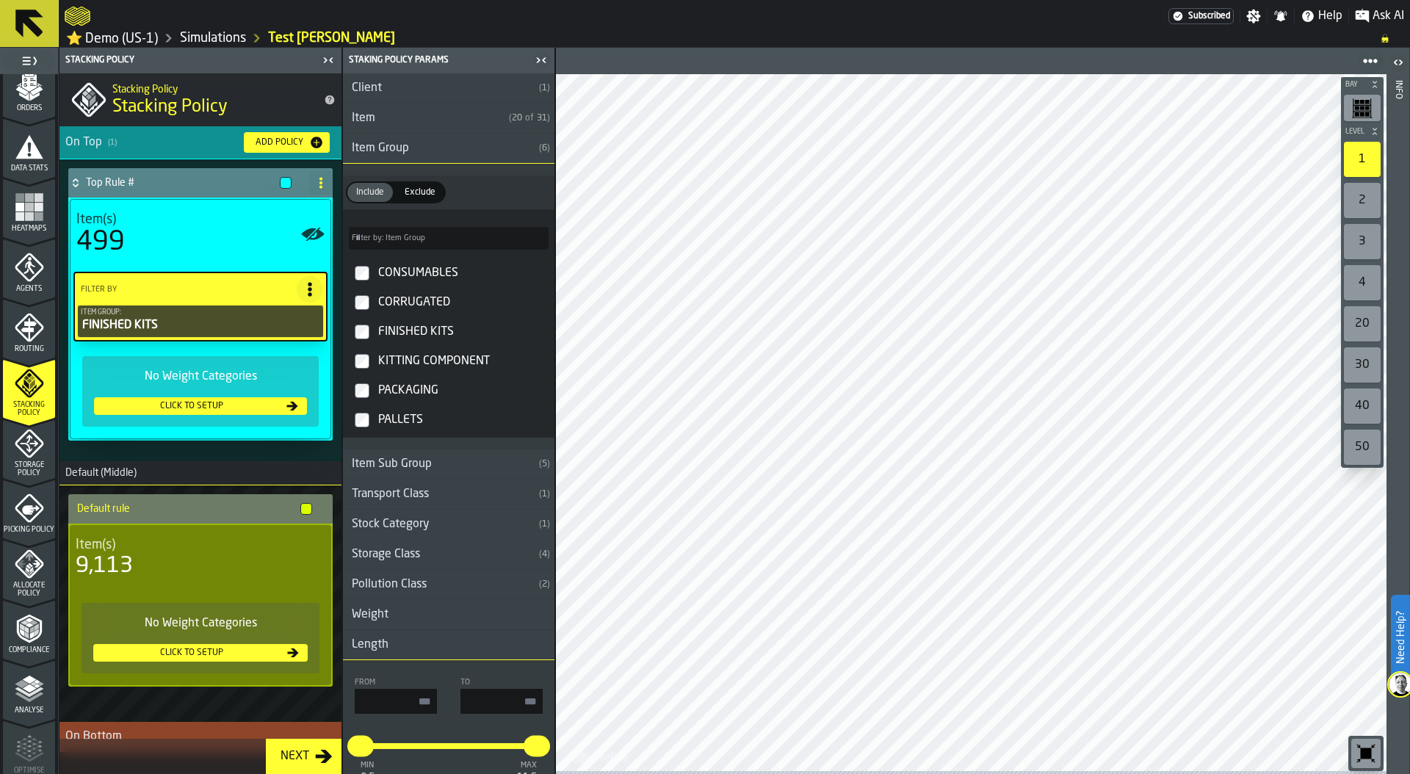
click at [29, 463] on div "Storage Policy" at bounding box center [29, 453] width 52 height 48
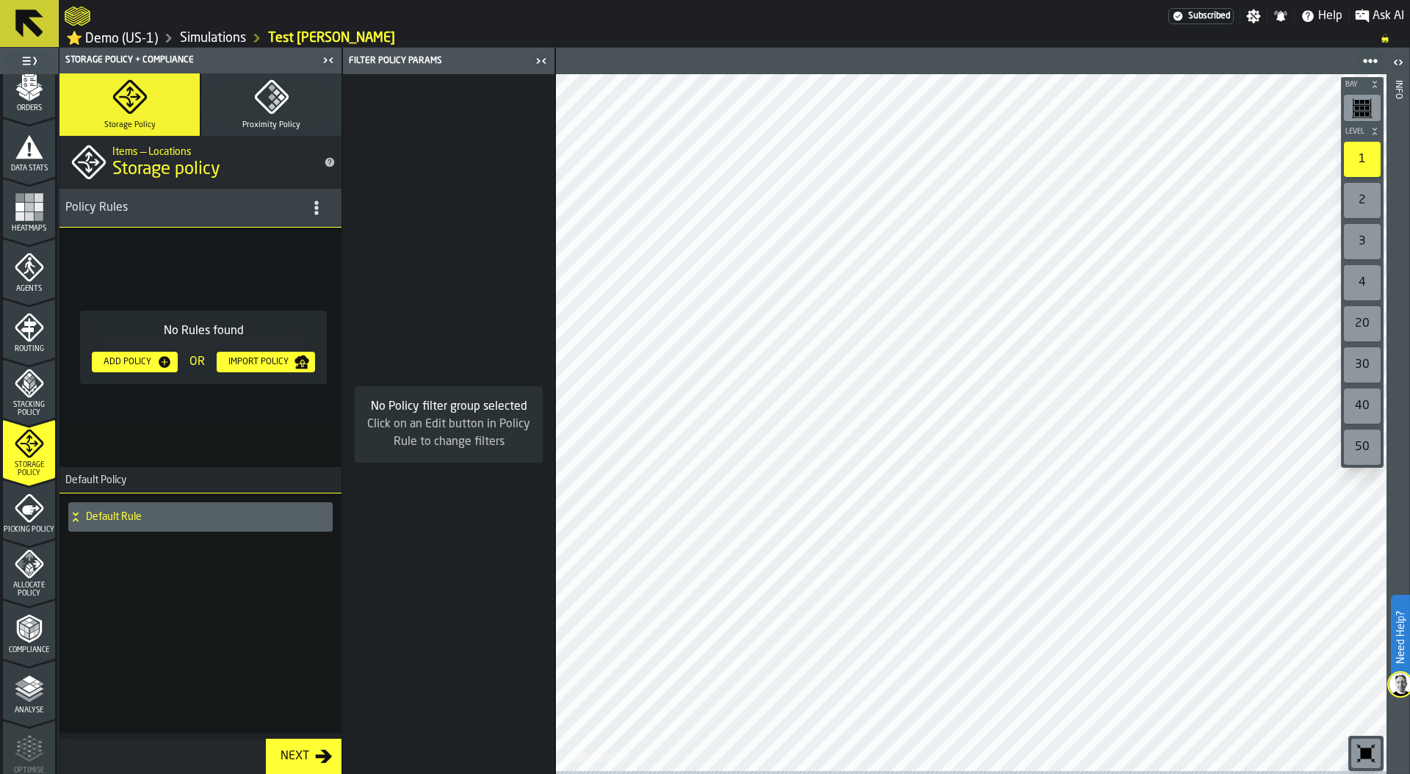
click at [133, 364] on div "Add Policy" at bounding box center [127, 362] width 59 height 10
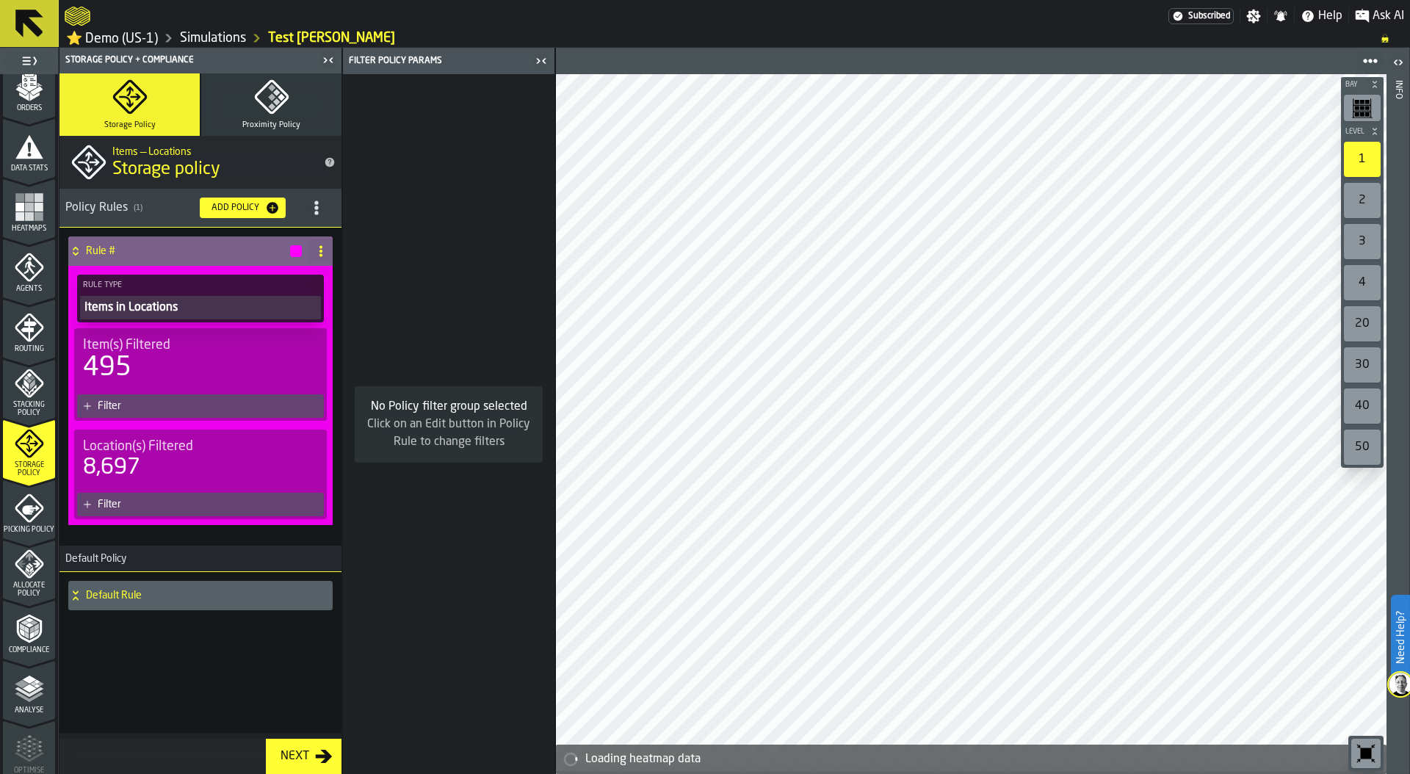
click at [187, 412] on div "Filter" at bounding box center [208, 406] width 220 height 12
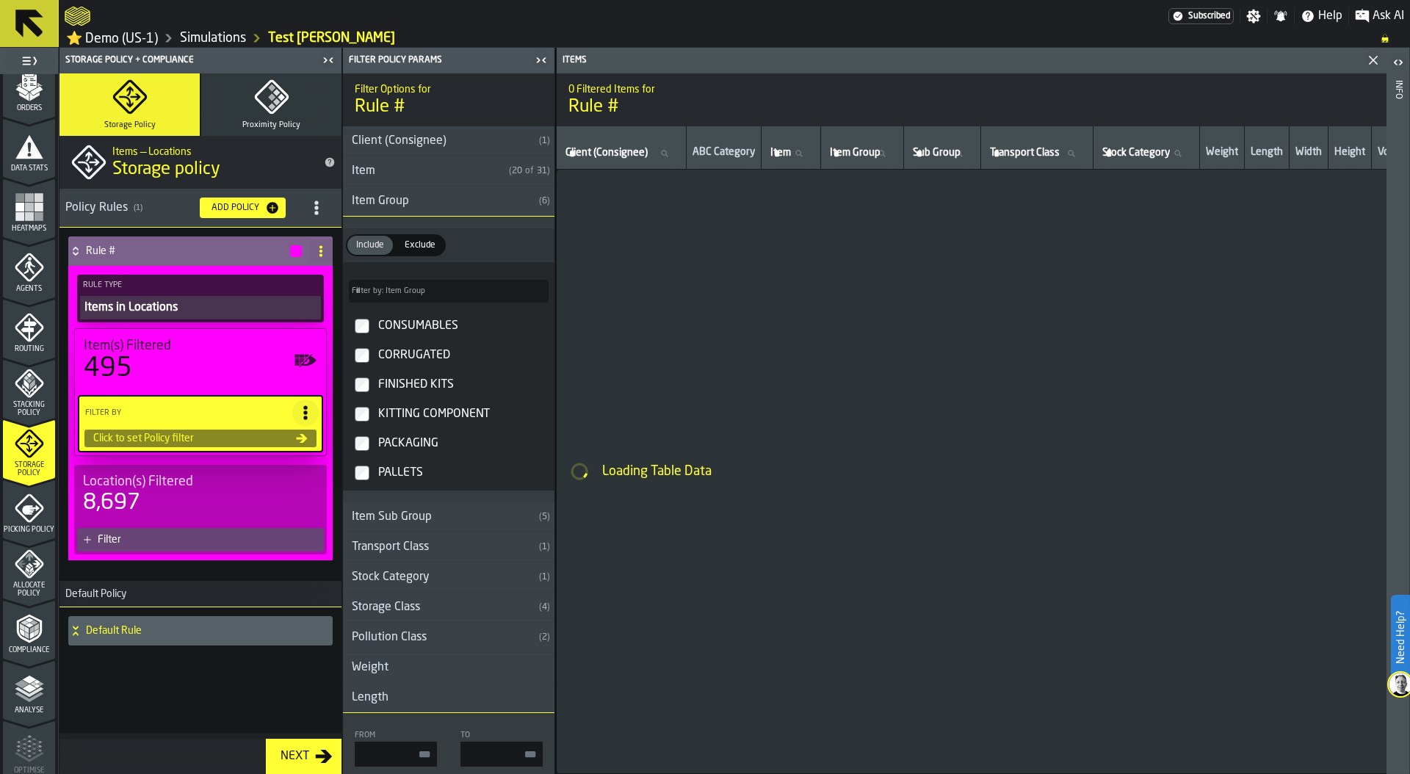
type input "*"
type input "**"
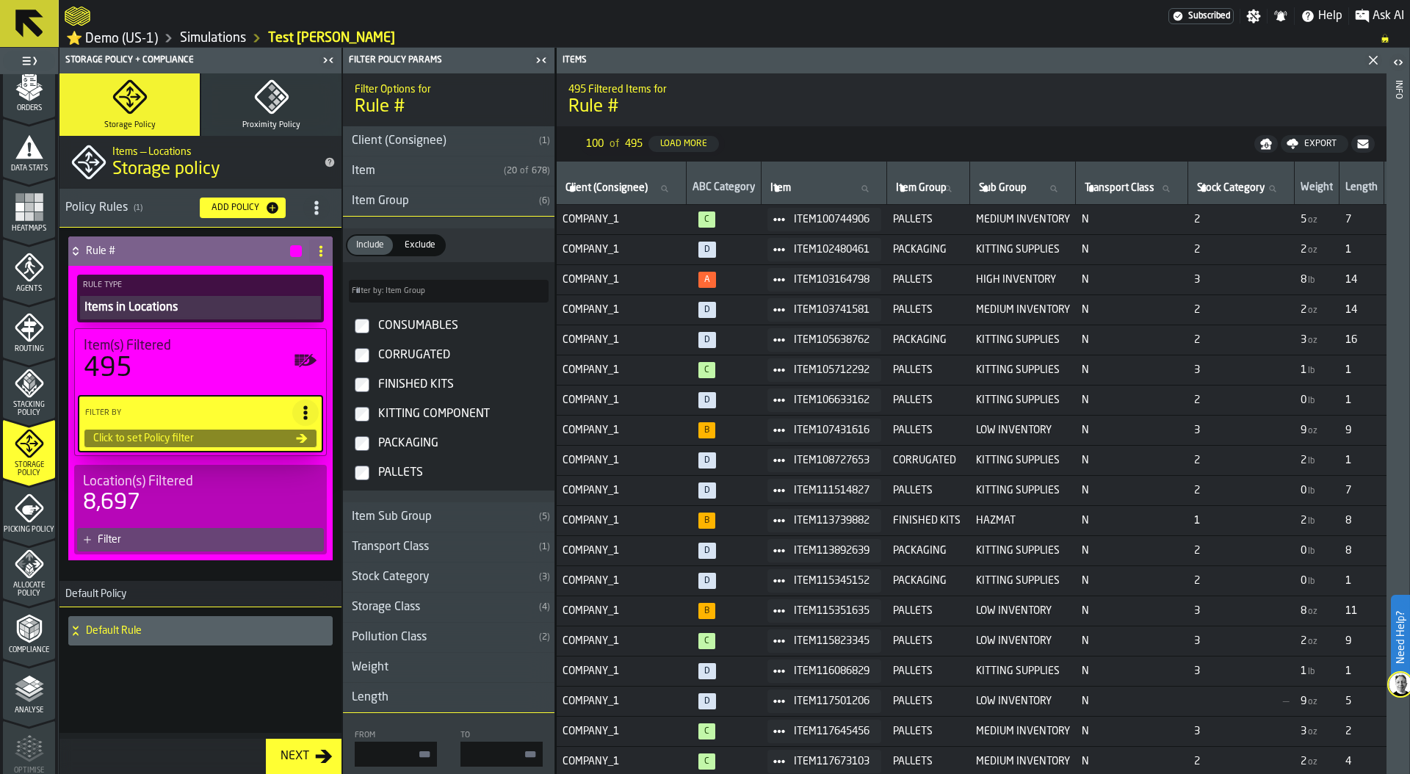
type input "*"
type input "****"
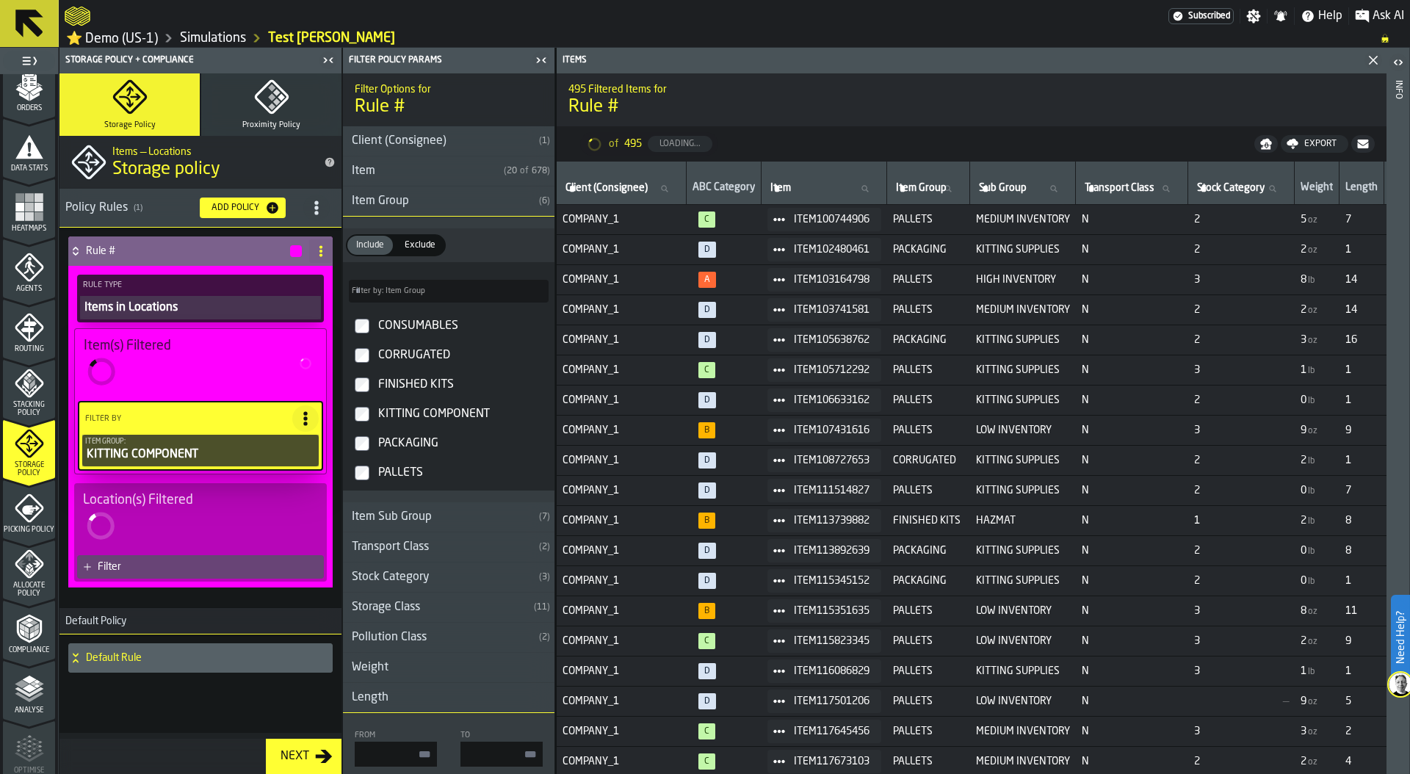
type input "***"
type input "****"
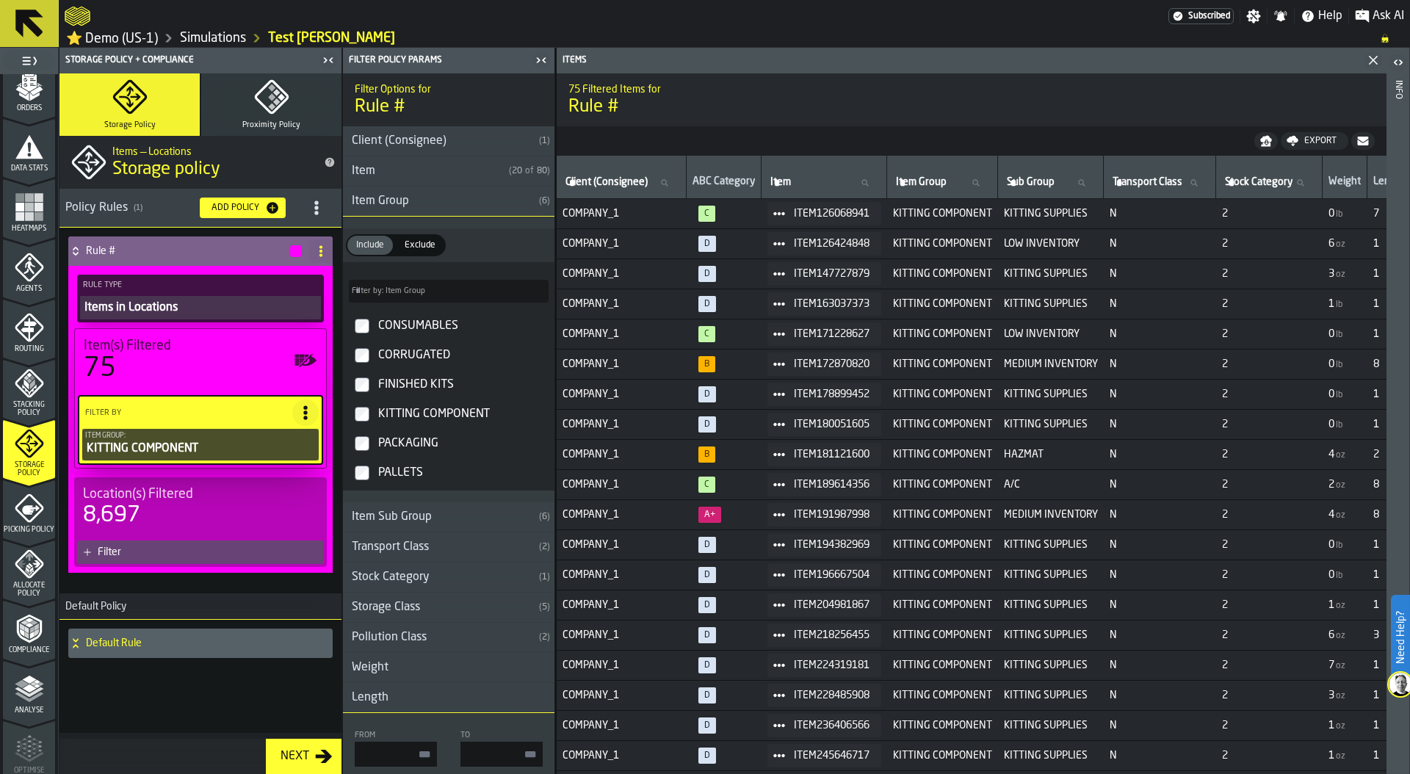
click at [196, 552] on div "Filter" at bounding box center [208, 552] width 220 height 12
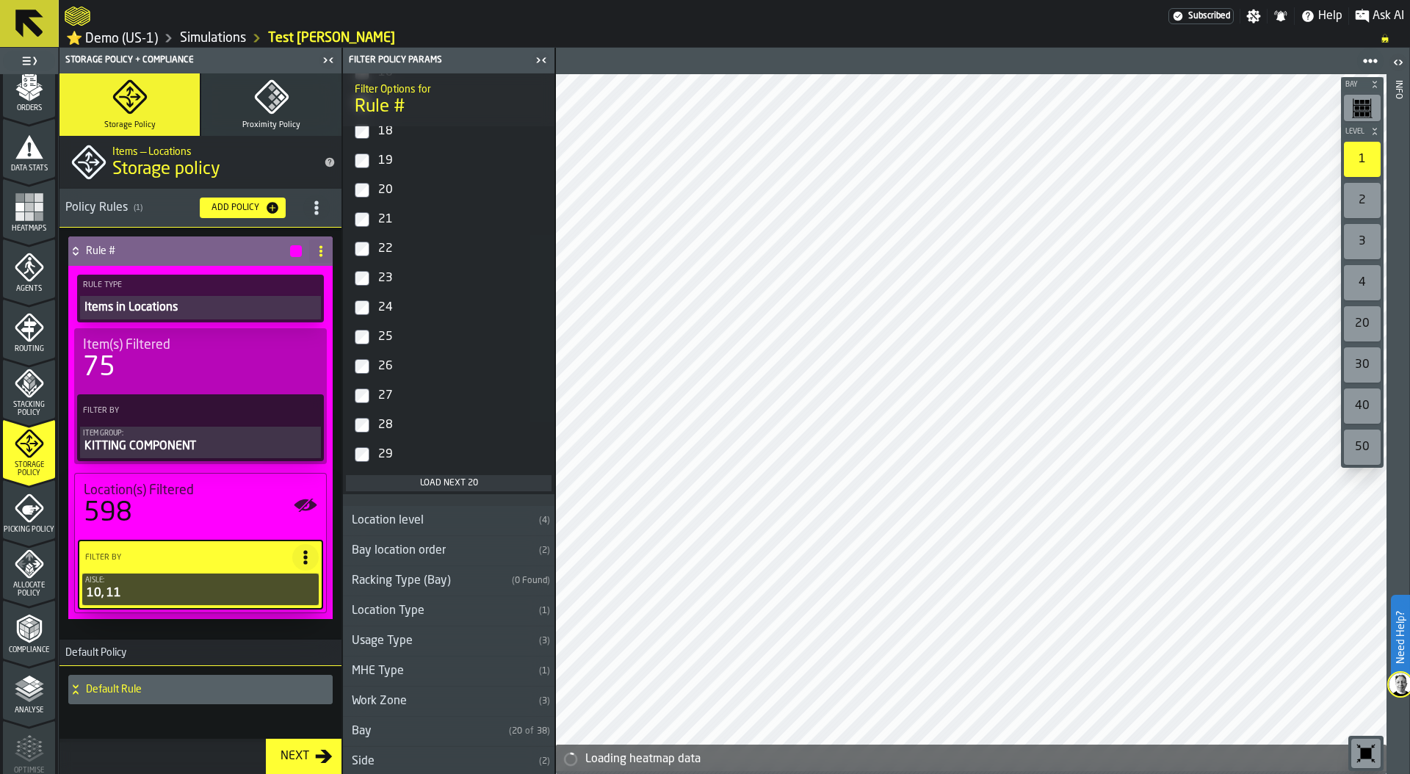
click at [444, 480] on button "Load next 20" at bounding box center [449, 483] width 206 height 16
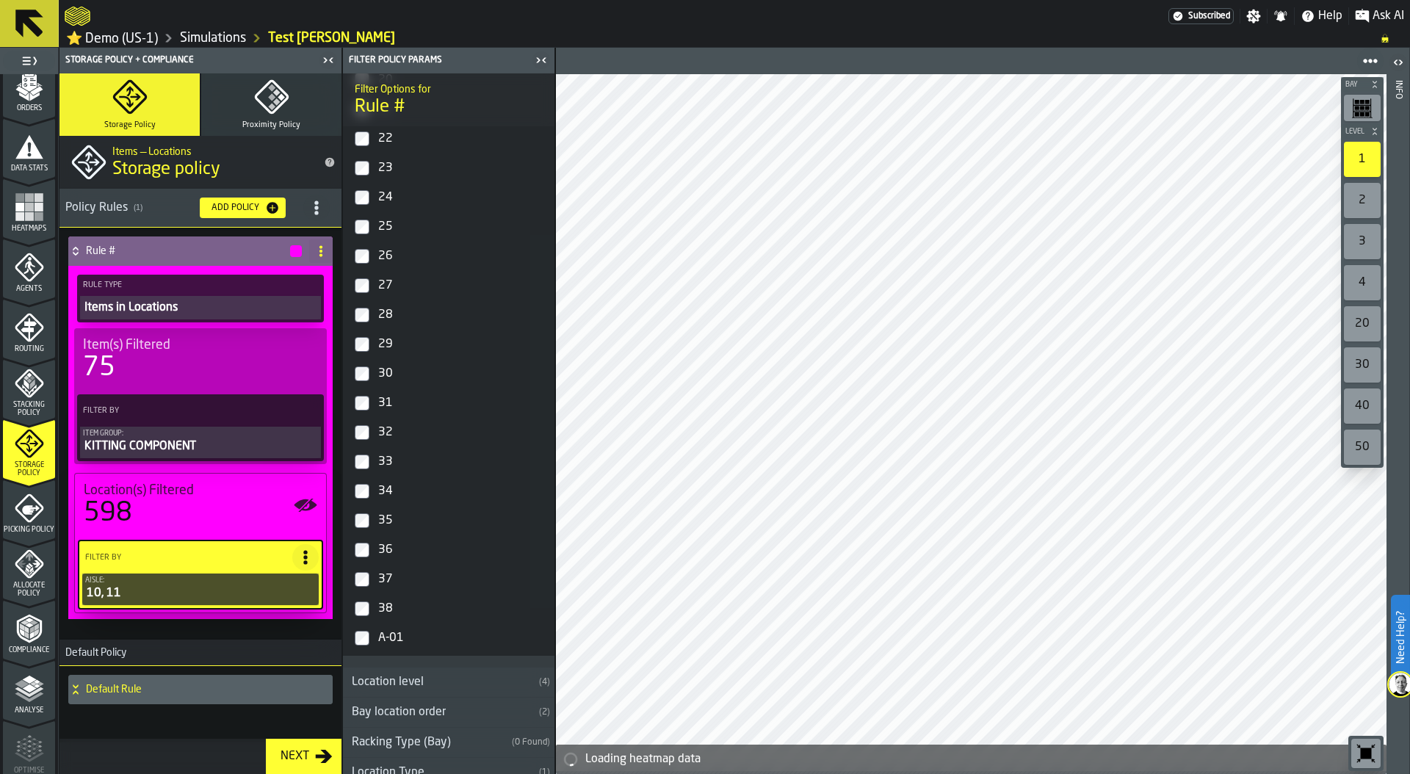
click at [369, 607] on label "38" at bounding box center [449, 608] width 206 height 29
click at [290, 252] on div "button-" at bounding box center [296, 251] width 12 height 12
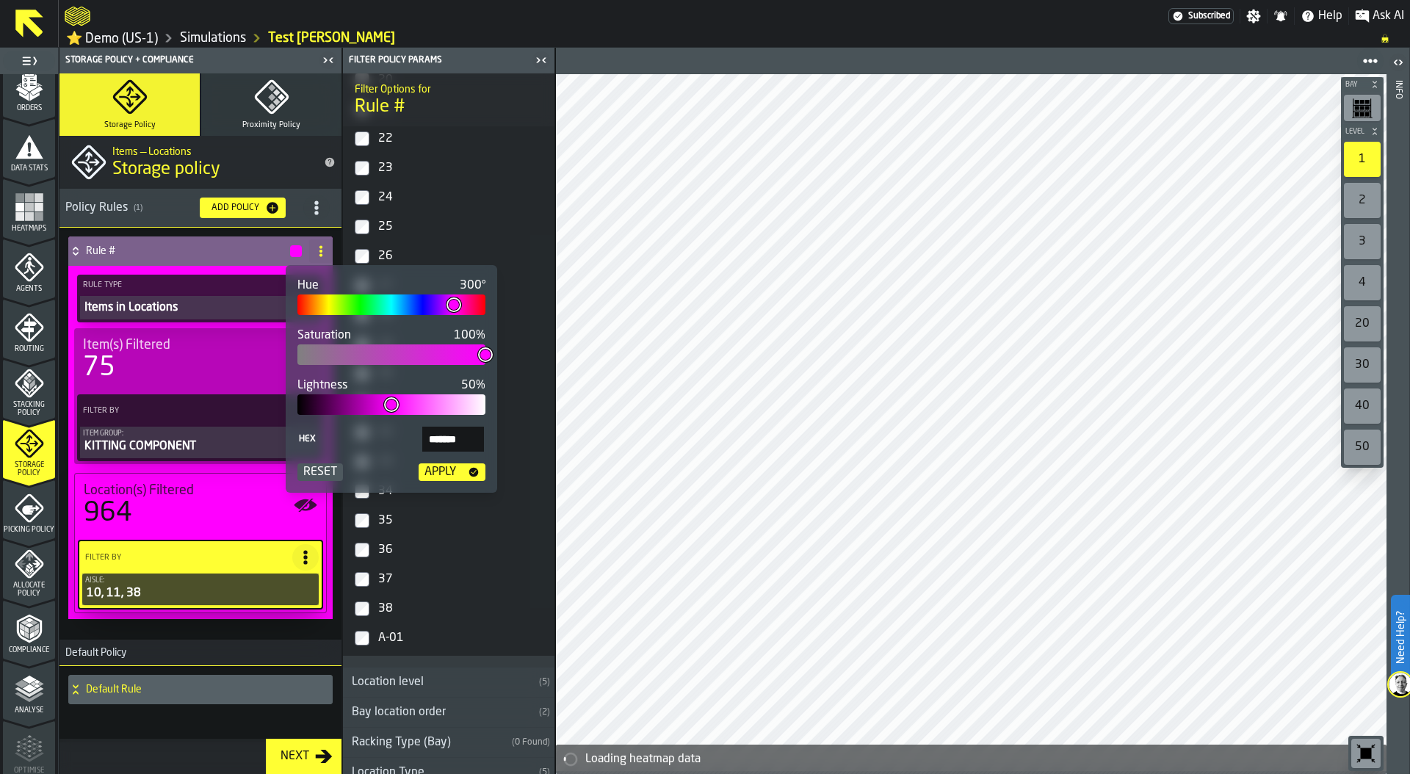
click at [452, 470] on div "Apply" at bounding box center [440, 472] width 43 height 18
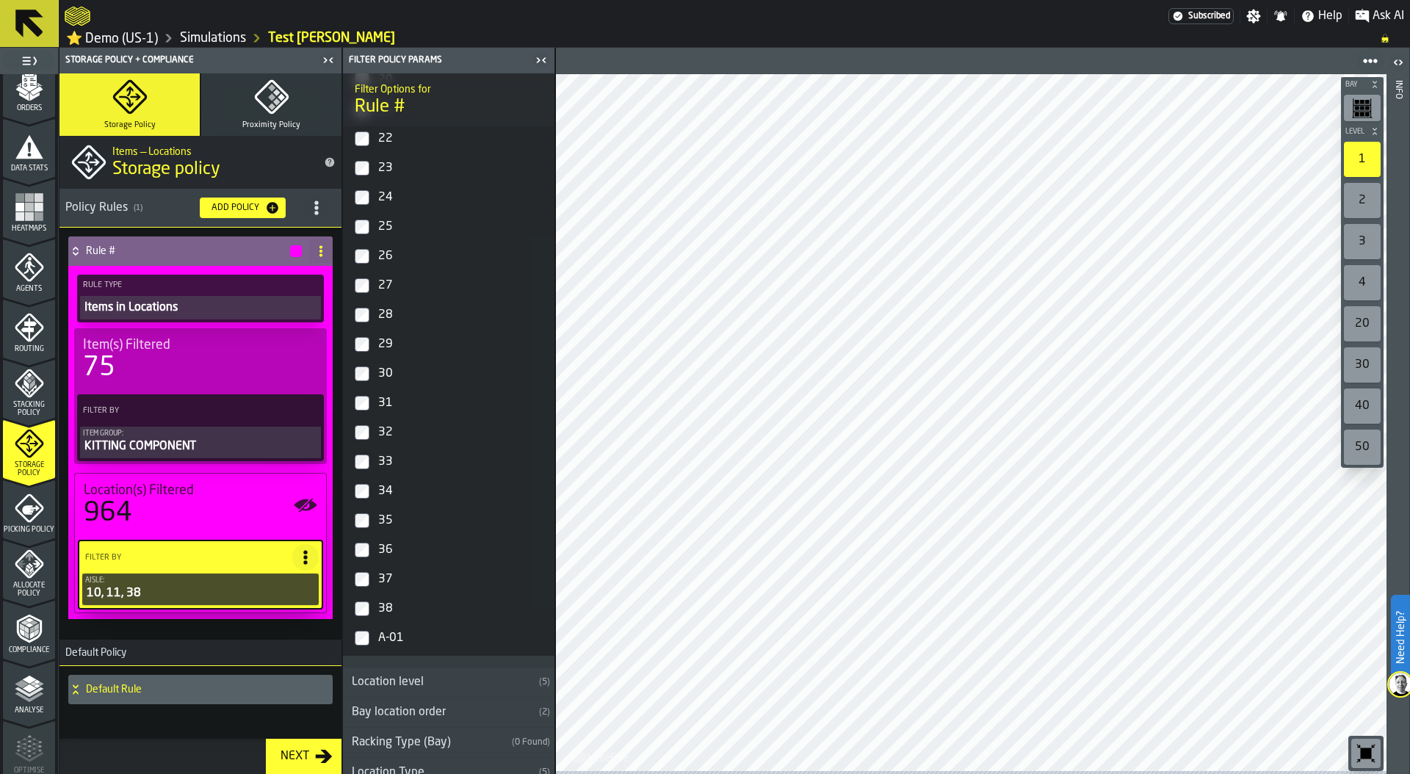
click at [29, 515] on icon "menu Picking Policy" at bounding box center [29, 508] width 29 height 29
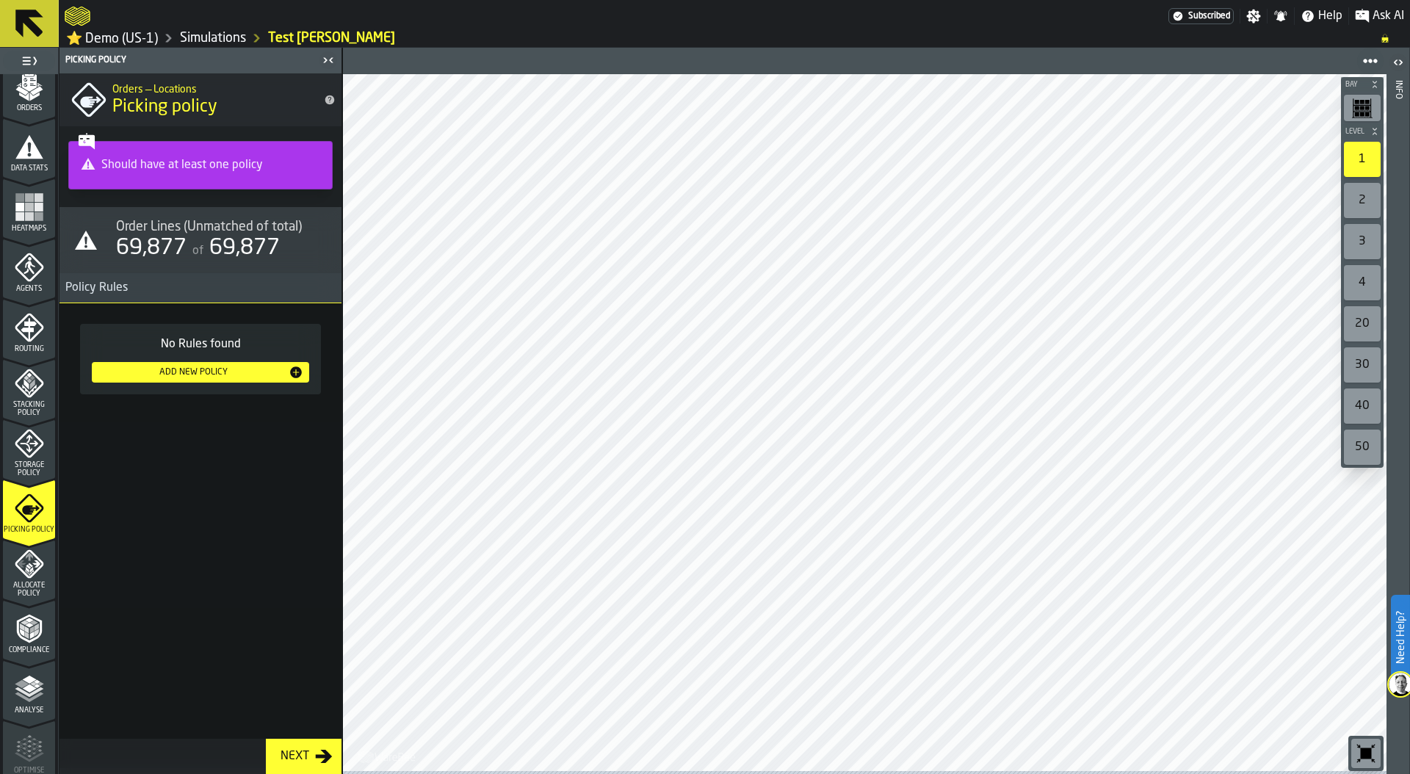
click at [196, 377] on div "Add New Policy" at bounding box center [193, 372] width 191 height 10
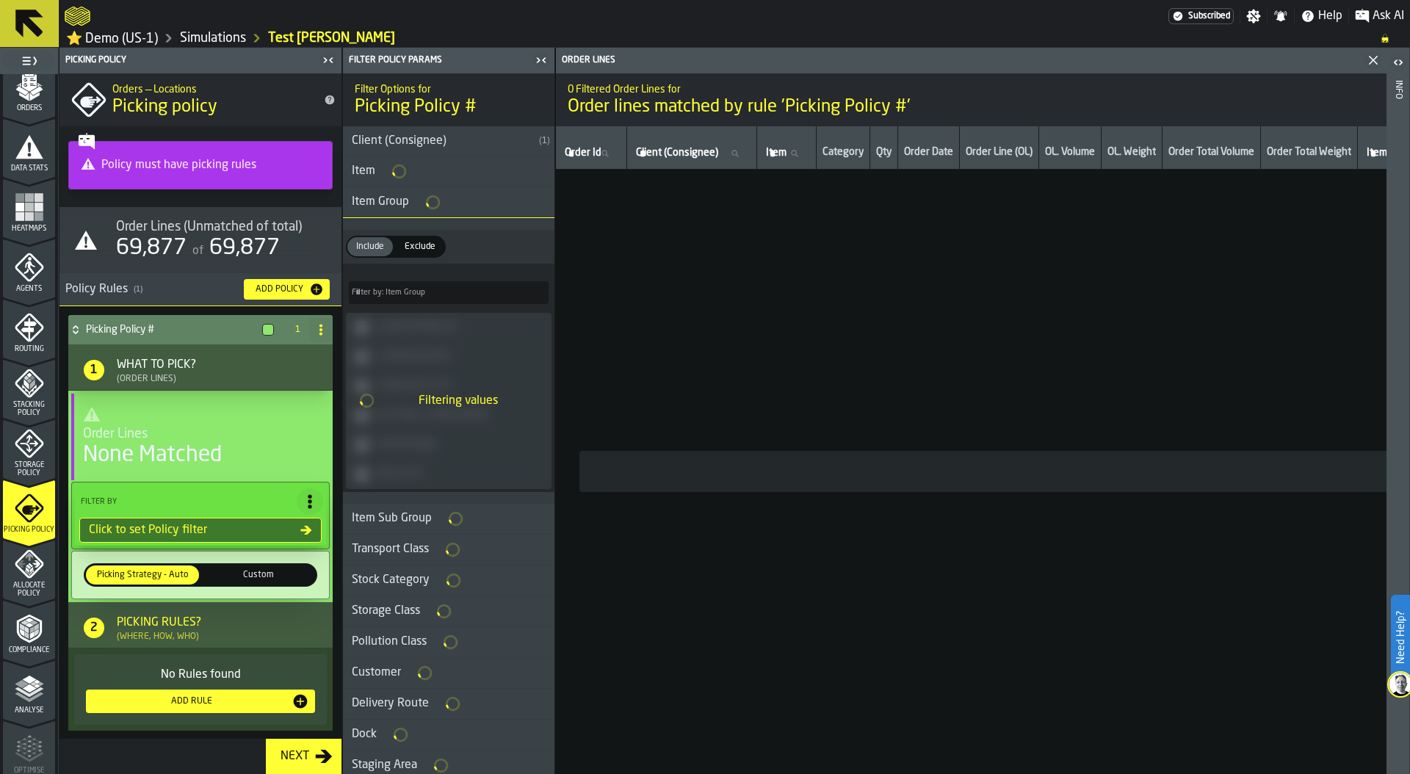
type input "**"
type input "*"
type input "****"
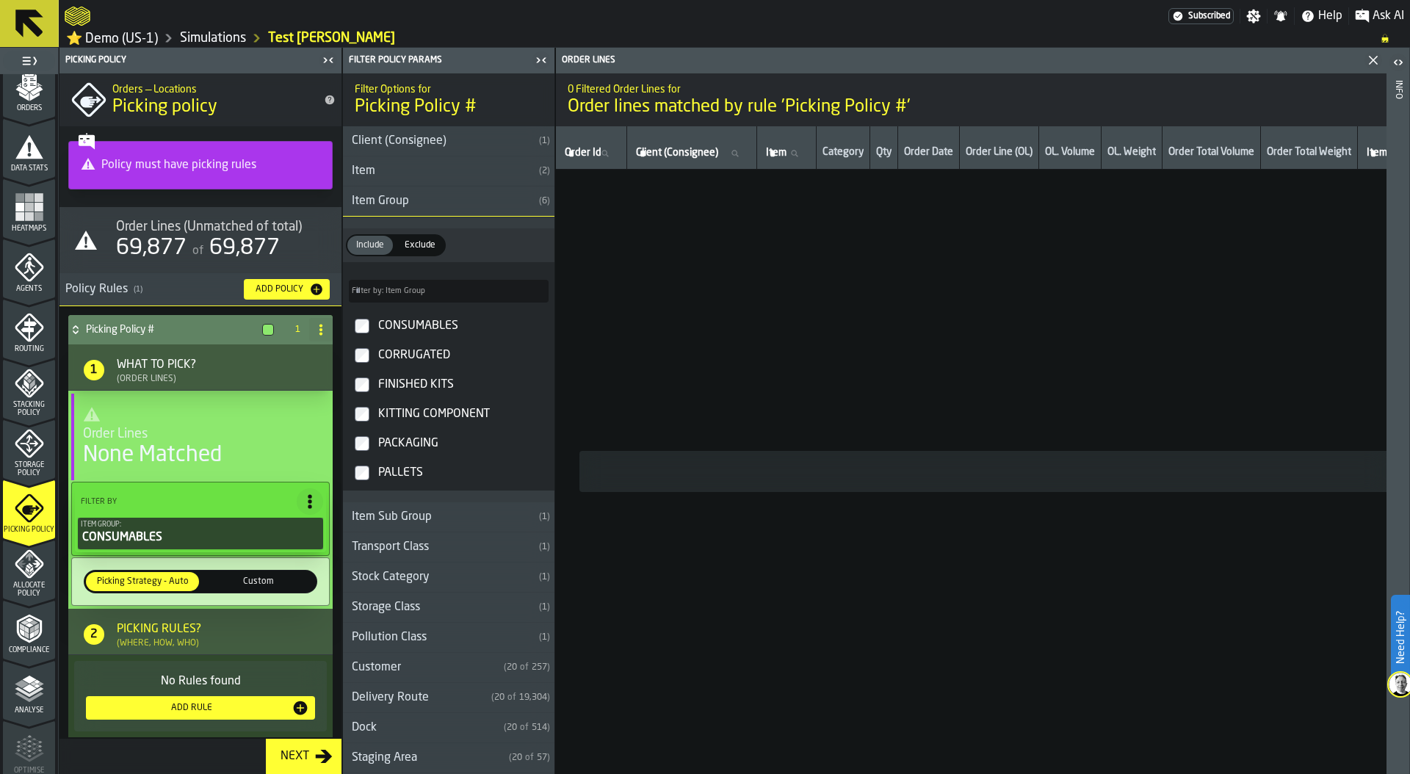
scroll to position [19, 0]
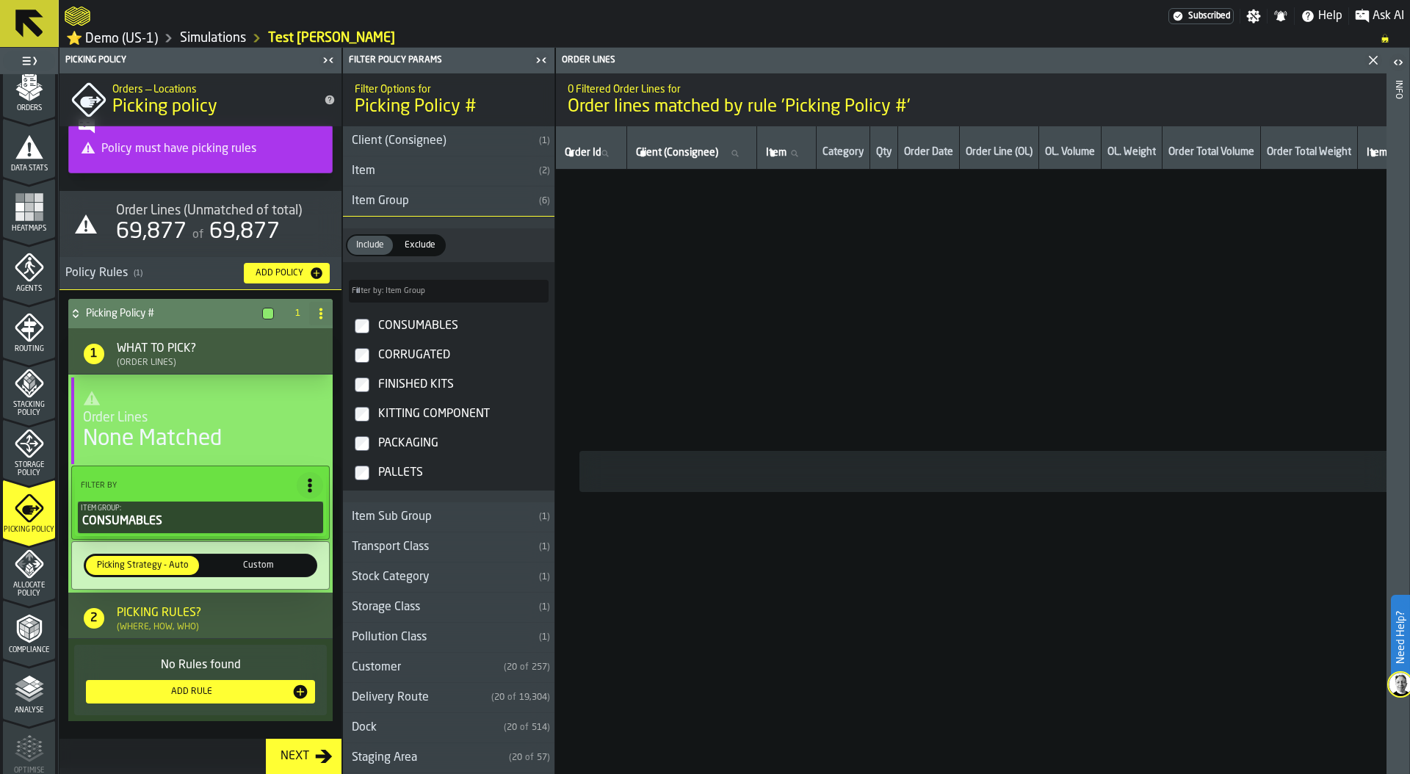
click at [199, 683] on div "Add Rule" at bounding box center [200, 692] width 217 height 18
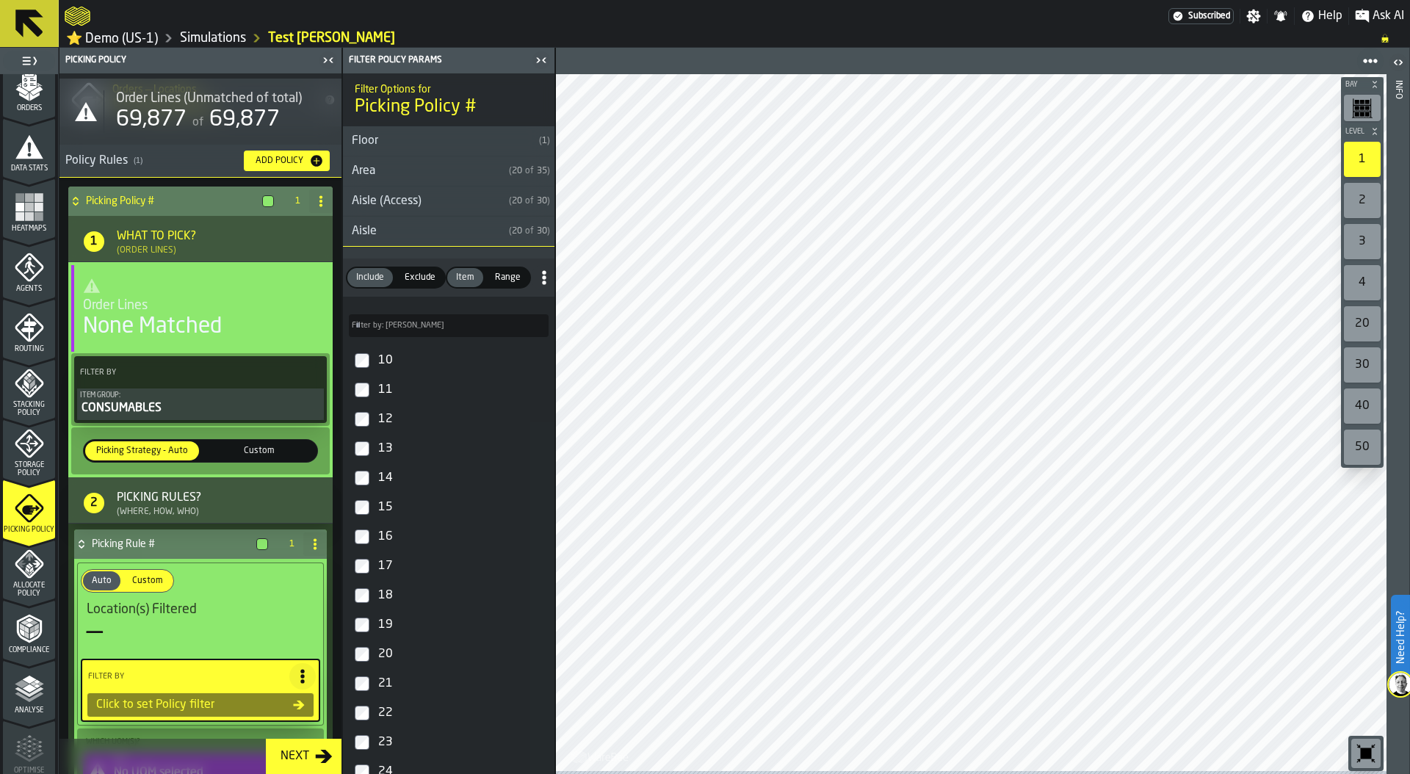
scroll to position [241, 0]
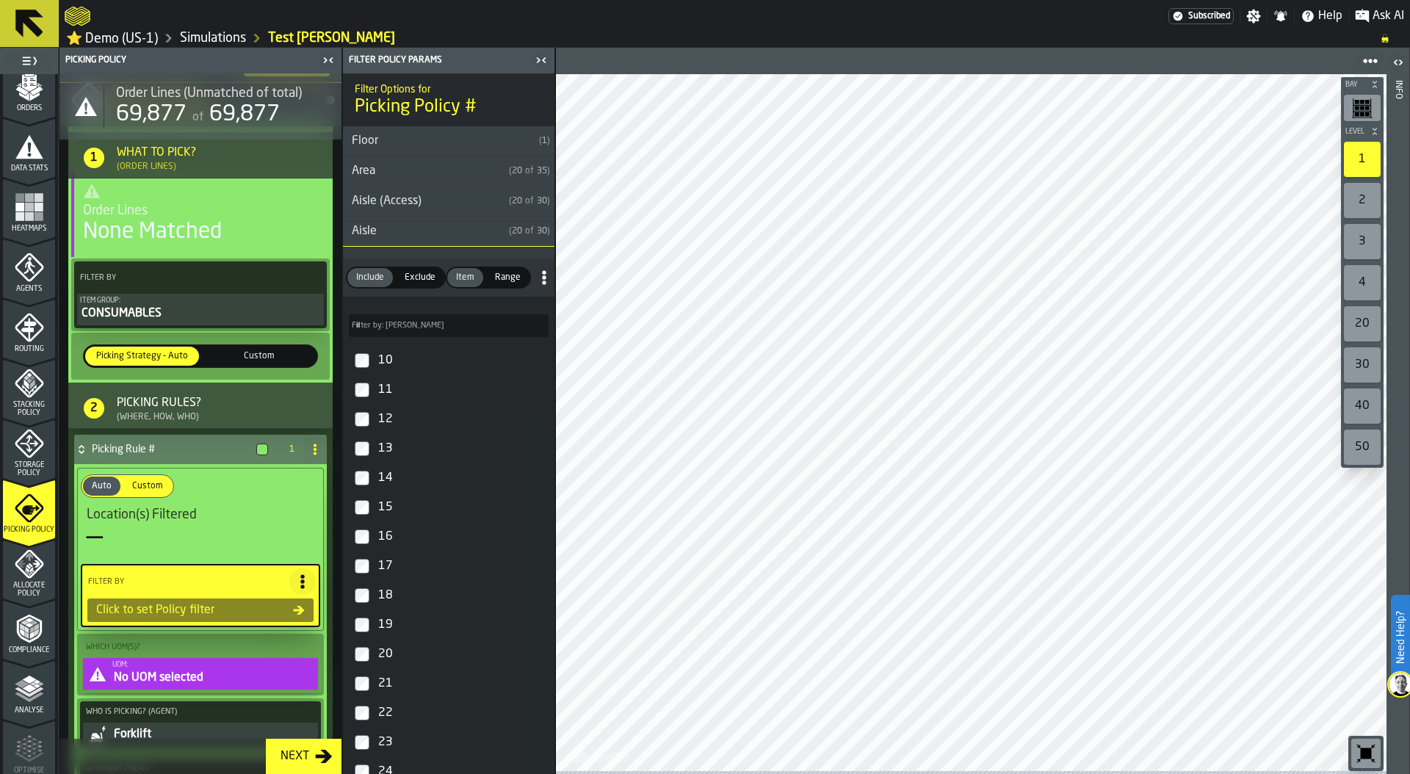
click at [191, 604] on div "Click to set Policy filter" at bounding box center [191, 610] width 203 height 18
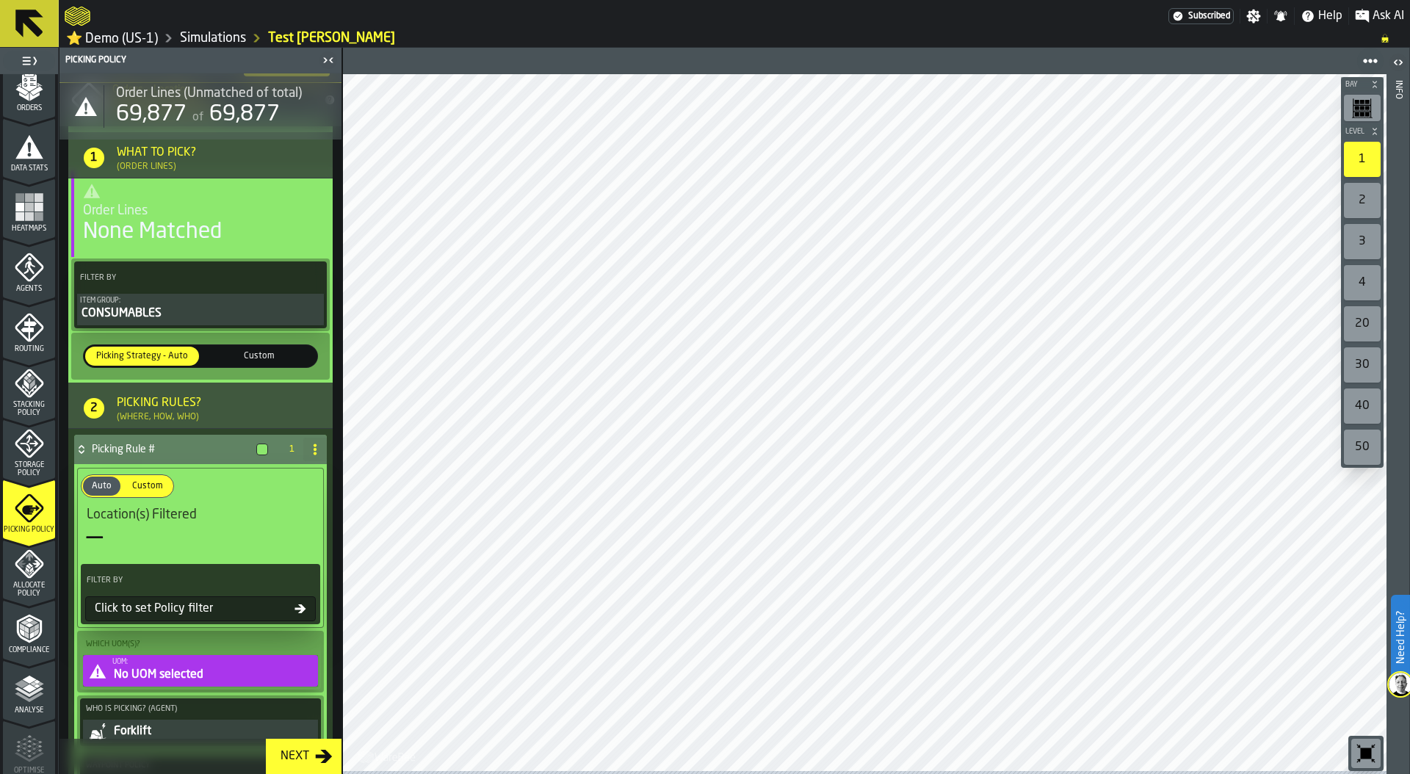
click at [203, 610] on div "Click to set Policy filter" at bounding box center [192, 609] width 206 height 18
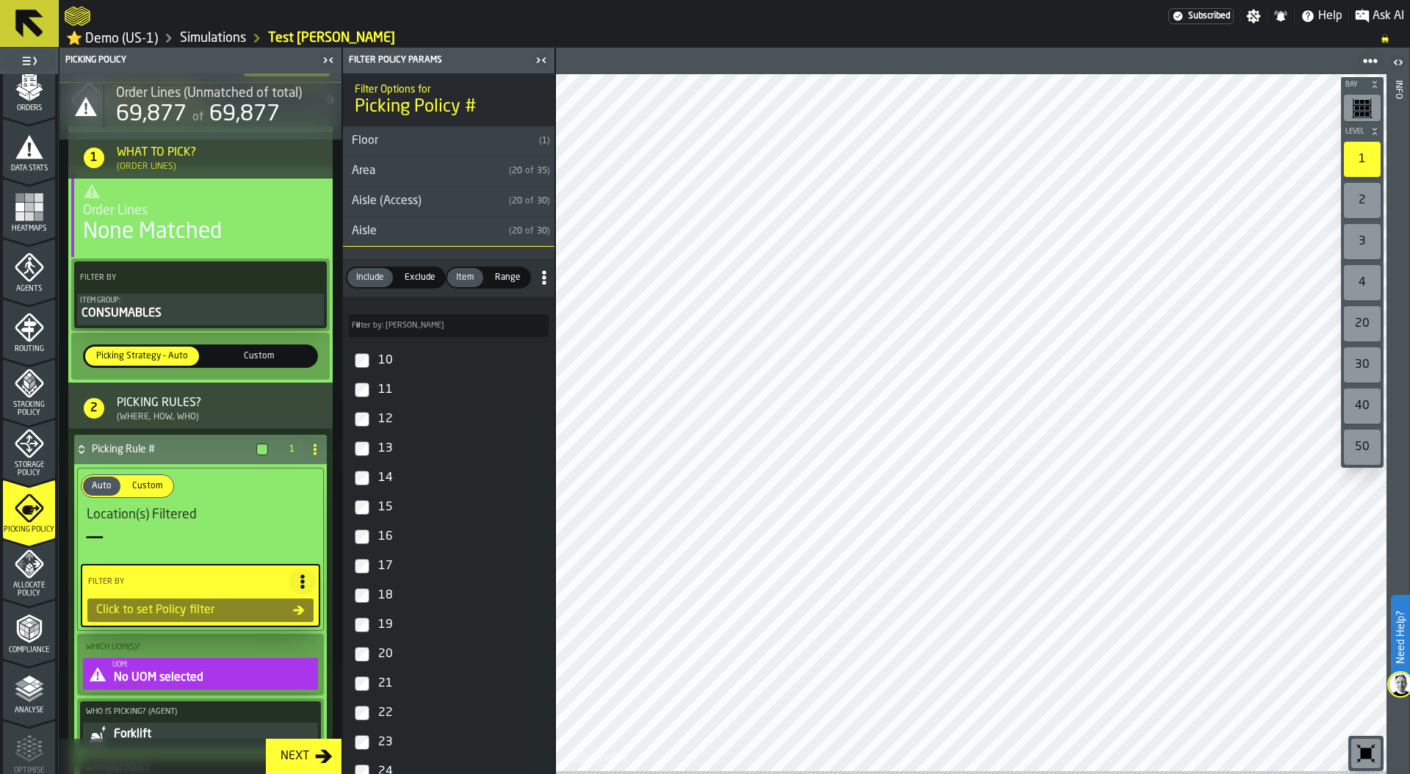
click at [369, 231] on div "Aisle" at bounding box center [423, 232] width 160 height 18
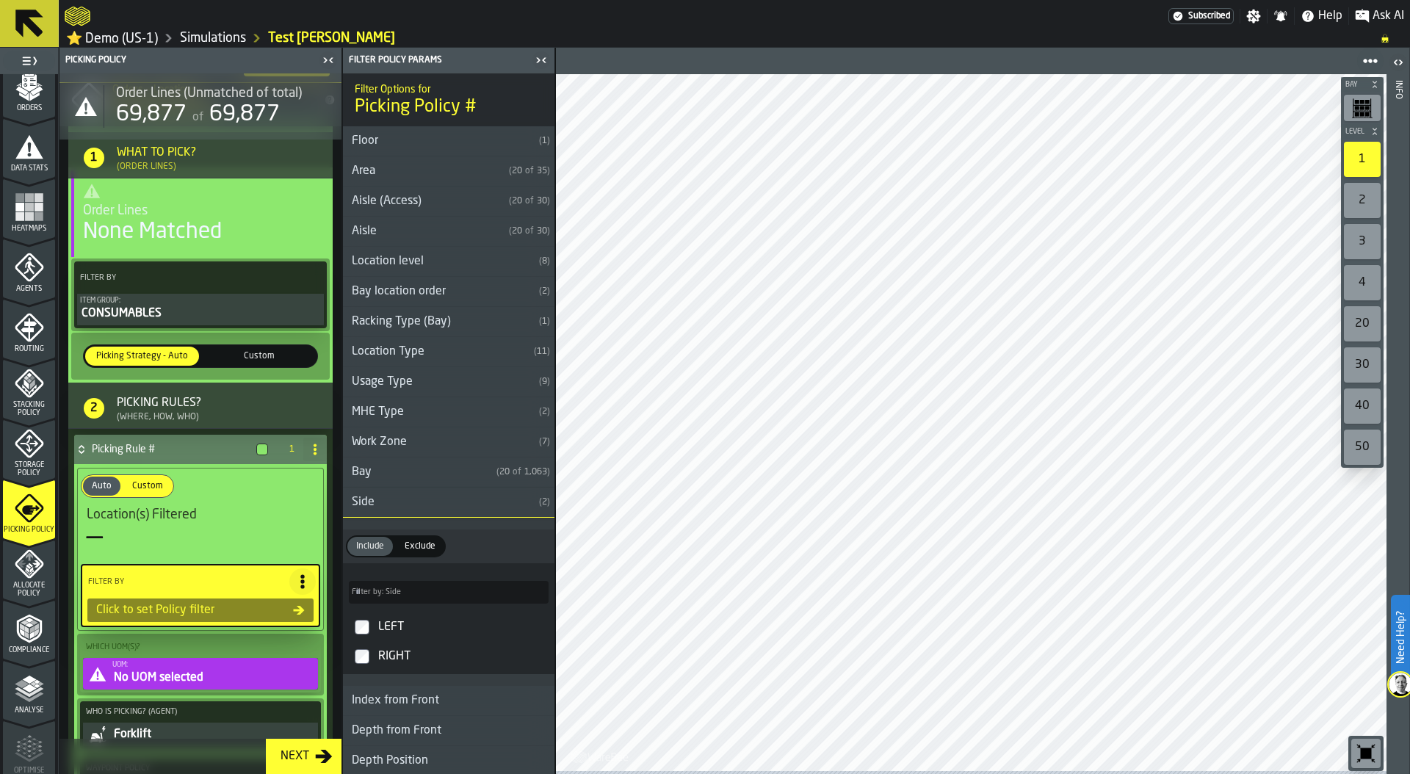
click at [361, 501] on div "Side" at bounding box center [438, 503] width 190 height 18
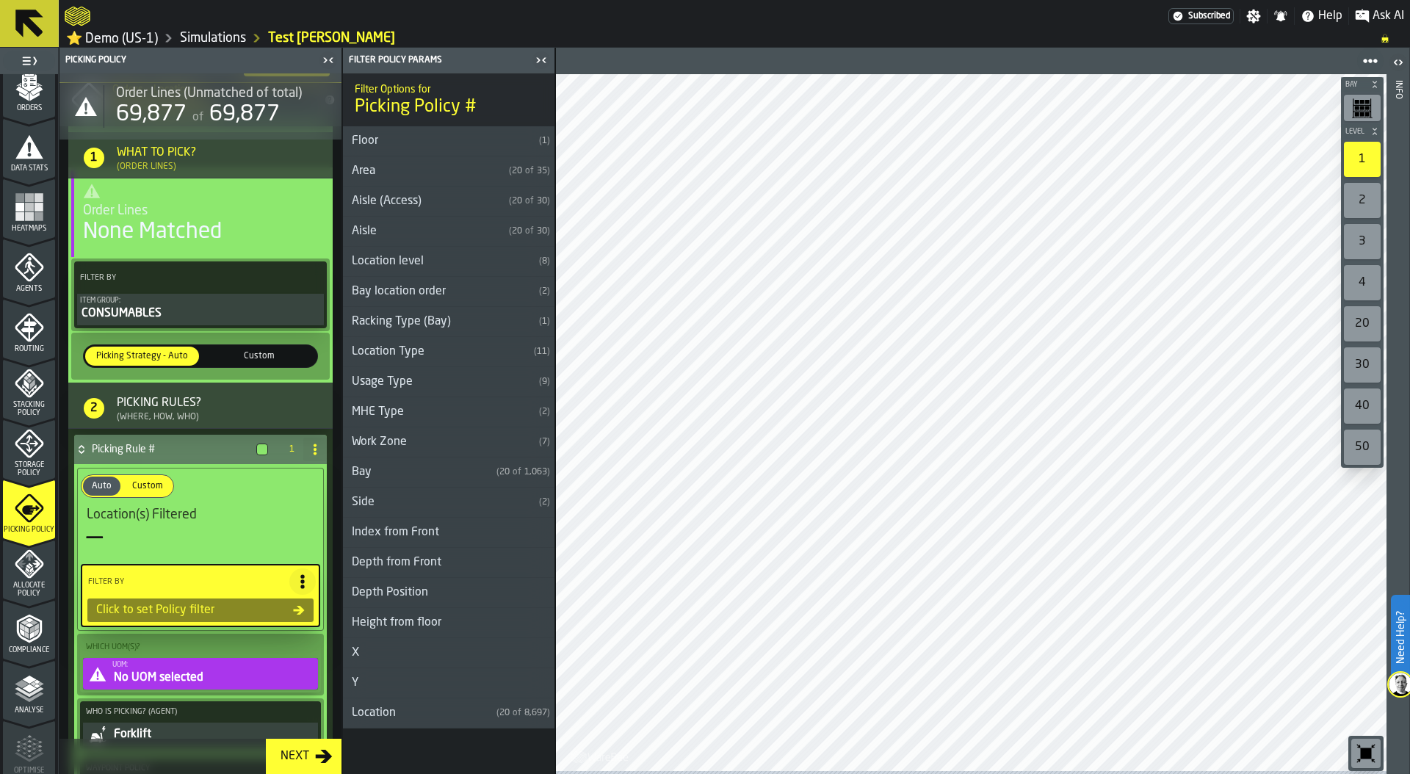
click at [414, 259] on div "Location level" at bounding box center [438, 262] width 190 height 18
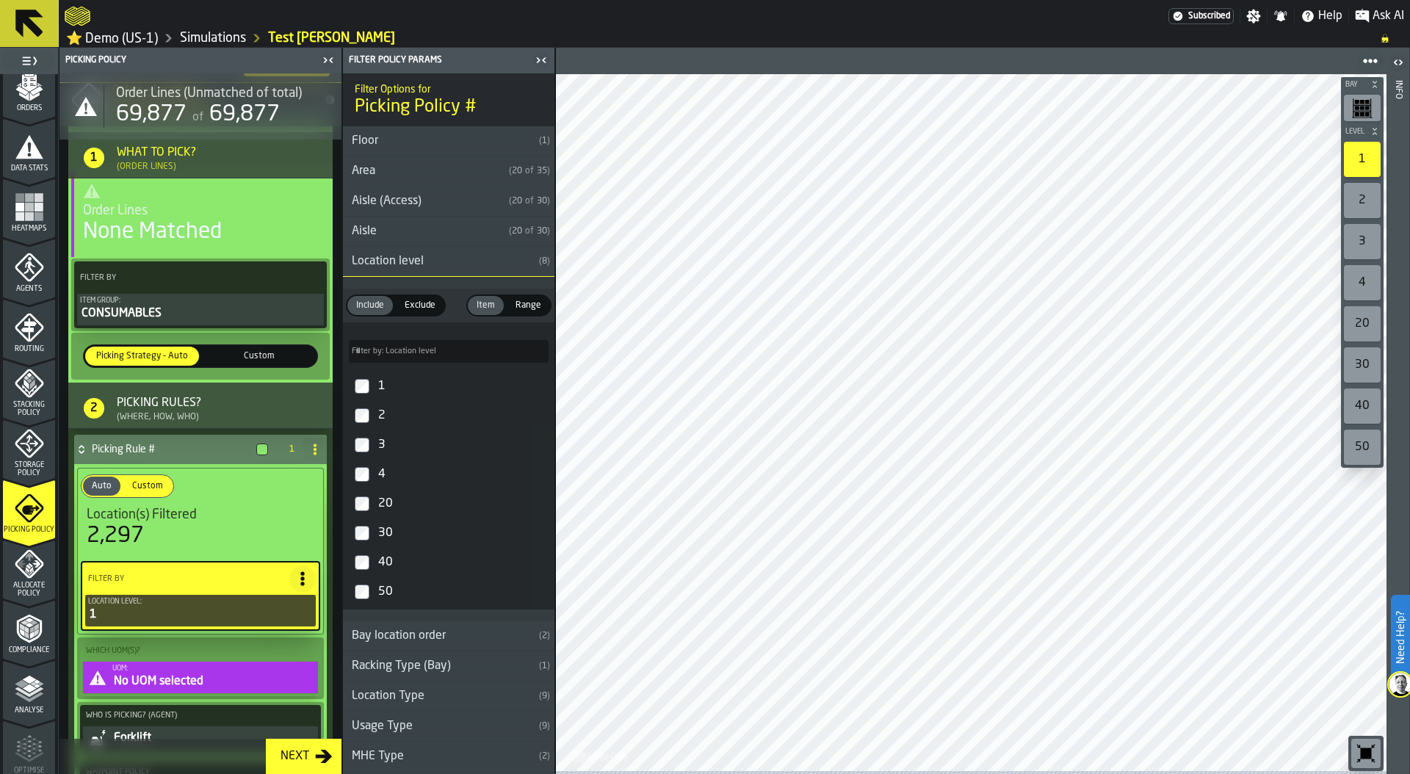
click at [179, 682] on div "No UOM selected" at bounding box center [213, 682] width 203 height 18
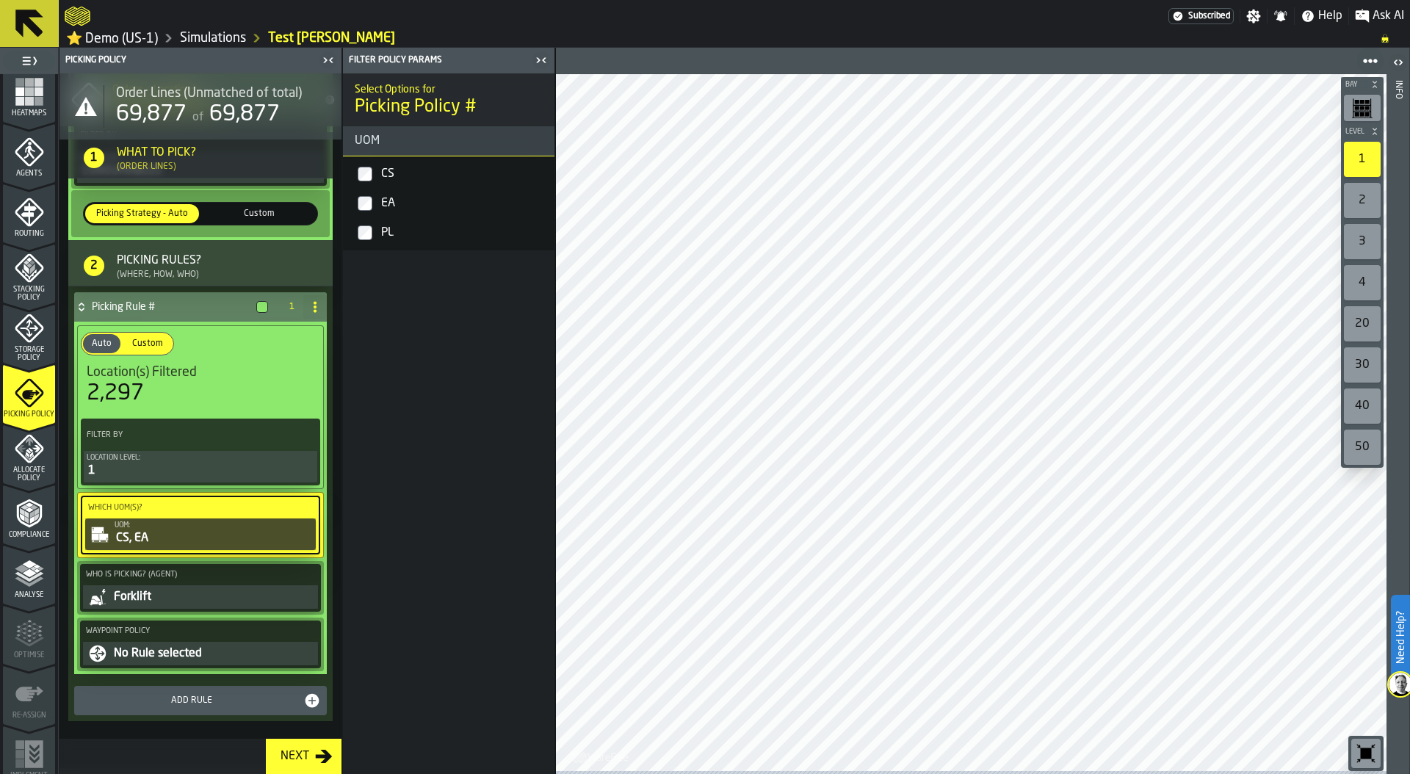
scroll to position [377, 0]
click at [35, 516] on icon "menu Compliance" at bounding box center [37, 513] width 4 height 7
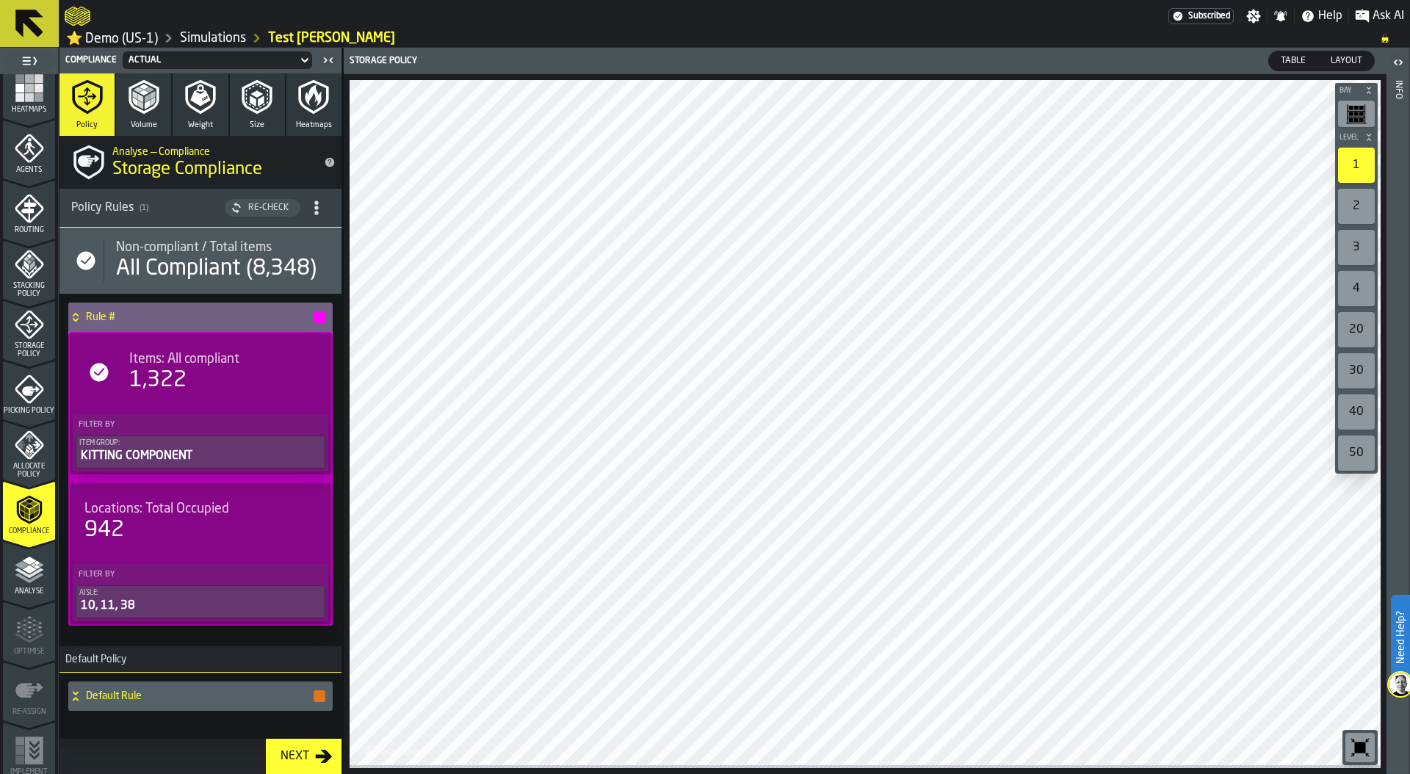
click at [28, 571] on polygon "menu Analyse" at bounding box center [29, 569] width 14 height 8
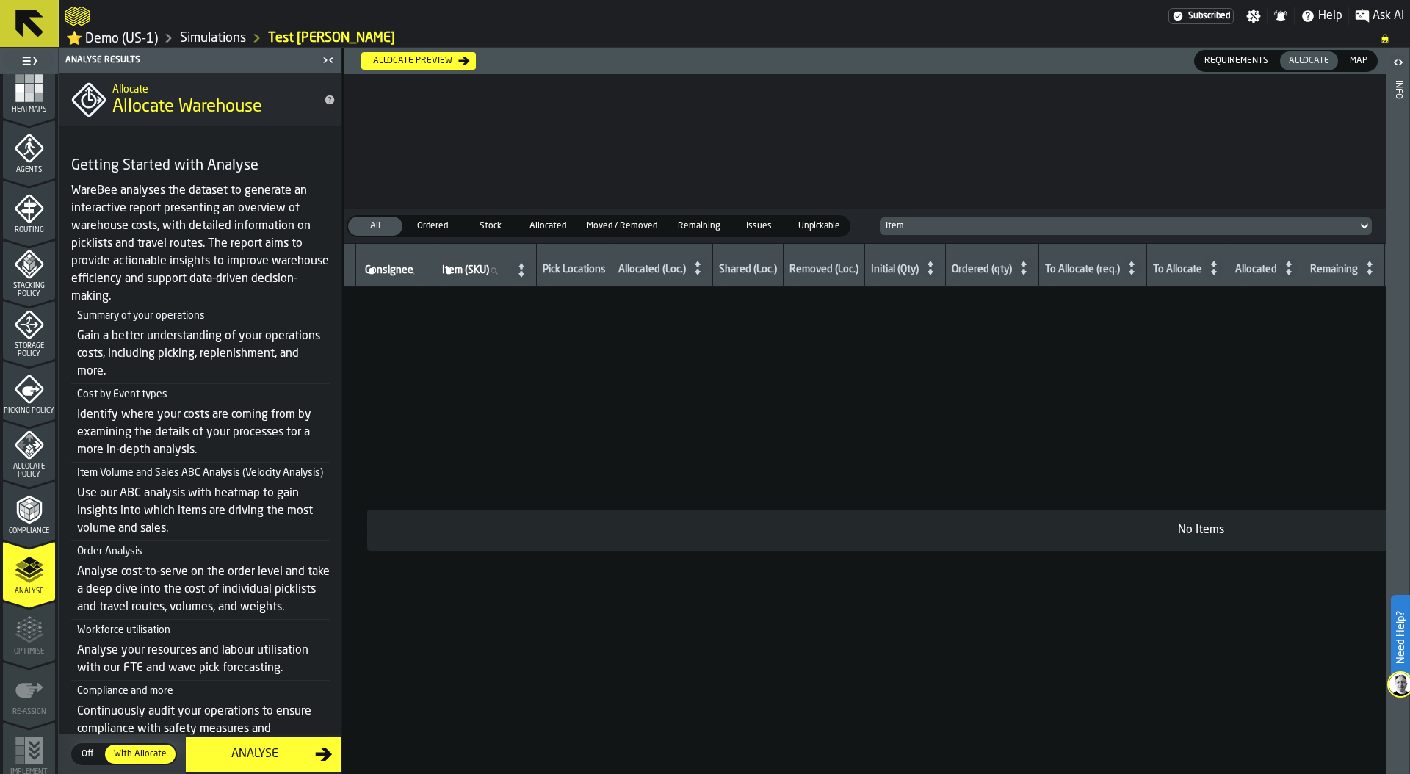
click at [214, 37] on link "Simulations" at bounding box center [213, 38] width 66 height 16
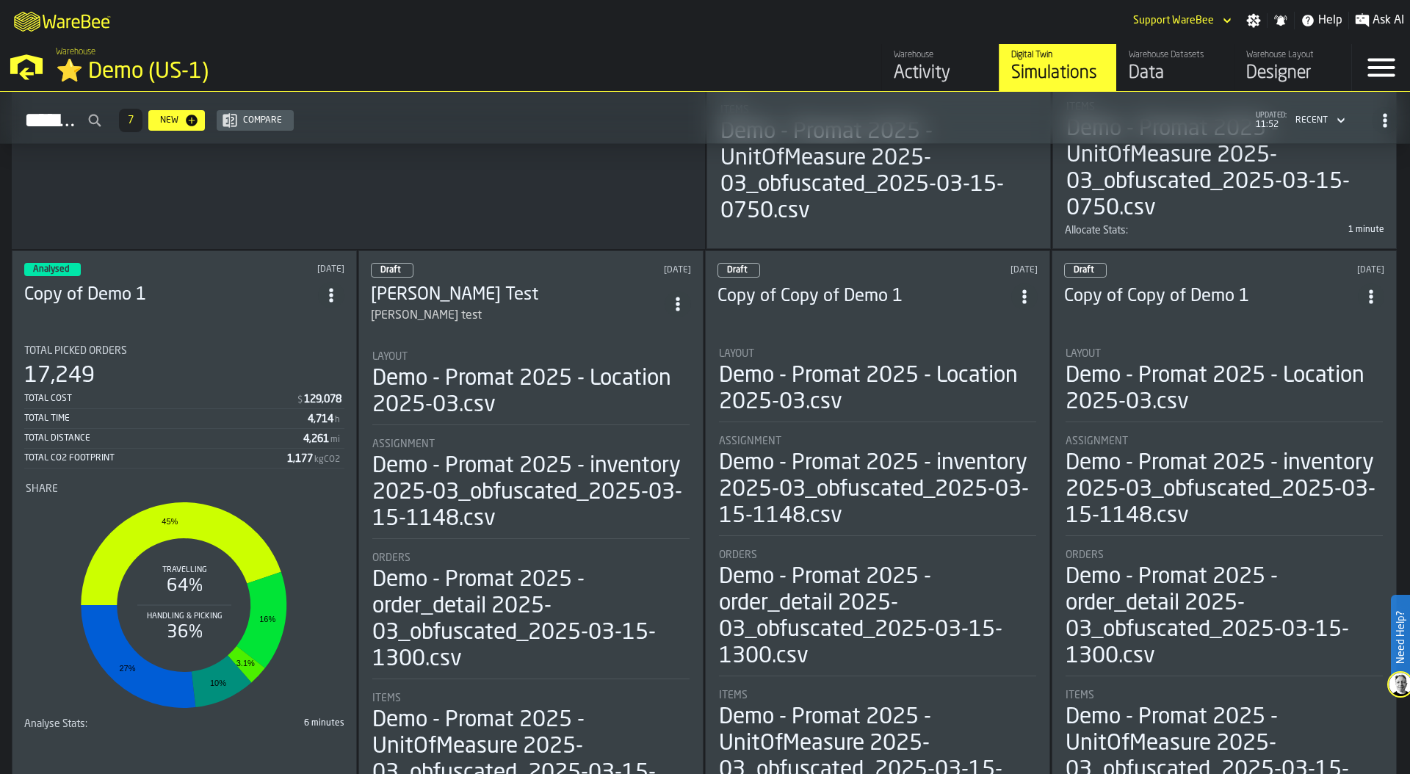
scroll to position [551, 0]
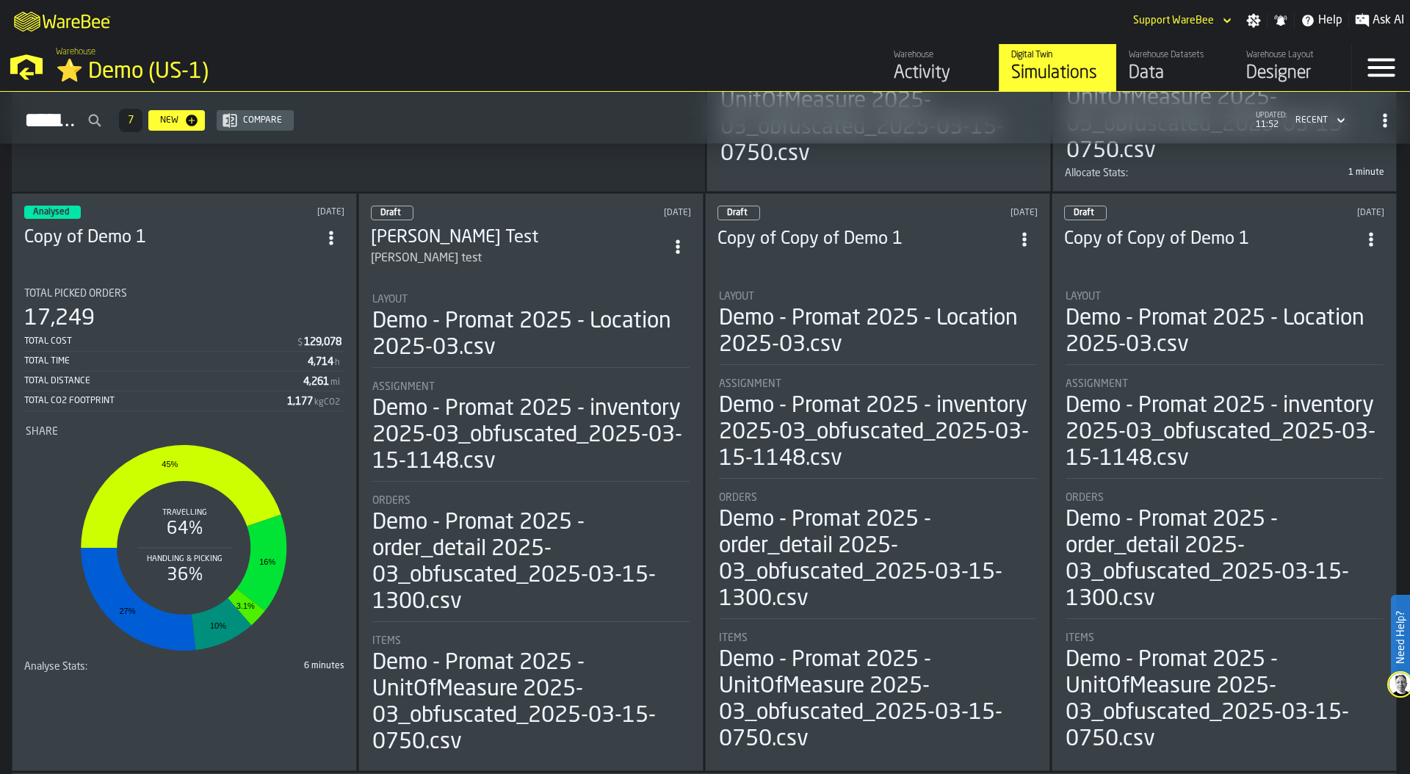
click at [126, 426] on div "Share" at bounding box center [184, 432] width 317 height 12
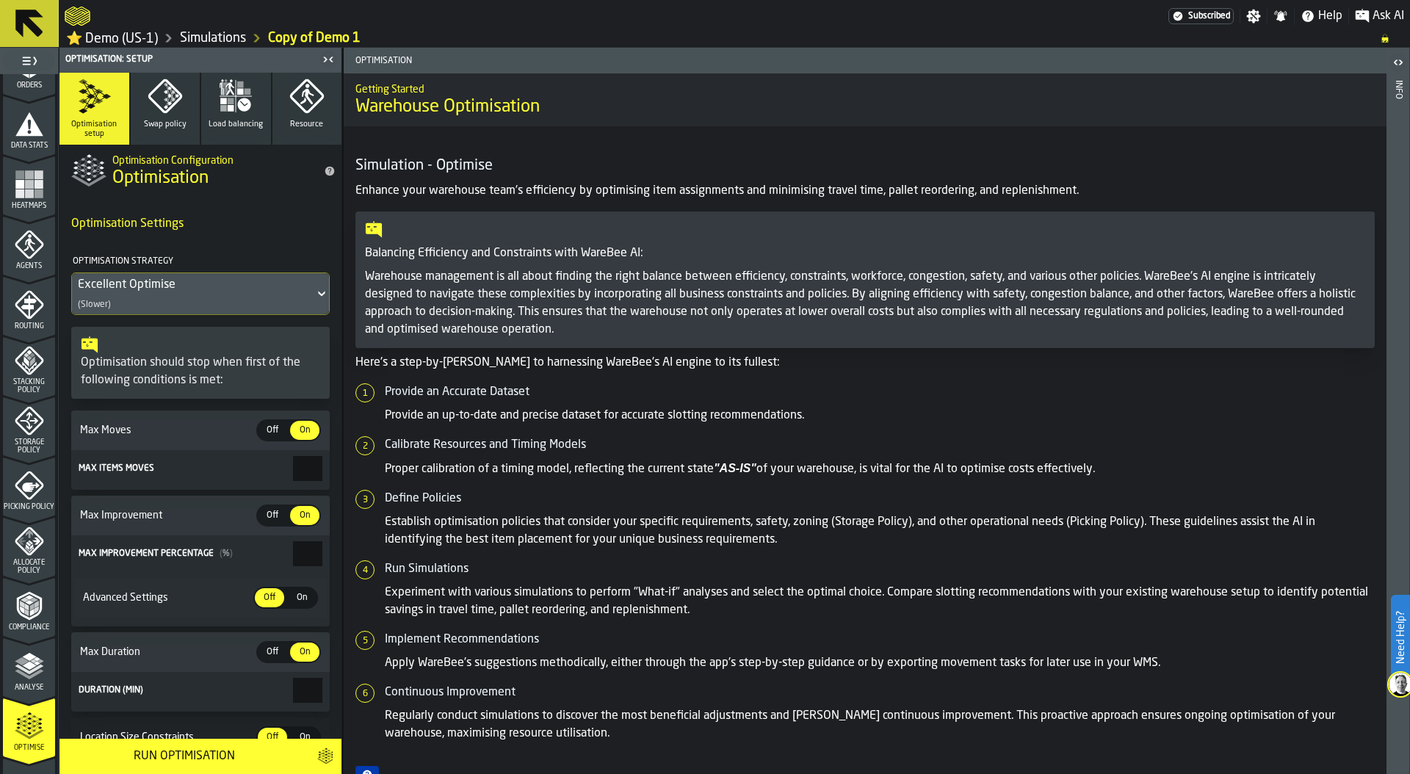
scroll to position [387, 0]
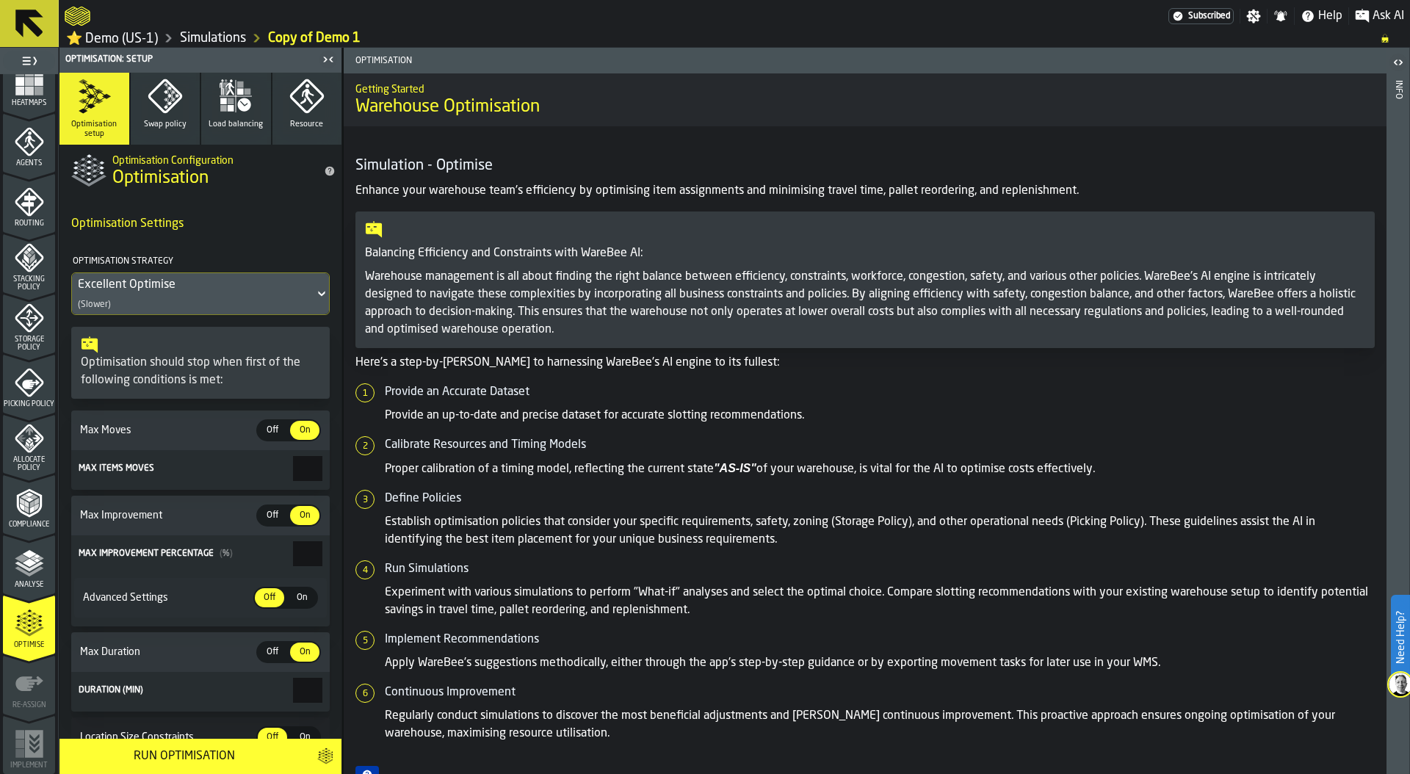
click at [26, 568] on polyline "menu Analyse" at bounding box center [29, 566] width 29 height 10
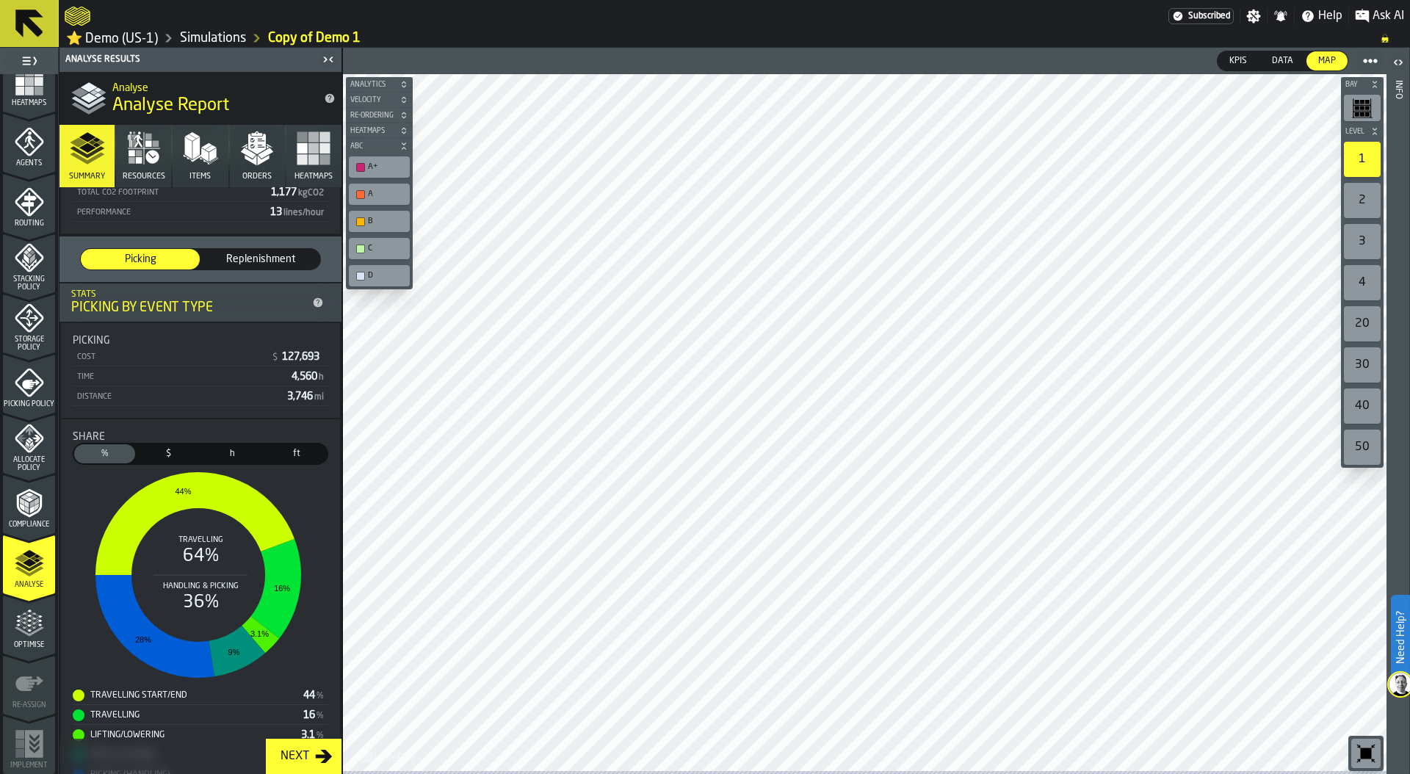
scroll to position [245, 0]
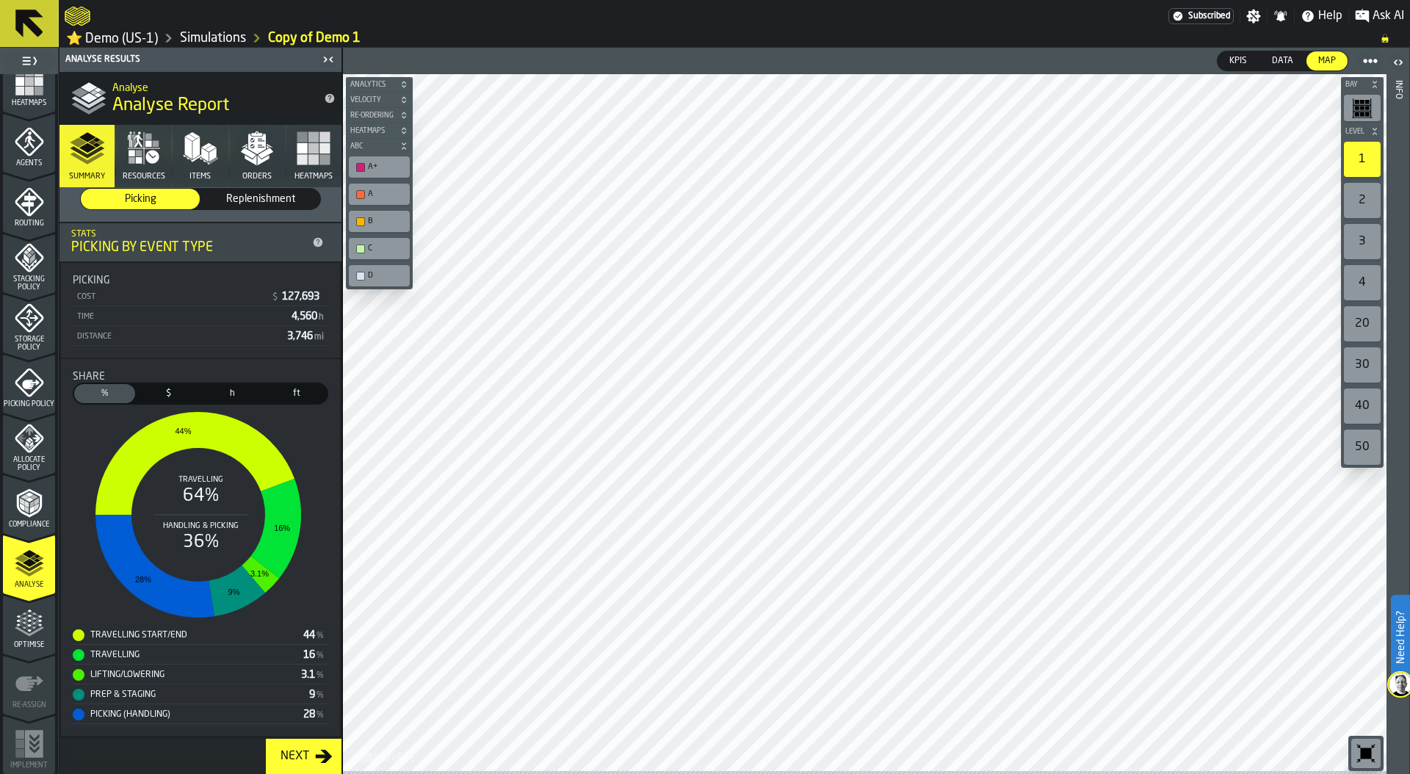
click at [141, 163] on icon "button" at bounding box center [143, 148] width 35 height 35
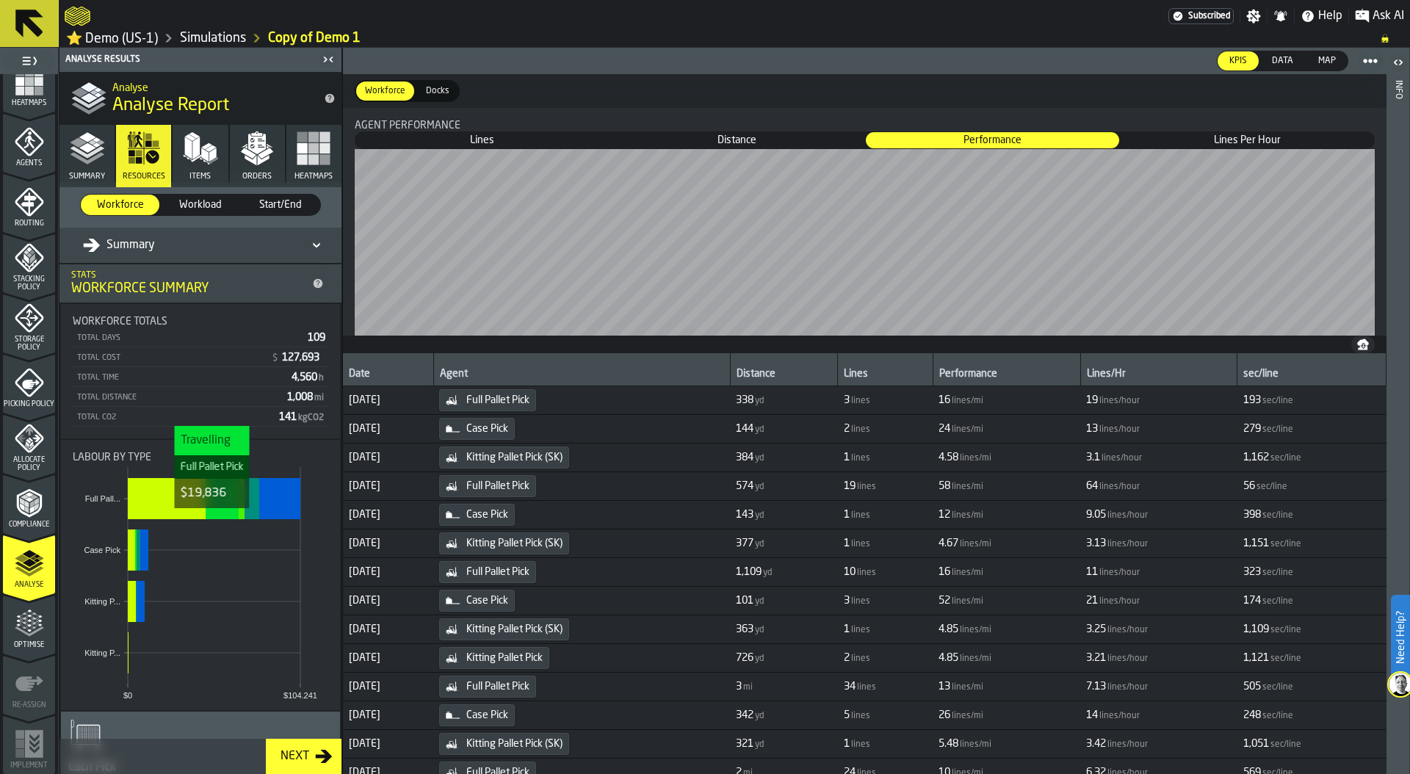
scroll to position [0, 0]
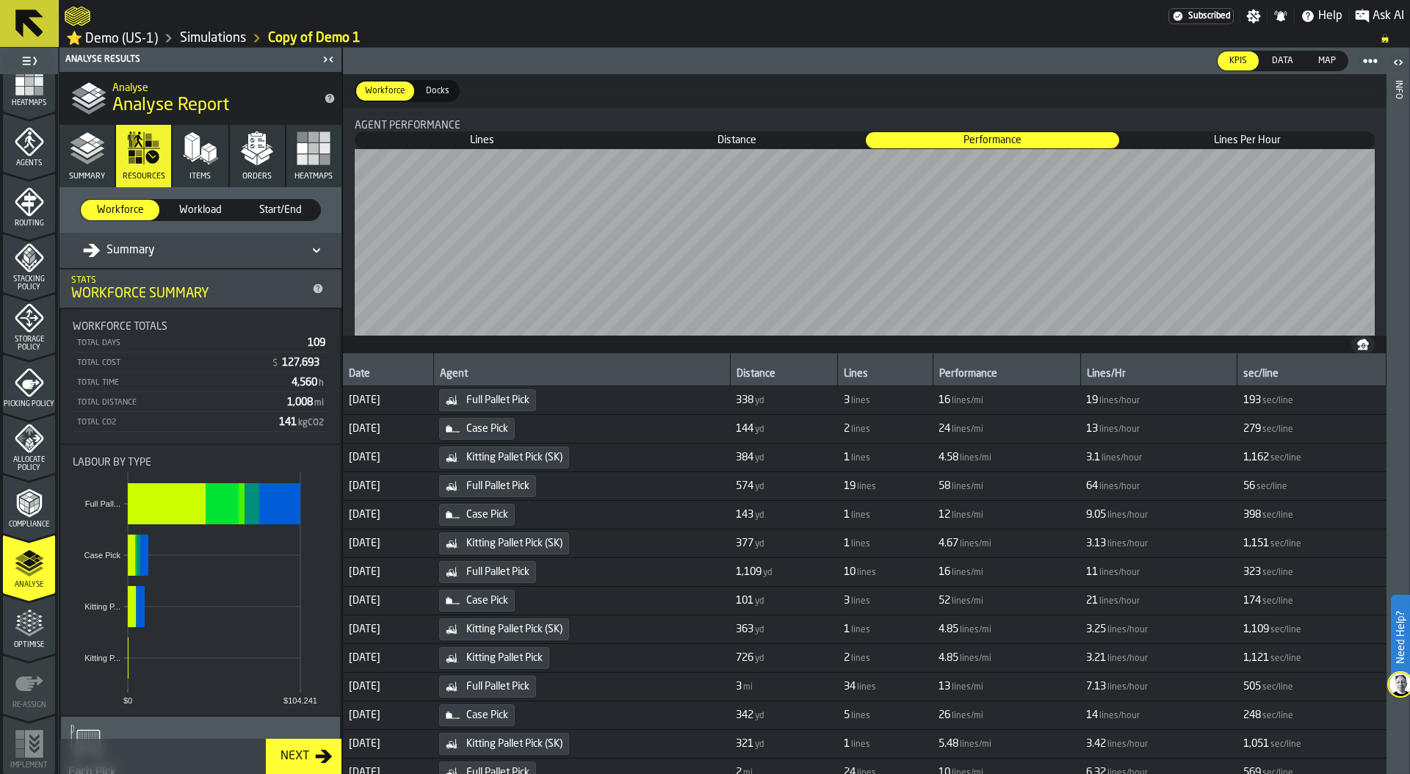
click at [201, 156] on polygon "button" at bounding box center [204, 155] width 7 height 14
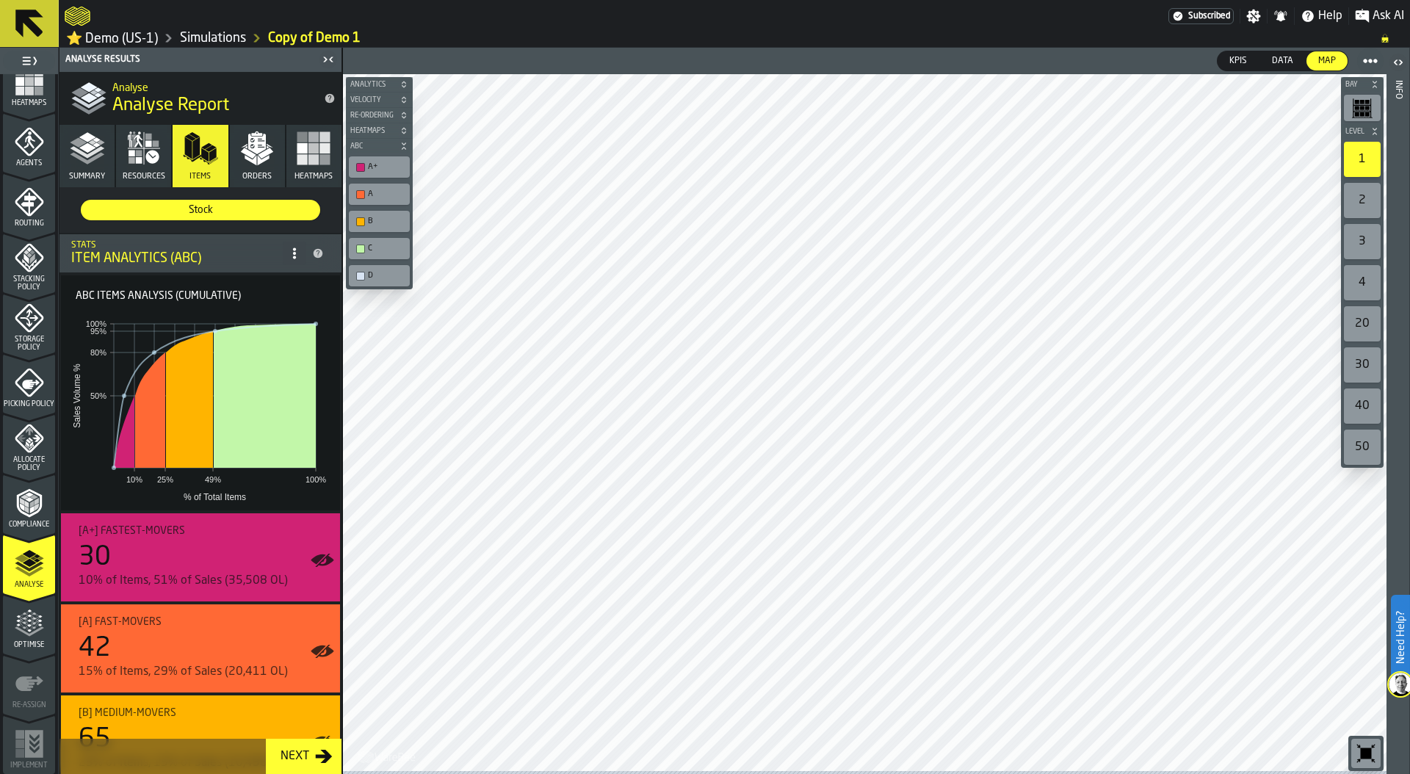
click at [253, 157] on icon "button" at bounding box center [256, 148] width 35 height 35
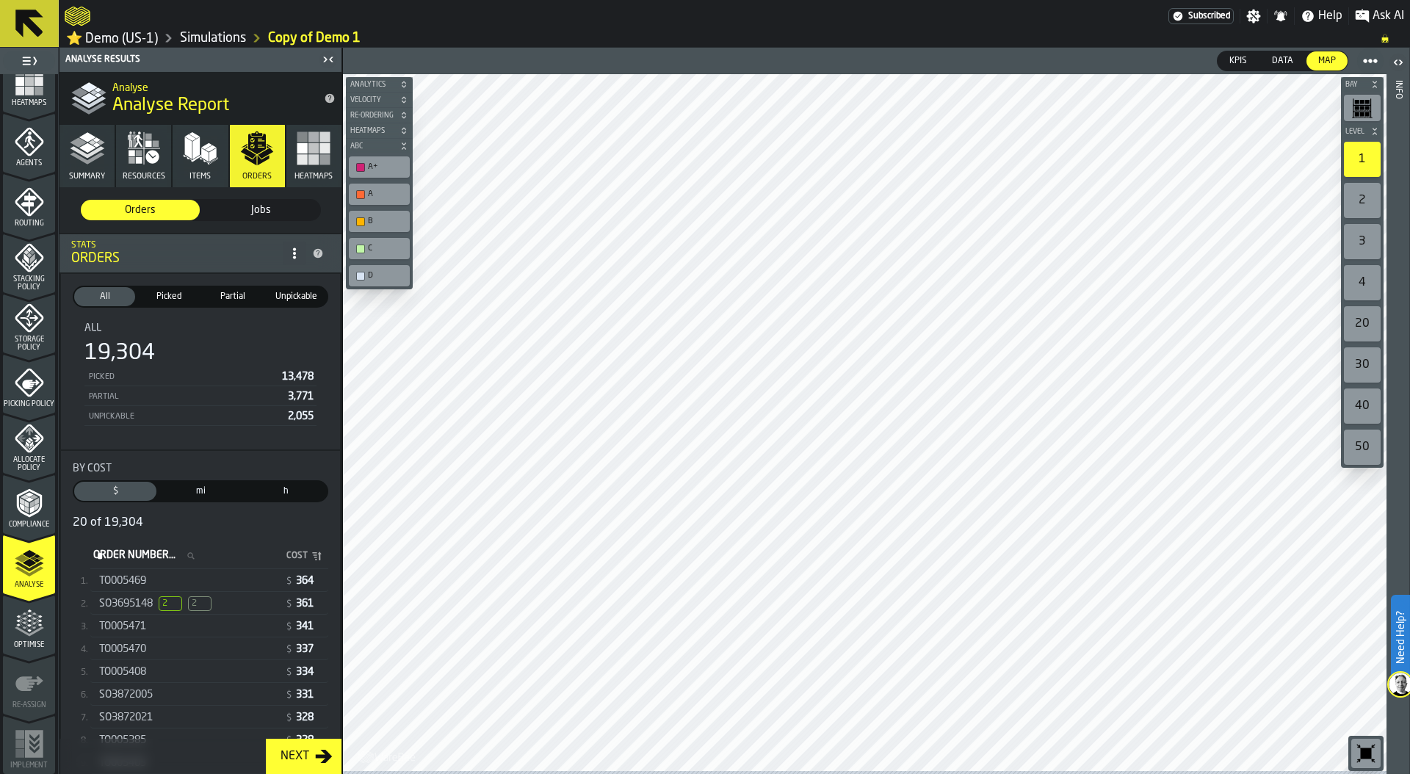
click at [196, 611] on span "2" at bounding box center [200, 603] width 24 height 15
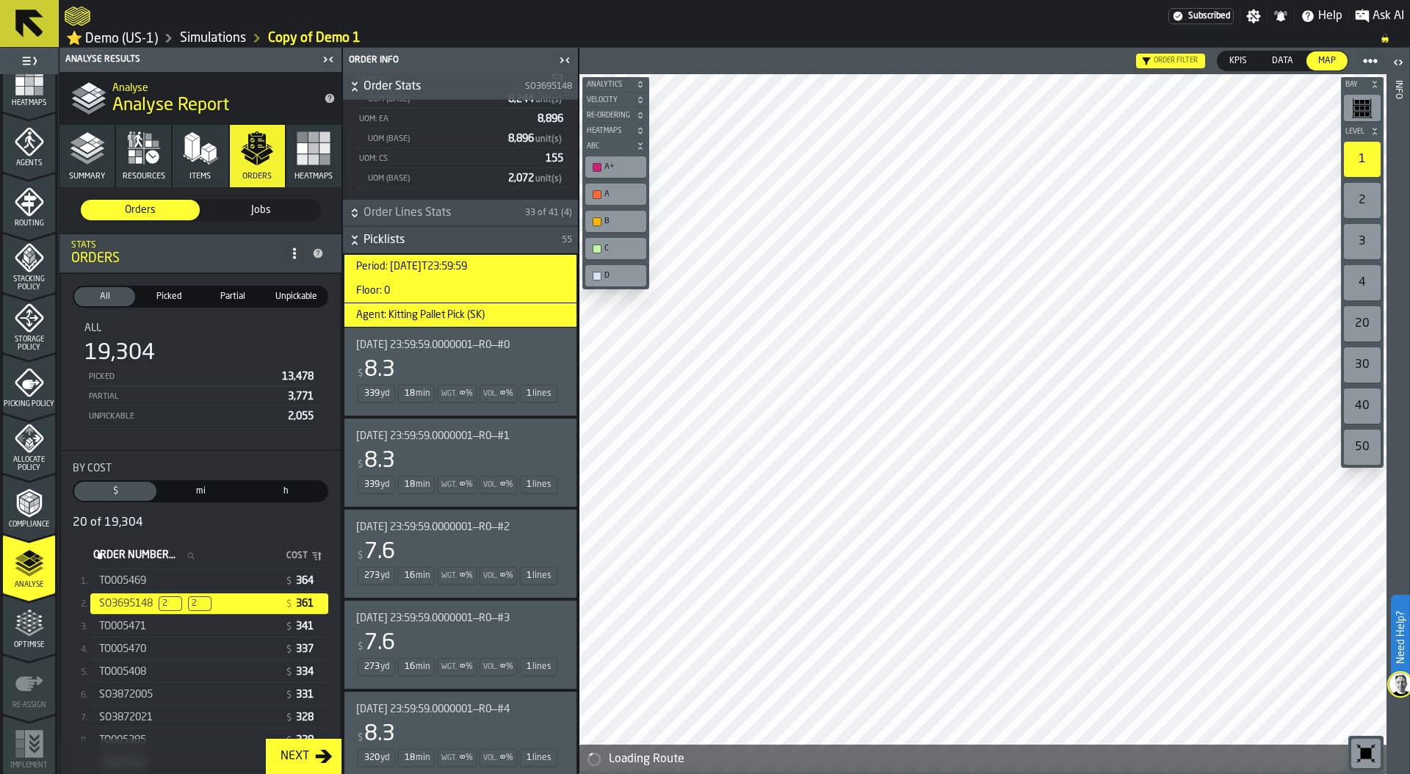
scroll to position [355, 0]
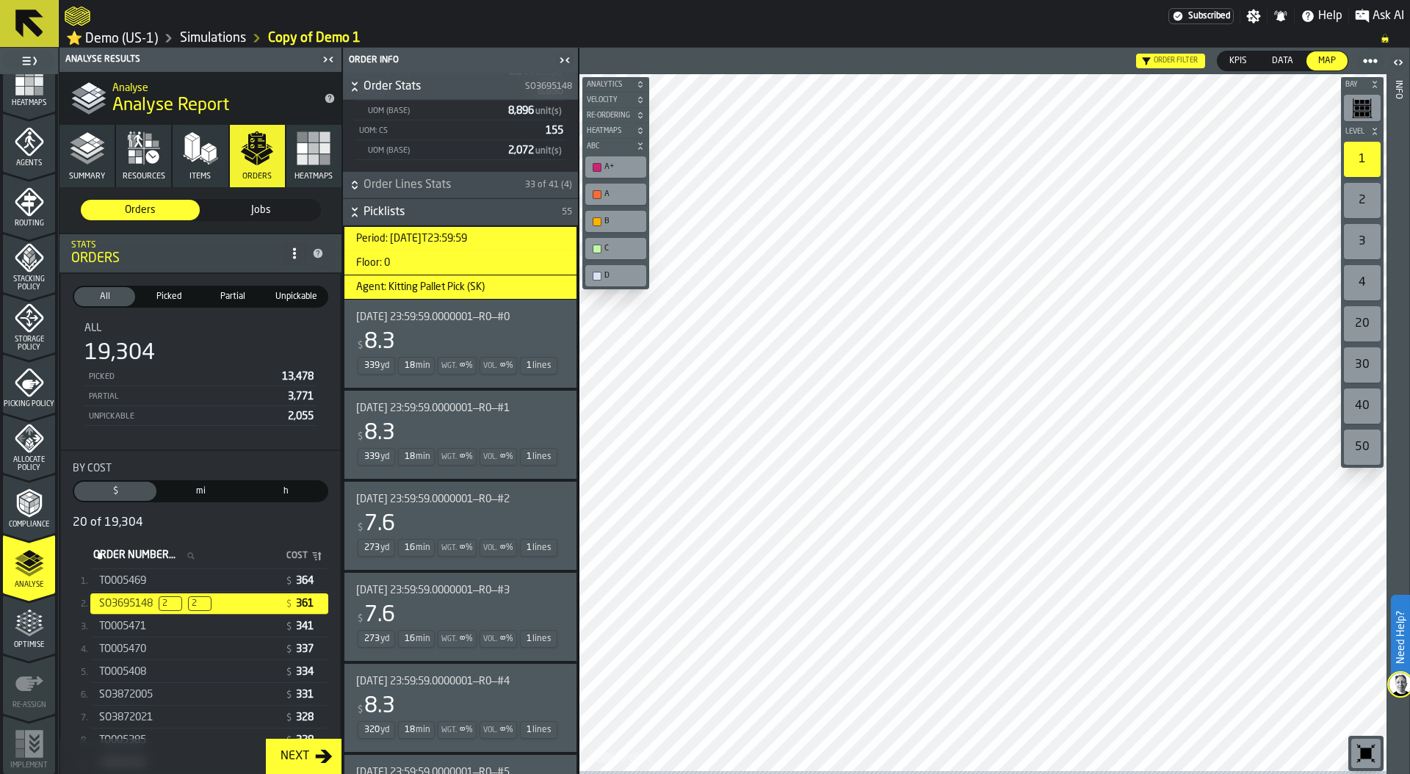
click at [24, 624] on icon "menu Optimise" at bounding box center [29, 623] width 29 height 29
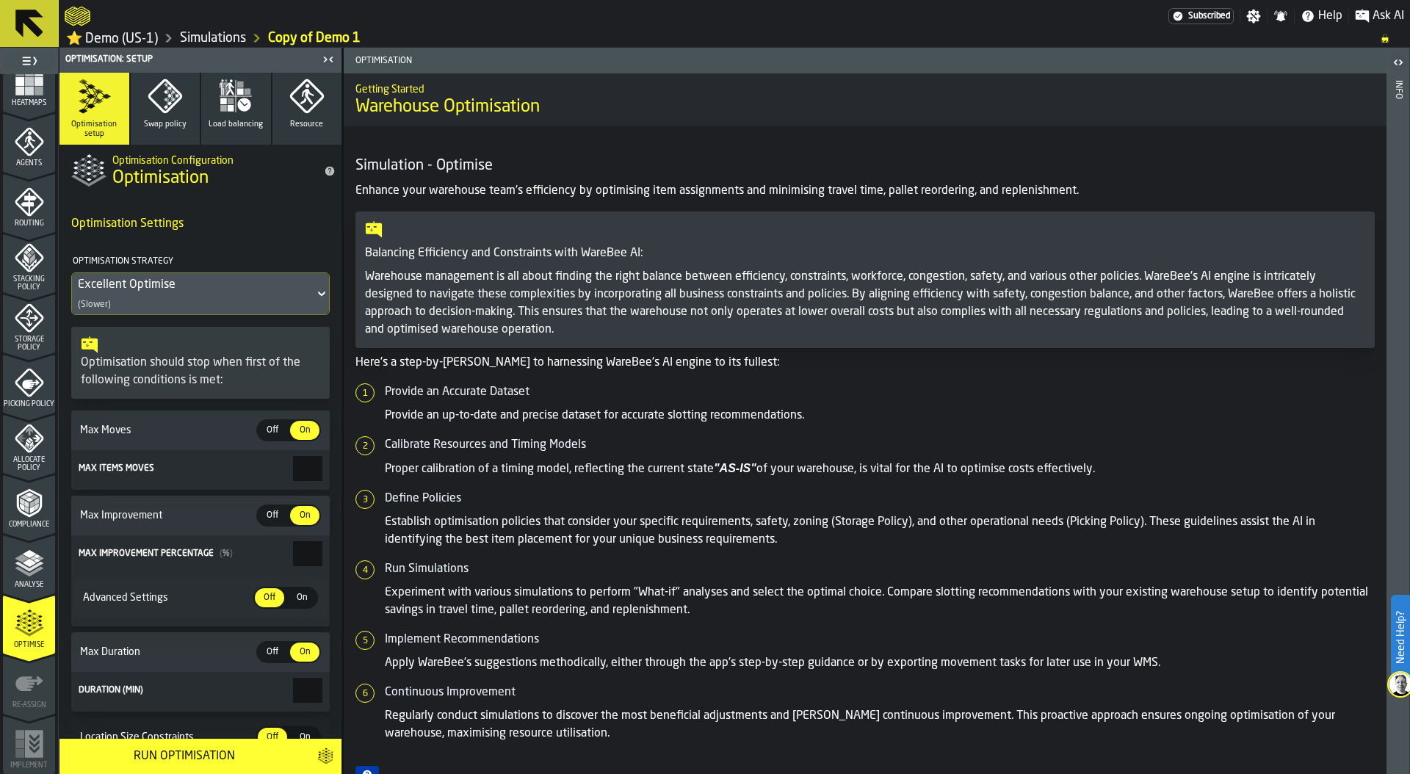
click at [214, 38] on link "Simulations" at bounding box center [213, 38] width 66 height 16
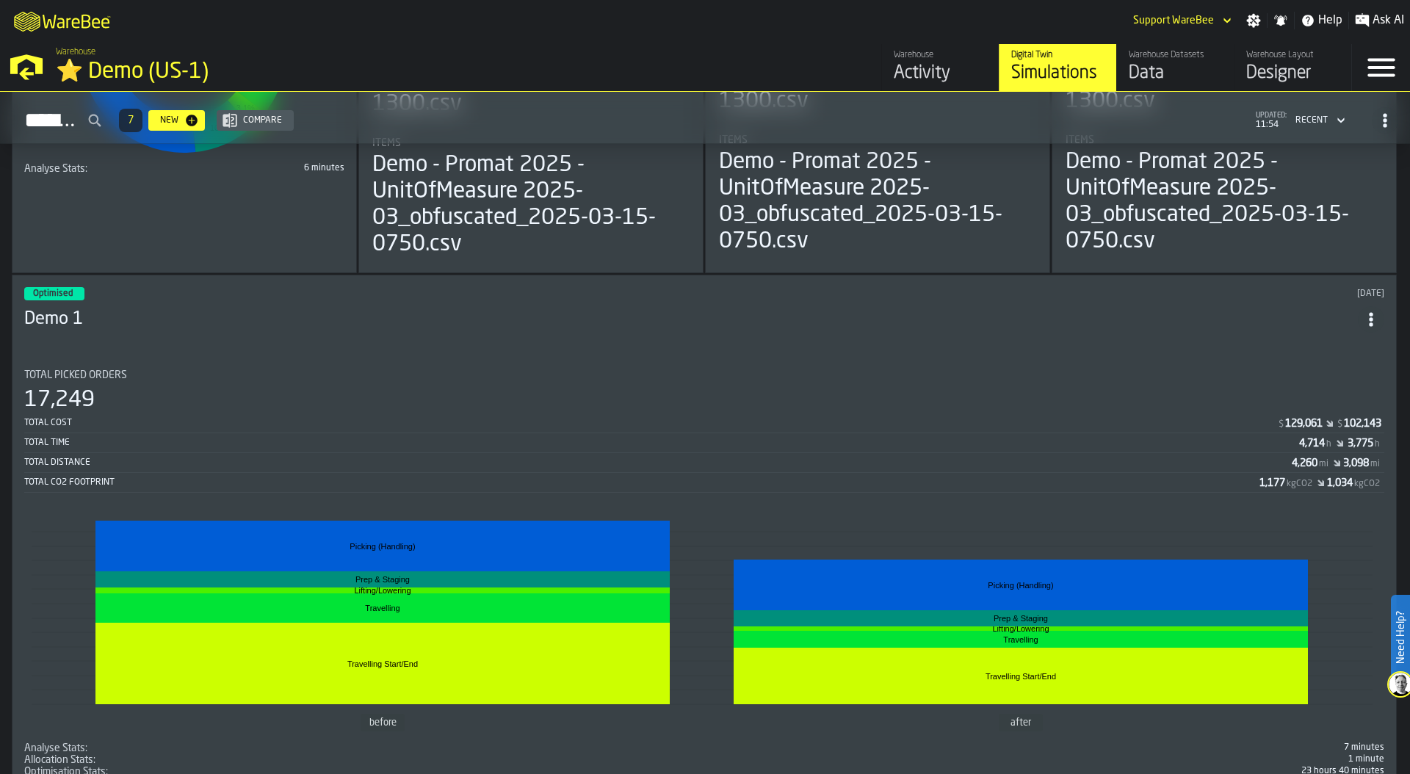
scroll to position [1096, 0]
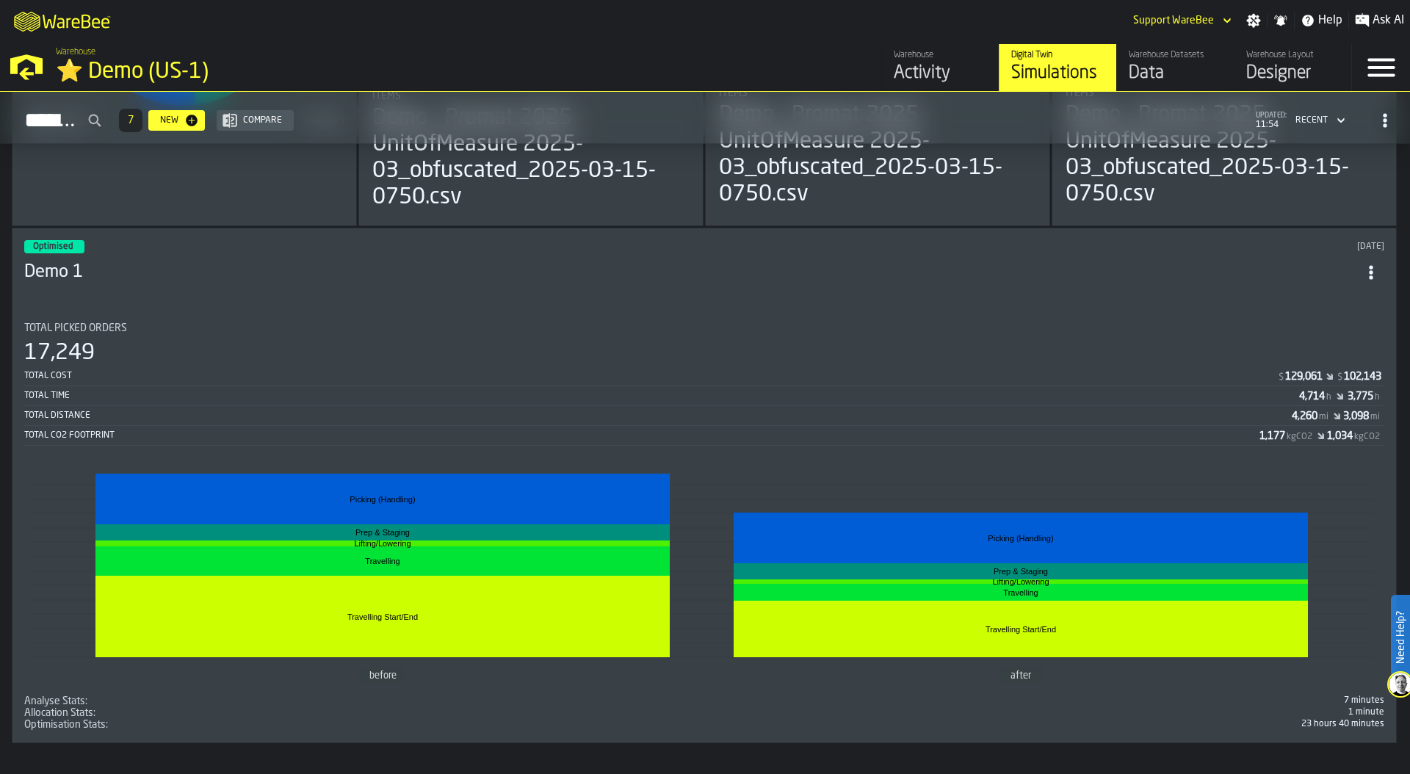
click at [748, 395] on div "Total Time" at bounding box center [661, 396] width 1275 height 10
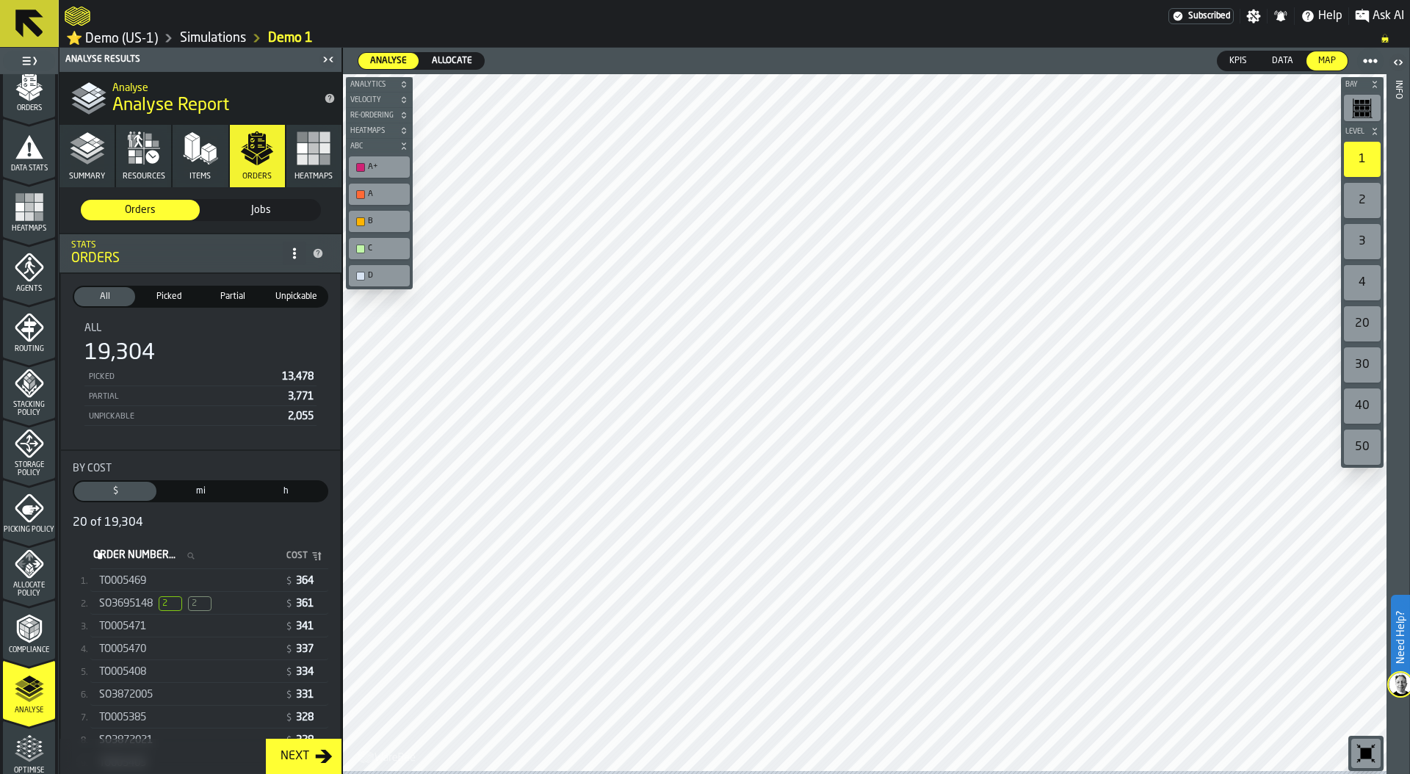
scroll to position [387, 0]
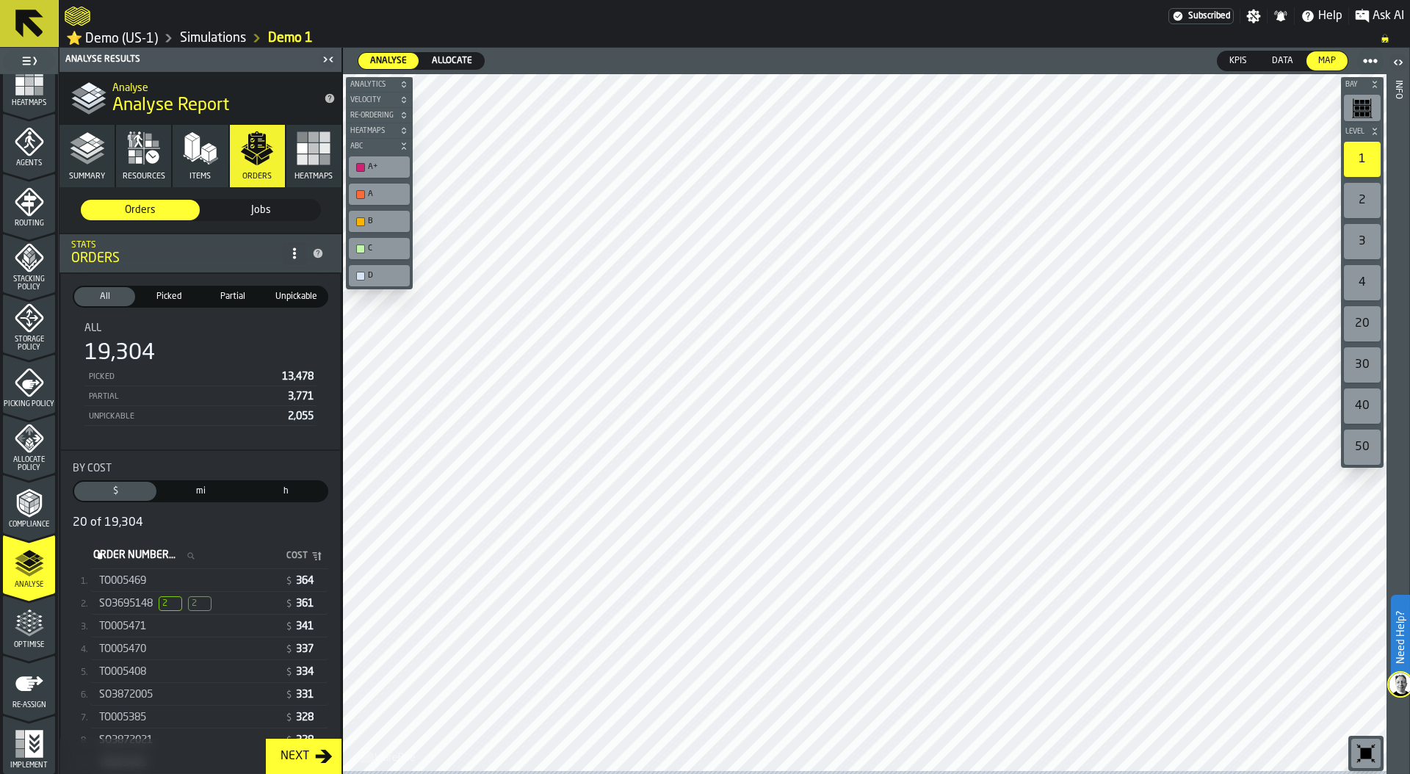
click at [22, 632] on icon "menu Optimise" at bounding box center [29, 631] width 29 height 10
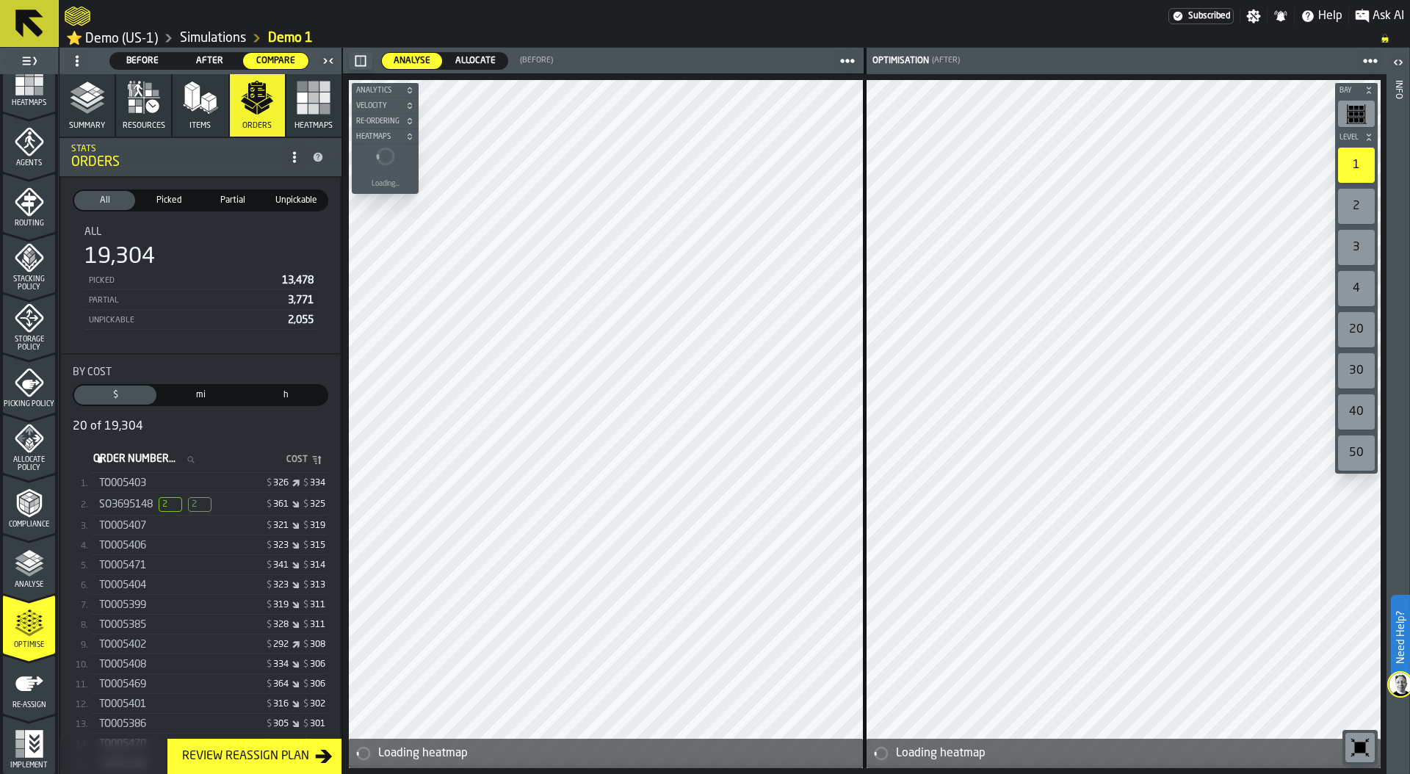
click at [88, 112] on polyline "button" at bounding box center [87, 107] width 35 height 12
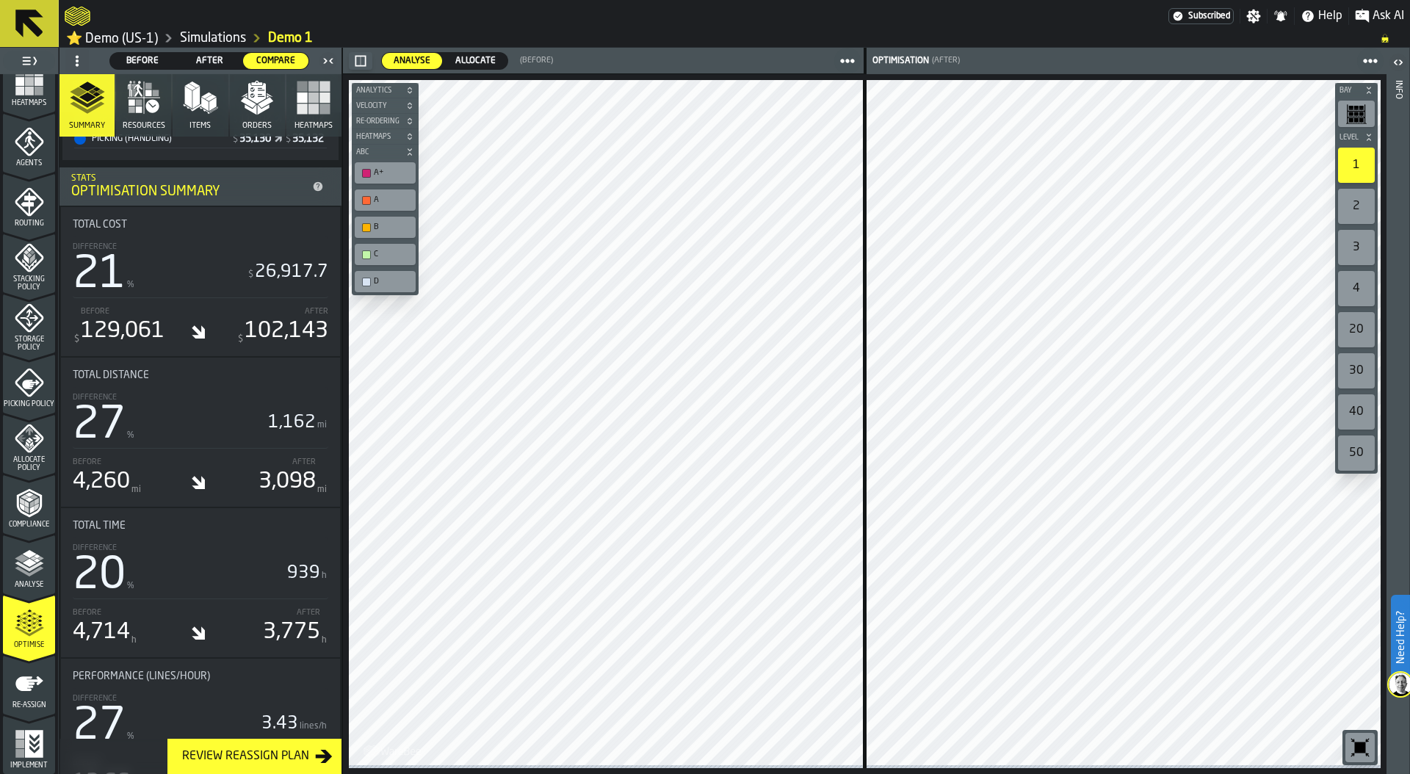
scroll to position [680, 0]
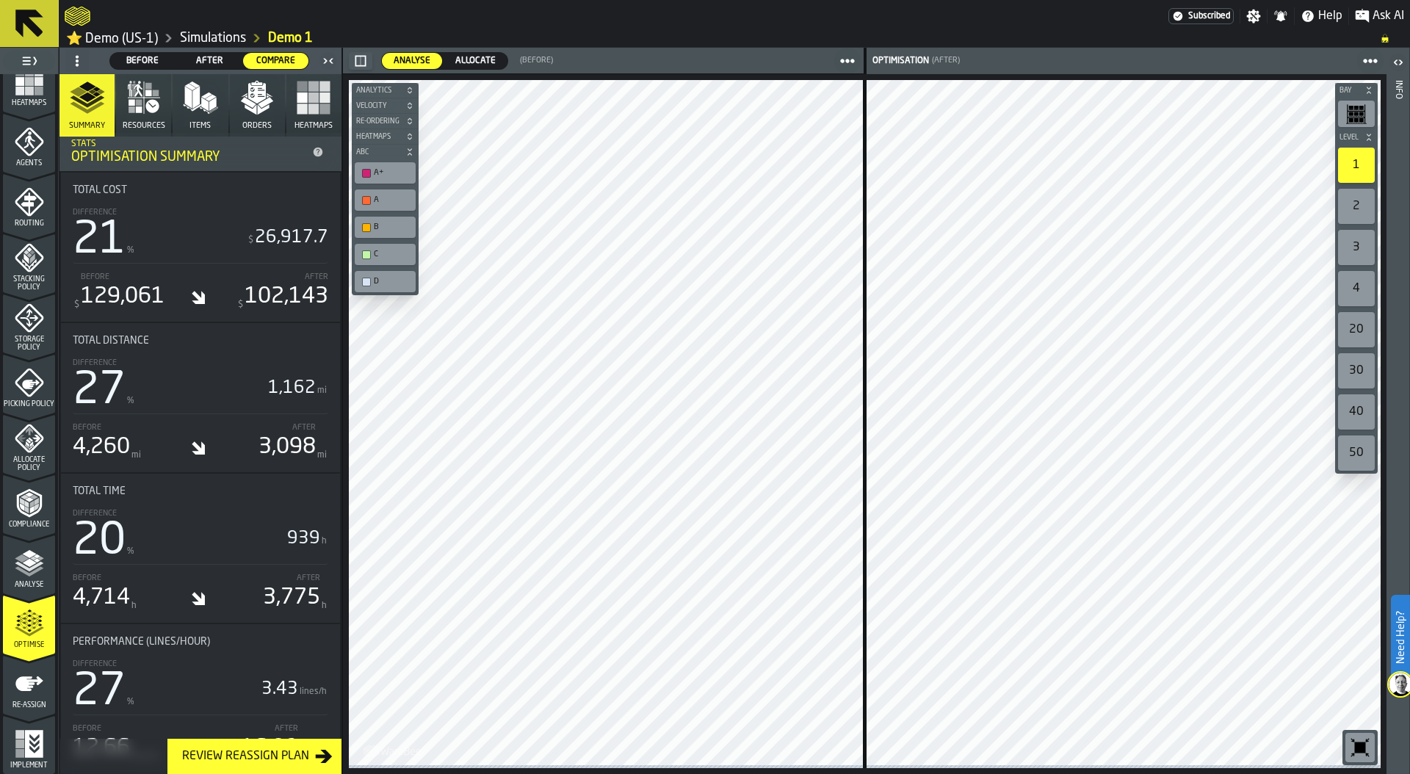
click at [258, 113] on polygon "button" at bounding box center [264, 109] width 12 height 10
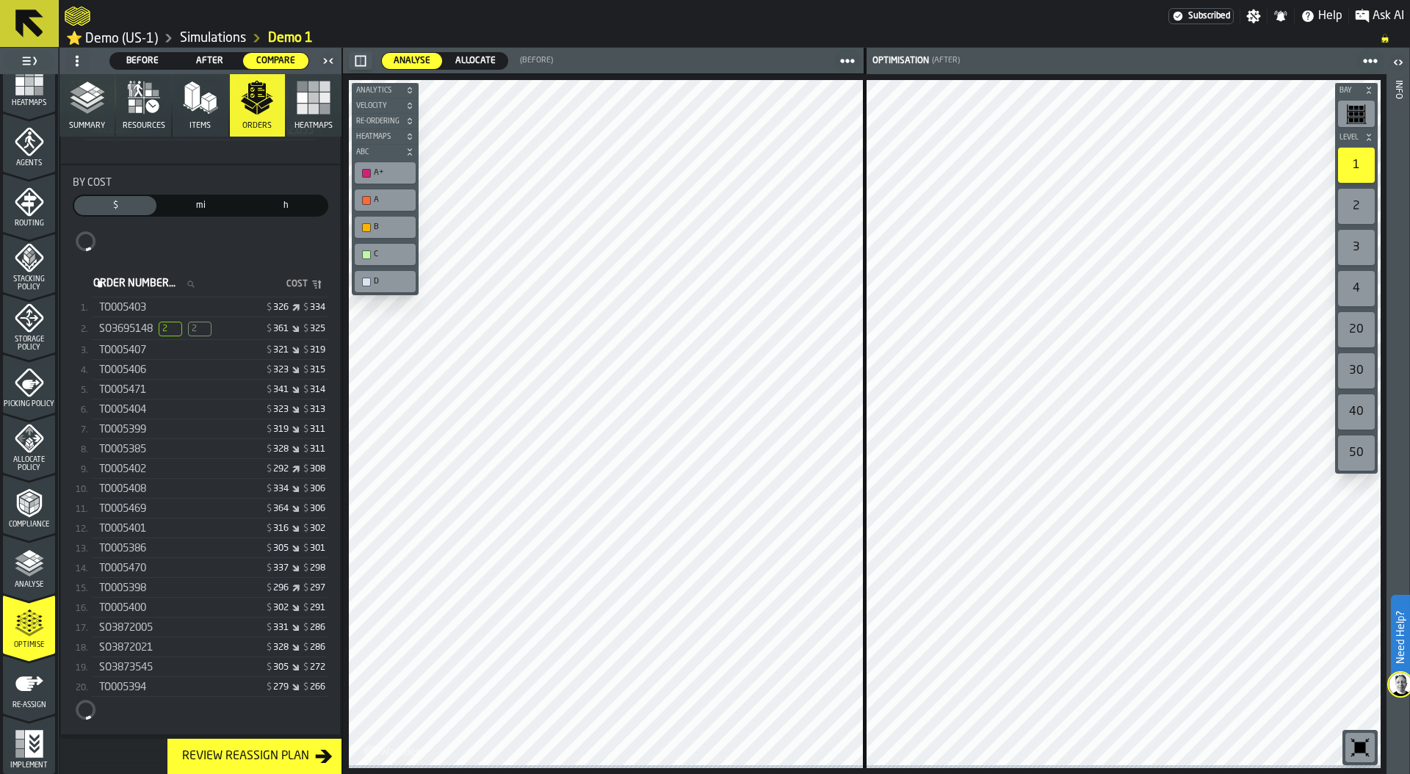
scroll to position [595, 0]
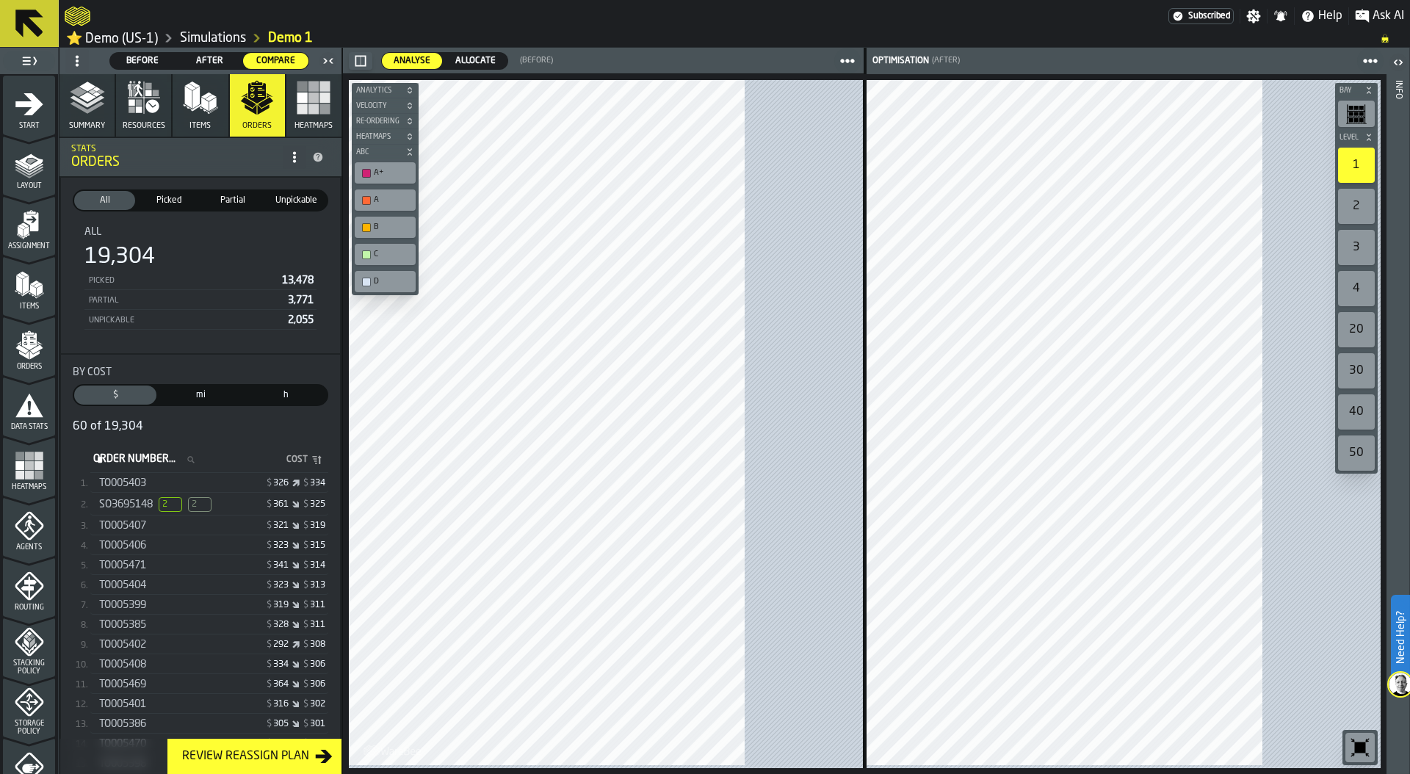
scroll to position [387, 0]
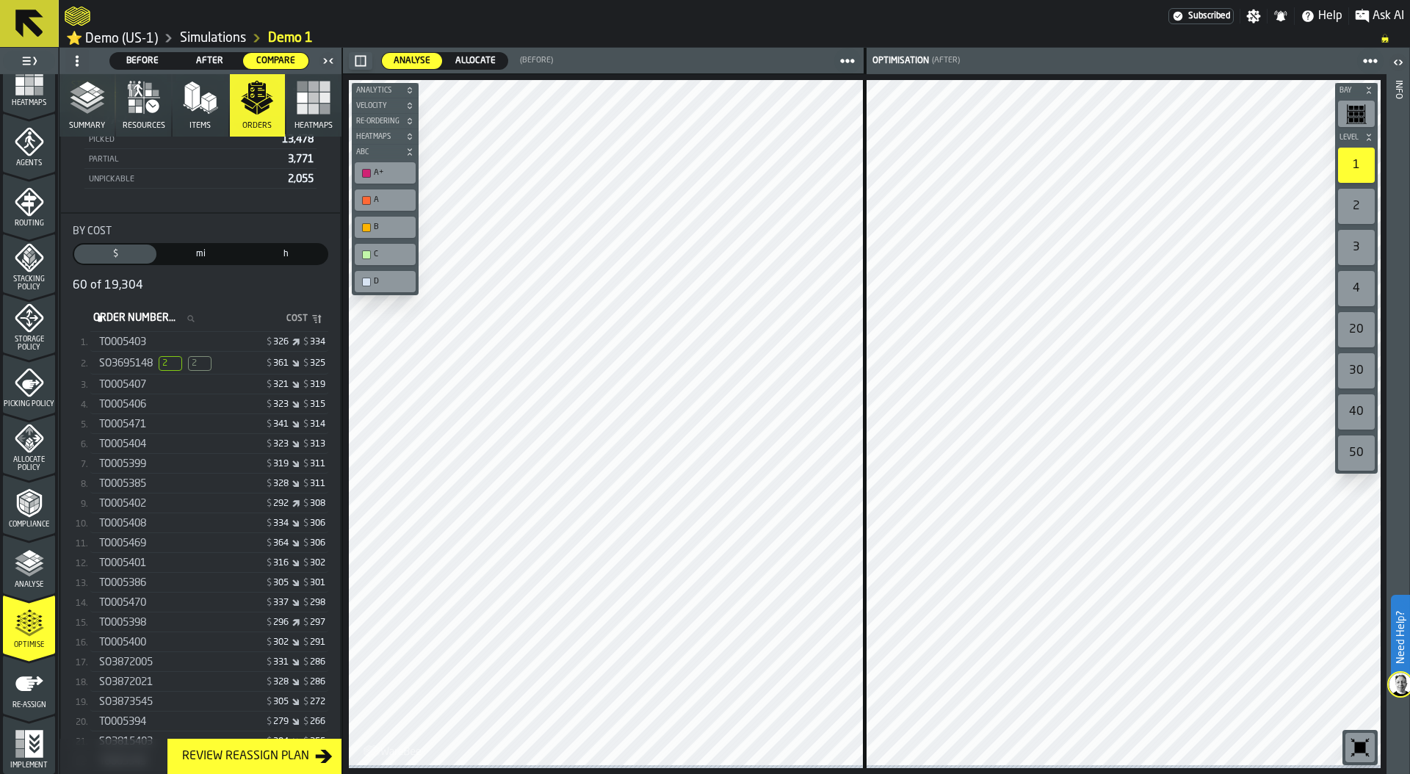
click at [182, 369] on span "2" at bounding box center [171, 363] width 24 height 15
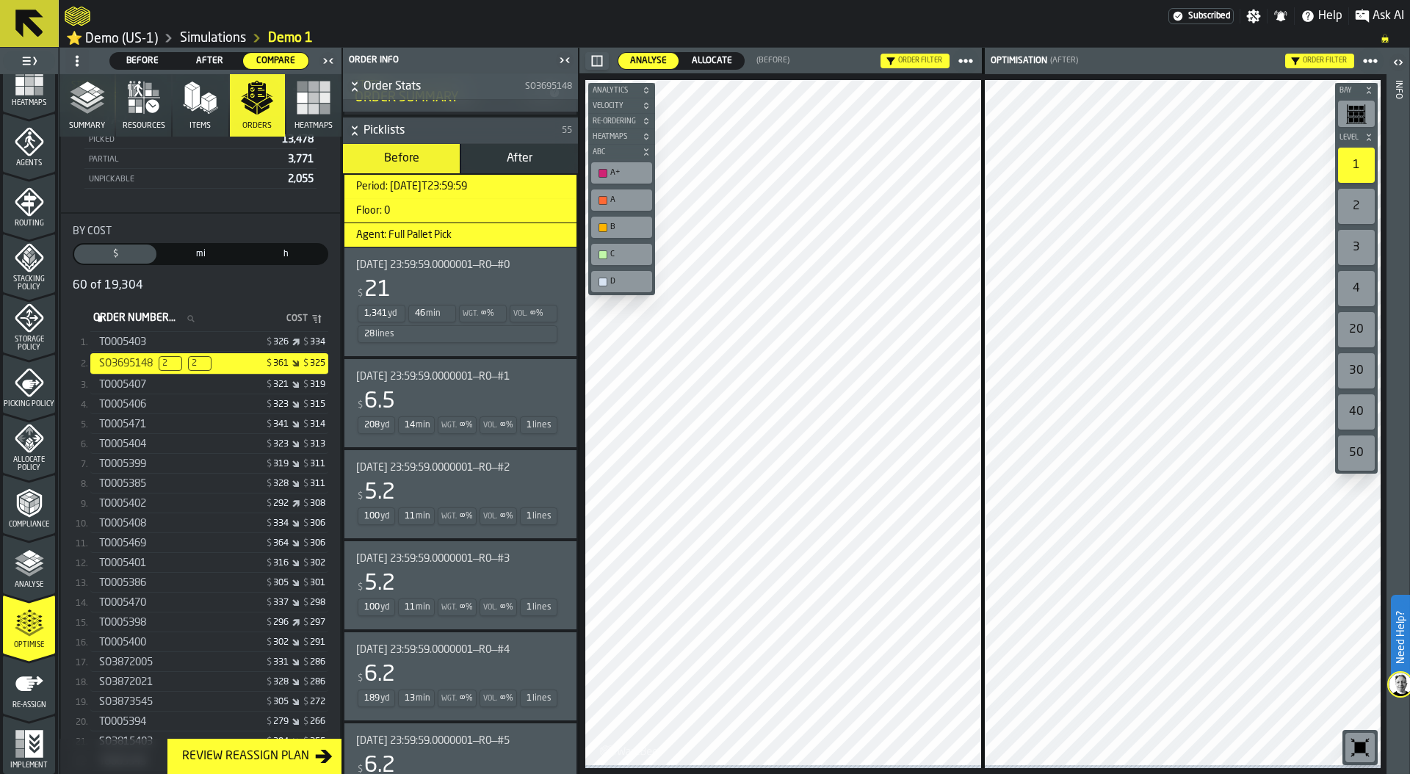
scroll to position [660, 0]
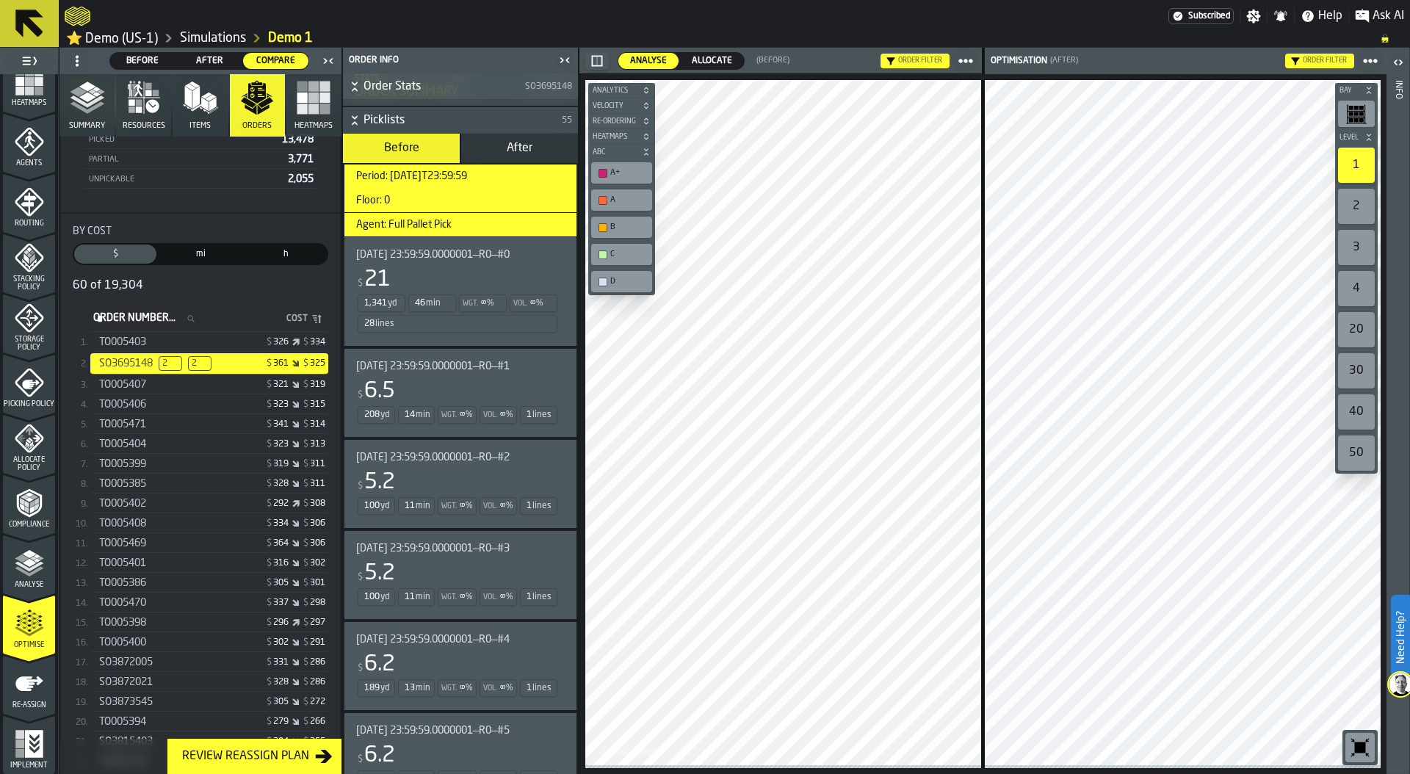
click at [516, 149] on span "After" at bounding box center [520, 148] width 26 height 12
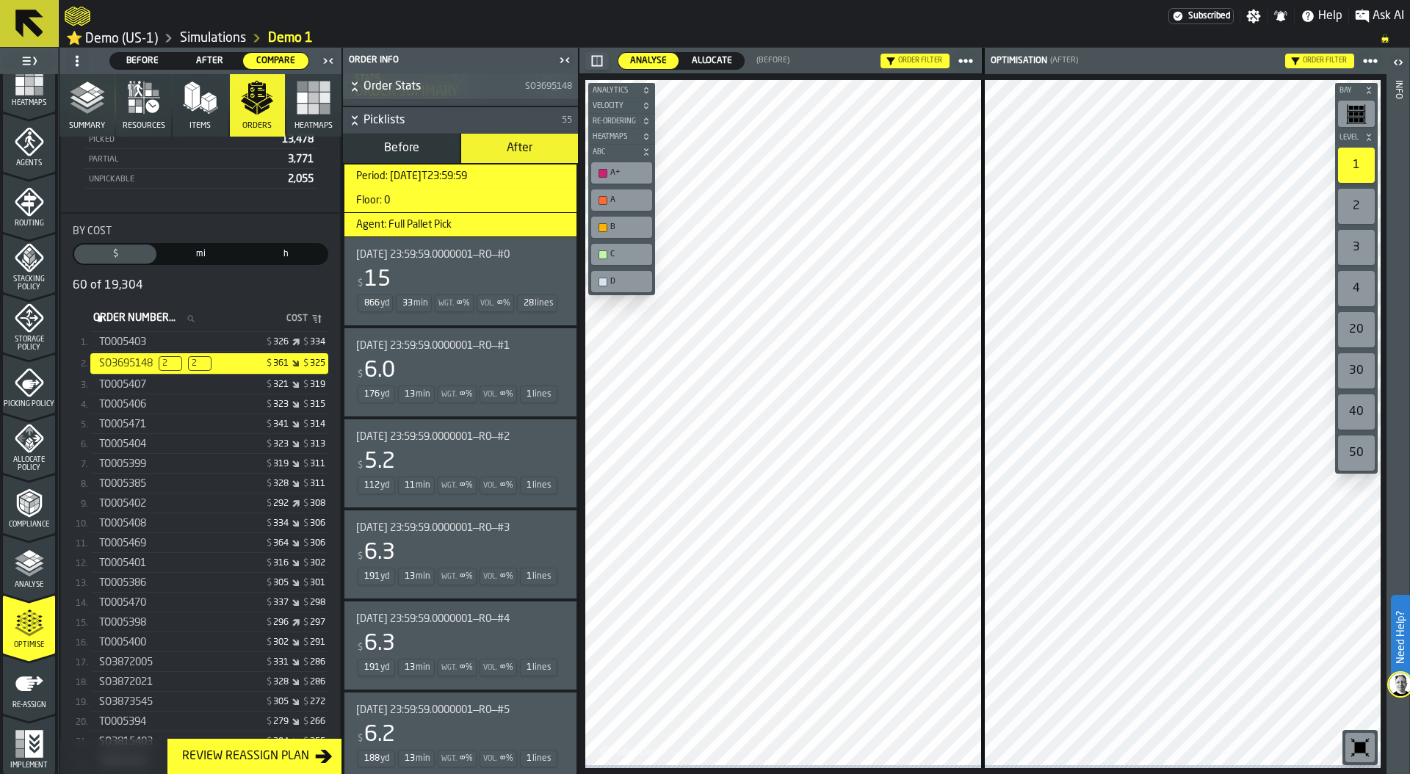
click at [474, 311] on div "Wgt. ∞ %" at bounding box center [454, 303] width 39 height 18
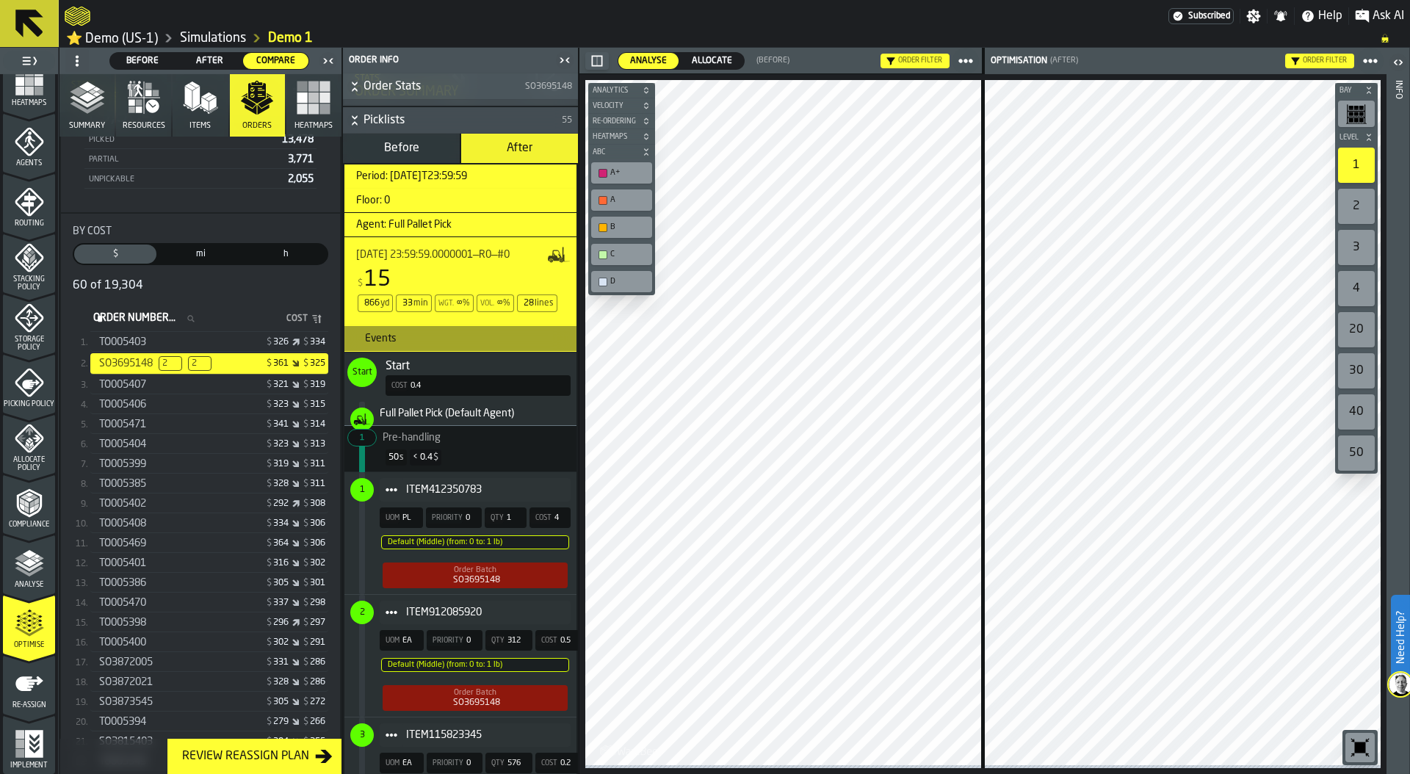
click at [425, 156] on button "Before" at bounding box center [401, 148] width 117 height 29
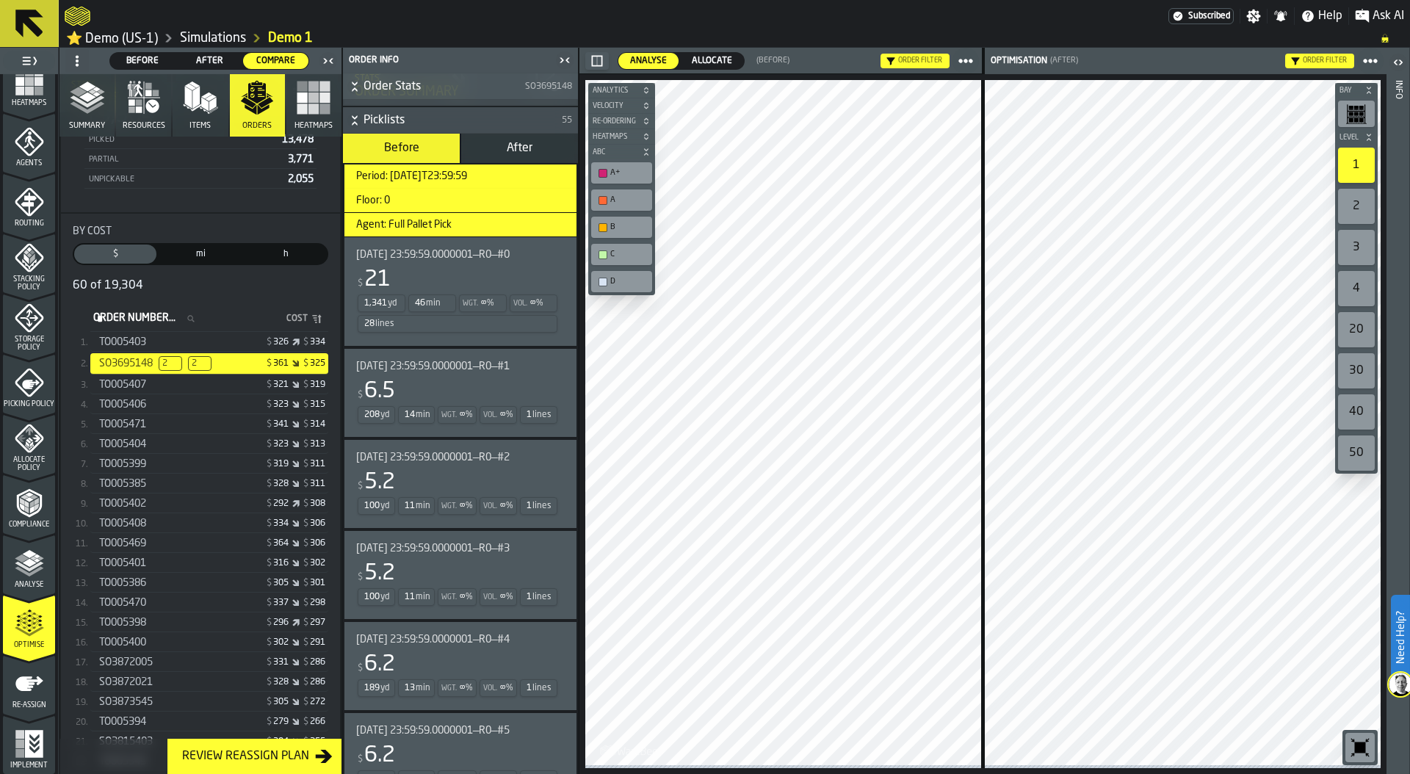
click at [445, 395] on div "$ 6.5" at bounding box center [457, 391] width 203 height 26
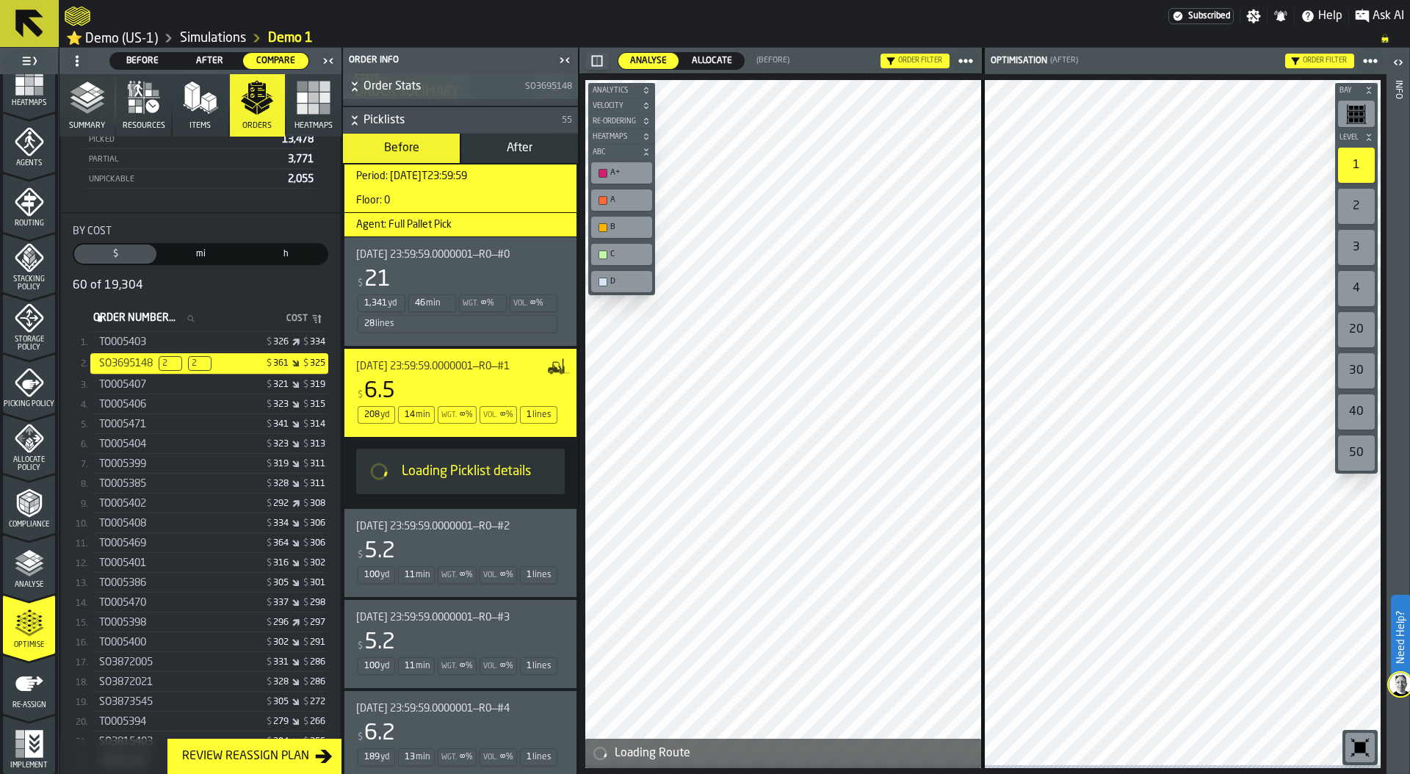
click at [444, 302] on div "46 min" at bounding box center [432, 303] width 48 height 18
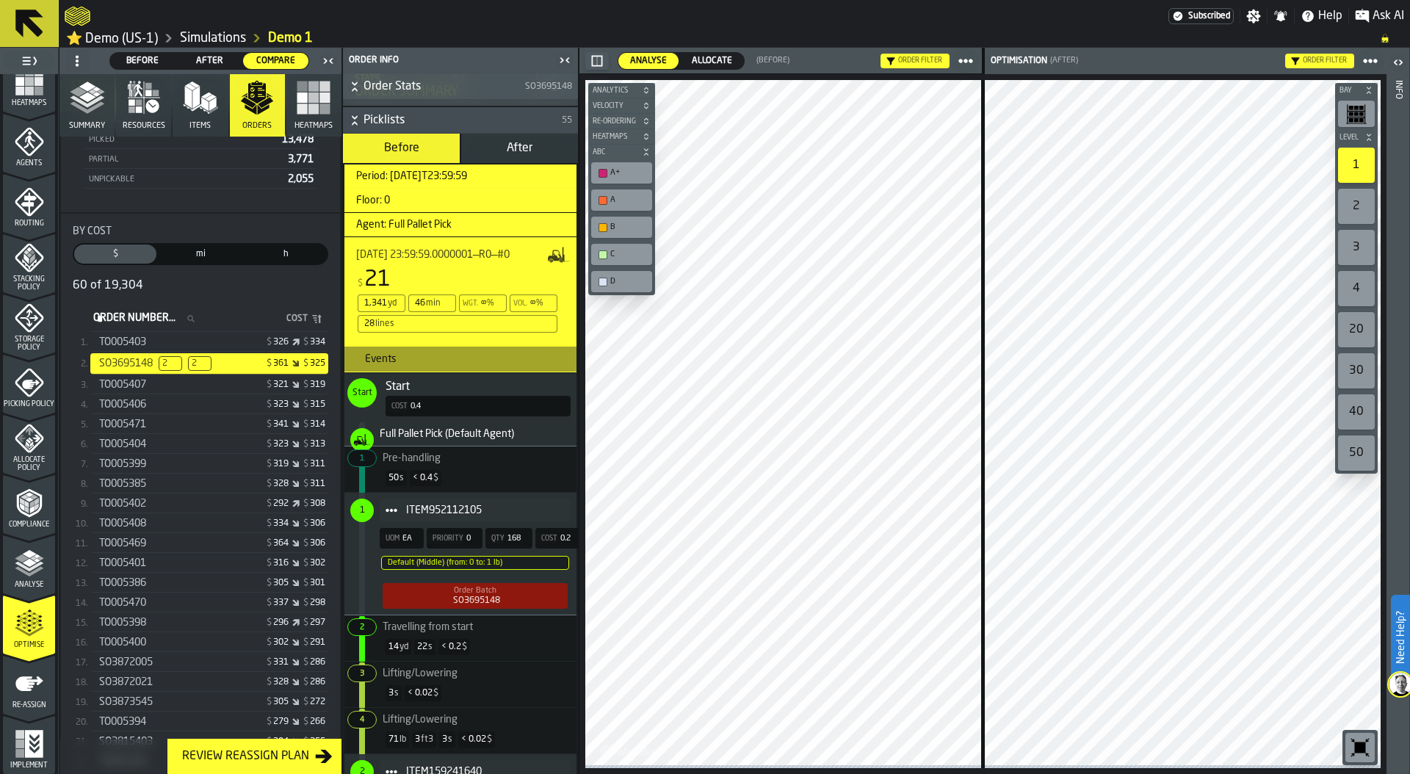
click at [565, 66] on icon "button-toggle-Close me" at bounding box center [565, 60] width 18 height 18
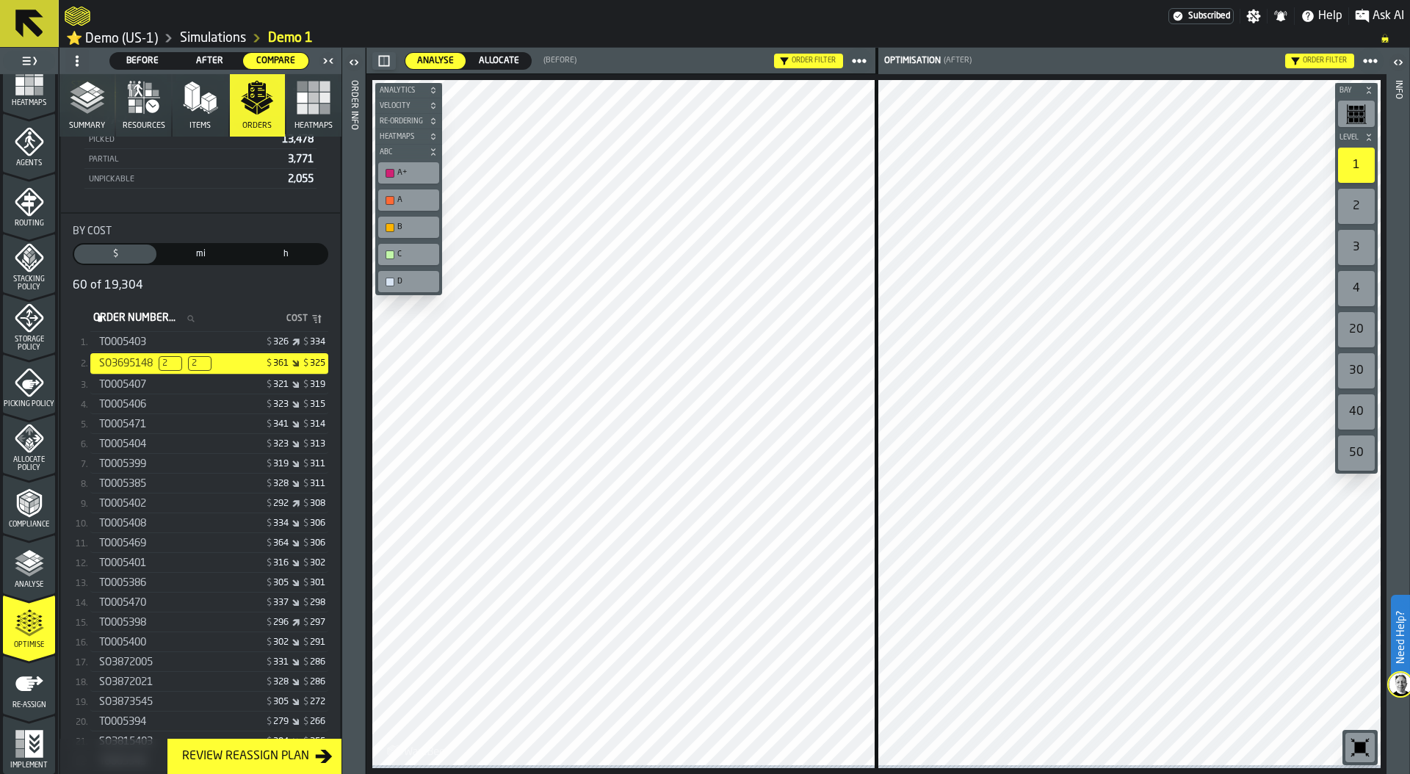
click at [28, 687] on icon "menu Re-assign" at bounding box center [29, 683] width 29 height 29
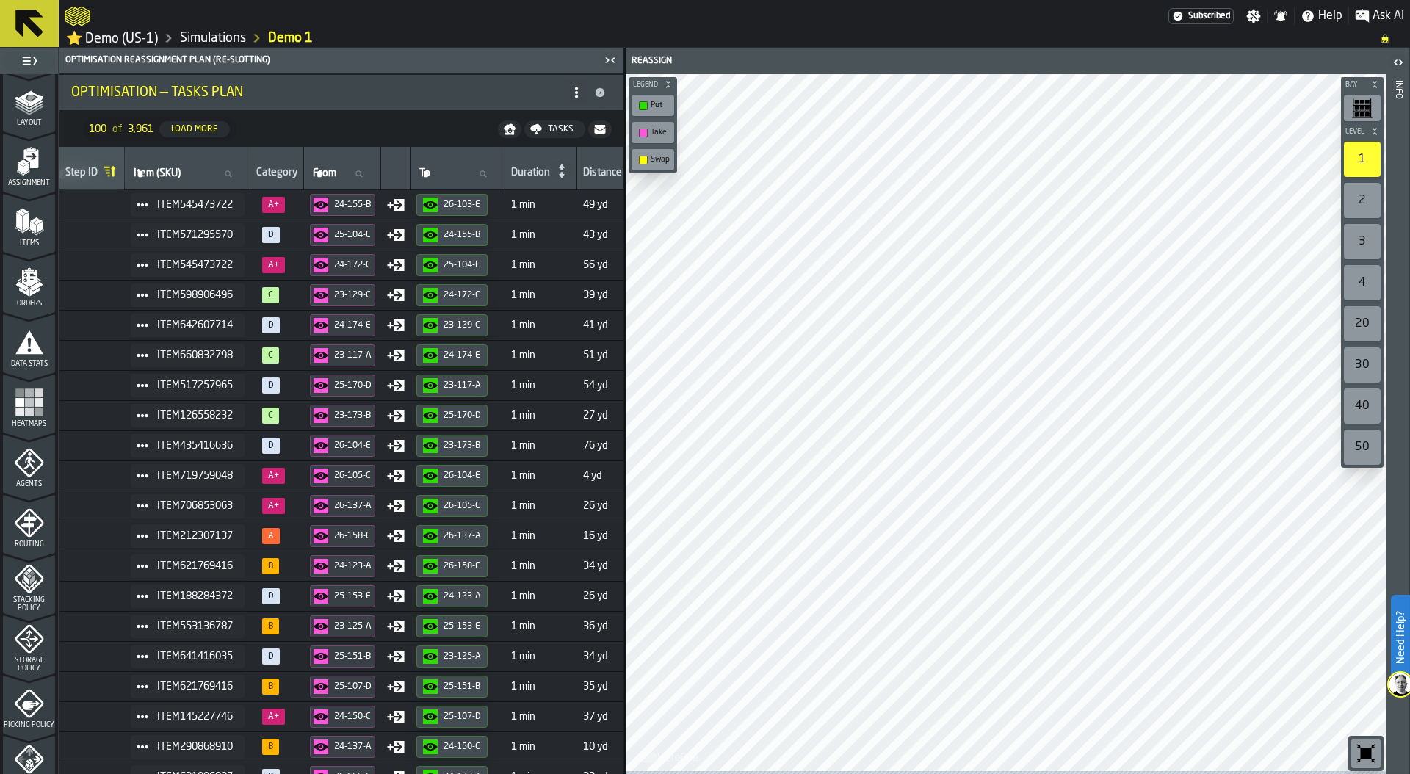
scroll to position [0, 0]
click at [25, 300] on icon "menu Items" at bounding box center [29, 284] width 29 height 29
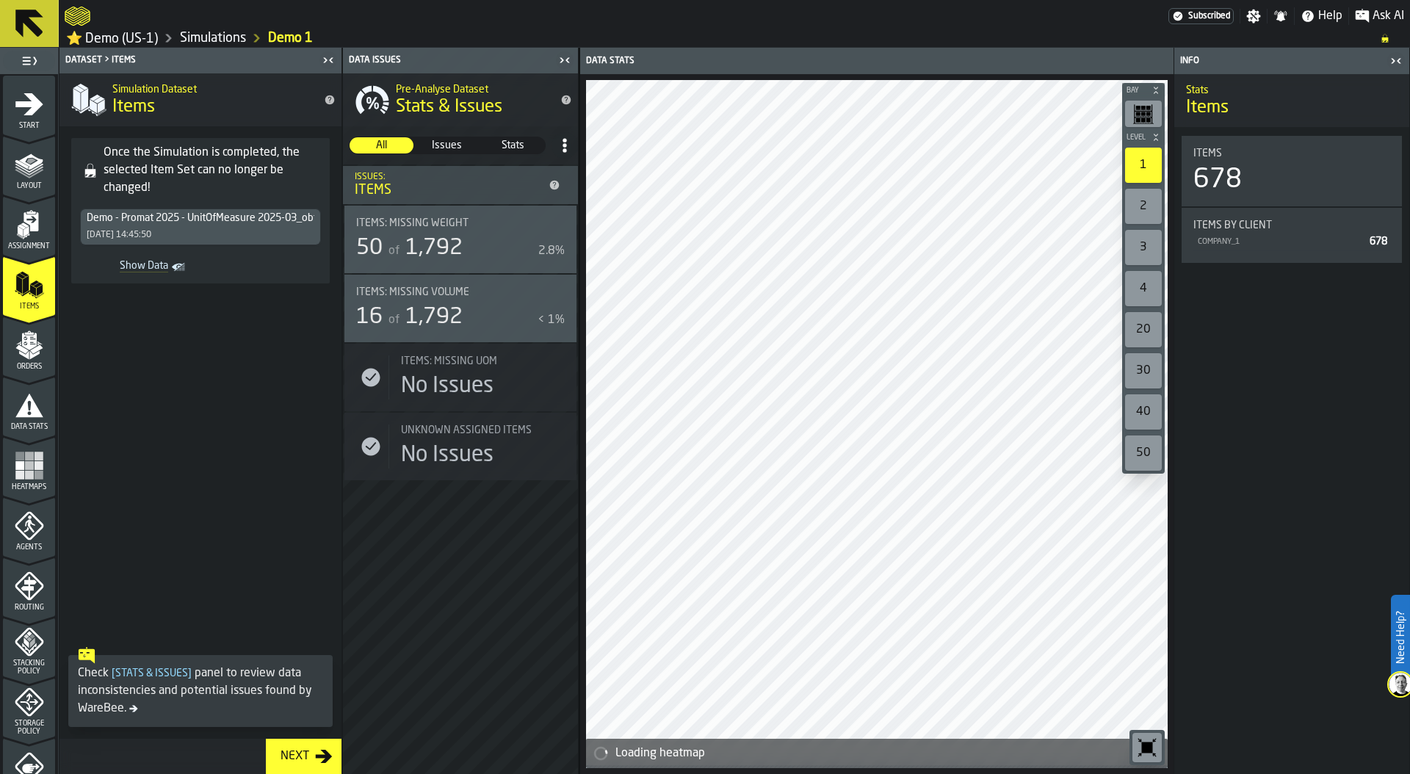
click at [0, 0] on icon "Show Data" at bounding box center [0, 0] width 0 height 0
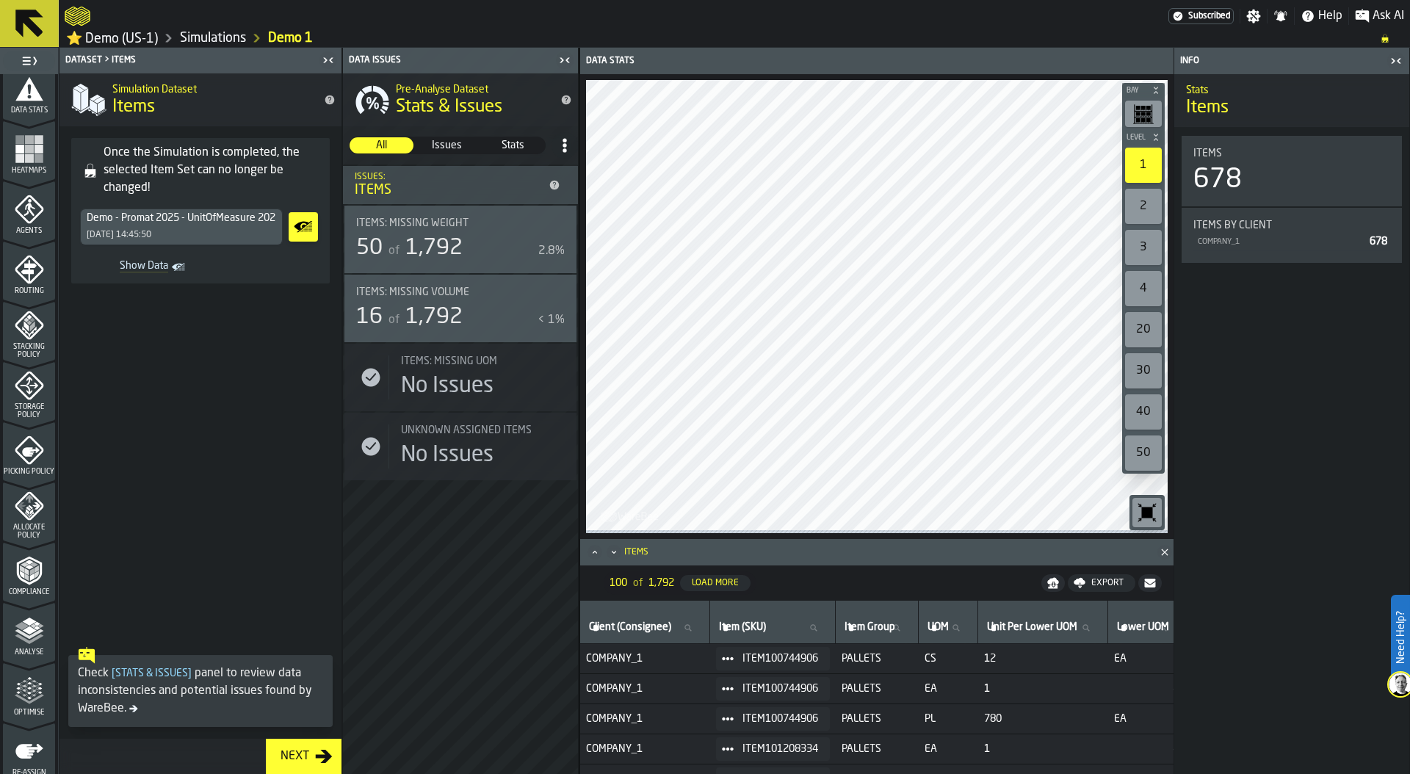
scroll to position [387, 0]
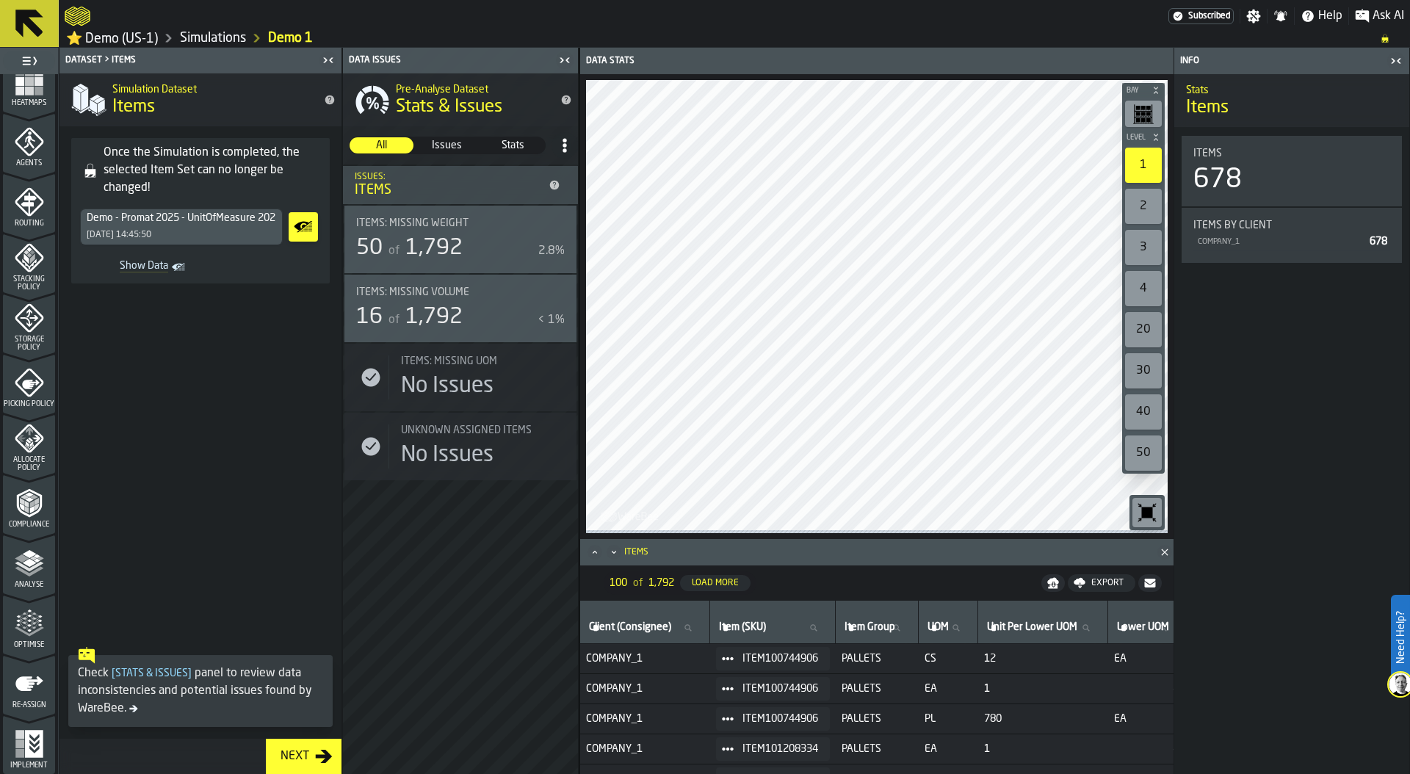
click at [21, 623] on icon "menu Optimise" at bounding box center [29, 623] width 29 height 29
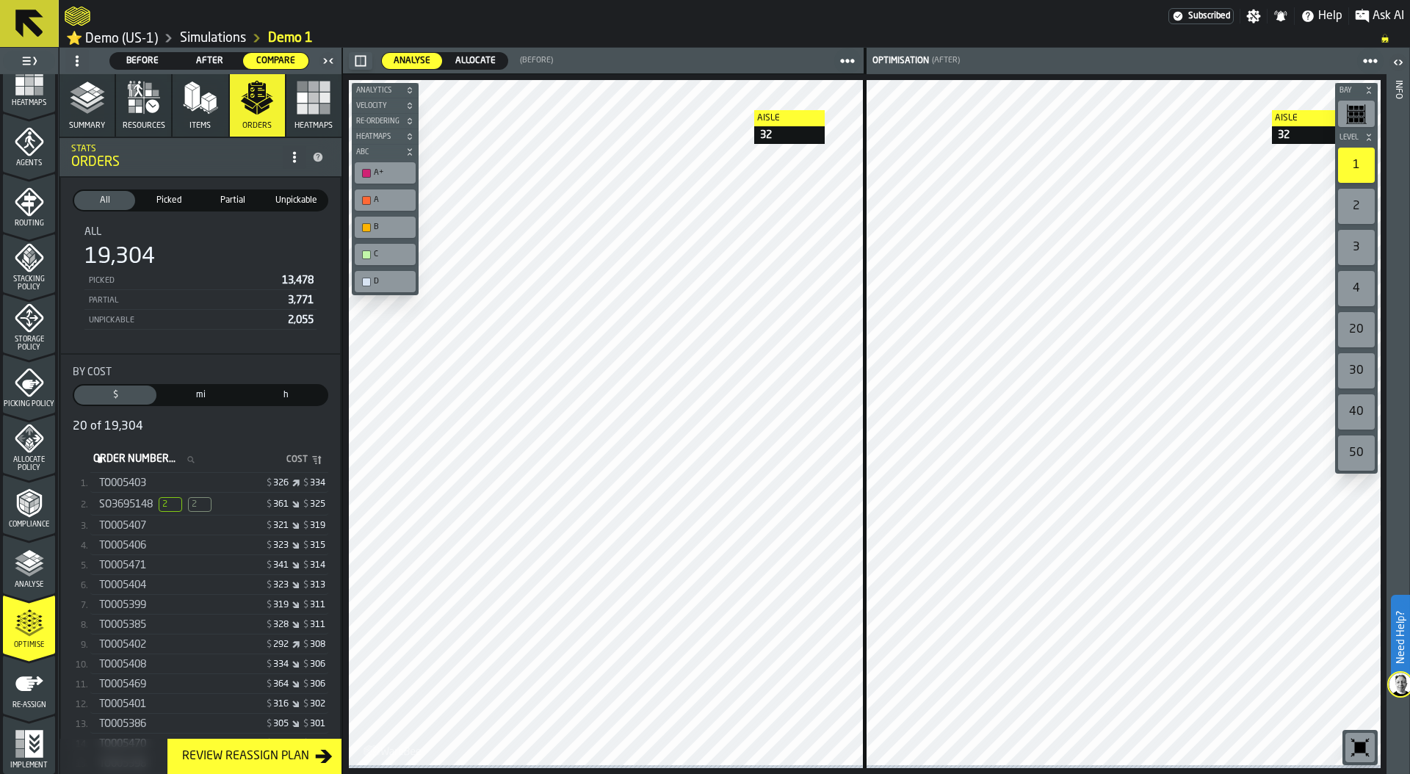
click at [1016, 27] on div at bounding box center [617, 16] width 1104 height 26
click at [99, 108] on polyline "button" at bounding box center [87, 107] width 35 height 12
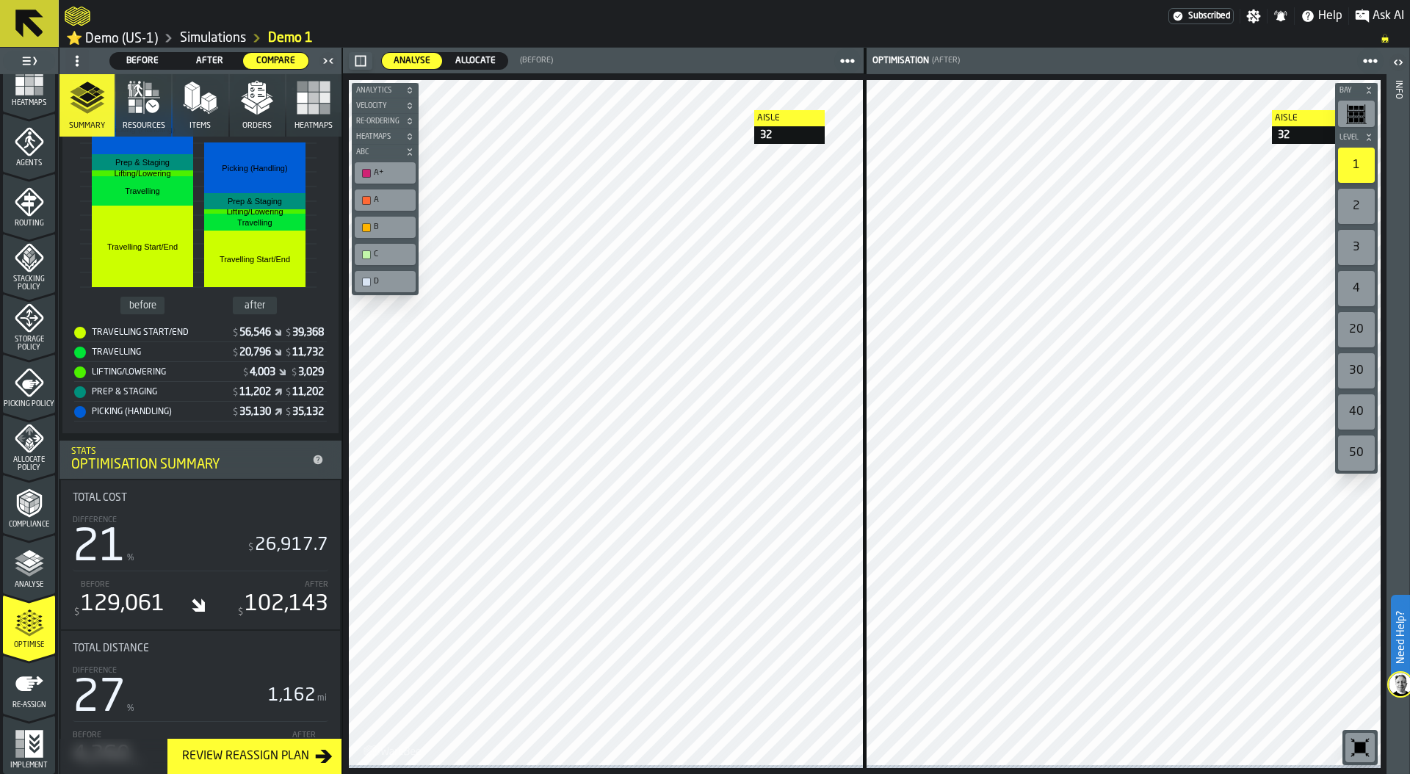
scroll to position [386, 0]
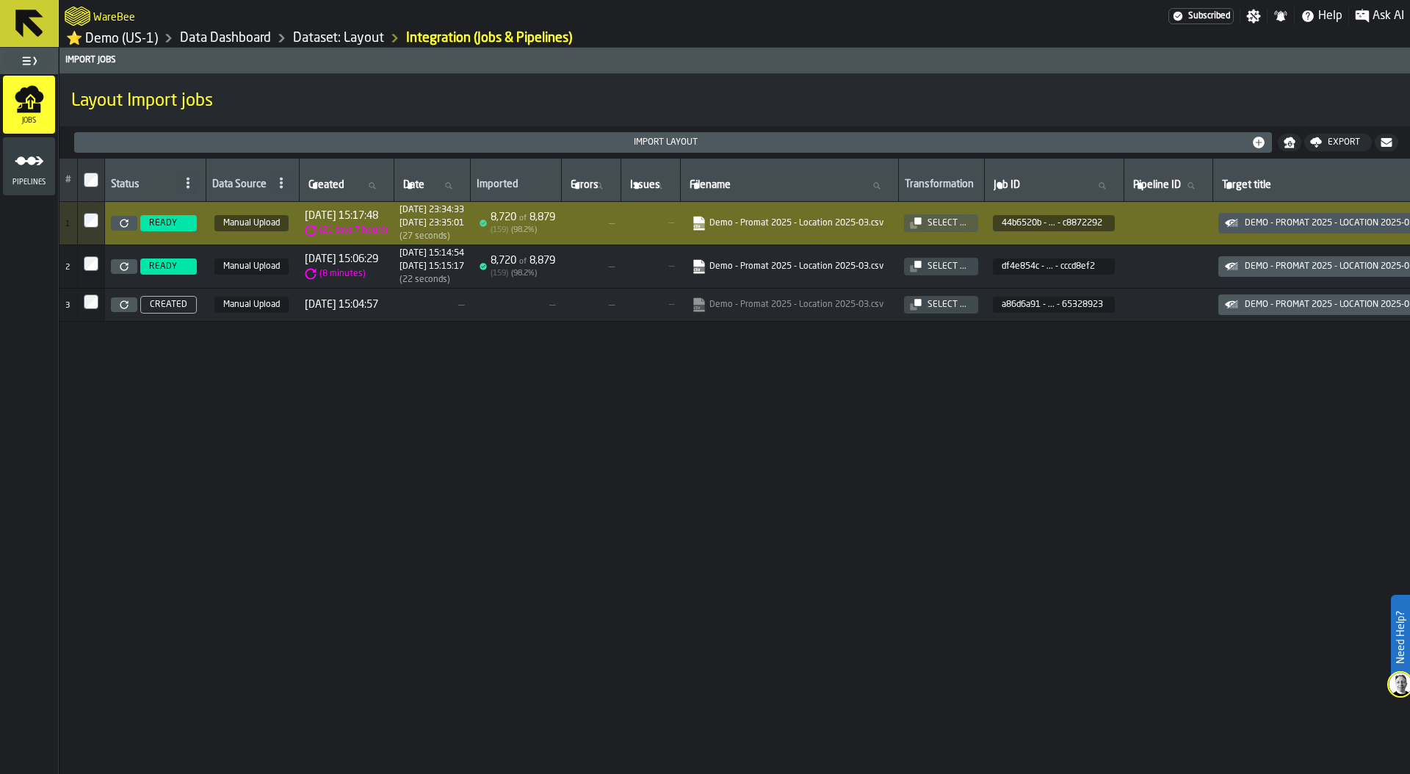
click at [126, 40] on link "⭐ Demo (US-1)" at bounding box center [112, 38] width 92 height 17
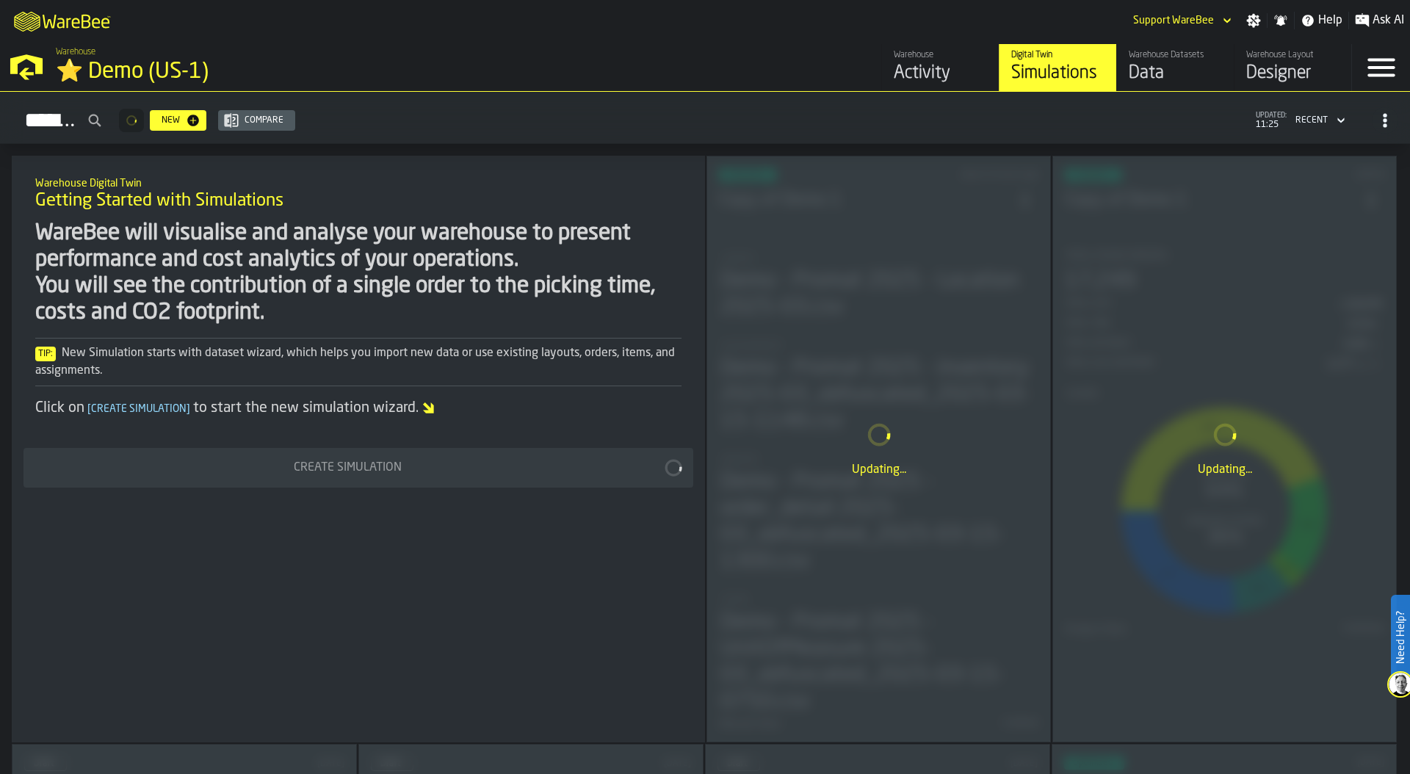
click at [919, 60] on div "Warehouse Activity" at bounding box center [940, 67] width 93 height 35
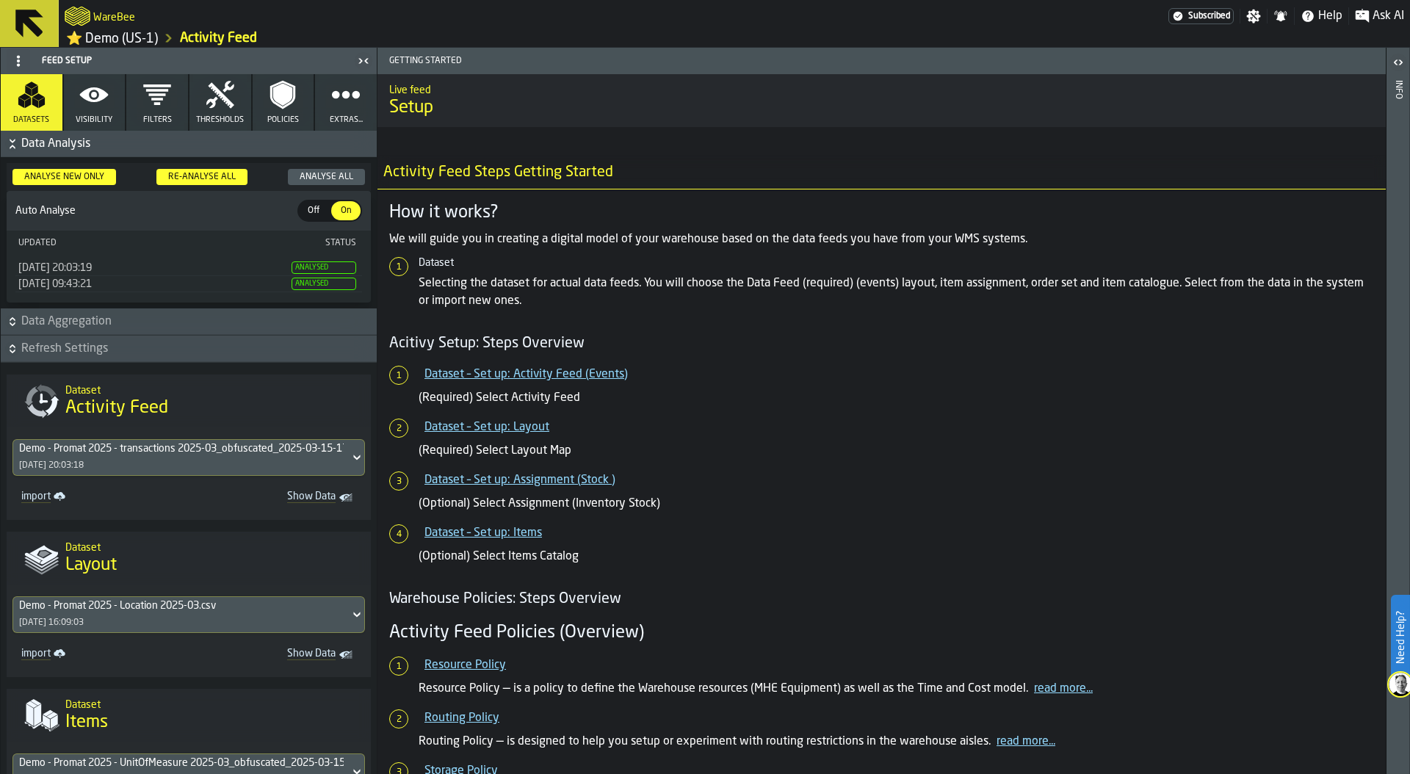
click at [17, 65] on icon at bounding box center [18, 61] width 12 height 12
click at [33, 124] on span "Datasets" at bounding box center [31, 120] width 36 height 10
click at [18, 62] on circle at bounding box center [18, 60] width 3 height 3
click at [32, 87] on div "Show Setup" at bounding box center [53, 93] width 76 height 18
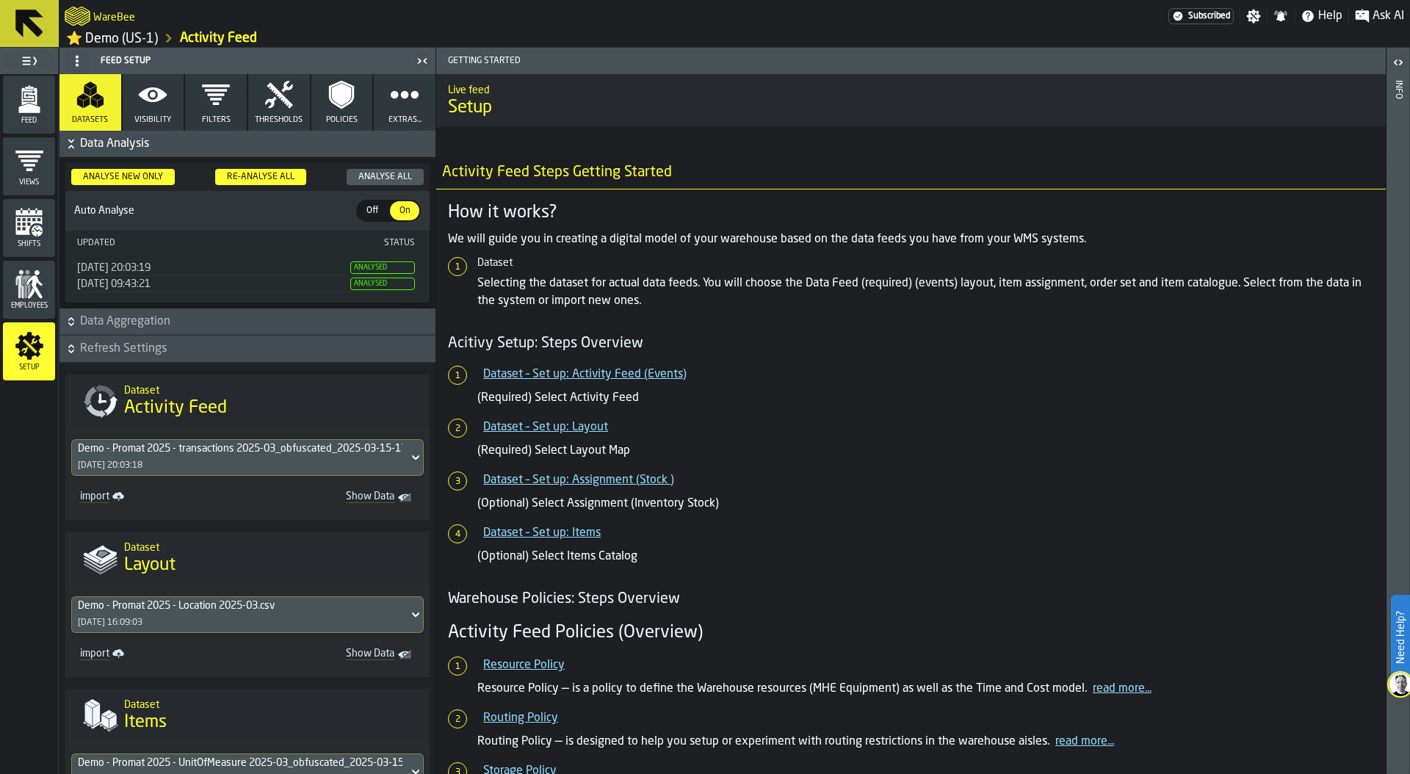
click at [36, 98] on icon "menu Feed" at bounding box center [28, 97] width 15 height 18
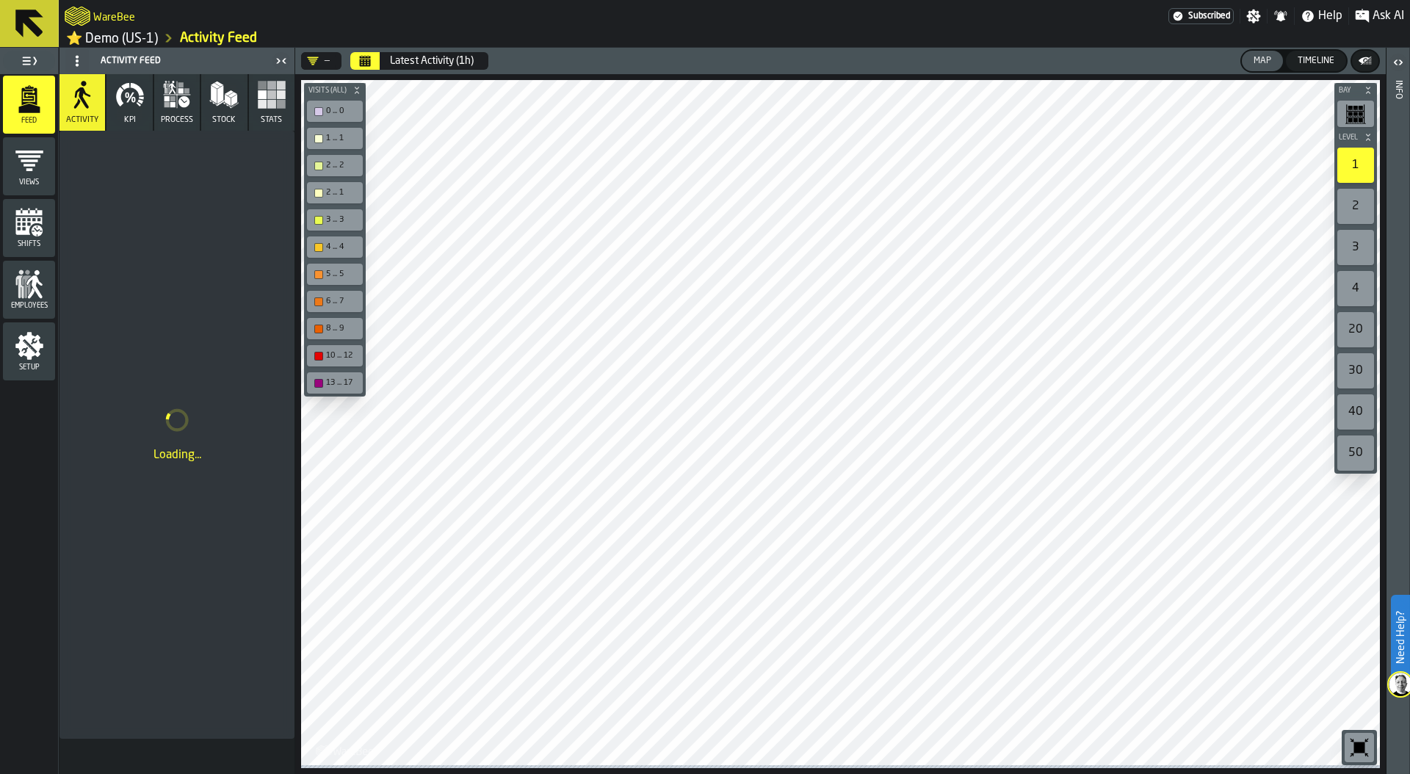
click at [278, 109] on rect "button" at bounding box center [281, 104] width 9 height 9
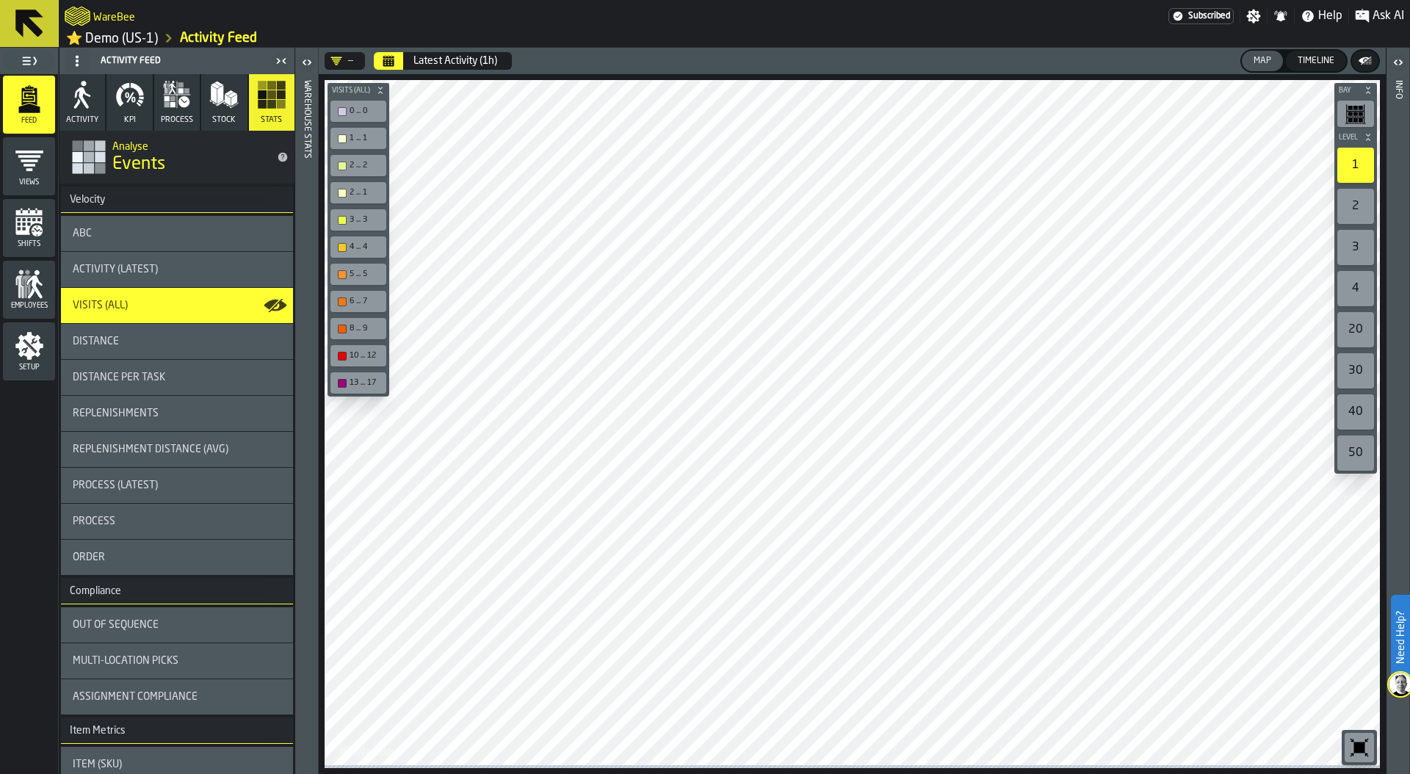
click at [121, 106] on icon "button" at bounding box center [129, 94] width 29 height 29
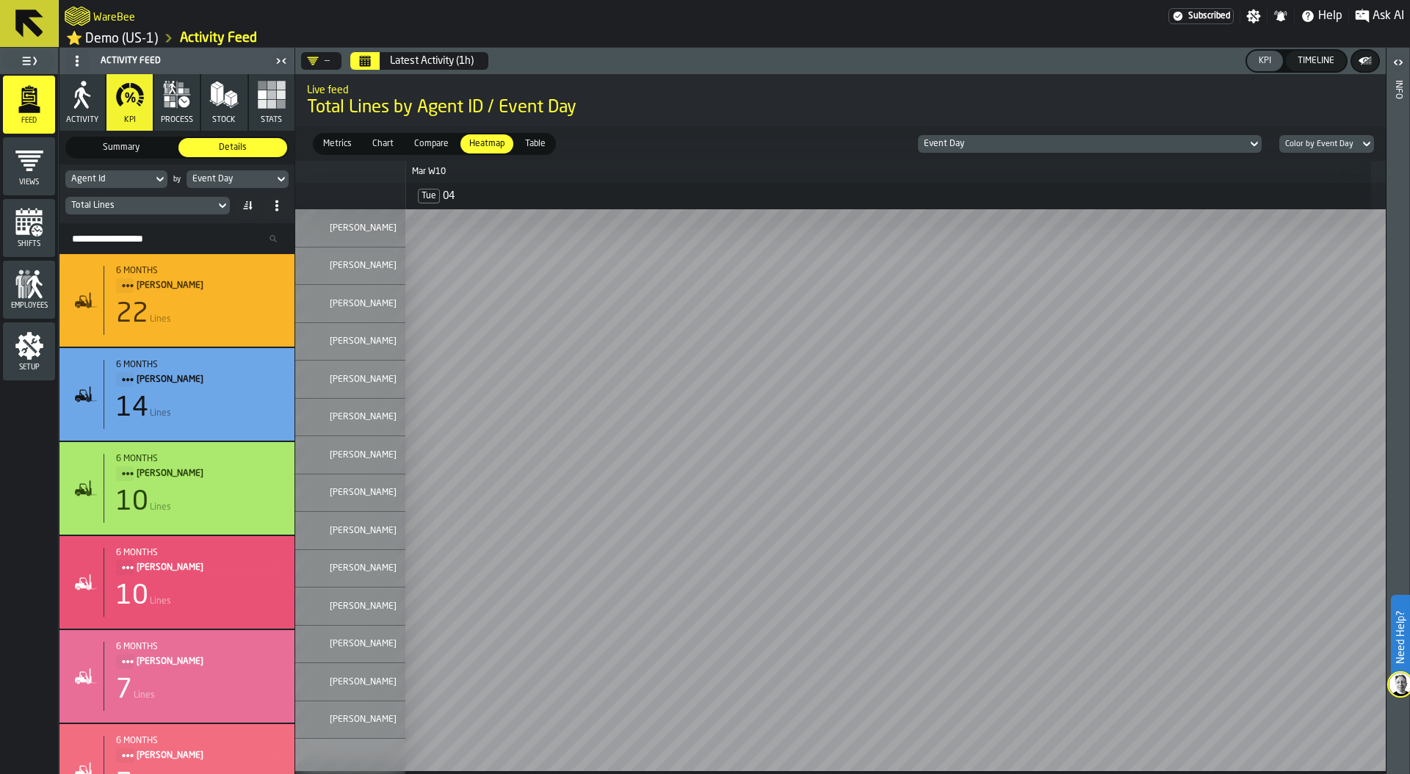
click at [364, 62] on icon "Calendar" at bounding box center [365, 62] width 11 height 7
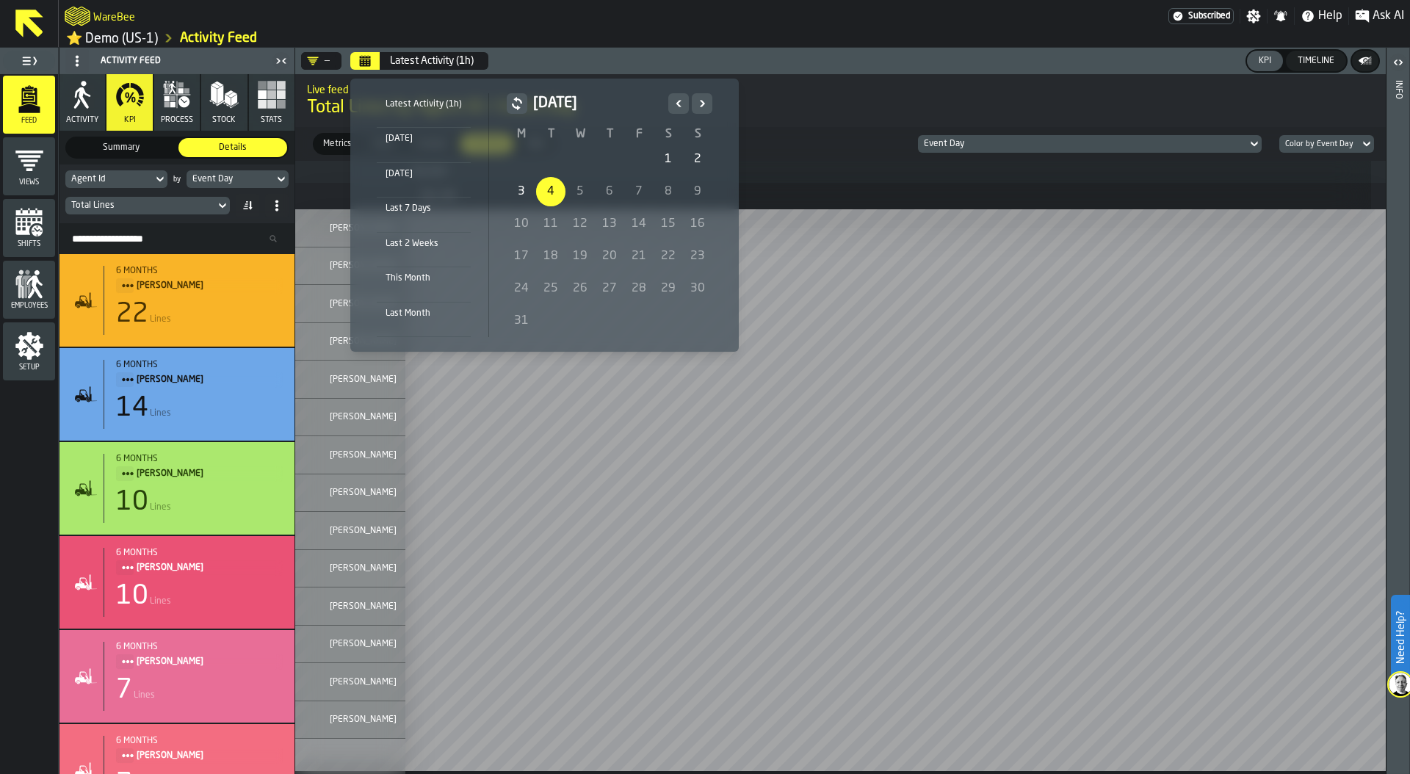
click at [657, 163] on div "1" at bounding box center [668, 159] width 29 height 29
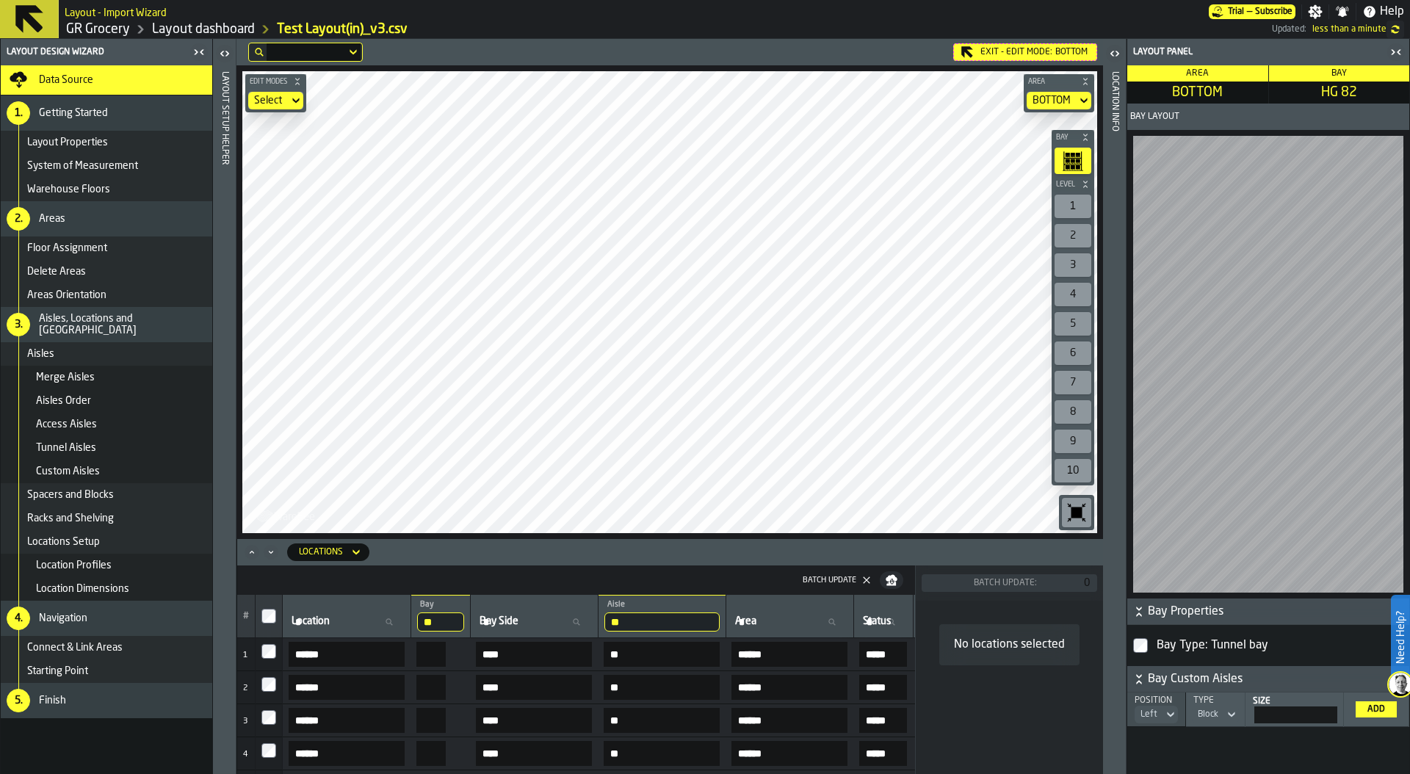
scroll to position [67, 494]
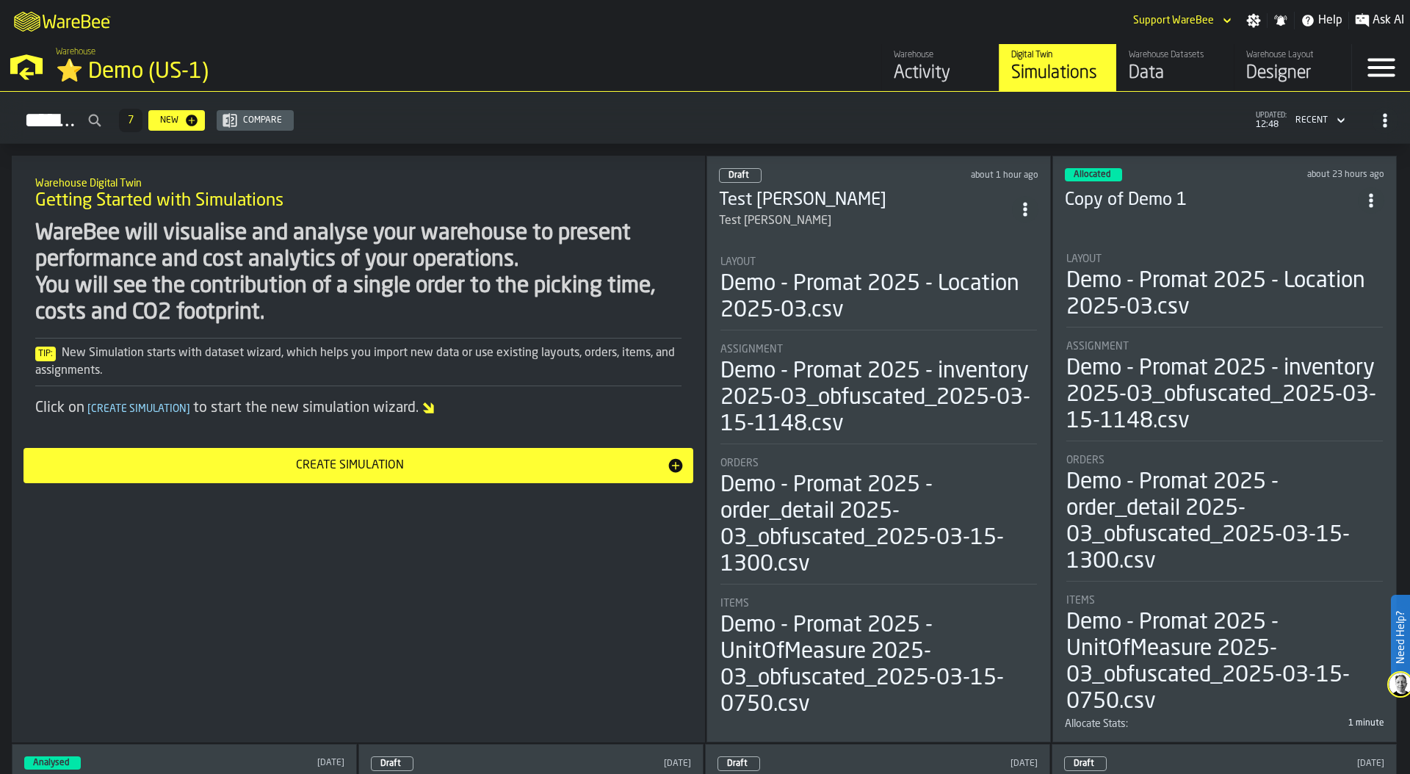
click at [59, 73] on div "⭐ Demo (US-1)" at bounding box center [254, 72] width 397 height 26
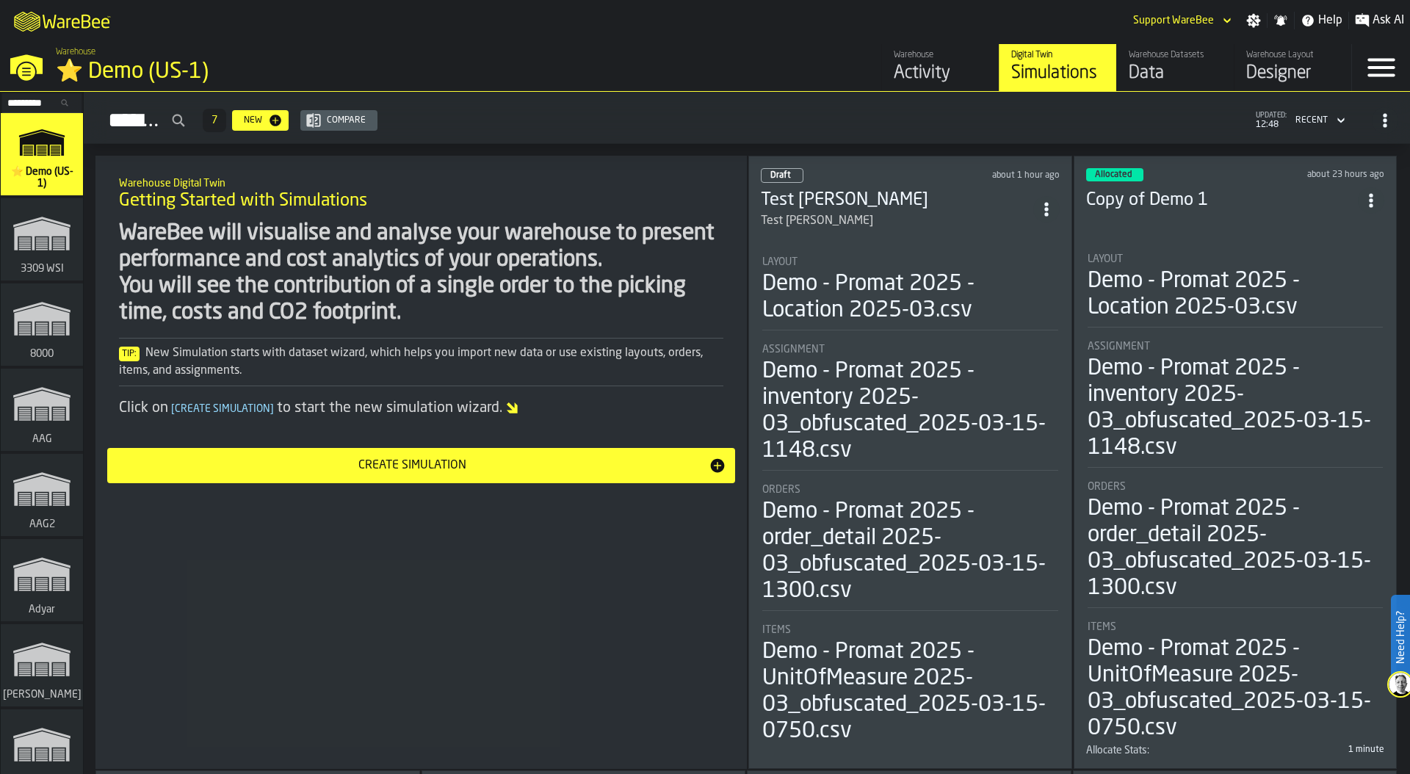
click at [46, 106] on input "Search..." at bounding box center [42, 103] width 76 height 16
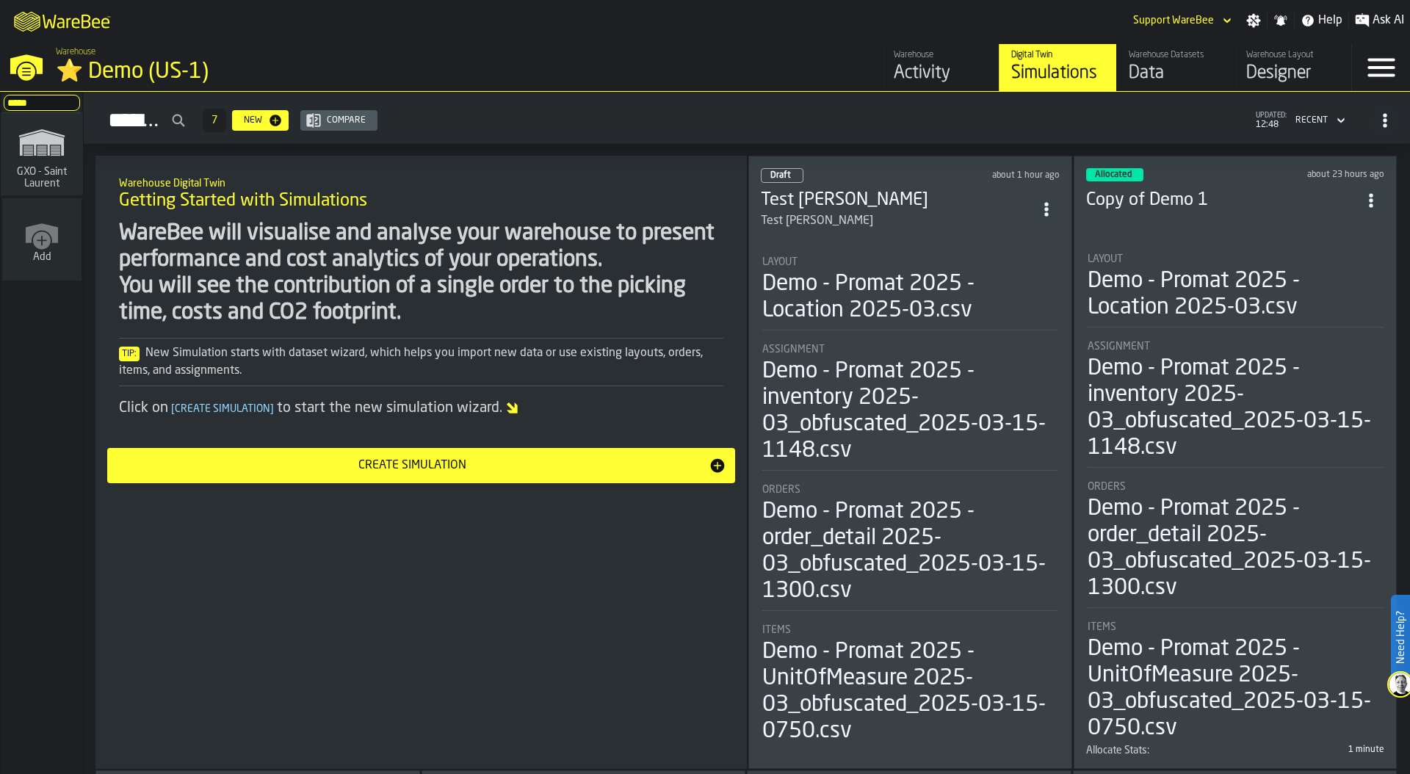
type input "*****"
click at [51, 155] on rect "link-to-/wh/i/a82c246d-7aa6-41b3-9d69-3ecc1df984f2/simulations" at bounding box center [56, 155] width 10 height 1
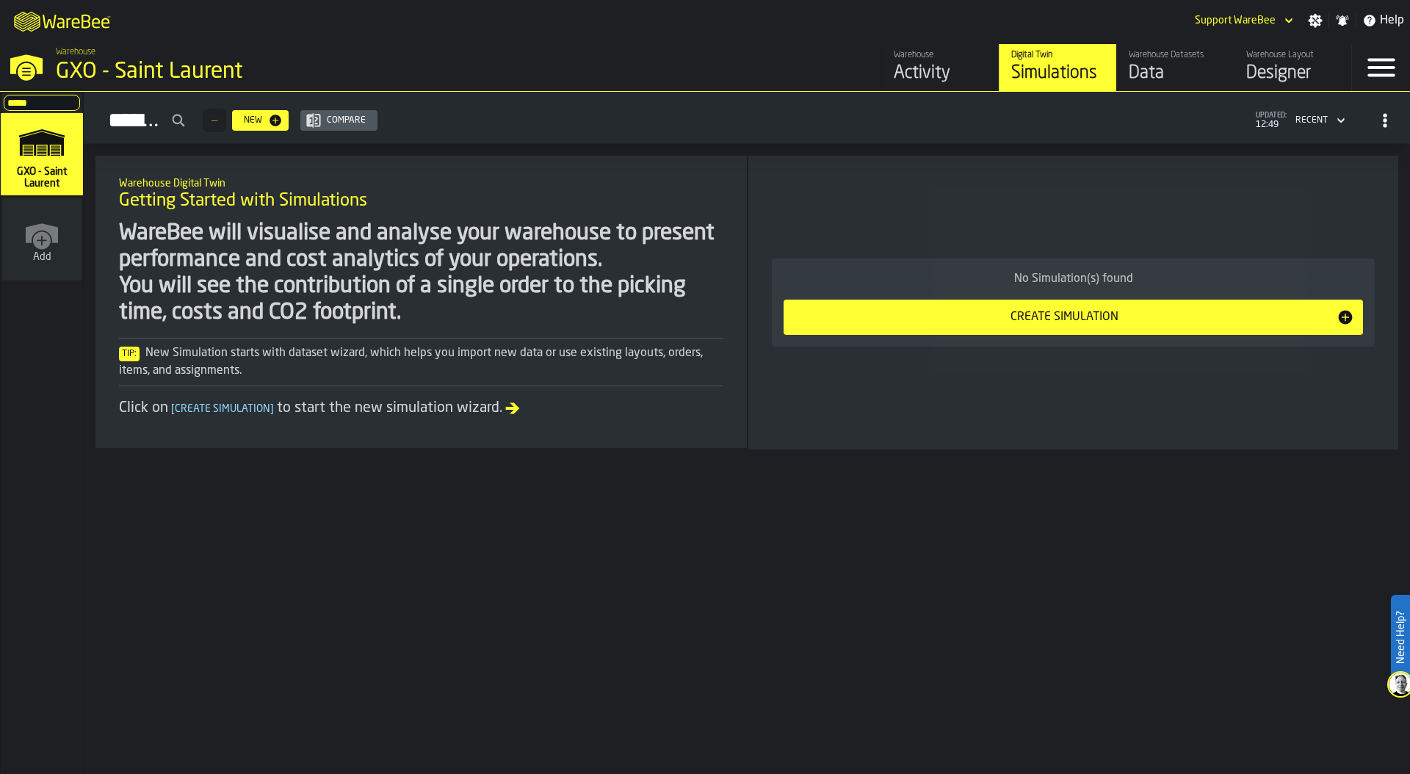
click at [1169, 73] on div "Data" at bounding box center [1175, 74] width 93 height 24
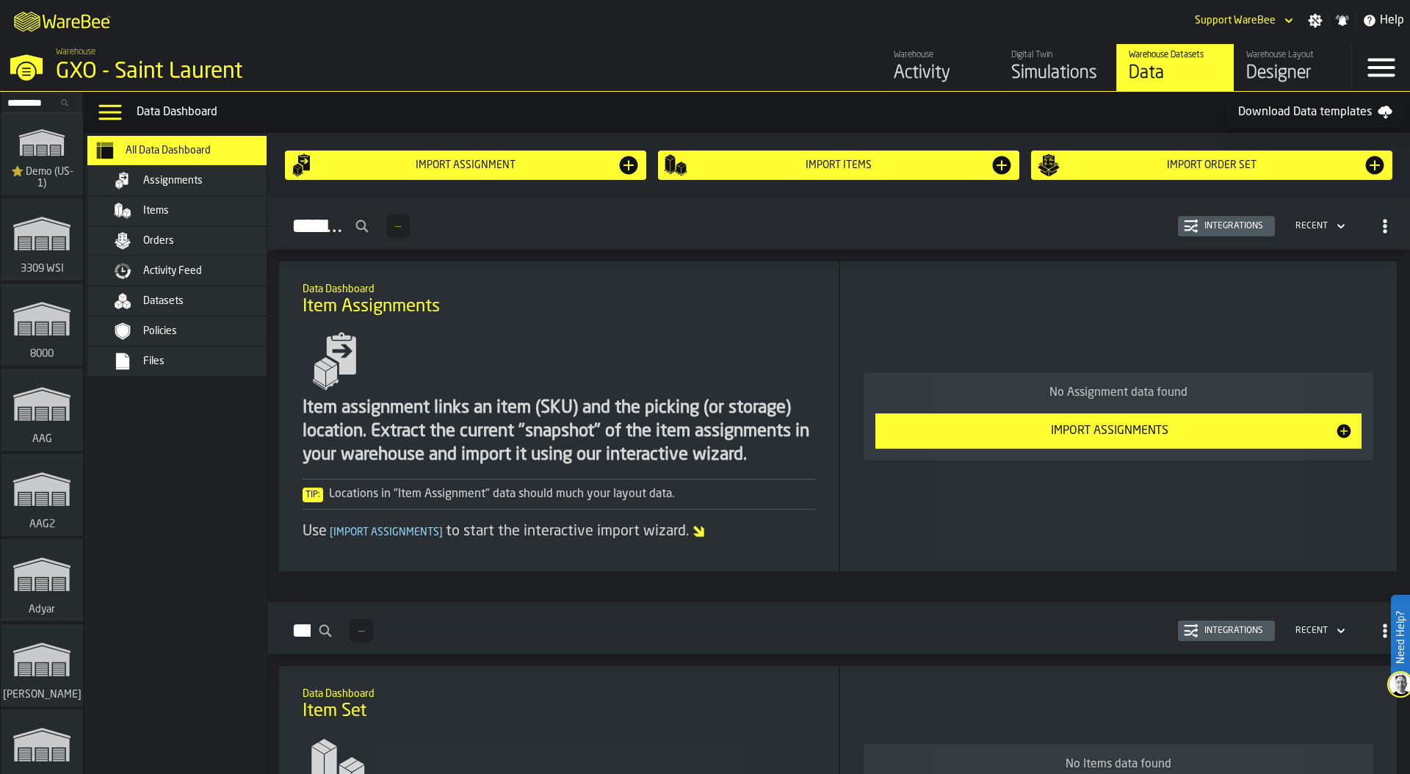
click at [214, 356] on div "Files" at bounding box center [215, 361] width 144 height 12
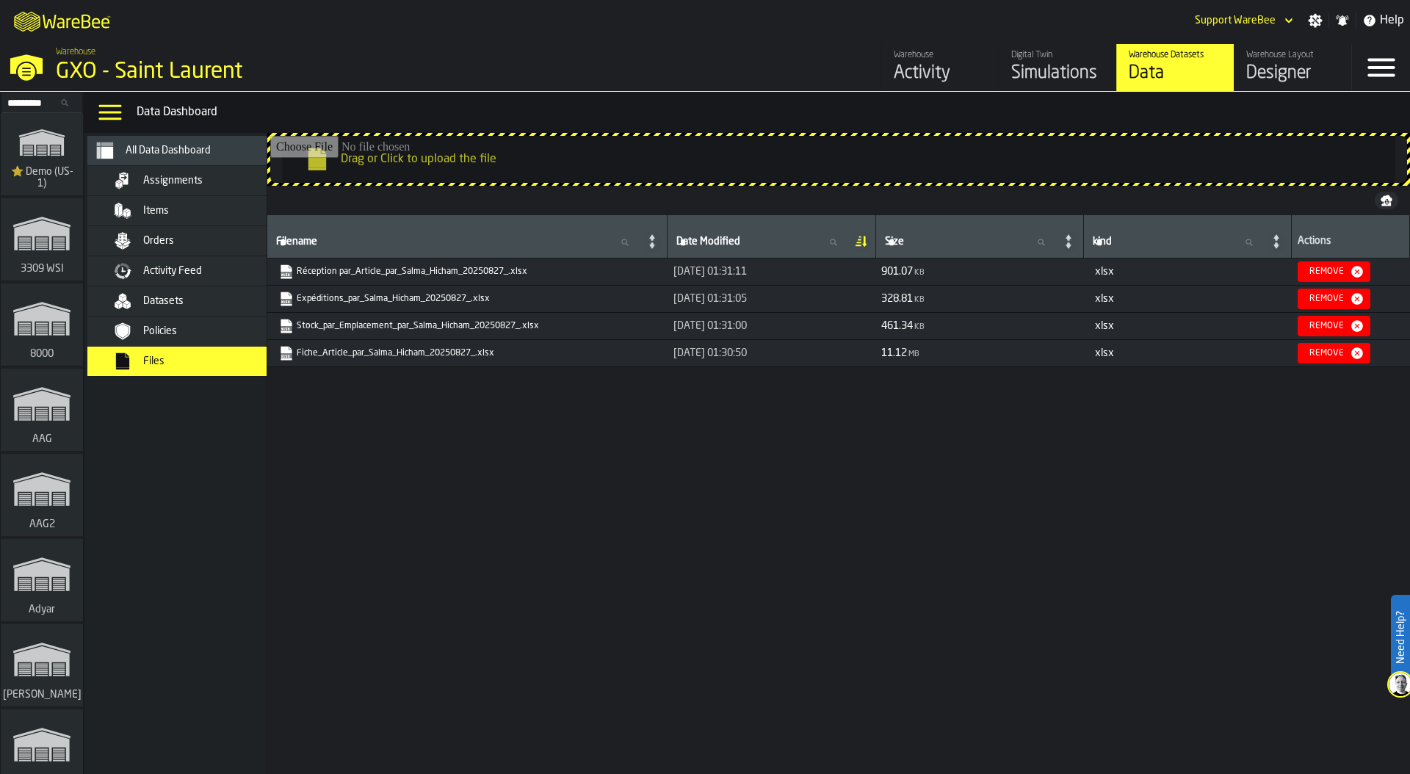
click at [559, 162] on input "Drag or Click to upload the file" at bounding box center [838, 159] width 1137 height 47
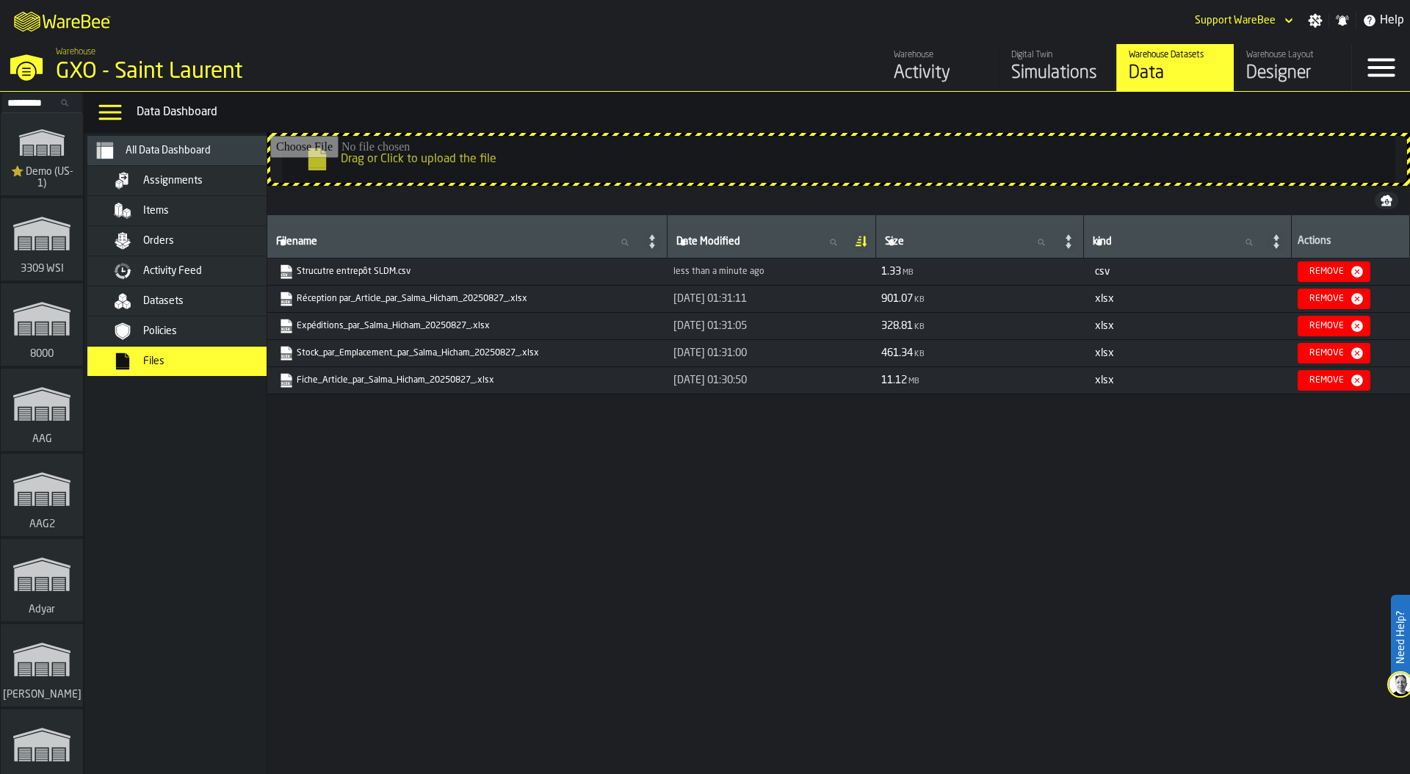
click at [34, 101] on input "Search..." at bounding box center [42, 103] width 76 height 16
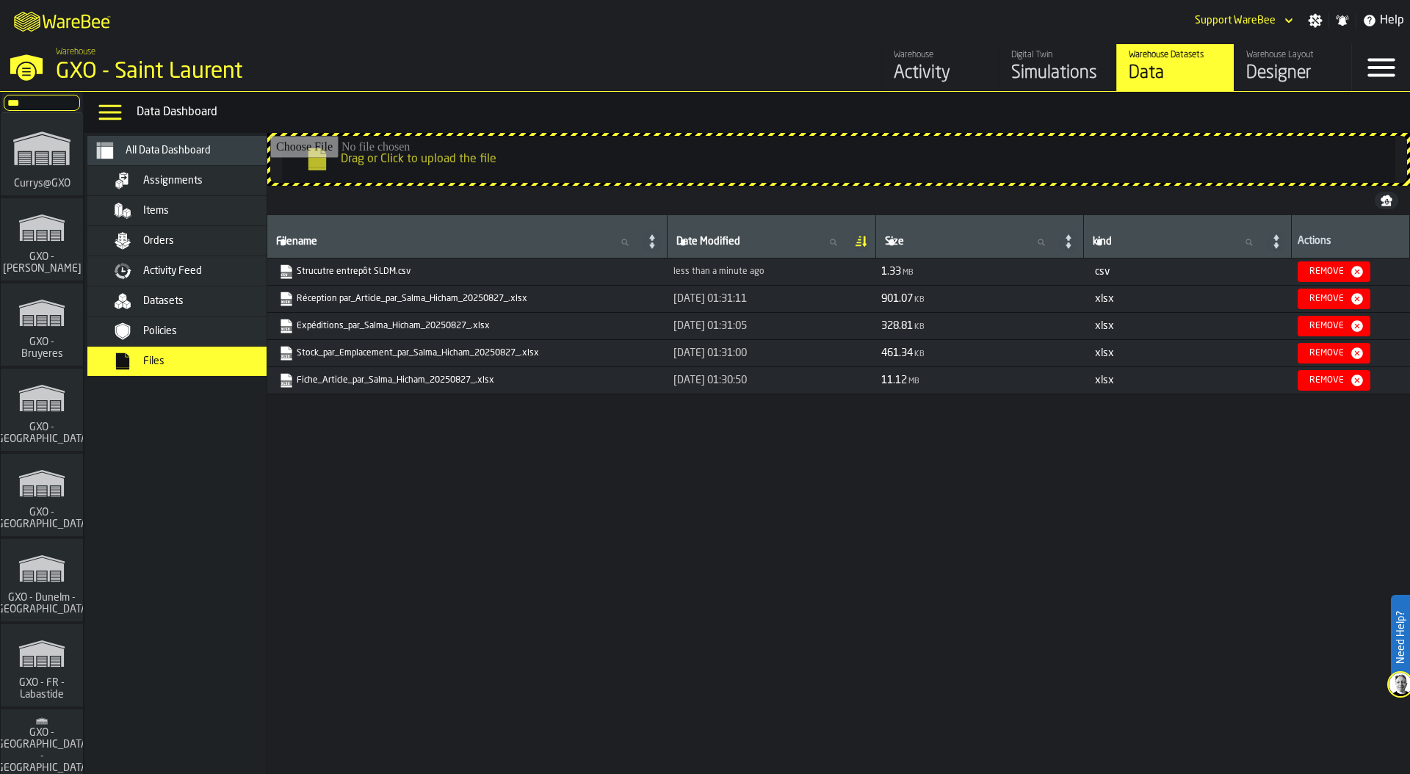
type input "***"
click at [45, 308] on polygon "link-to-/wh/i/8b71efe5-33ed-41a5-a3c6-b6b6a9b59641/simulations" at bounding box center [42, 315] width 44 height 24
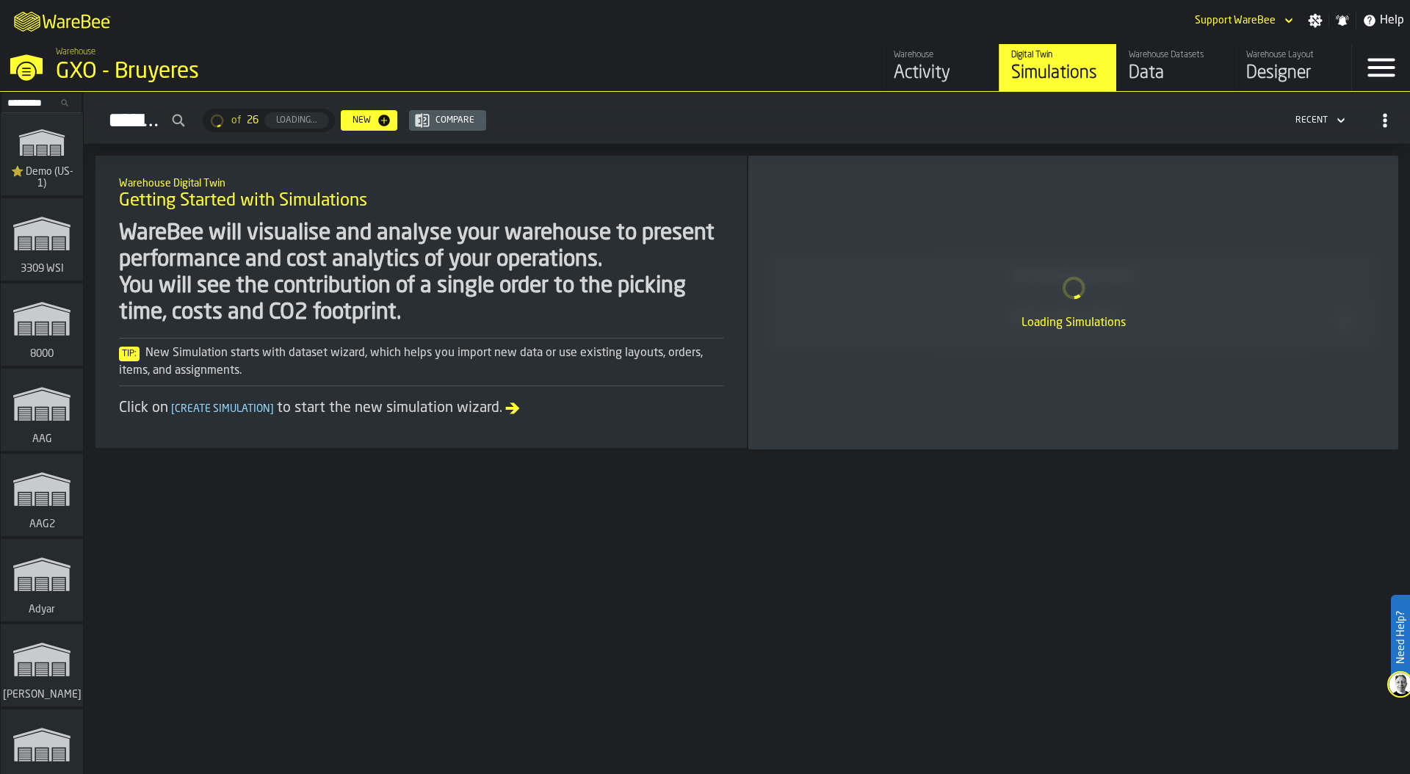
click at [1280, 72] on div "Designer" at bounding box center [1292, 74] width 93 height 24
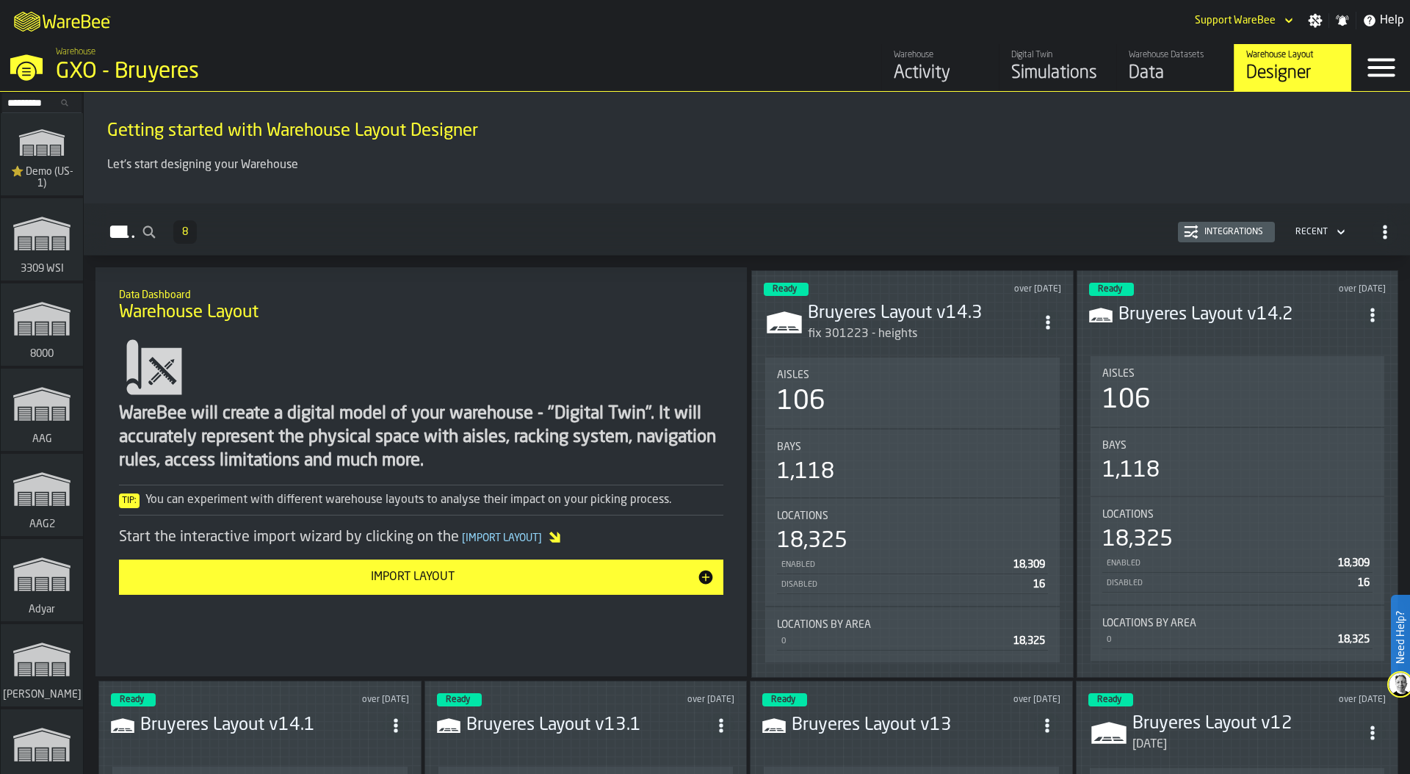
click at [1223, 233] on div "Integrations" at bounding box center [1234, 232] width 71 height 10
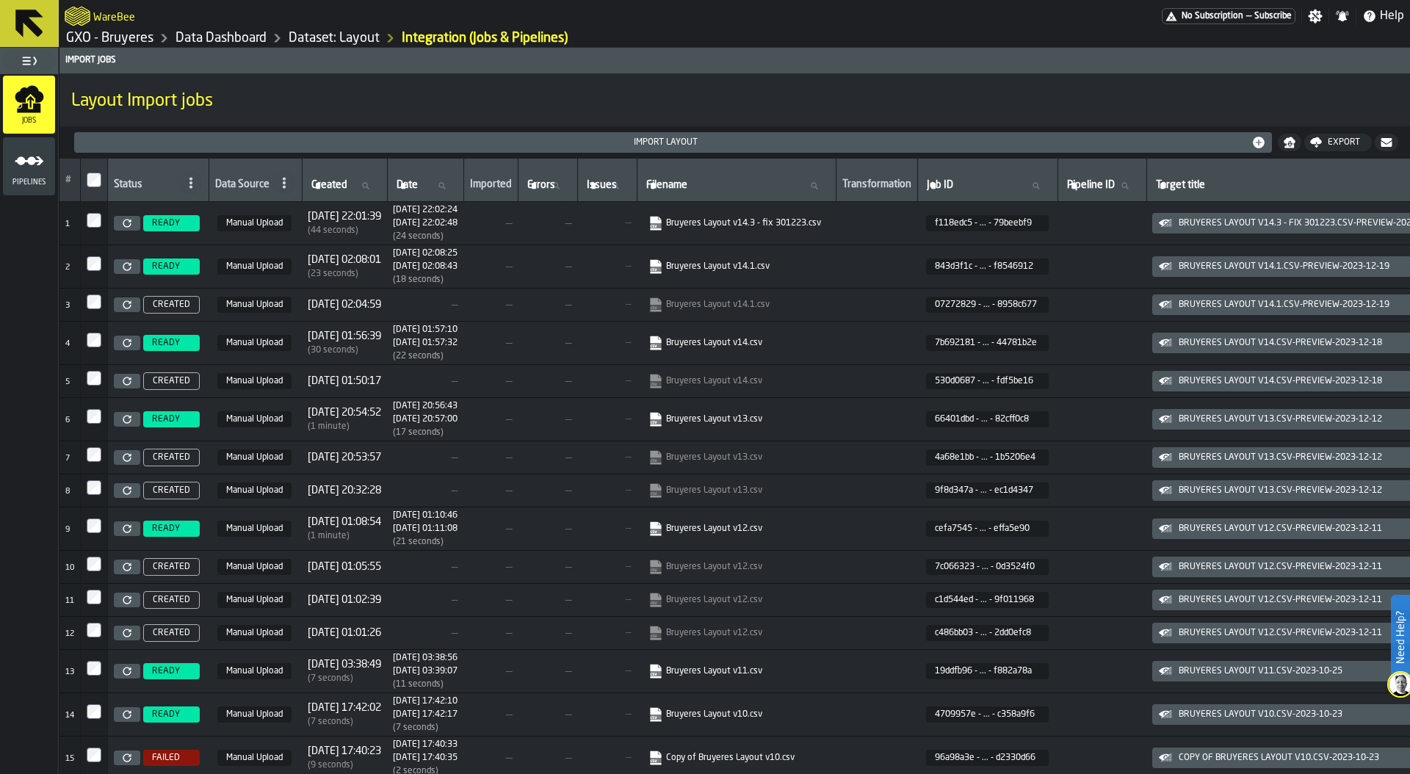
click at [129, 225] on icon at bounding box center [127, 223] width 9 height 9
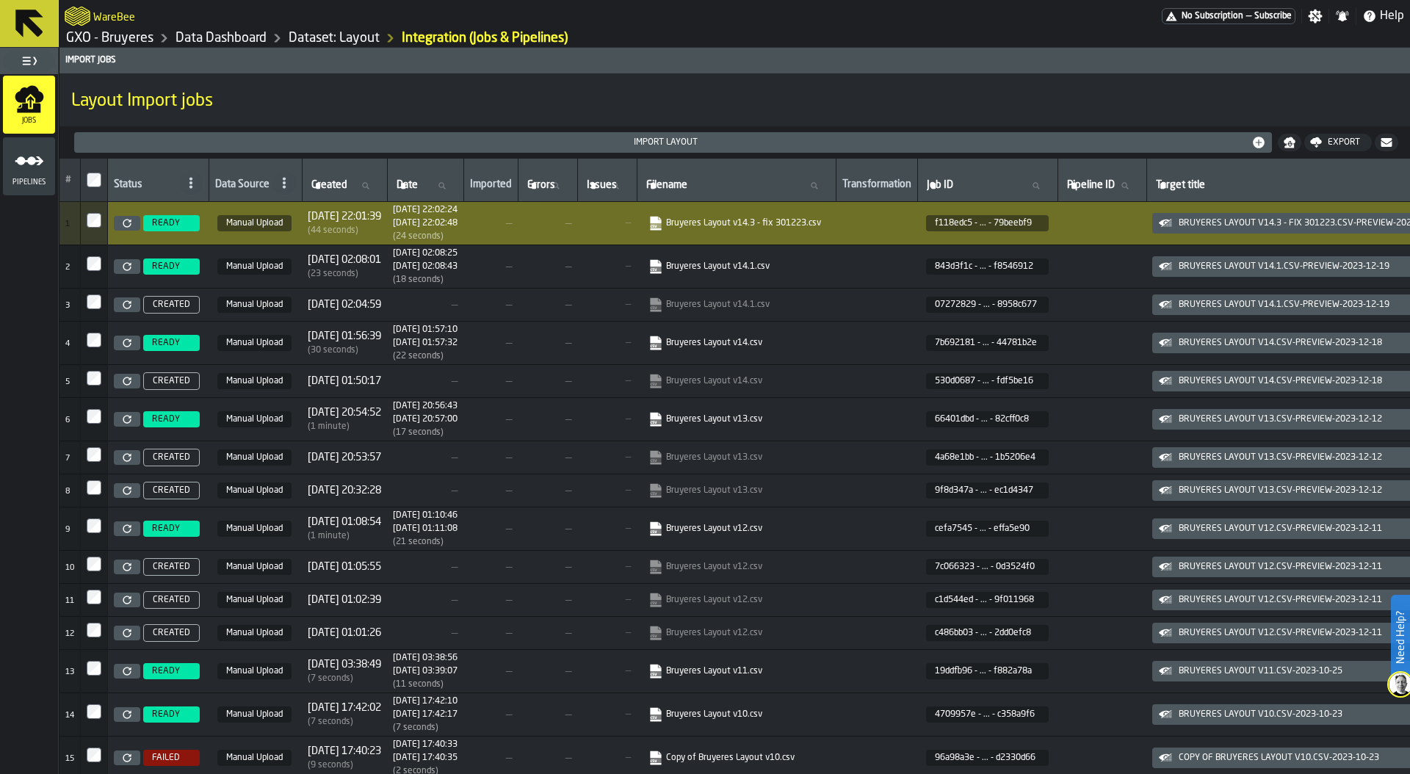
click at [96, 41] on link "GXO - Bruyeres" at bounding box center [109, 38] width 87 height 16
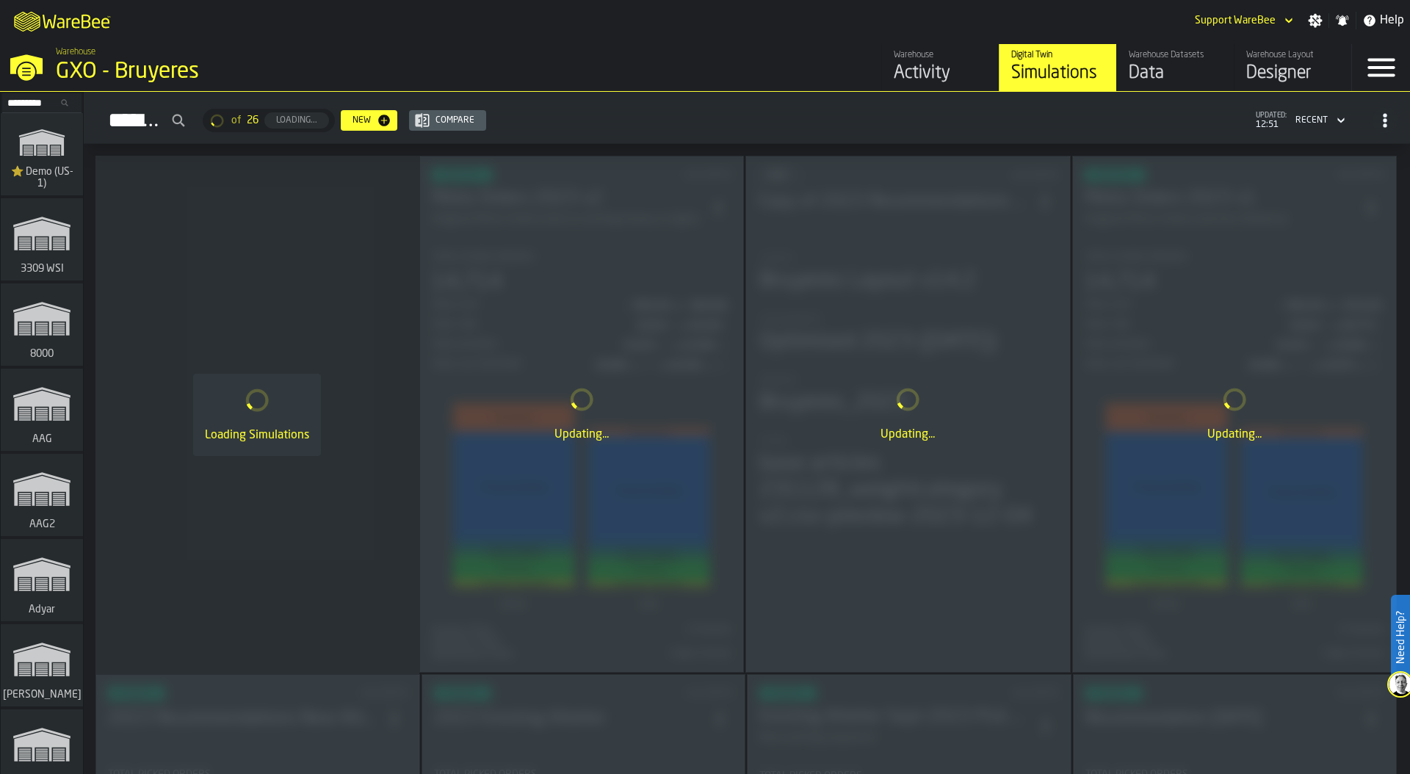
click at [37, 101] on input "Search..." at bounding box center [42, 103] width 76 height 16
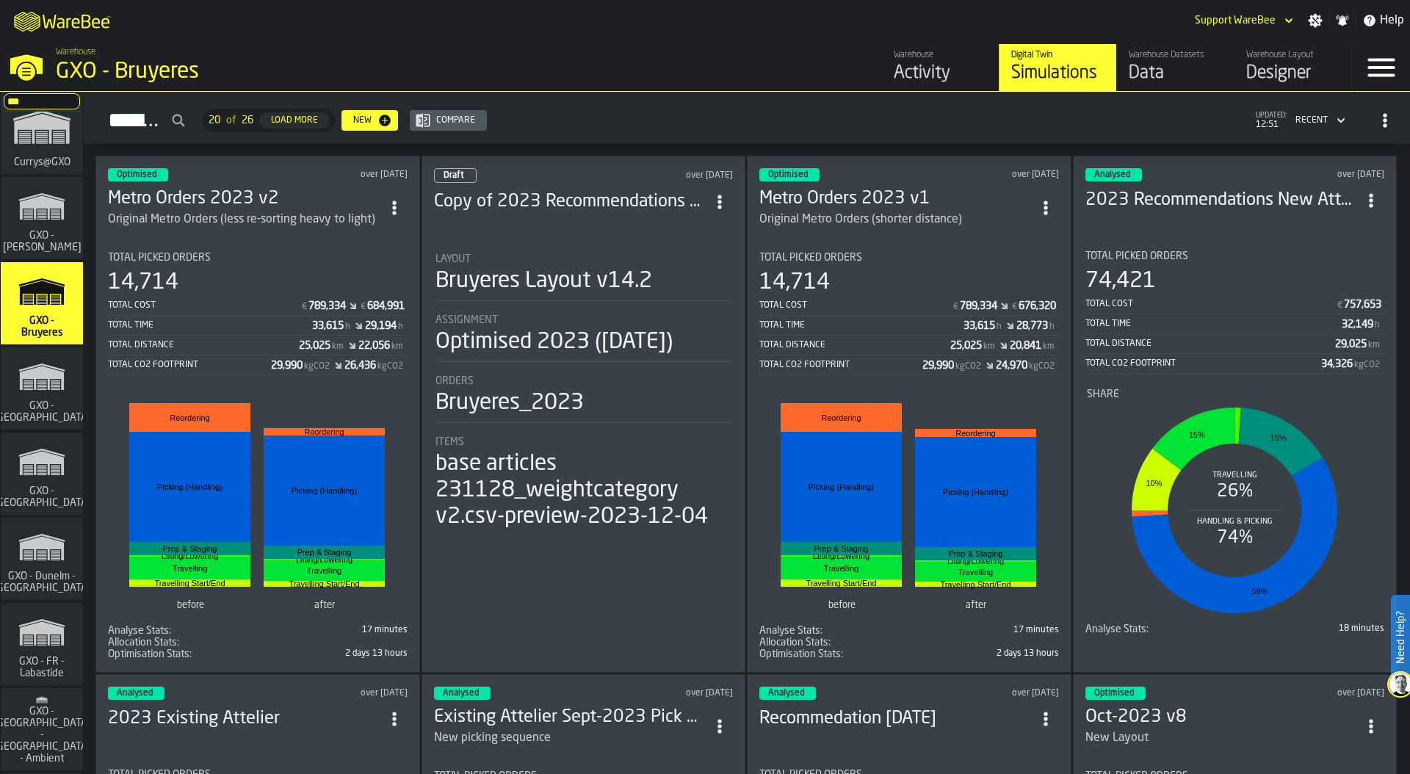
scroll to position [23, 0]
type input "***"
click at [48, 383] on polygon "link-to-/wh/i/fed88f1b-21b6-479e-b3d8-f30538ccfd80/simulations" at bounding box center [42, 377] width 44 height 24
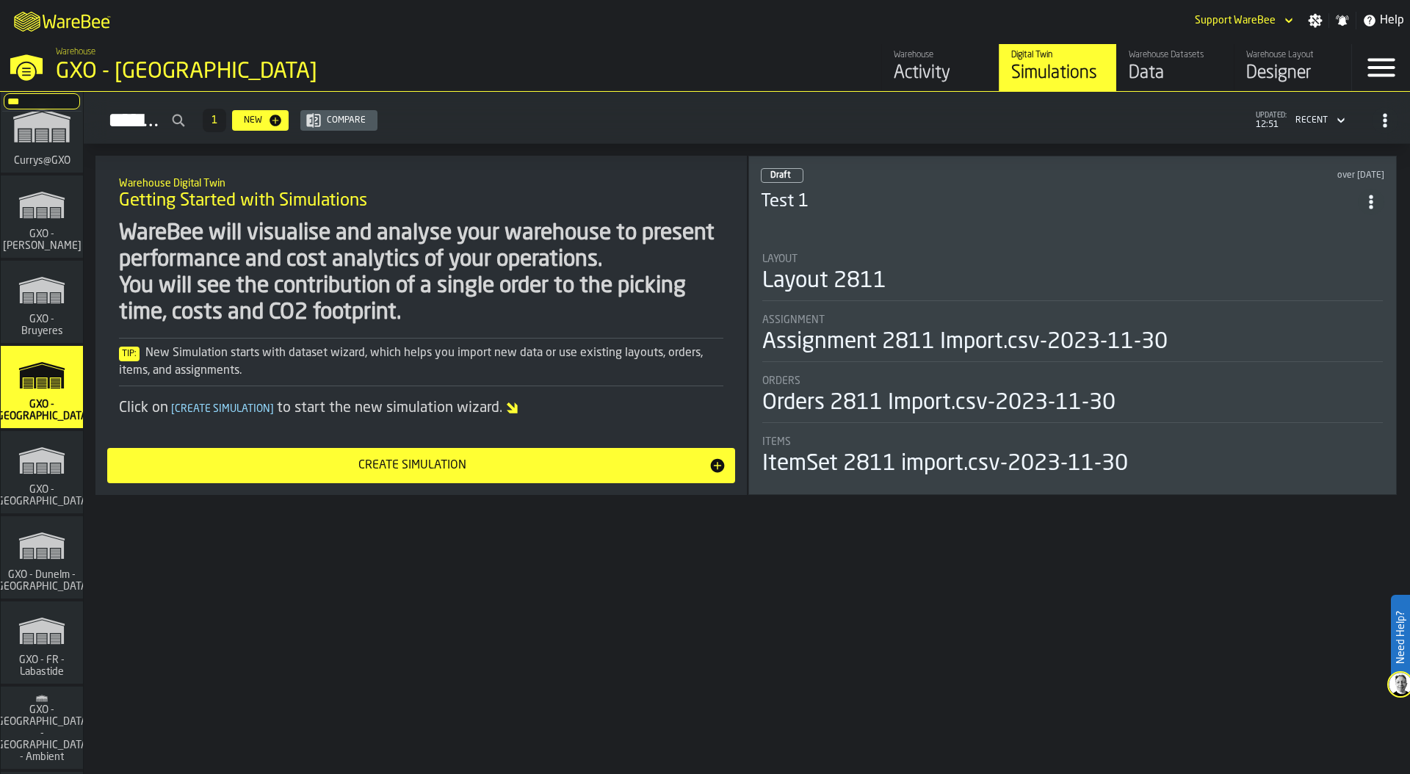
click at [1272, 65] on div "Designer" at bounding box center [1292, 74] width 93 height 24
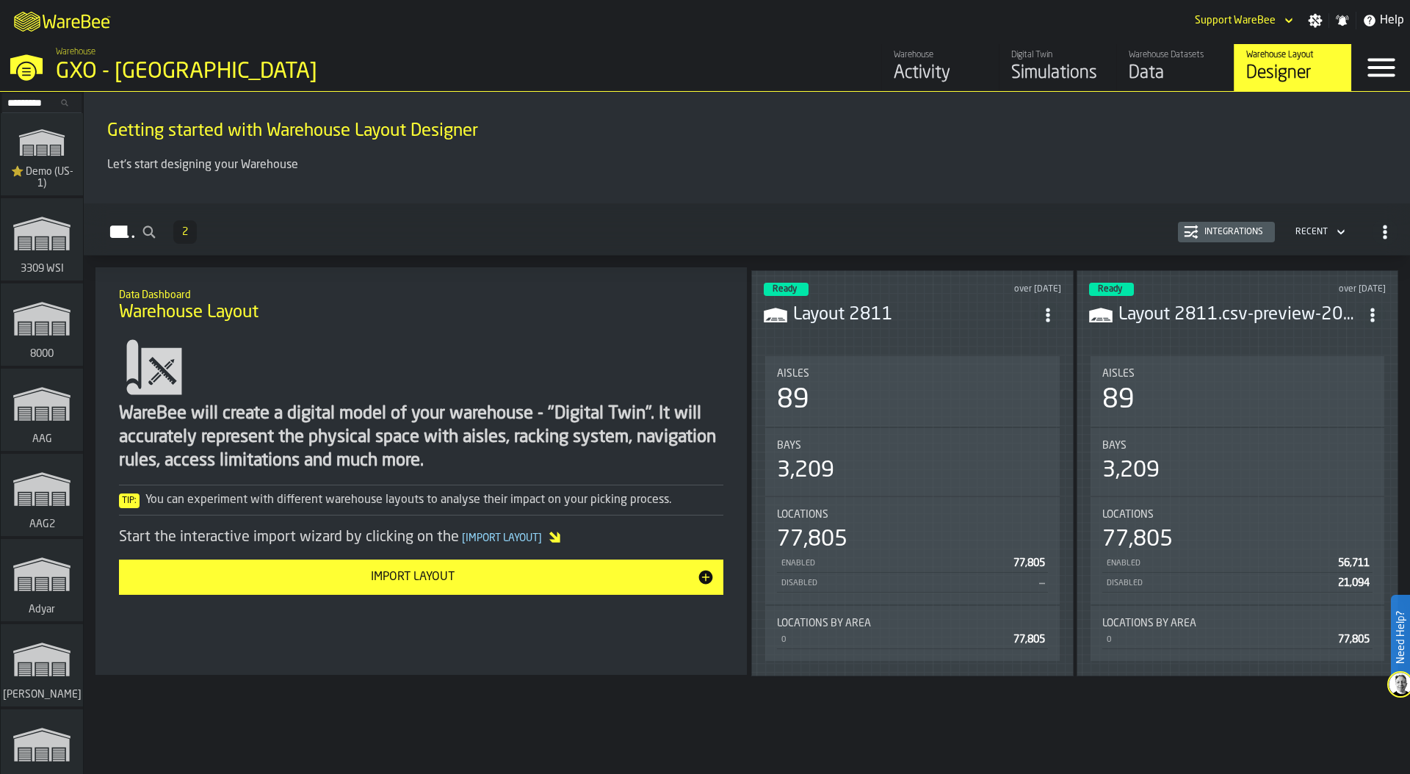
click at [1221, 235] on div "Integrations" at bounding box center [1234, 232] width 71 height 10
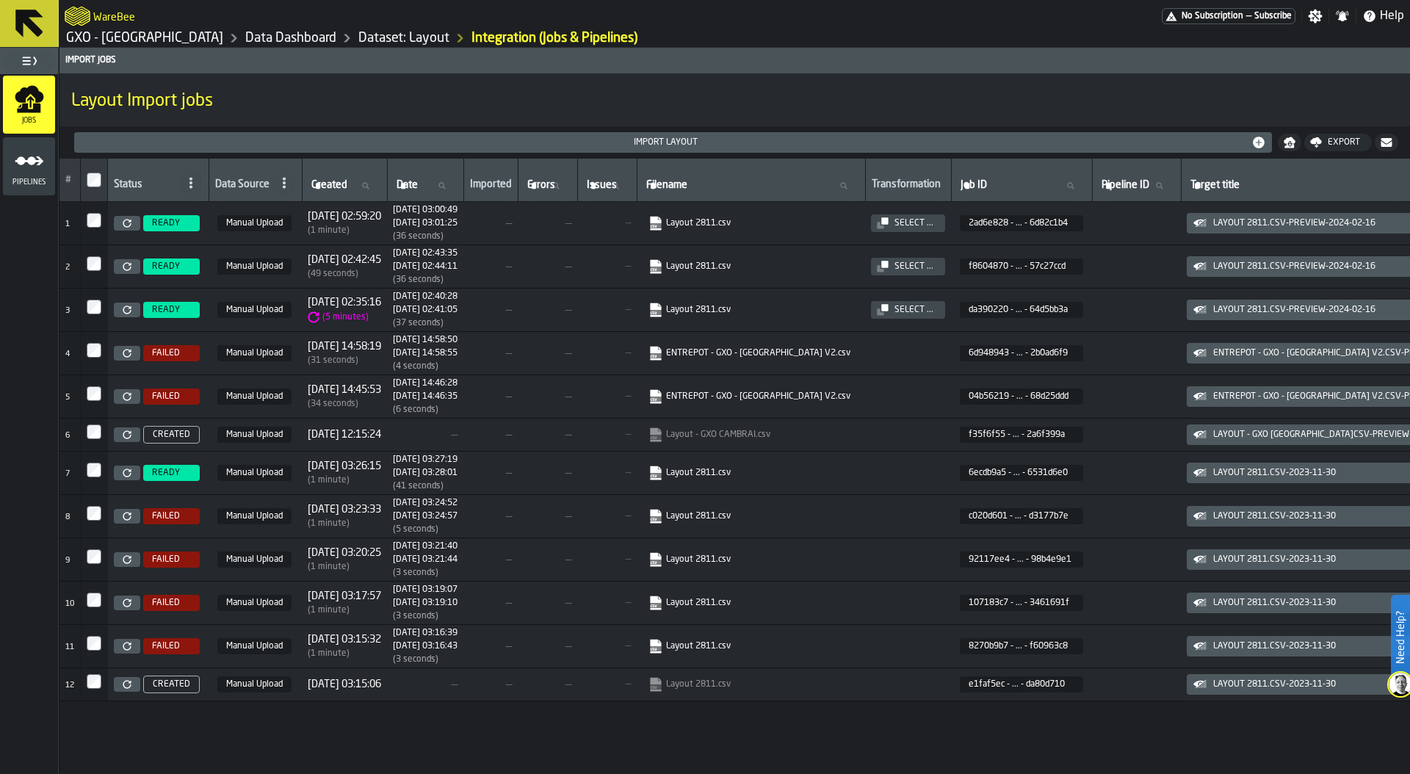
click at [124, 220] on icon at bounding box center [127, 223] width 8 height 8
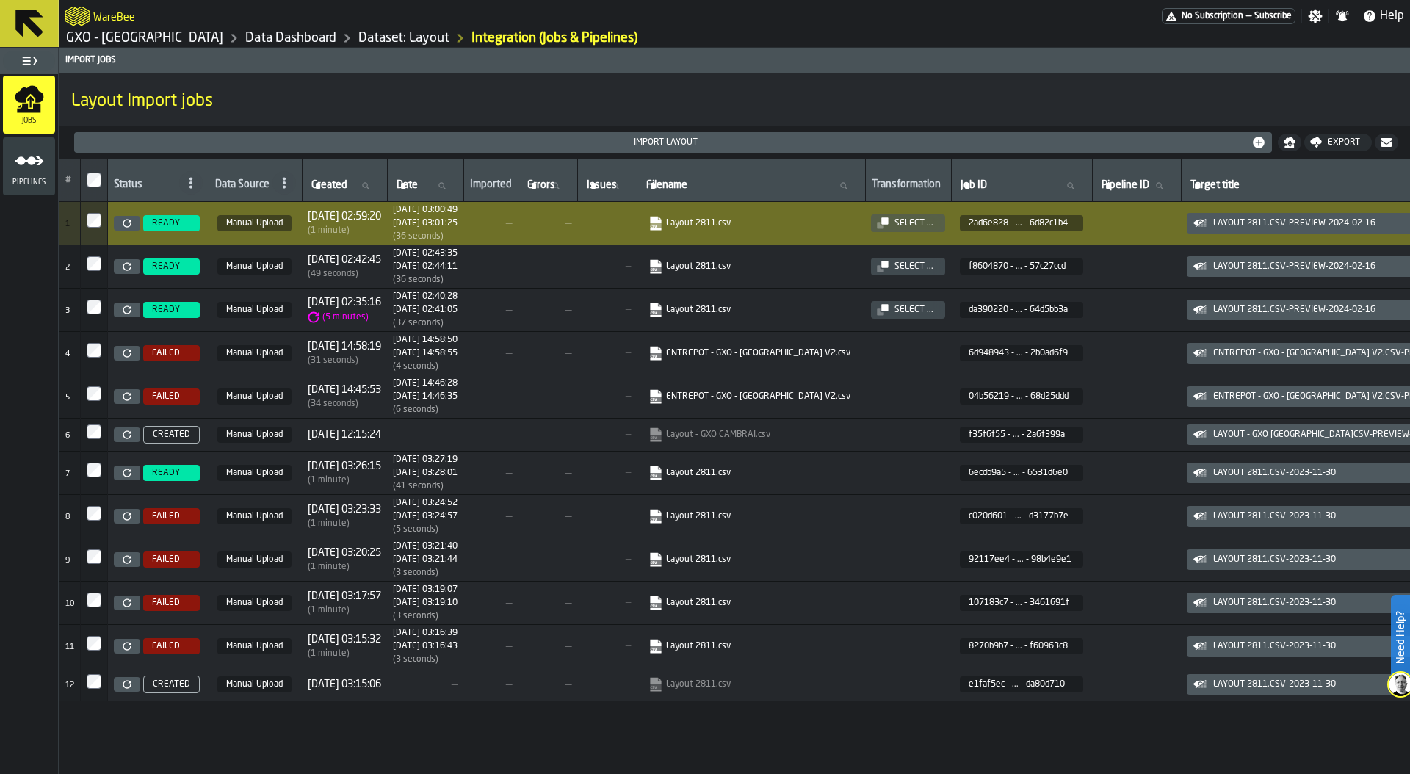
click at [764, 221] on link "Layout 2811.csv" at bounding box center [749, 223] width 202 height 15
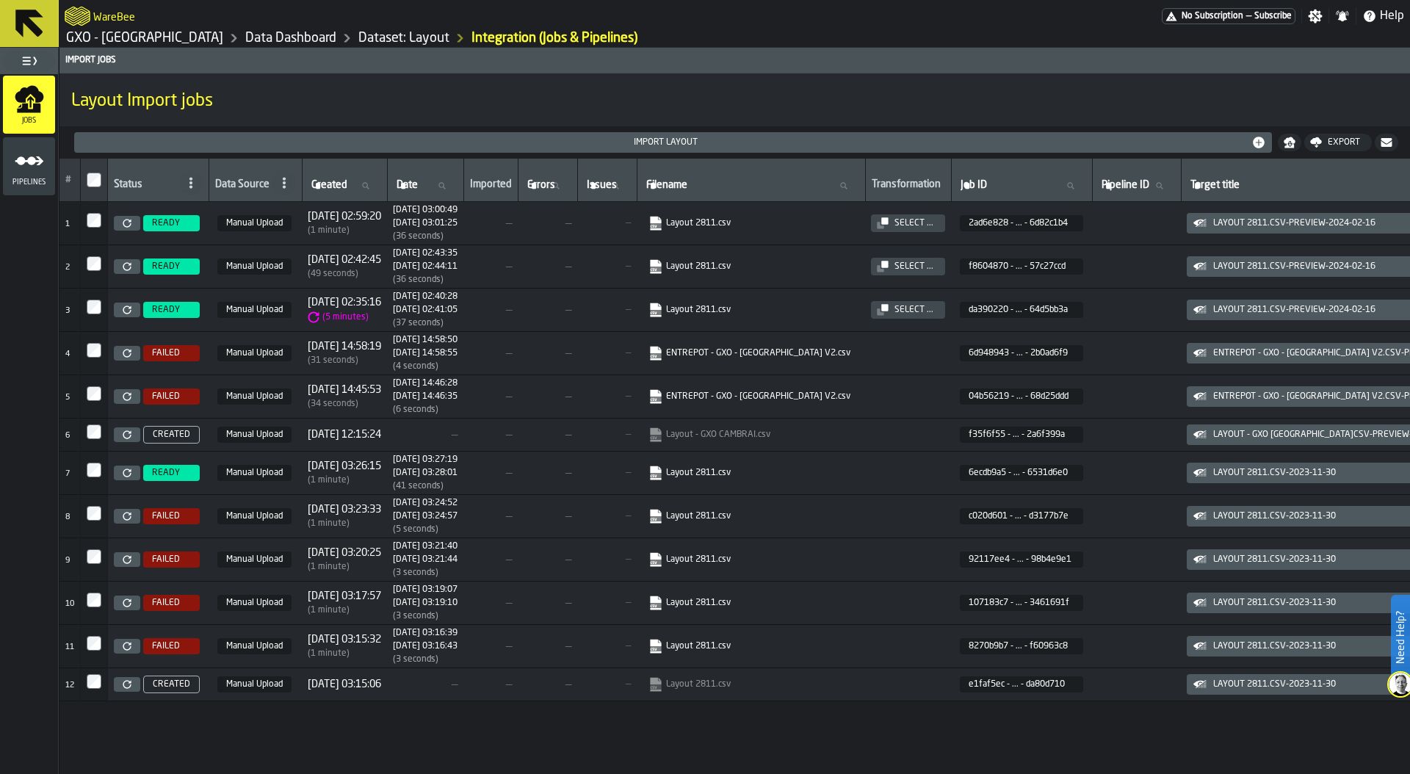
click at [113, 38] on link "GXO - Cambrai" at bounding box center [144, 38] width 157 height 16
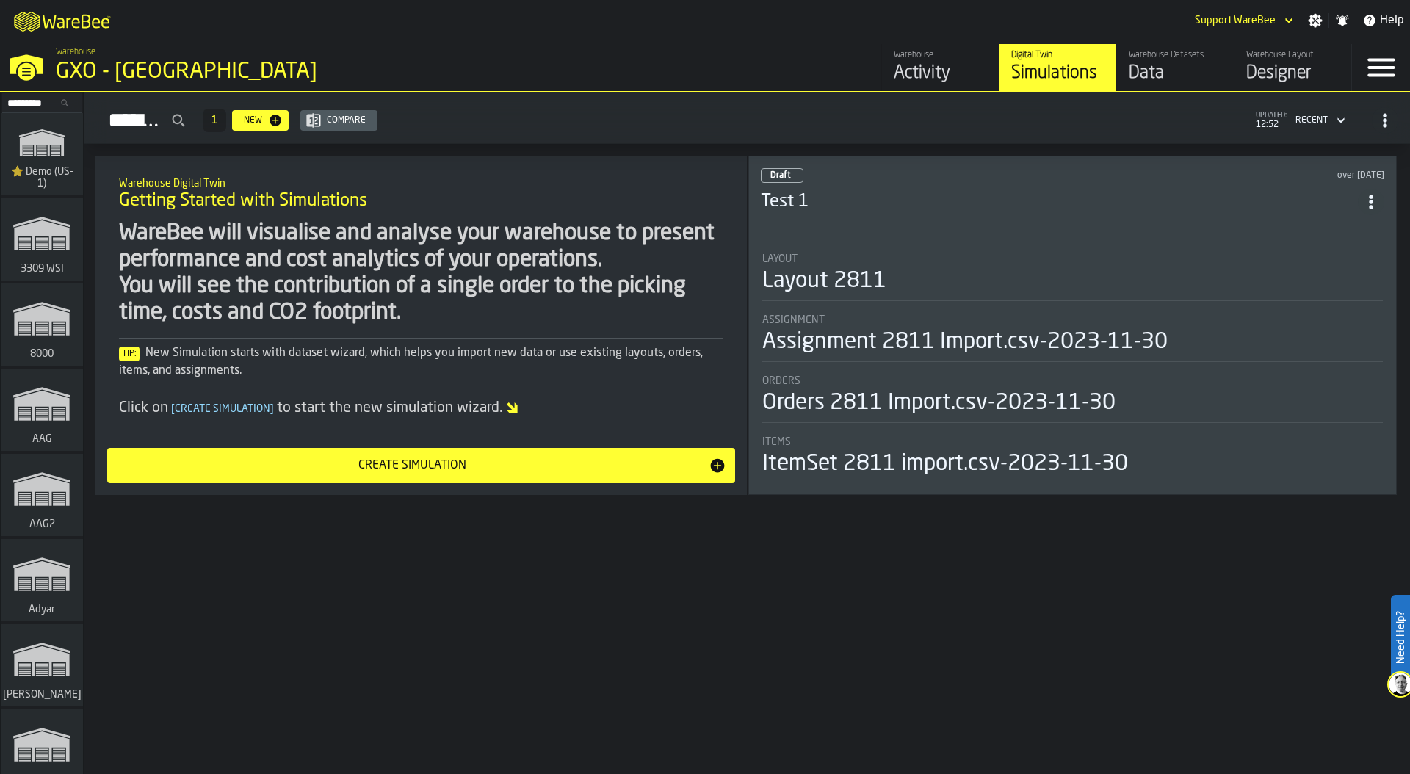
click at [31, 104] on input "Search..." at bounding box center [42, 103] width 76 height 16
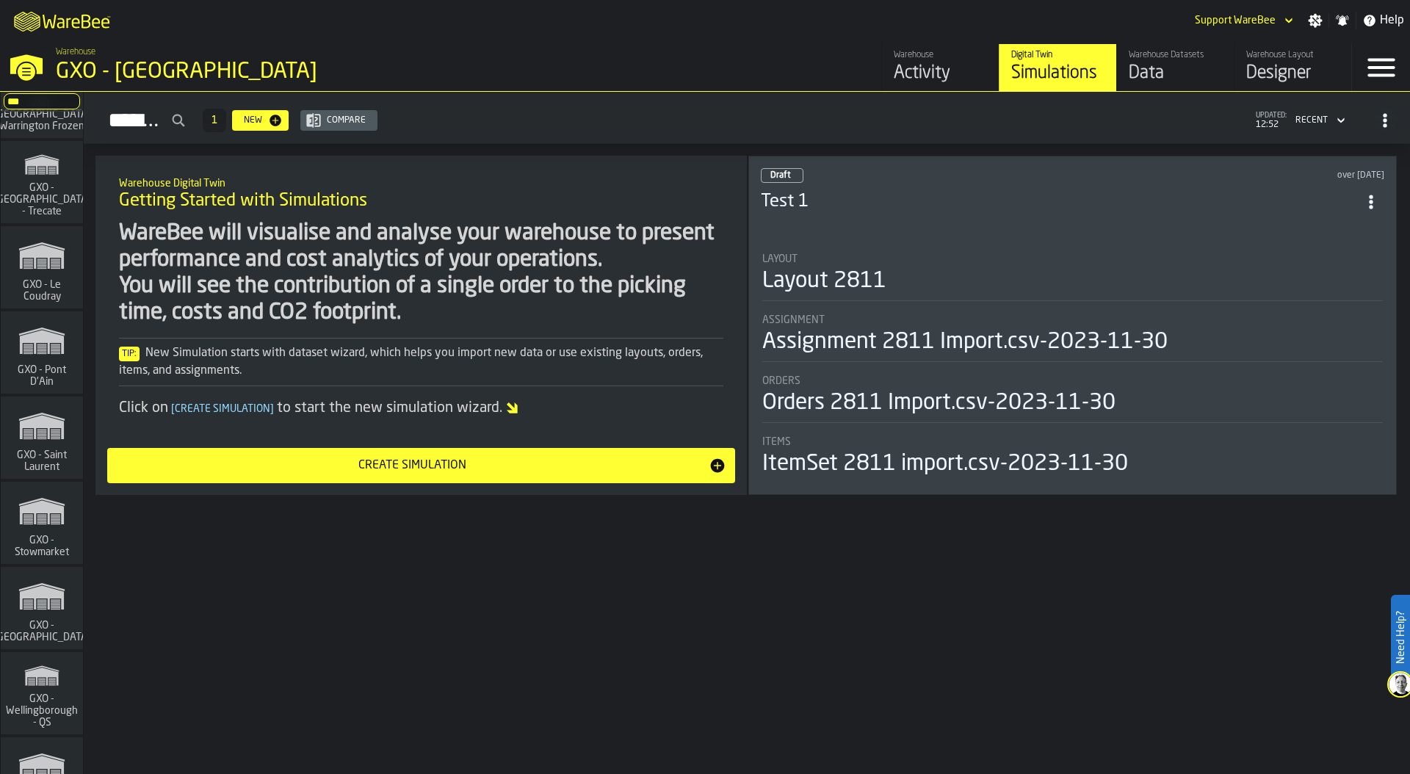
scroll to position [1340, 0]
type input "***"
click at [51, 347] on rect "link-to-/wh/i/6deee199-4971-4d40-935a-39ae08a4199b/simulations" at bounding box center [56, 347] width 10 height 1
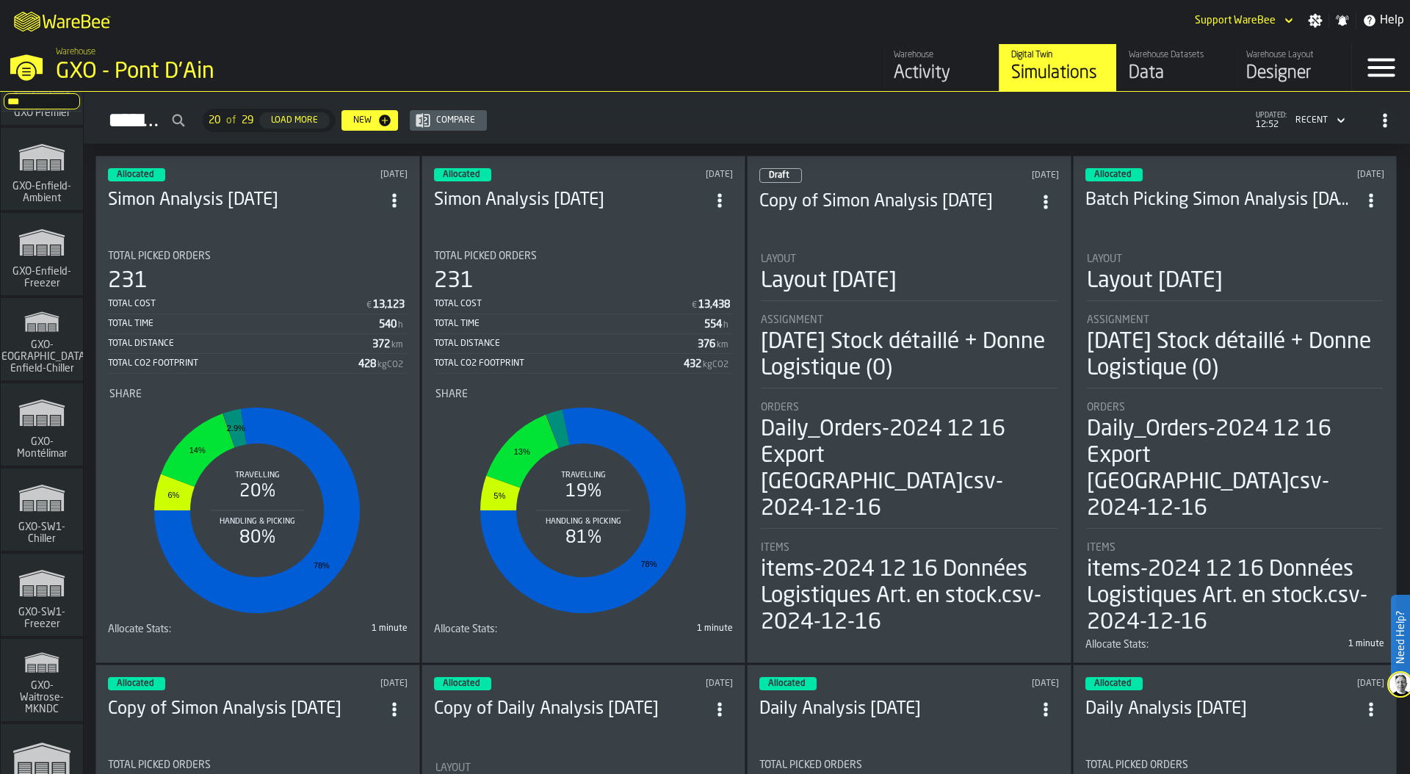
scroll to position [2234, 0]
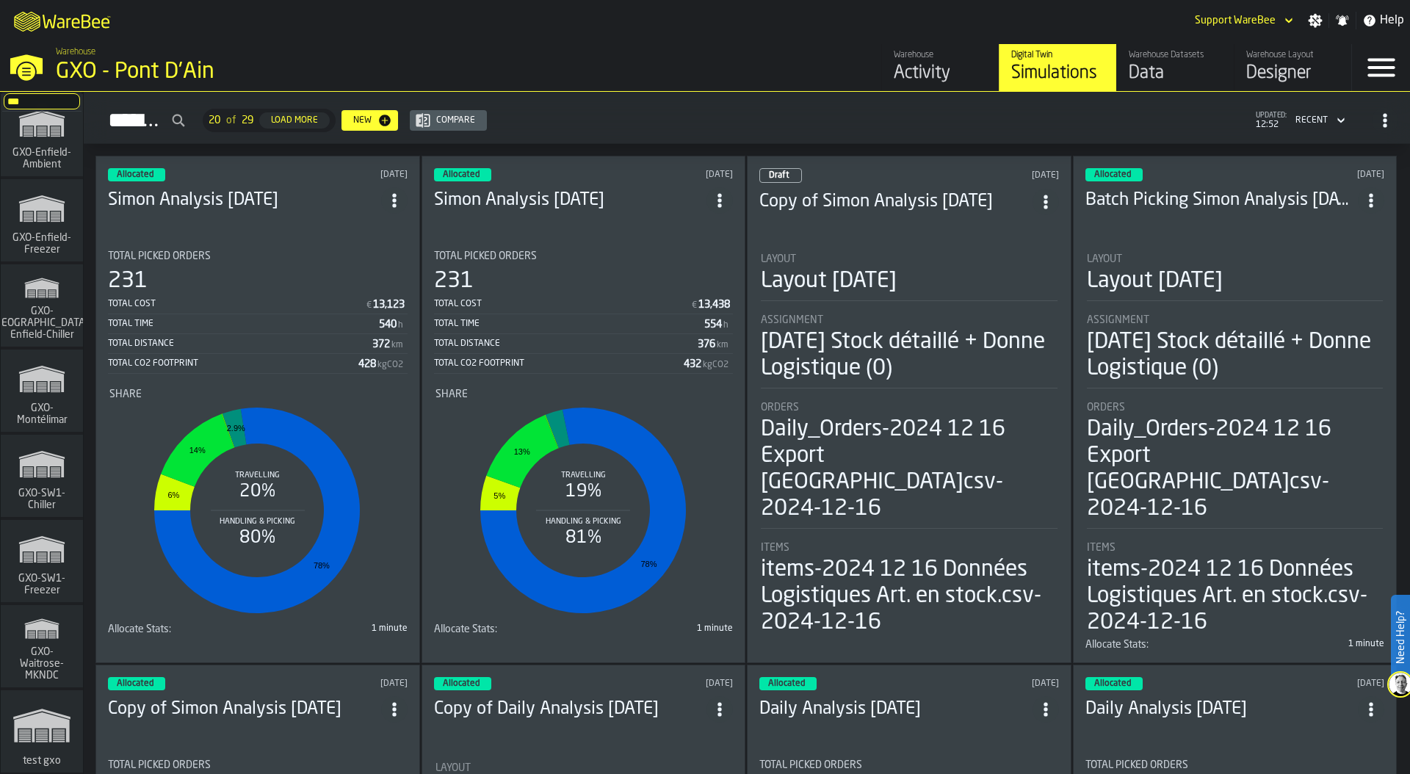
click at [48, 409] on span "GXO-Montélimar" at bounding box center [42, 414] width 71 height 24
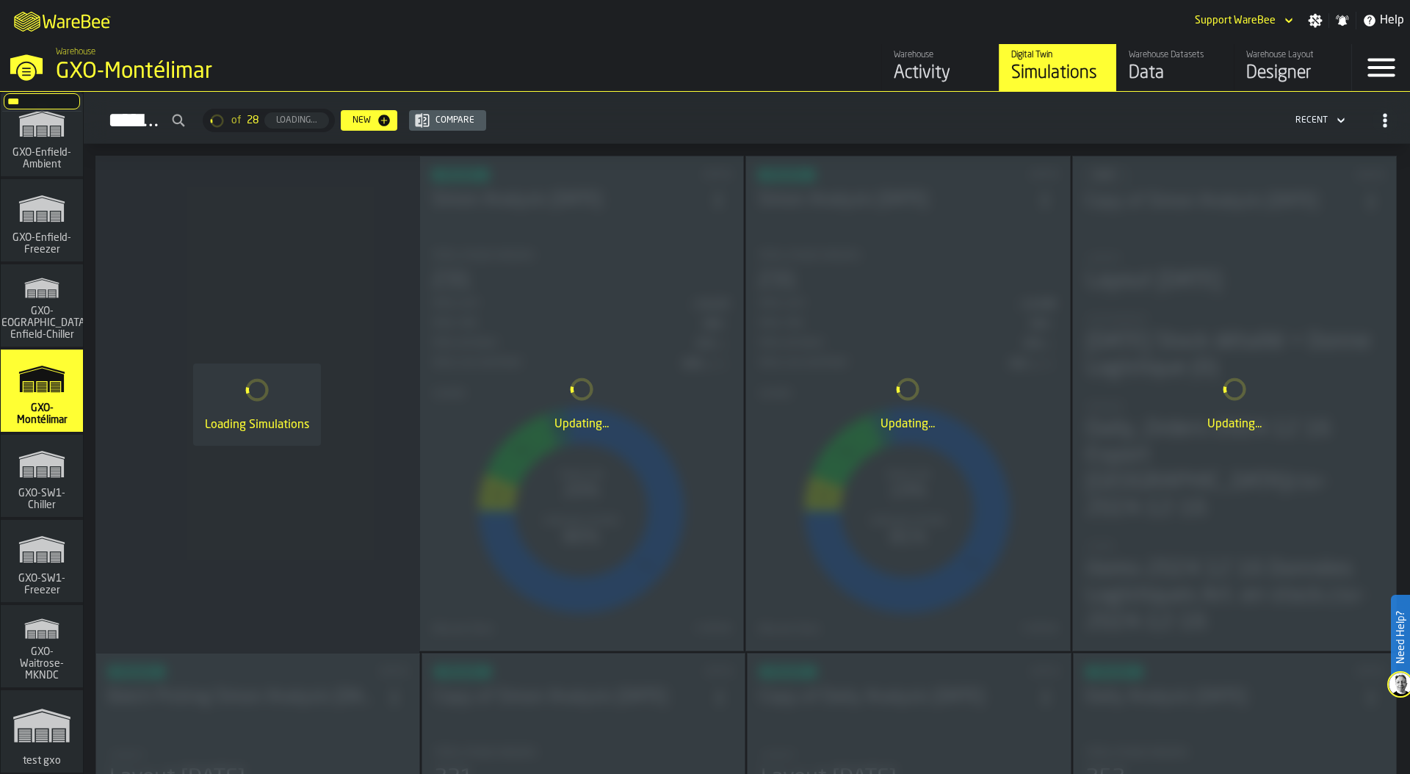
click at [1280, 55] on div "Warehouse Layout" at bounding box center [1292, 55] width 93 height 10
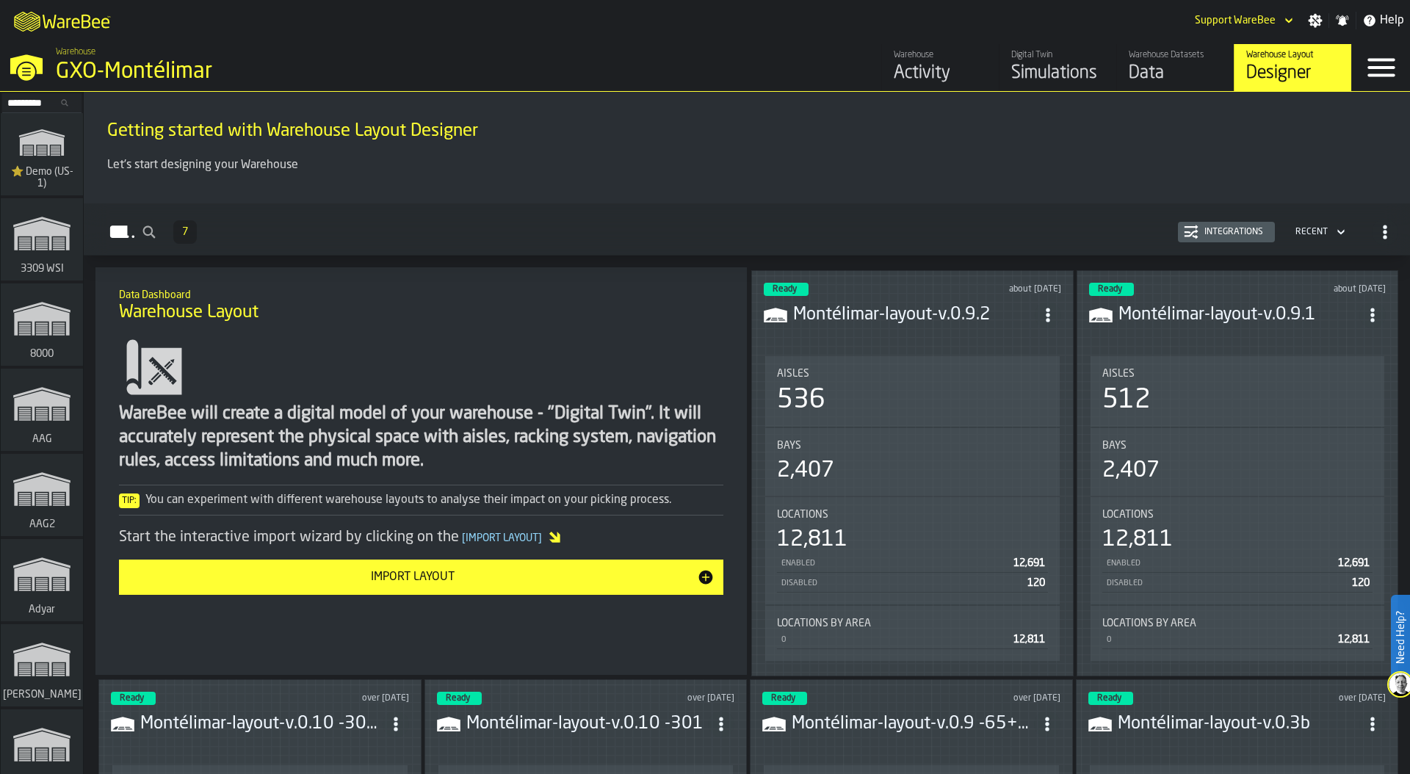
click at [1250, 225] on div "Integrations" at bounding box center [1226, 232] width 85 height 15
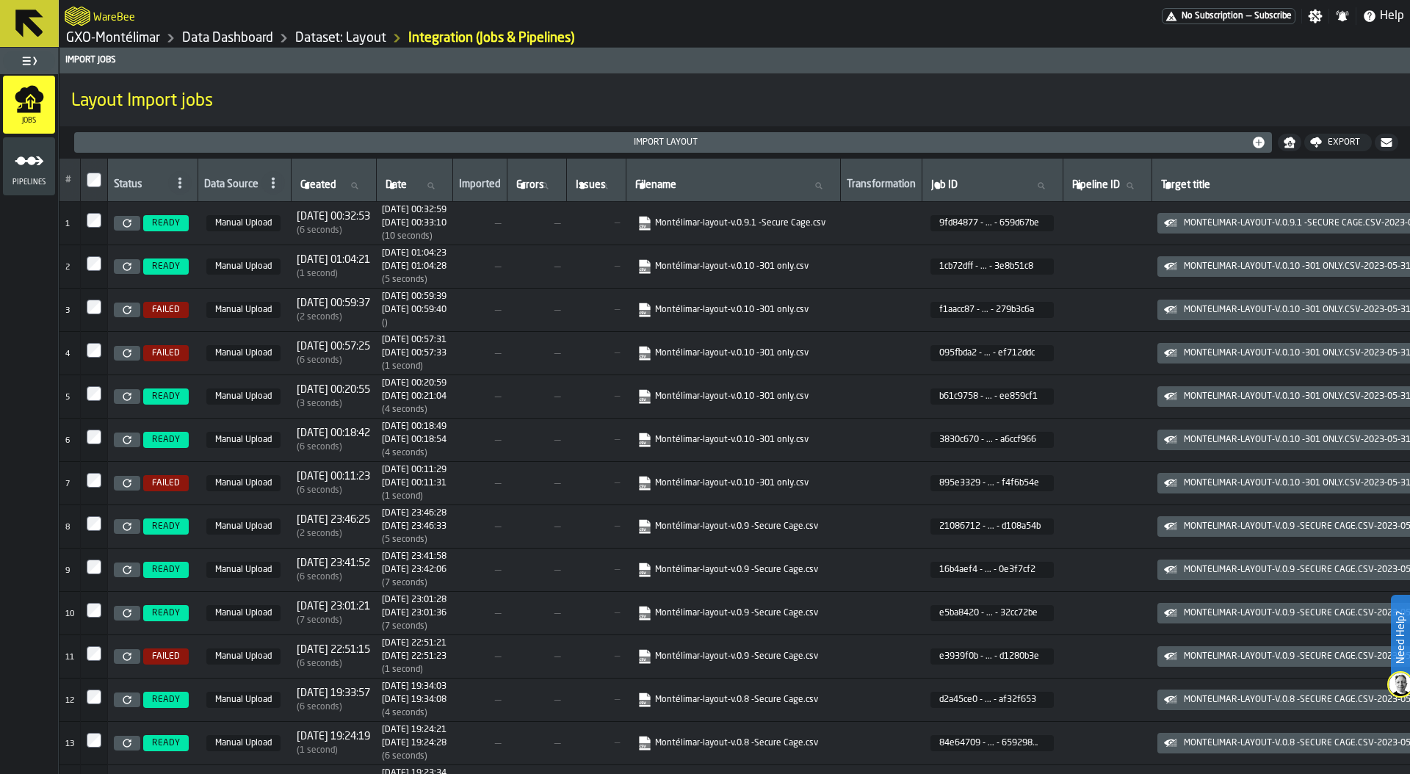
click at [123, 220] on icon at bounding box center [127, 223] width 9 height 9
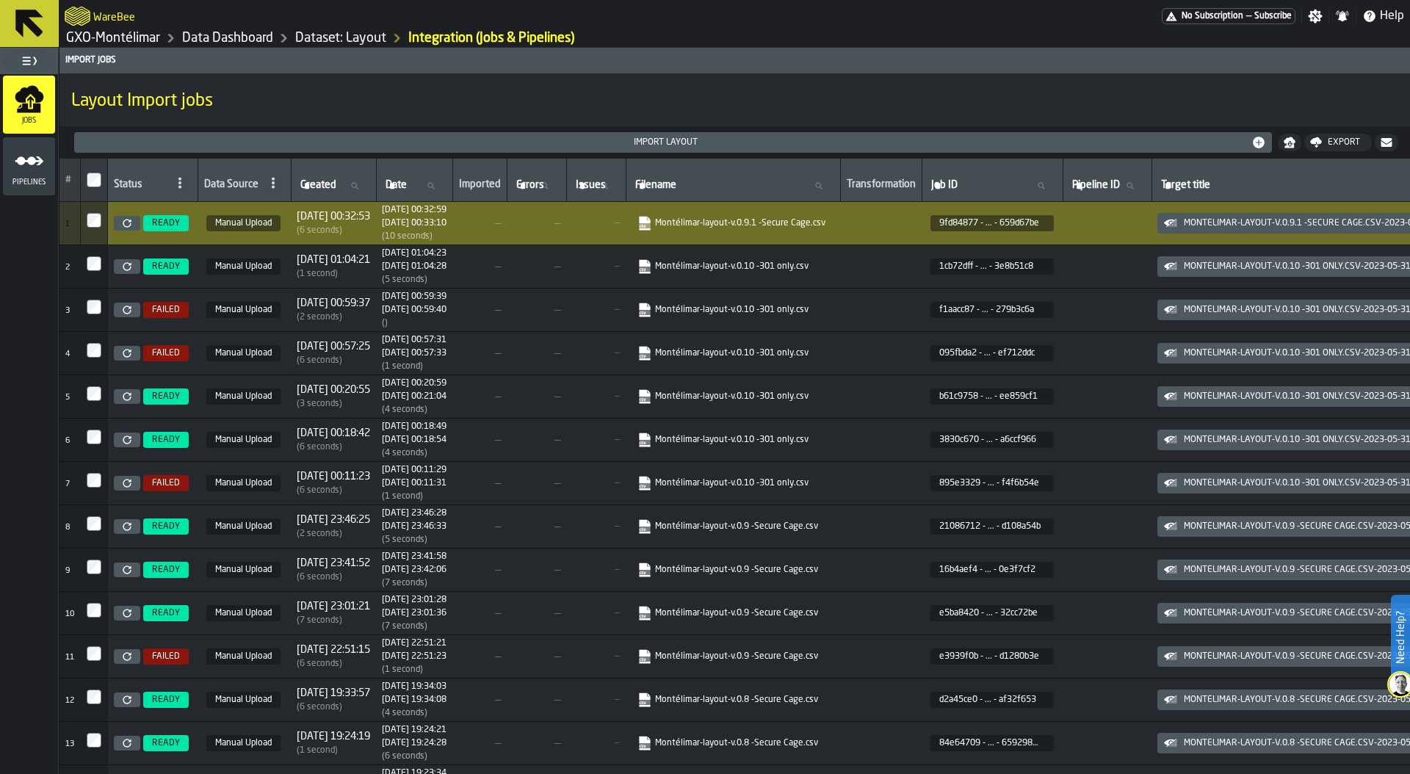
click at [125, 32] on link "GXO-Montélimar" at bounding box center [113, 38] width 94 height 16
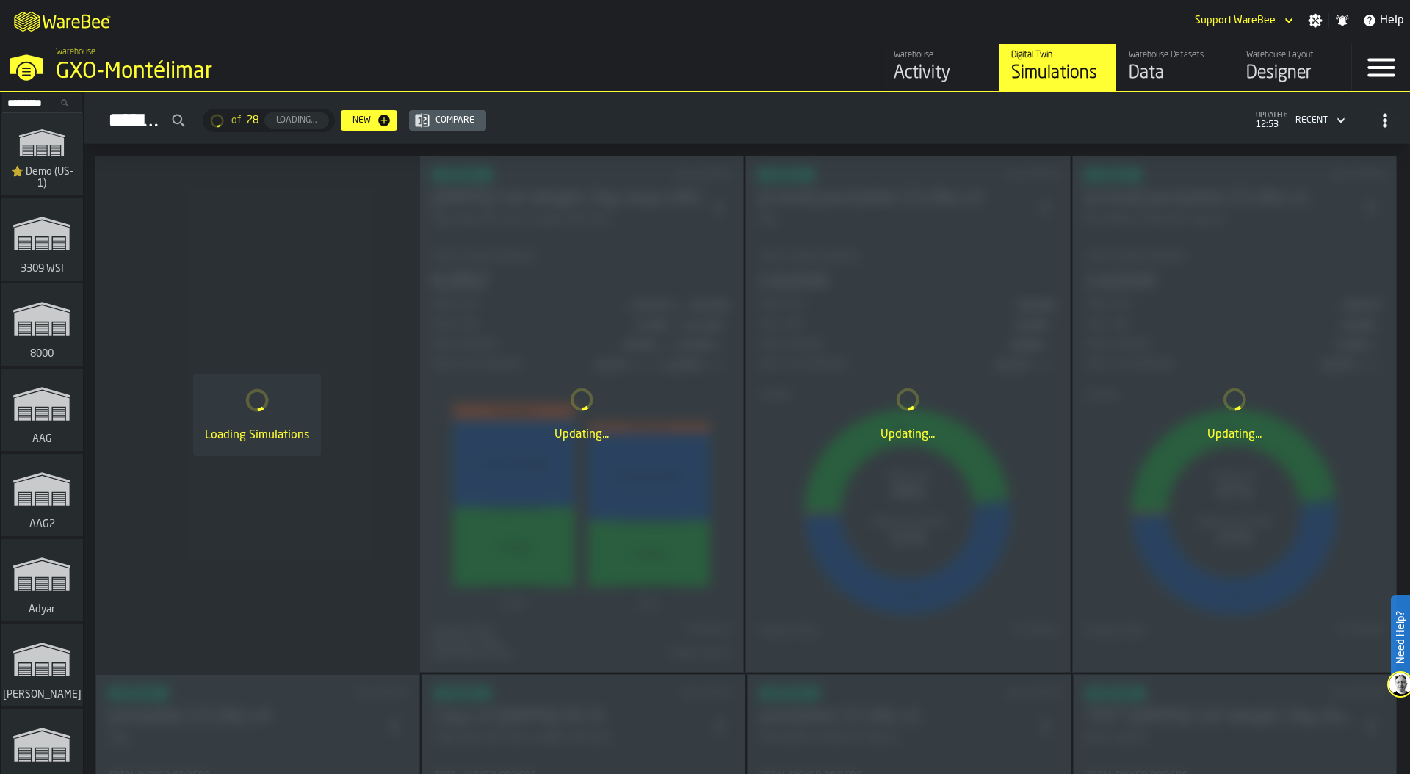
click at [24, 101] on input "Search..." at bounding box center [42, 103] width 76 height 16
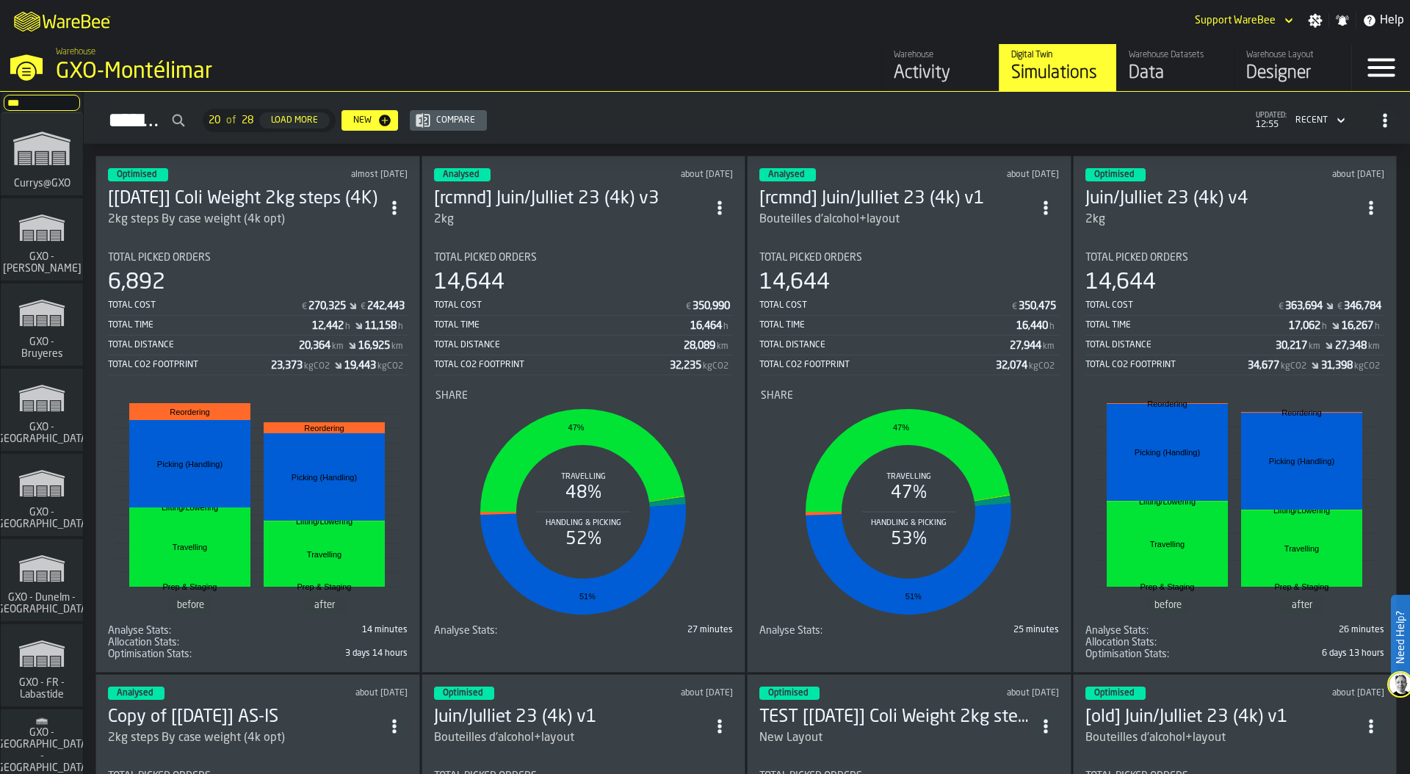
drag, startPoint x: 29, startPoint y: 104, endPoint x: 1, endPoint y: 106, distance: 28.7
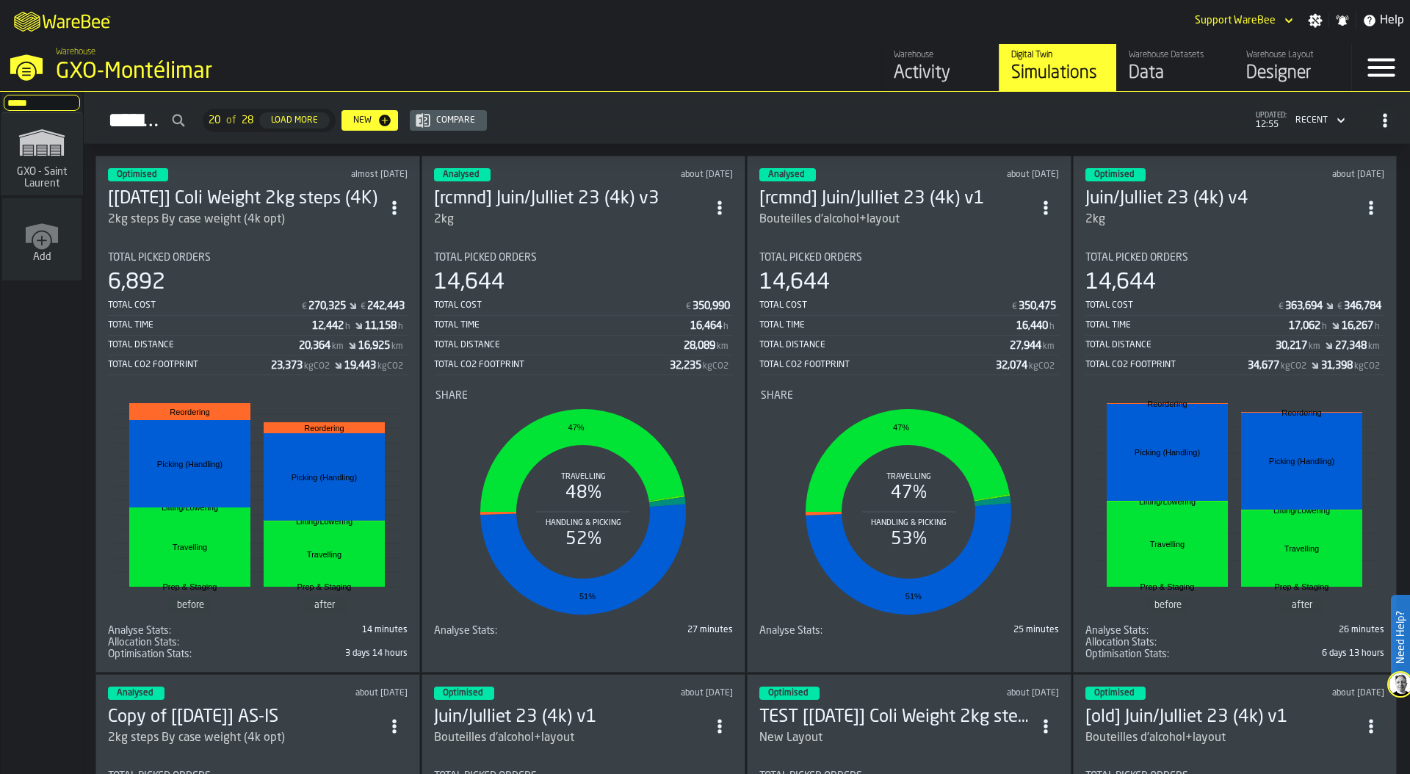
type input "*****"
click at [21, 151] on polygon "link-to-/wh/i/a82c246d-7aa6-41b3-9d69-3ecc1df984f2/simulations" at bounding box center [42, 144] width 44 height 24
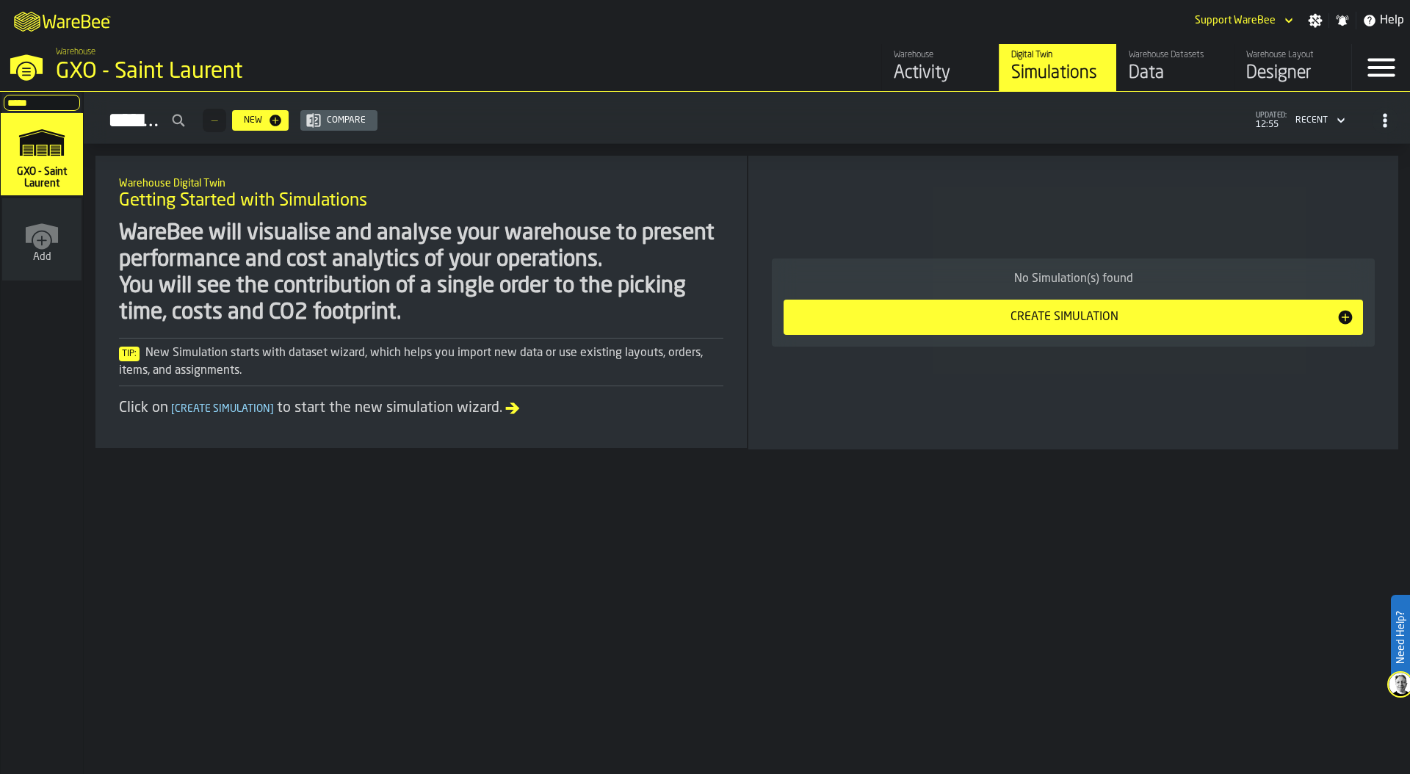
click at [1176, 68] on div "Data" at bounding box center [1175, 74] width 93 height 24
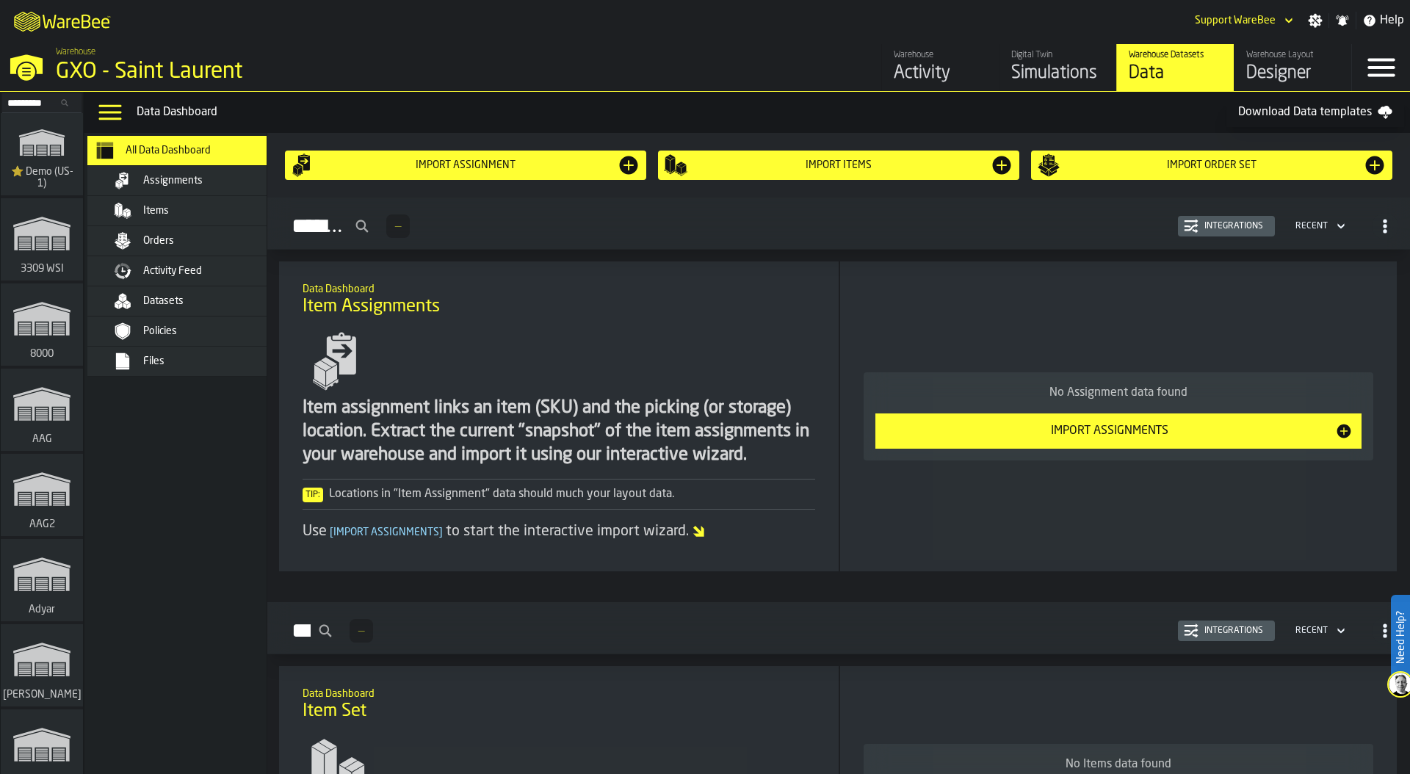
click at [179, 353] on div "Files" at bounding box center [197, 362] width 179 height 18
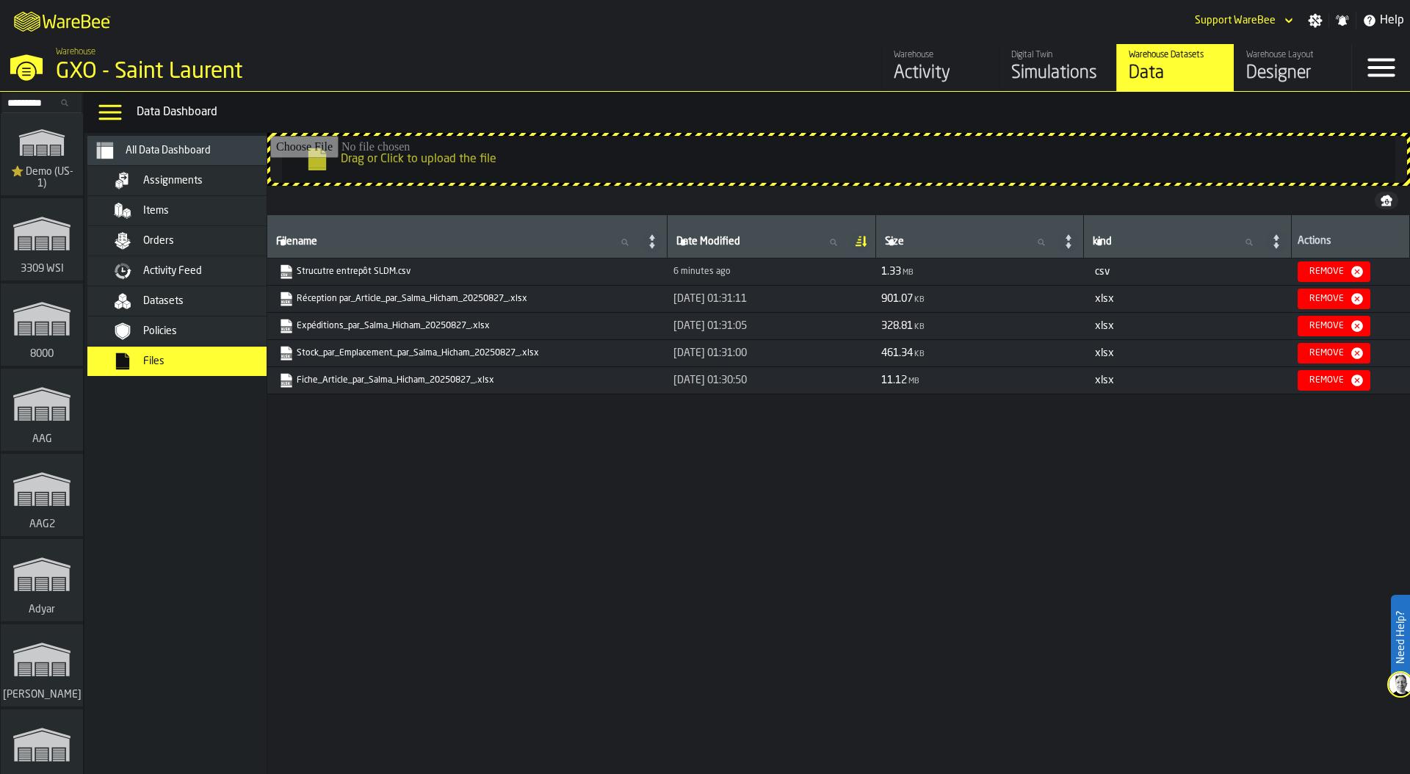
click at [941, 152] on input "Drag or Click to upload the file" at bounding box center [838, 159] width 1137 height 47
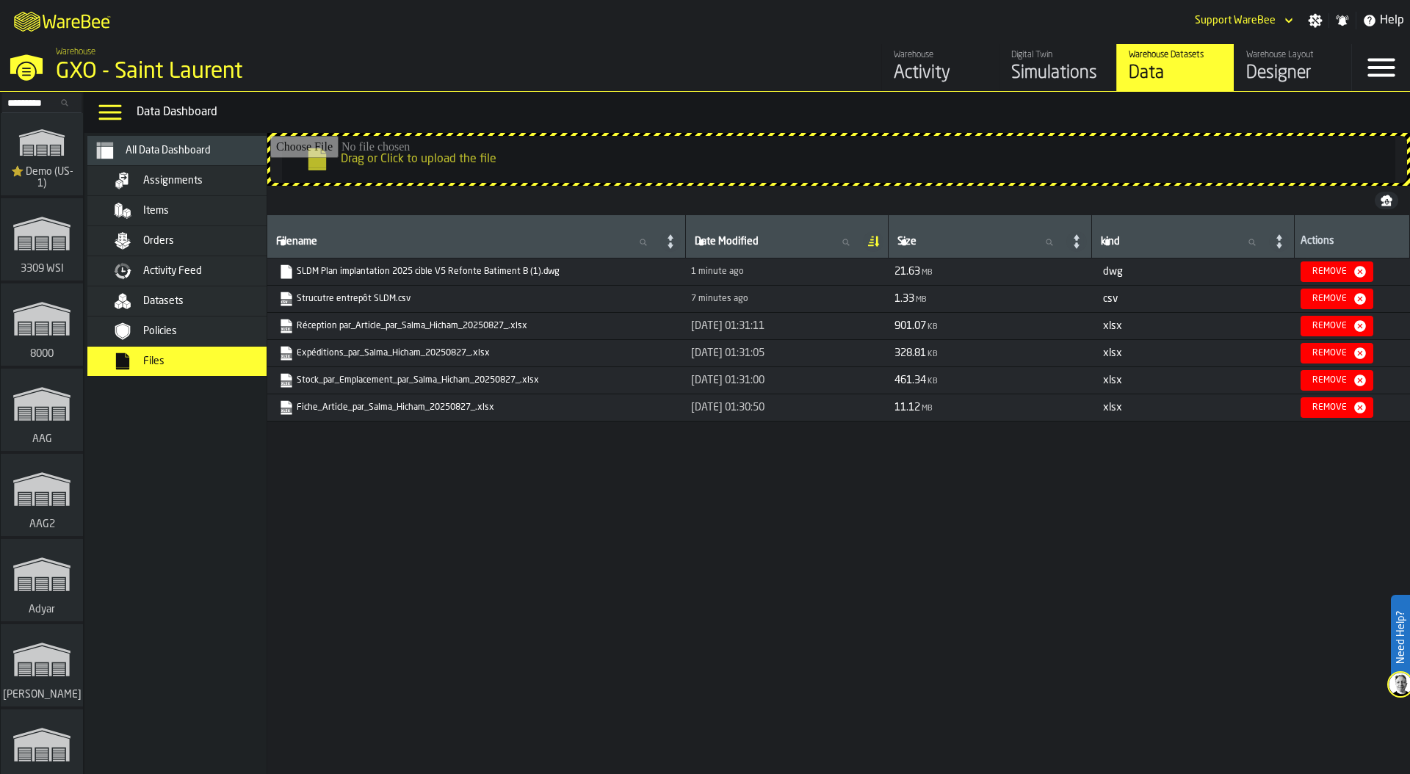
click at [30, 100] on input "Search..." at bounding box center [42, 103] width 76 height 16
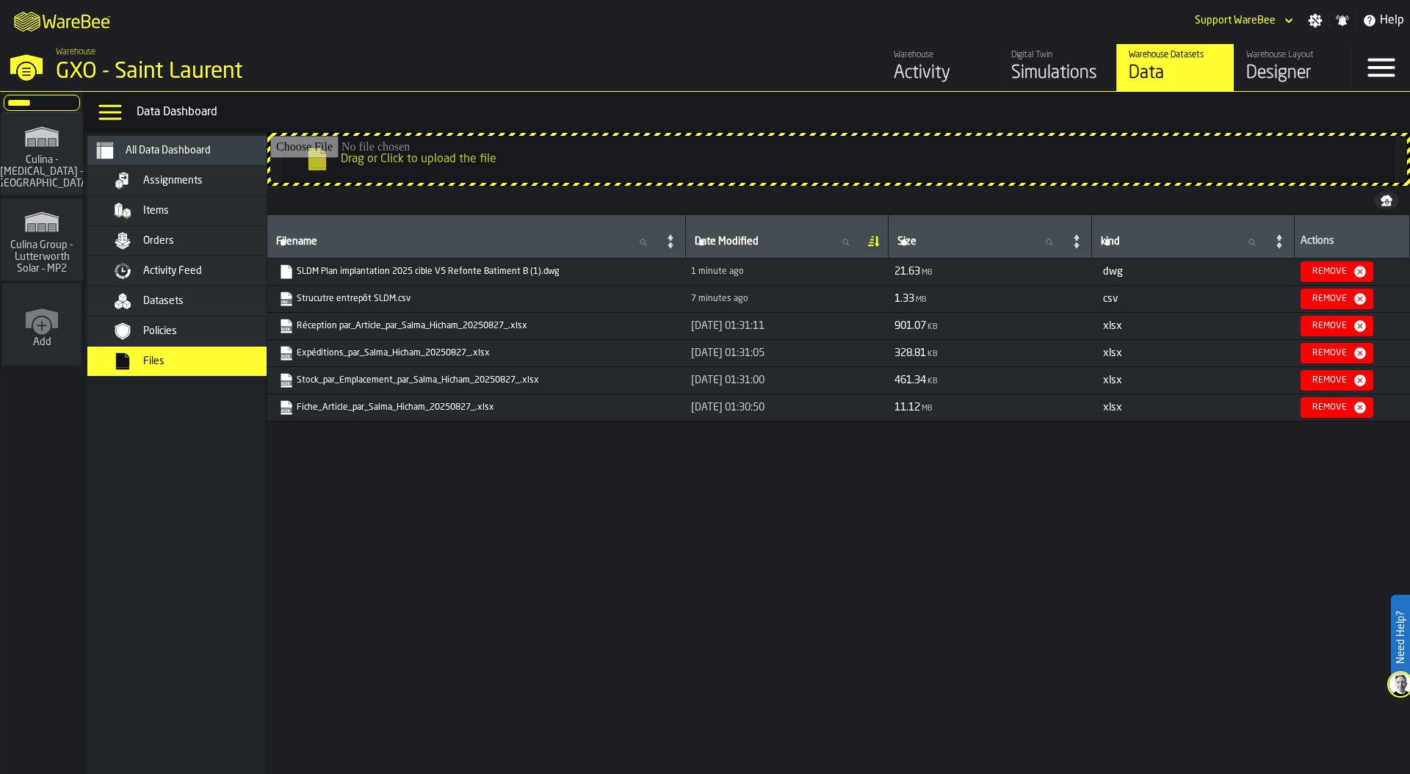
type input "******"
click at [52, 228] on rect "link-to-/wh/i/531724d4-3db3-42f6-bbb1-c41c74e77d81/simulations" at bounding box center [51, 228] width 7 height 1
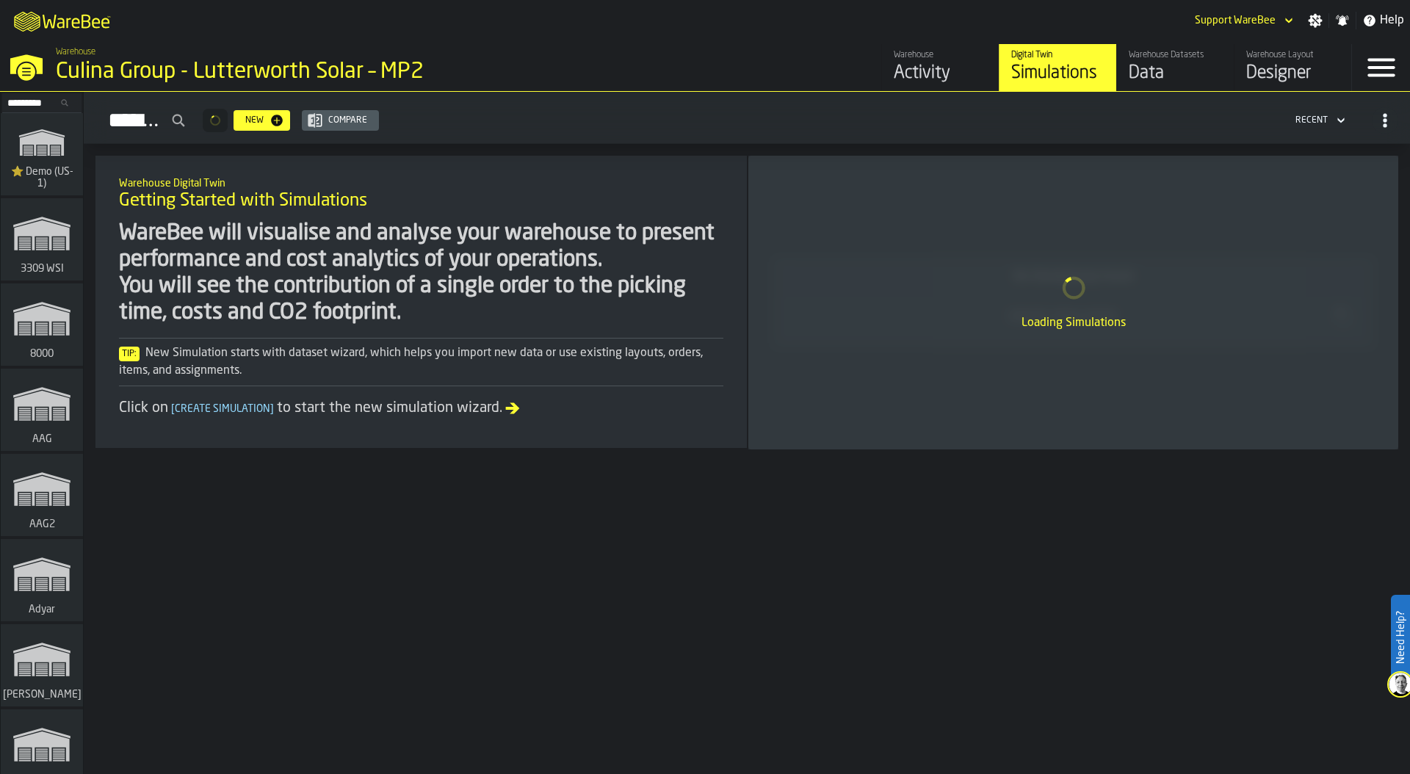
click at [1286, 84] on div "Designer" at bounding box center [1292, 74] width 93 height 24
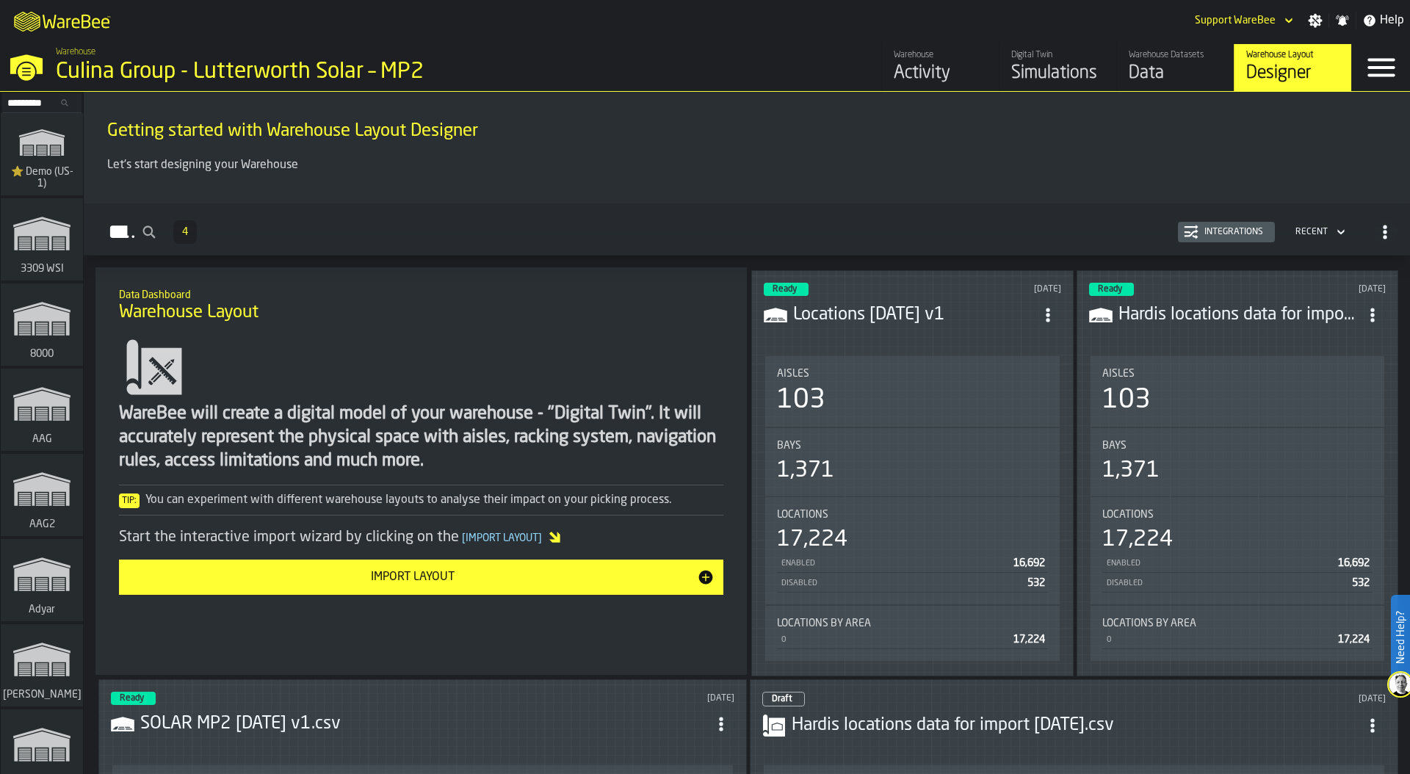
click at [1219, 235] on div "Integrations" at bounding box center [1234, 232] width 71 height 10
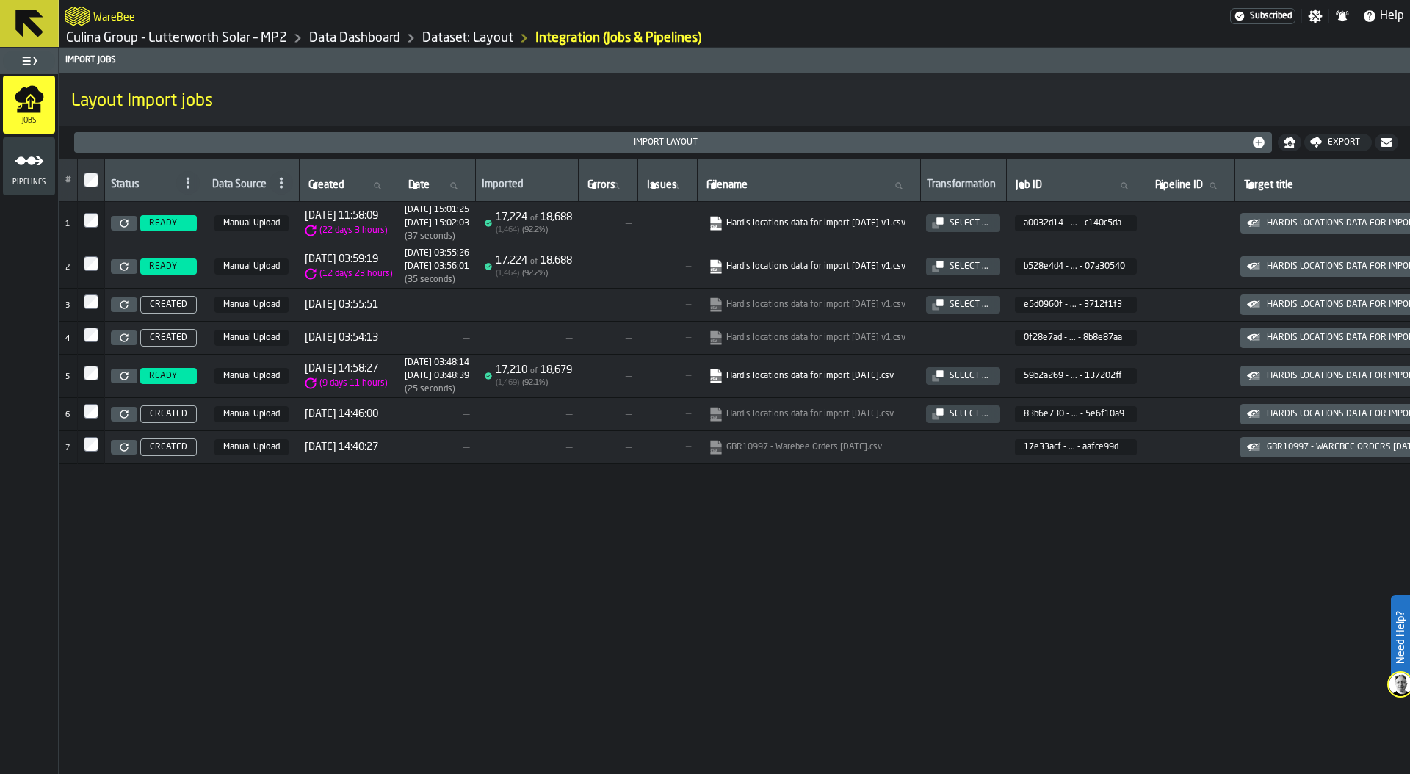
click at [125, 222] on icon at bounding box center [124, 223] width 9 height 9
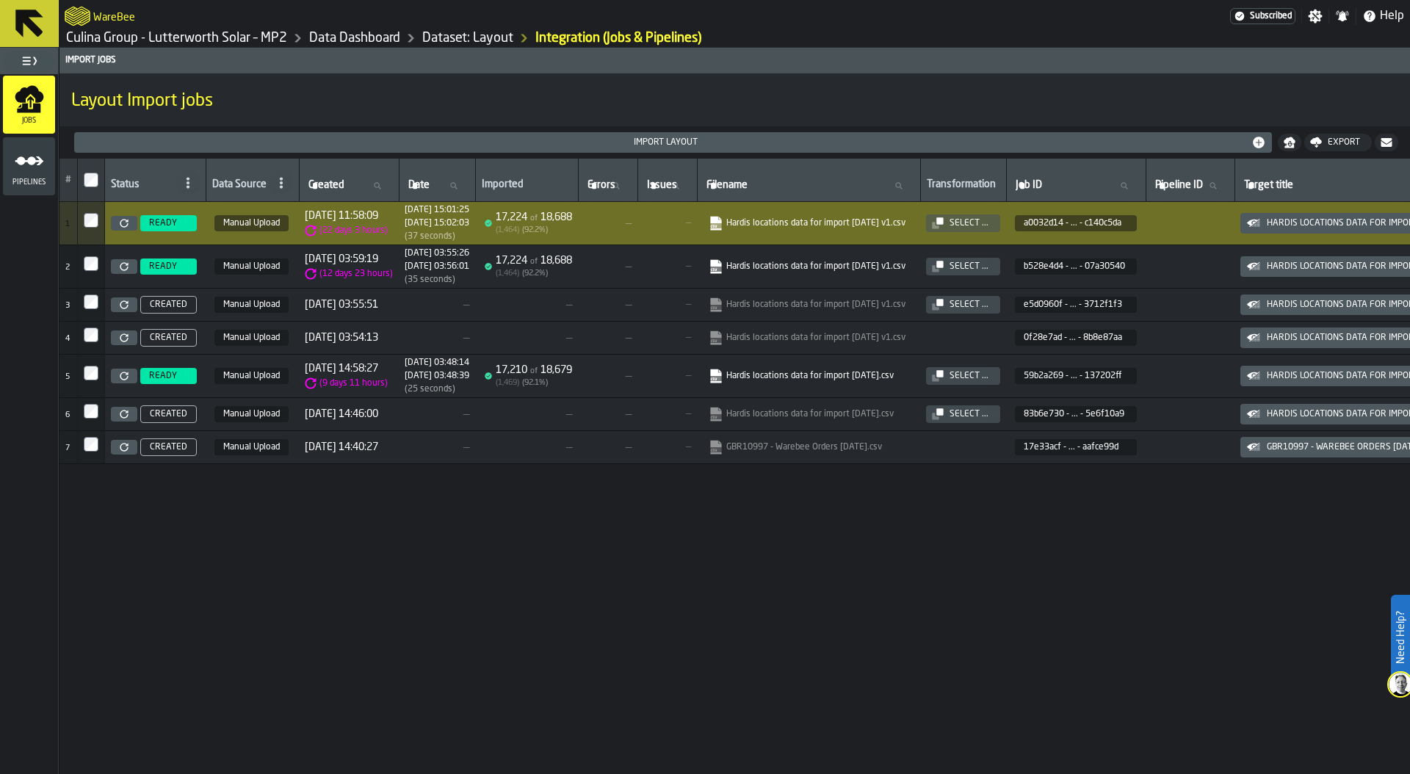
click at [112, 40] on link "Culina Group - Lutterworth Solar – MP2" at bounding box center [176, 38] width 221 height 16
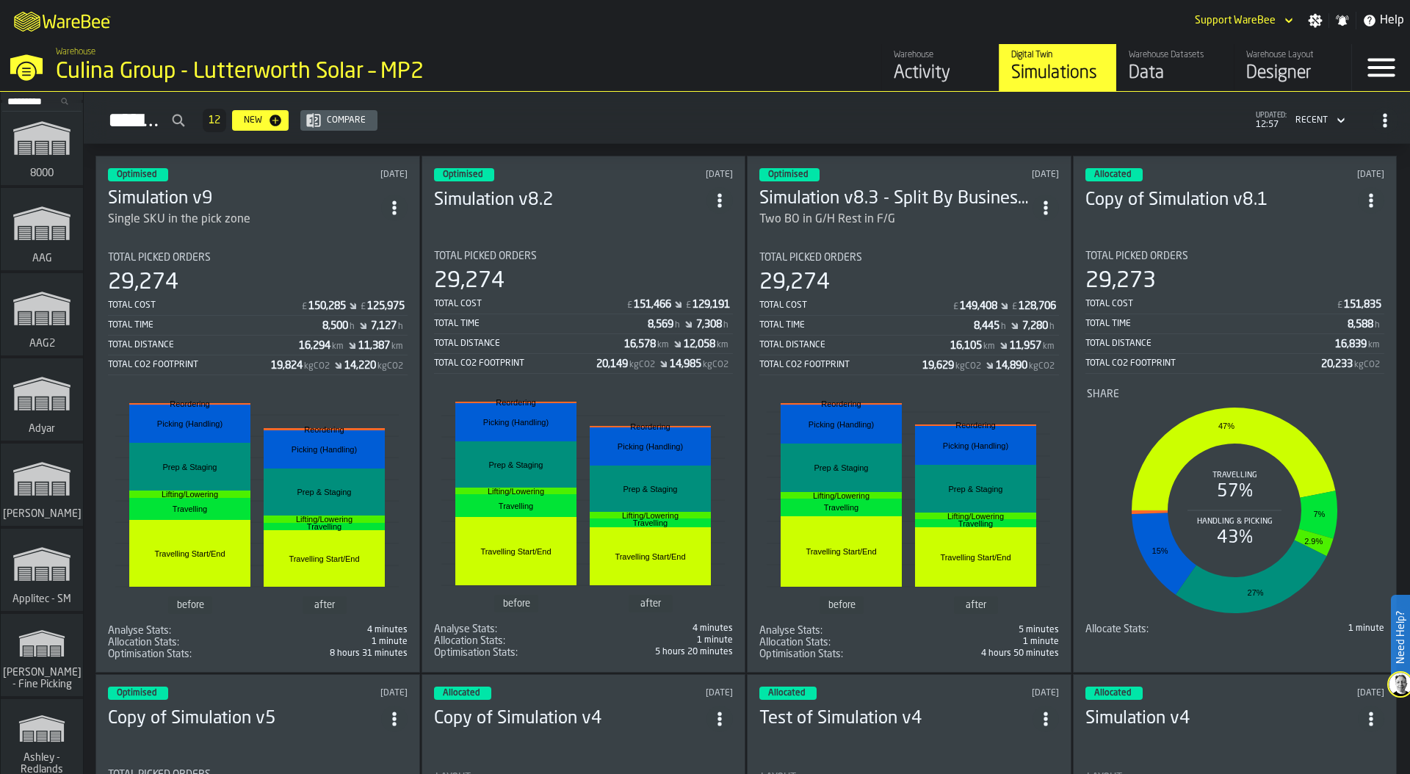
scroll to position [178, 0]
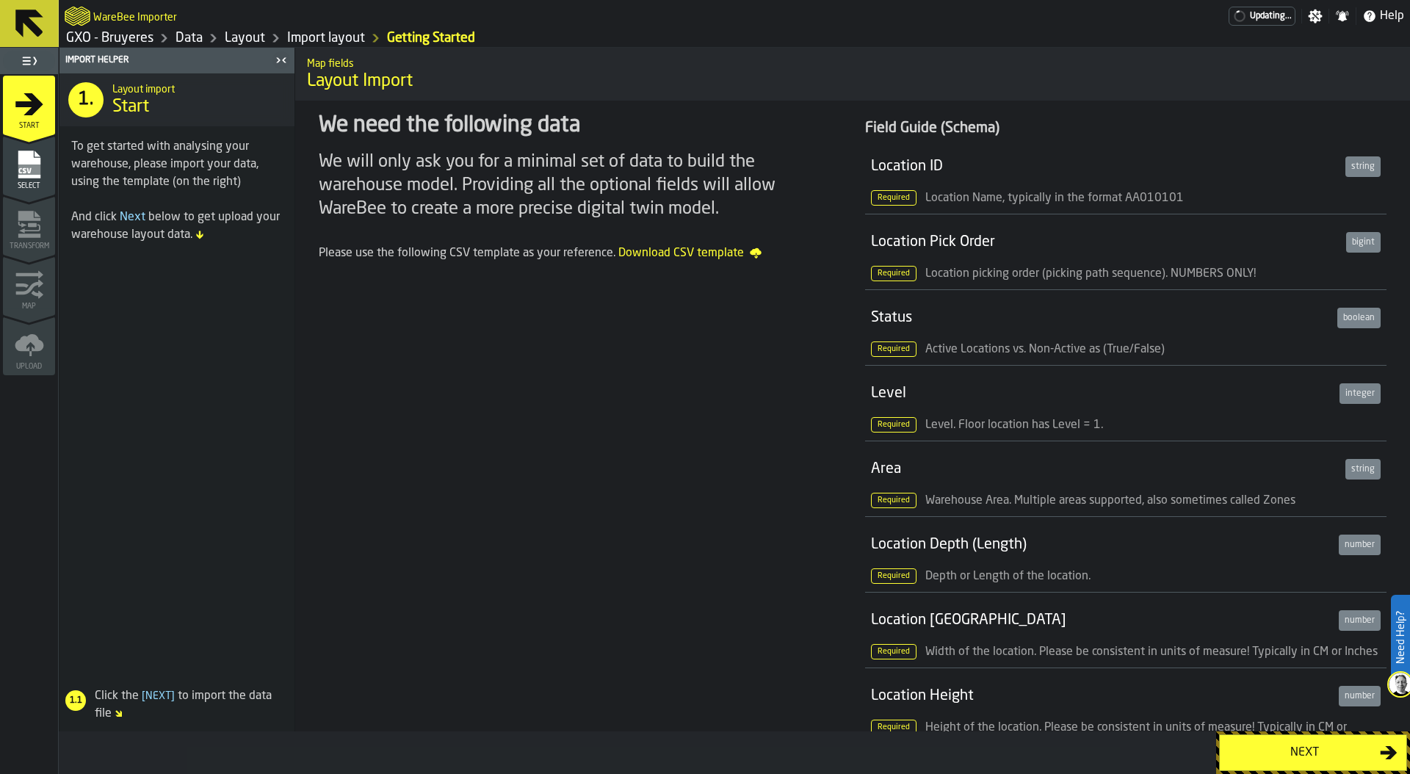
click at [1271, 755] on div "Next" at bounding box center [1304, 753] width 151 height 18
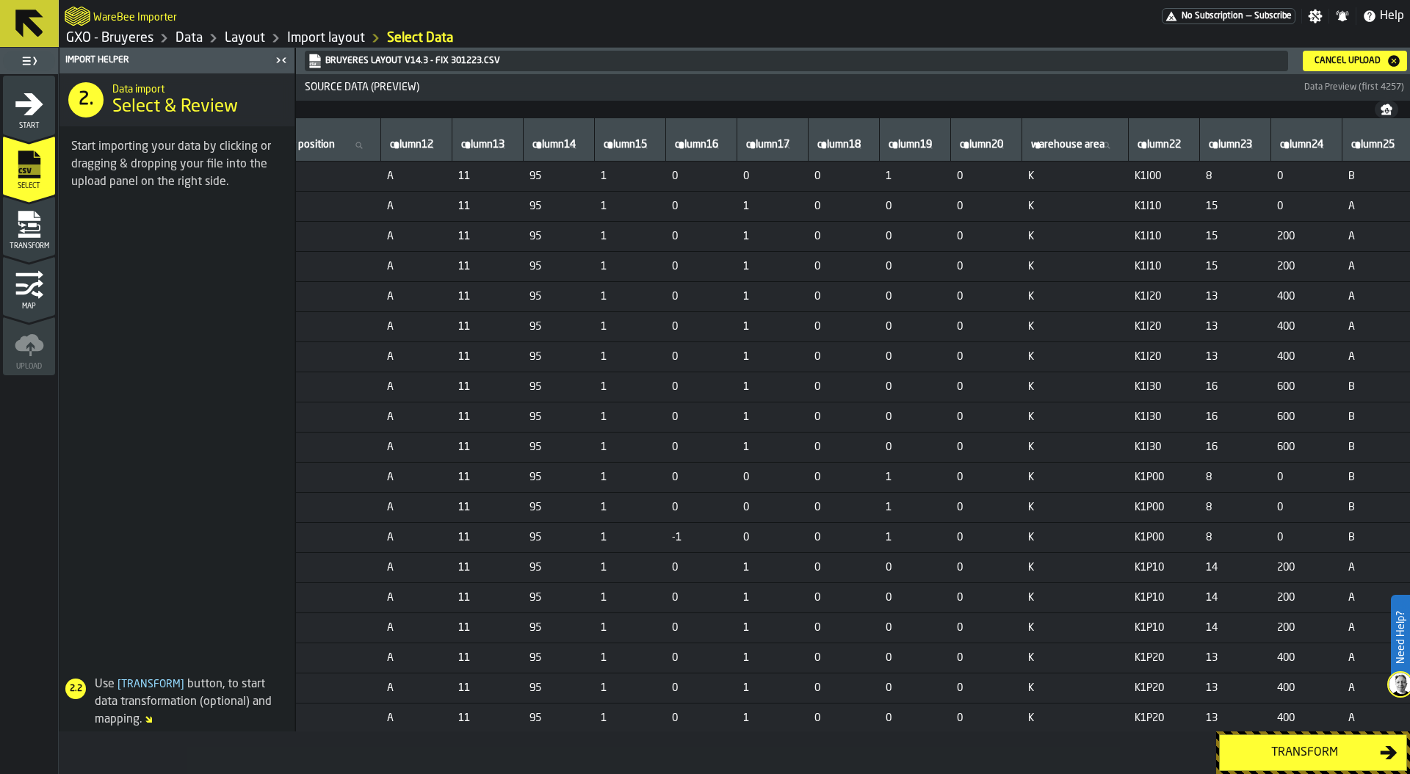
scroll to position [0, 819]
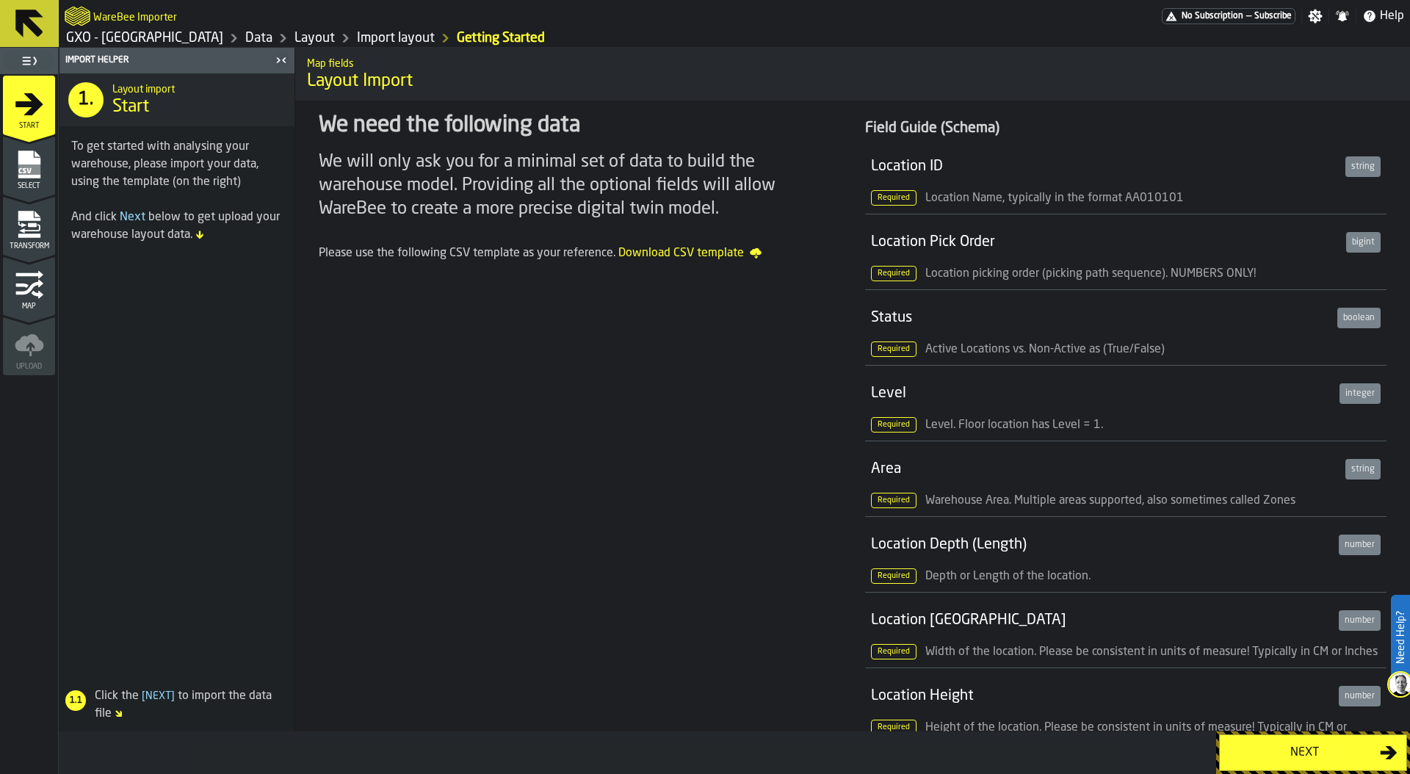
click at [1283, 733] on div "Next" at bounding box center [1313, 752] width 194 height 43
click at [1284, 749] on div "Next" at bounding box center [1304, 753] width 151 height 18
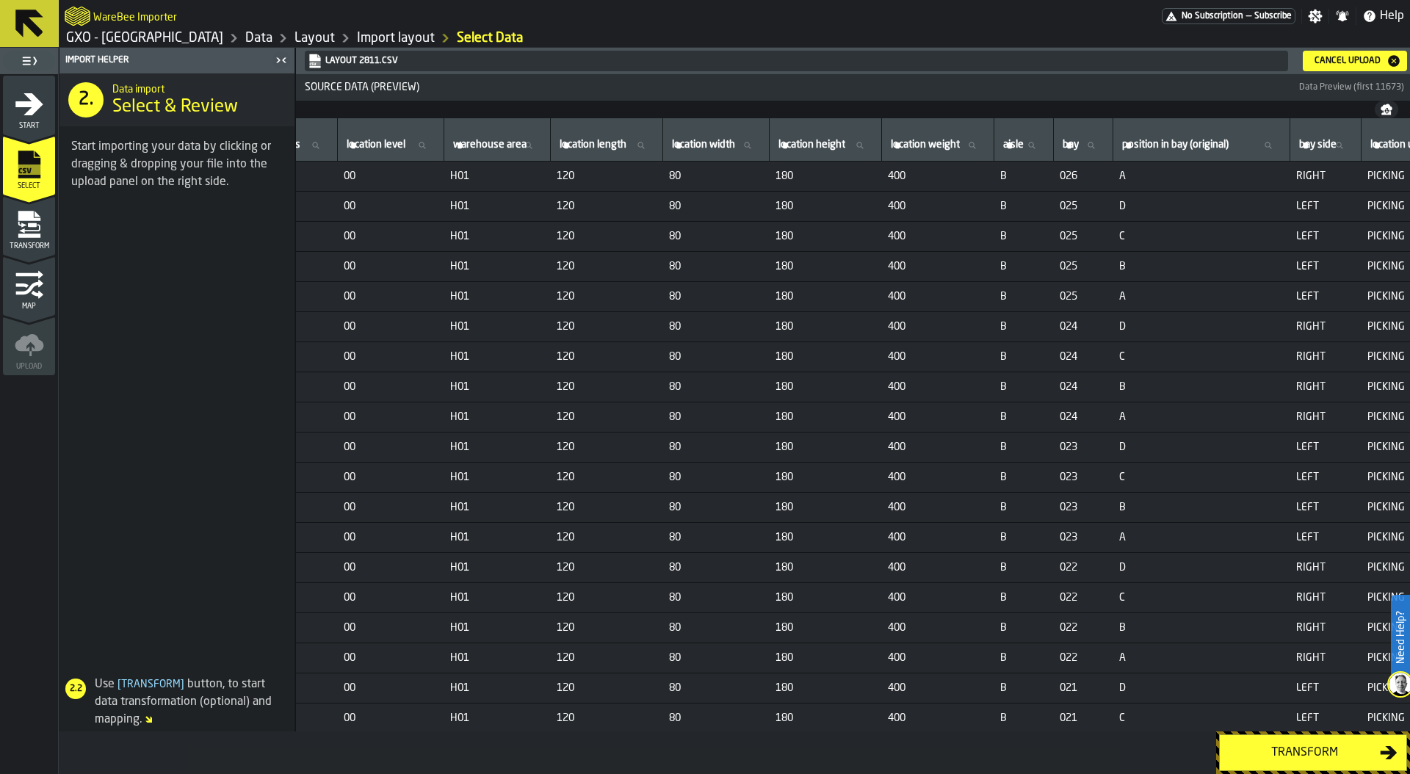
scroll to position [0, 375]
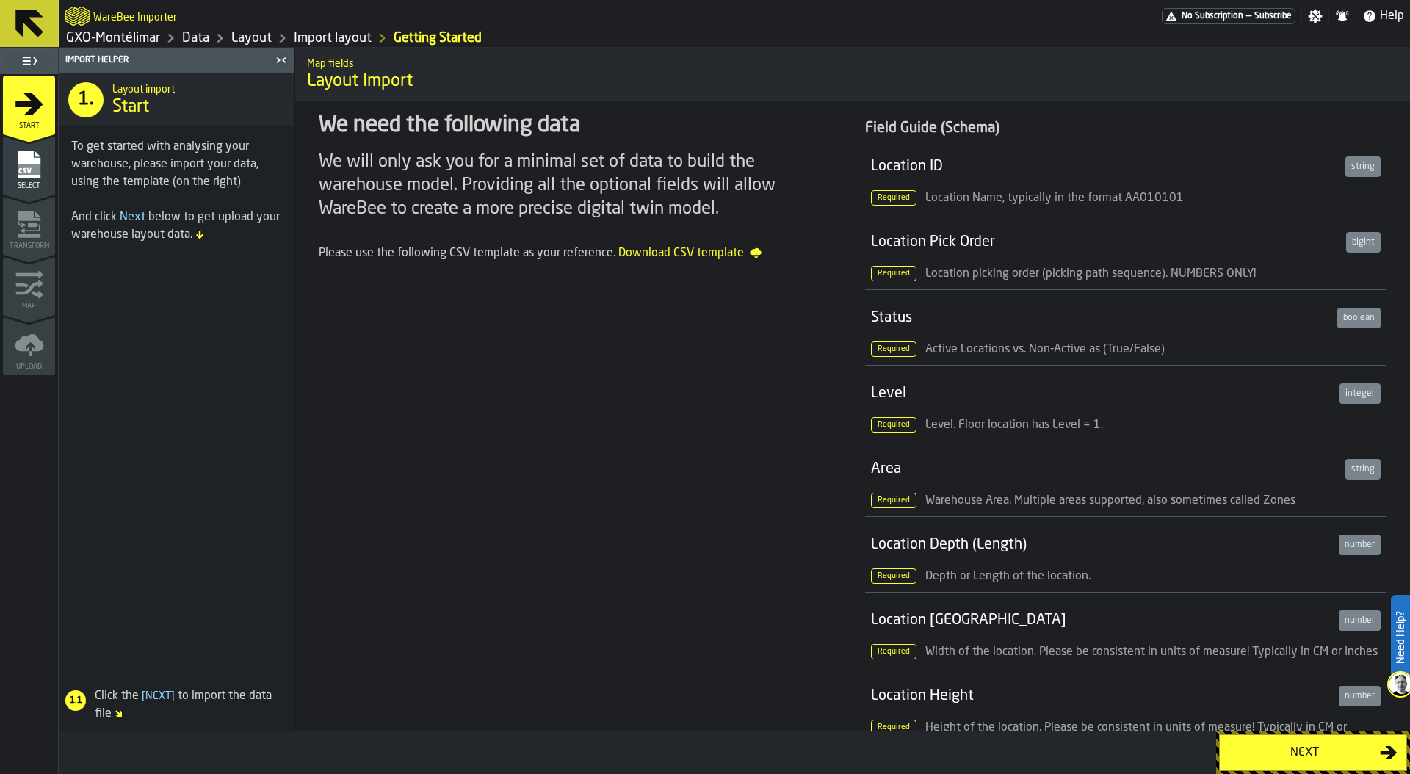
click at [1267, 752] on div "Next" at bounding box center [1304, 753] width 151 height 18
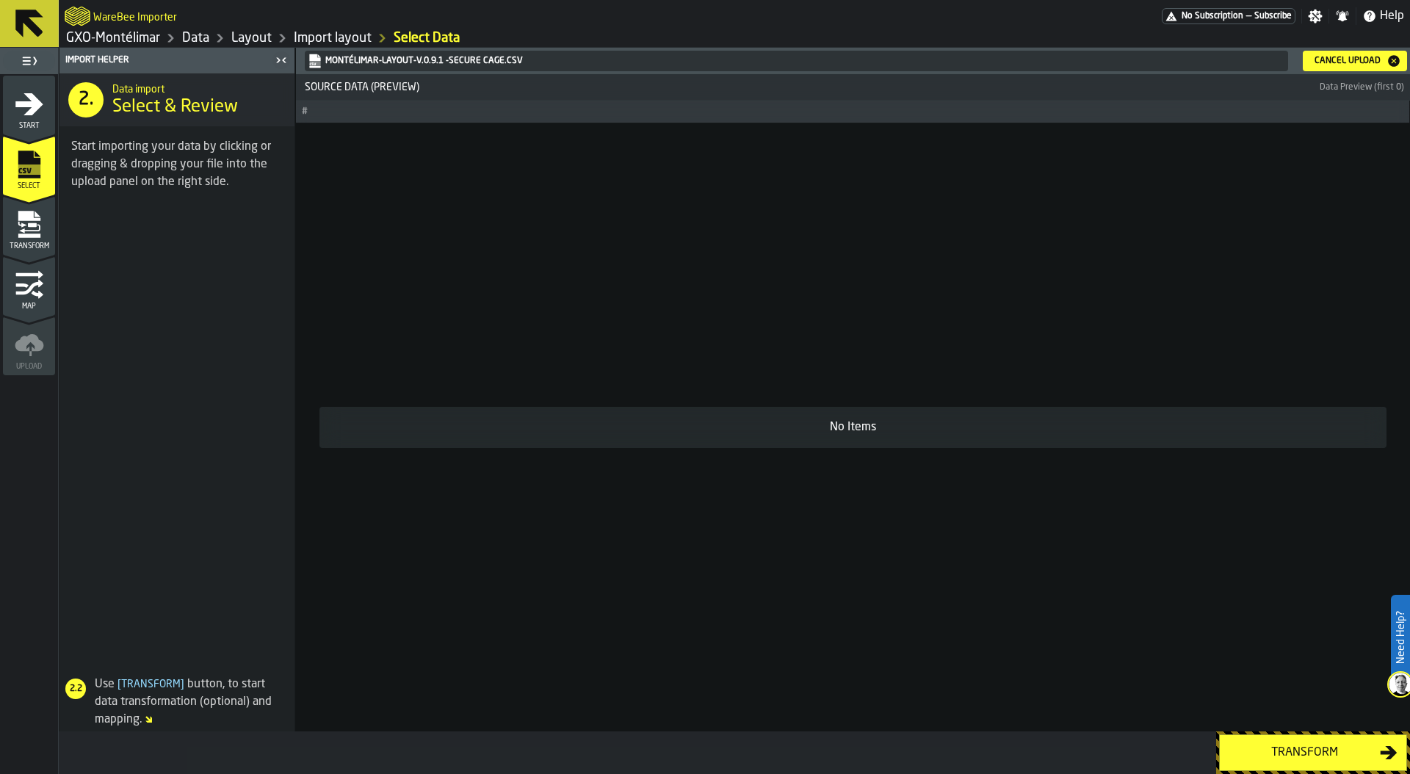
click at [347, 39] on link "Import layout" at bounding box center [333, 38] width 78 height 16
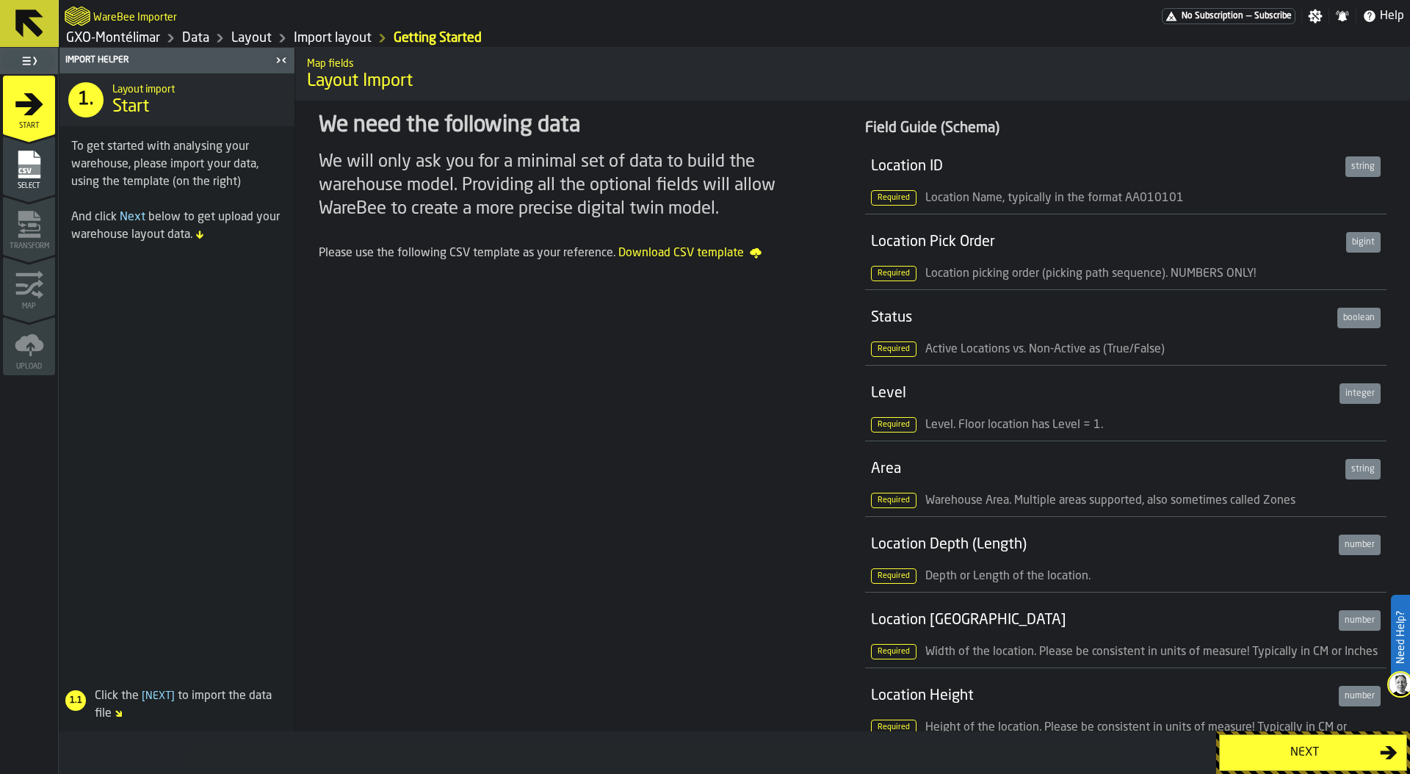
click at [257, 33] on link "Layout" at bounding box center [251, 38] width 40 height 16
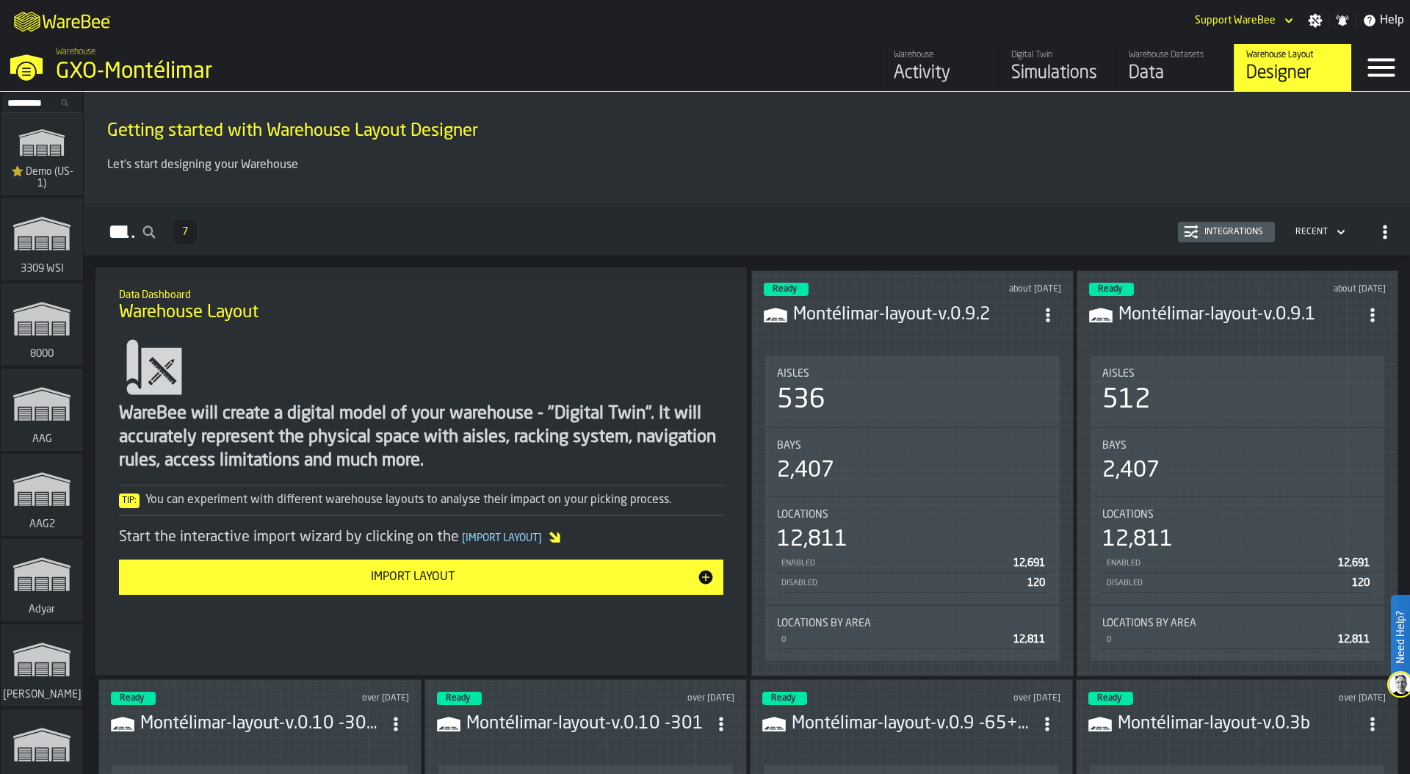
click at [1213, 236] on div "Integrations" at bounding box center [1234, 232] width 71 height 10
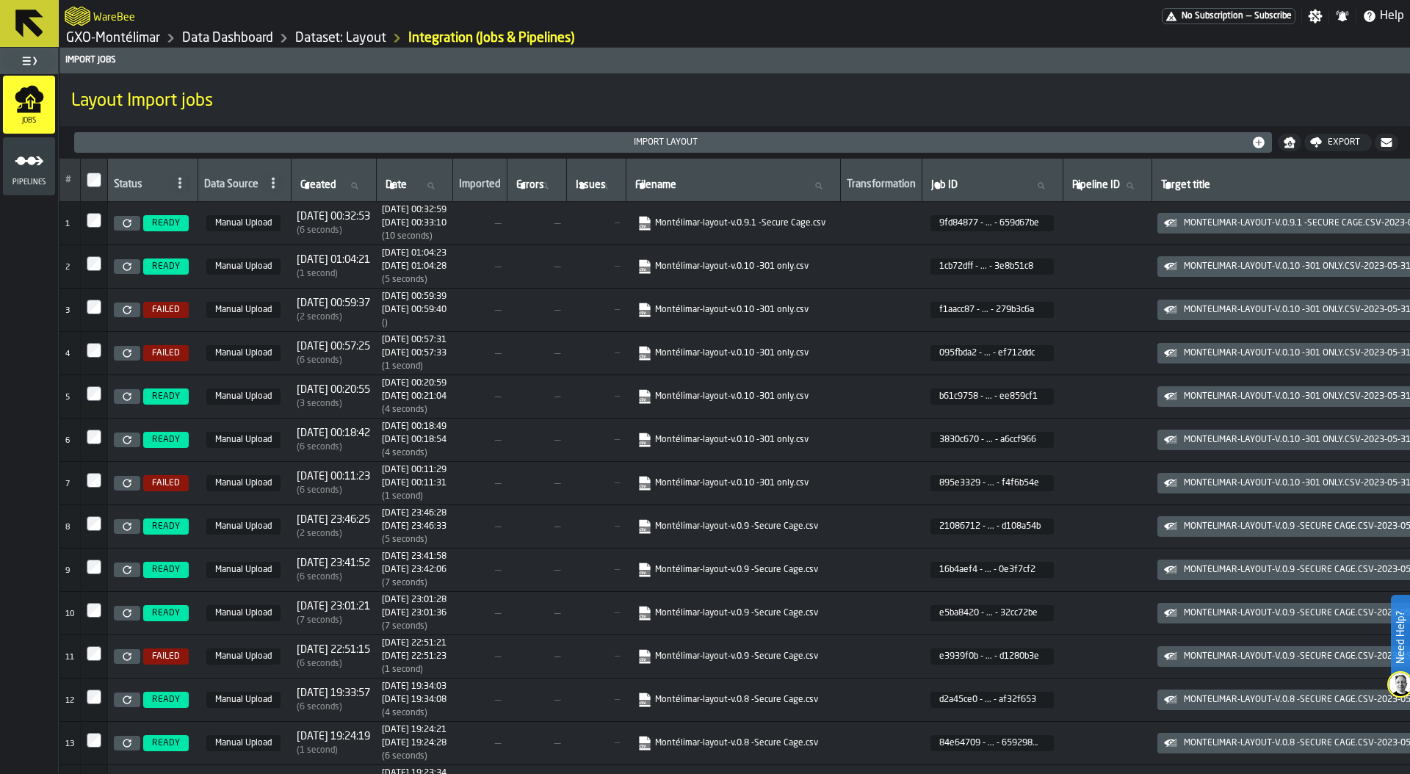
click at [768, 223] on link "Montélimar-layout-v.0.9.1 -Secure Cage.csv" at bounding box center [731, 223] width 188 height 15
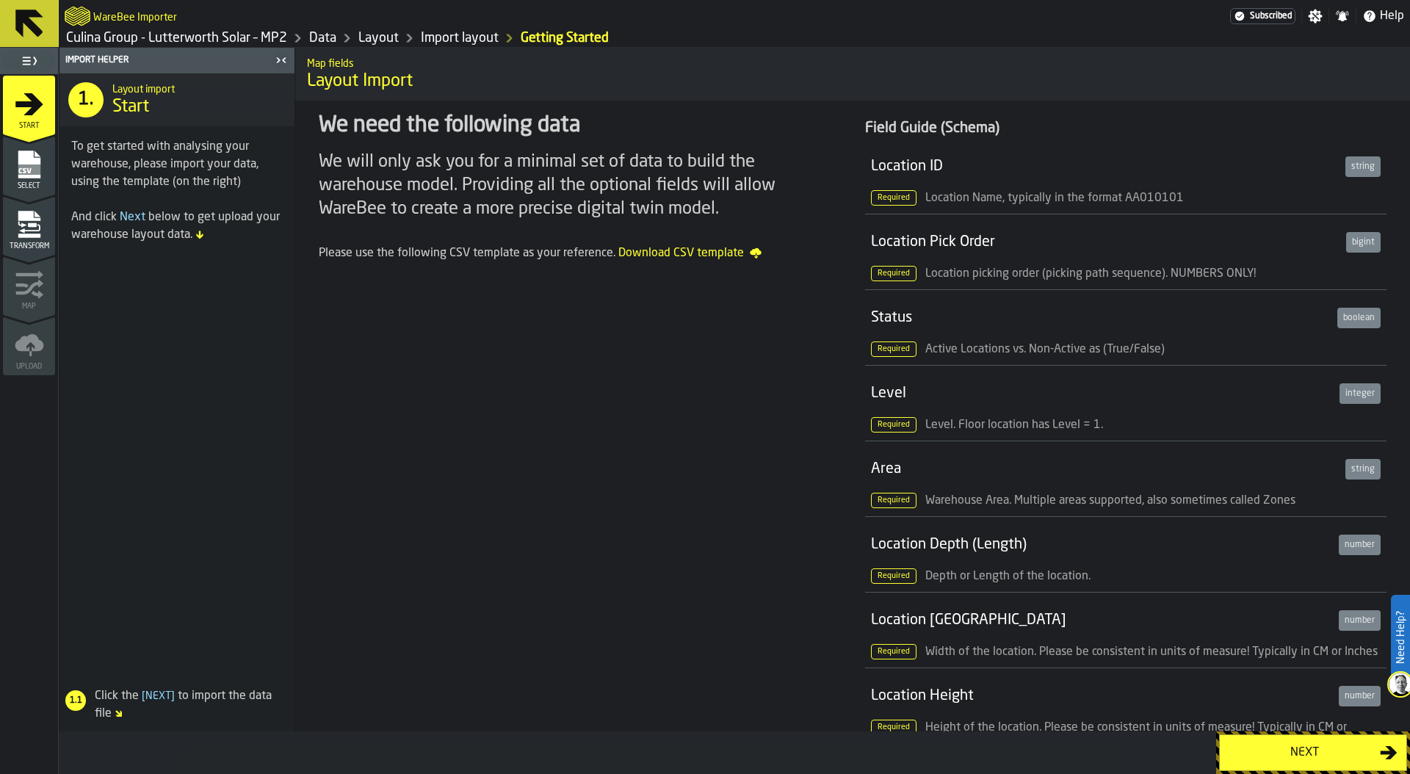
click at [1309, 748] on div "Next" at bounding box center [1304, 753] width 151 height 18
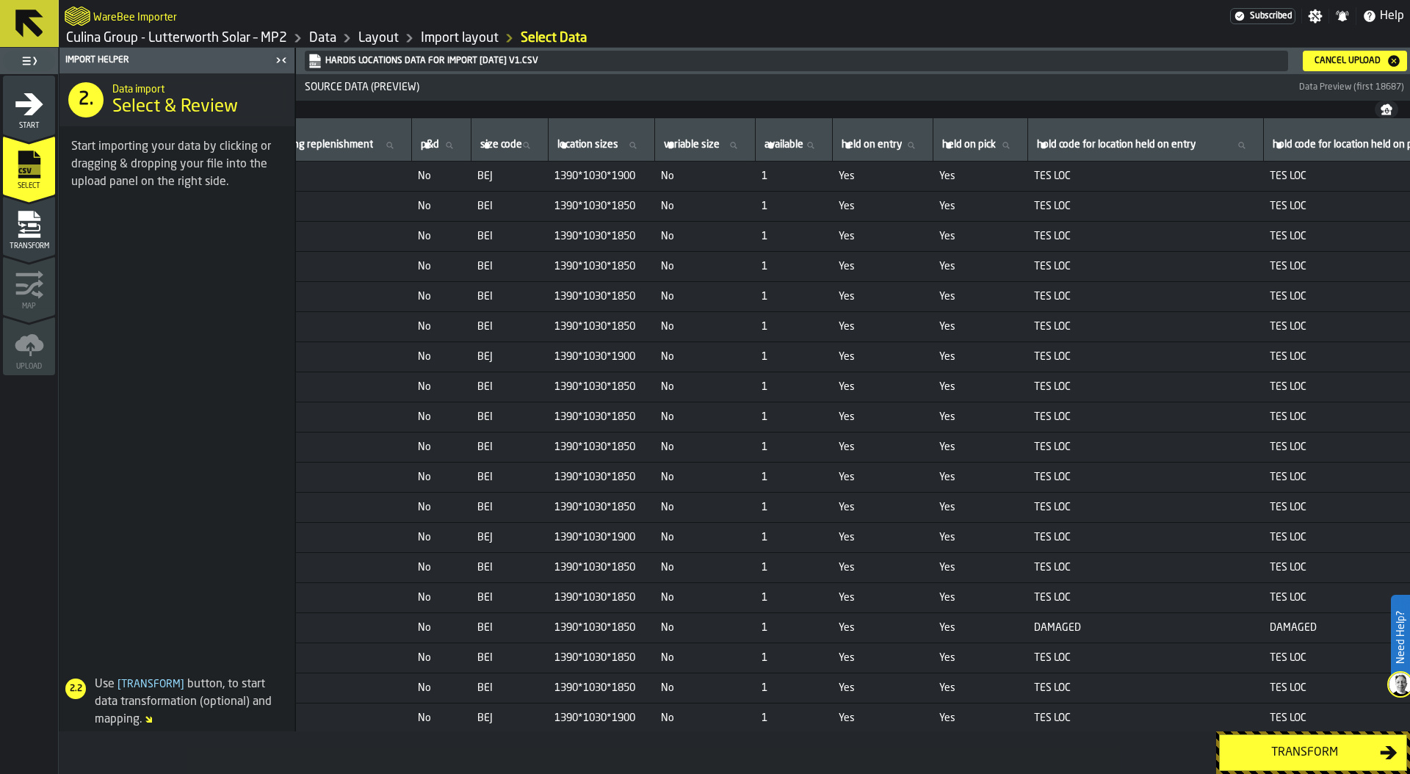
scroll to position [0, 1196]
